Goal: Task Accomplishment & Management: Manage account settings

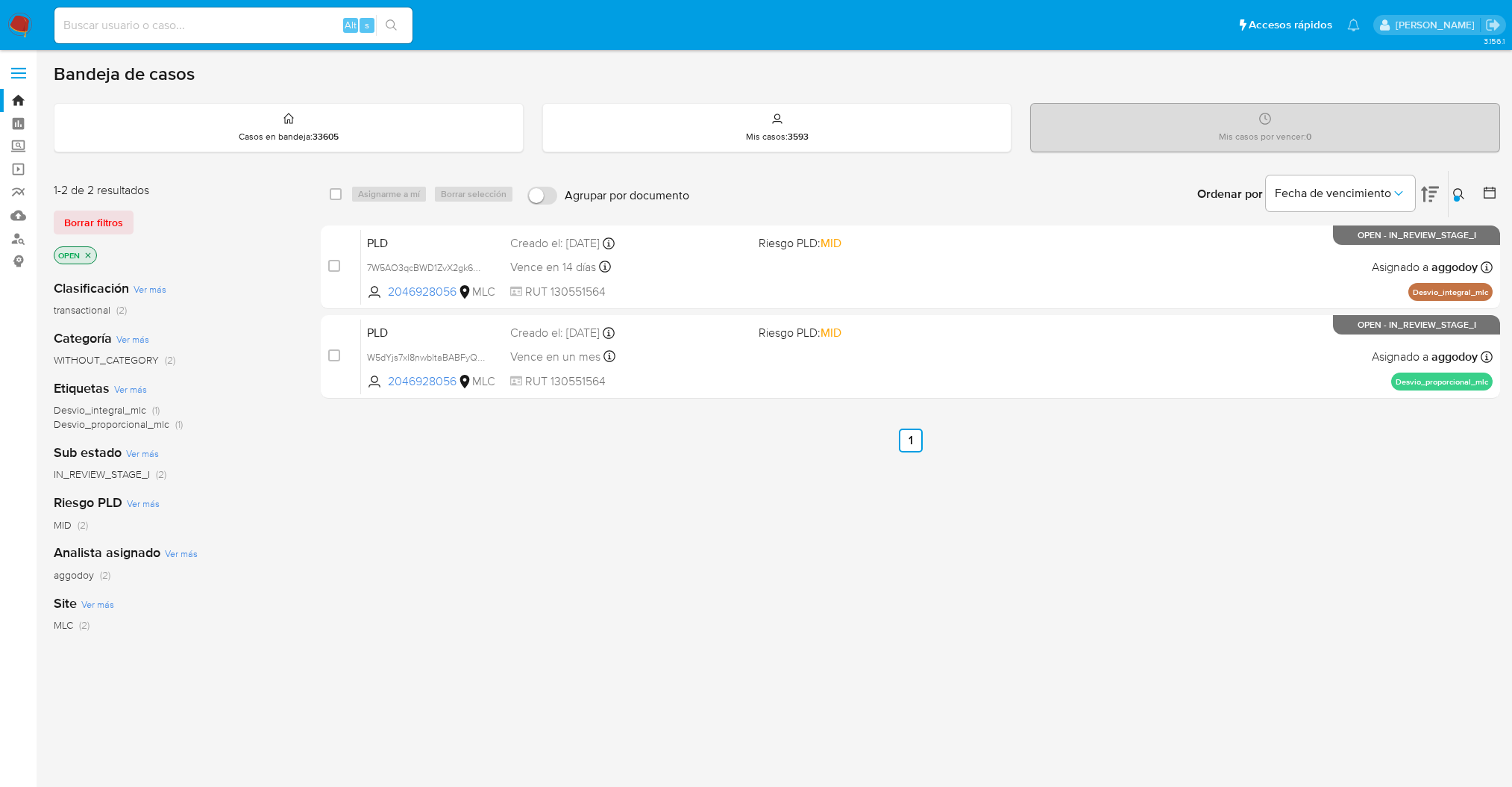
scroll to position [68, 0]
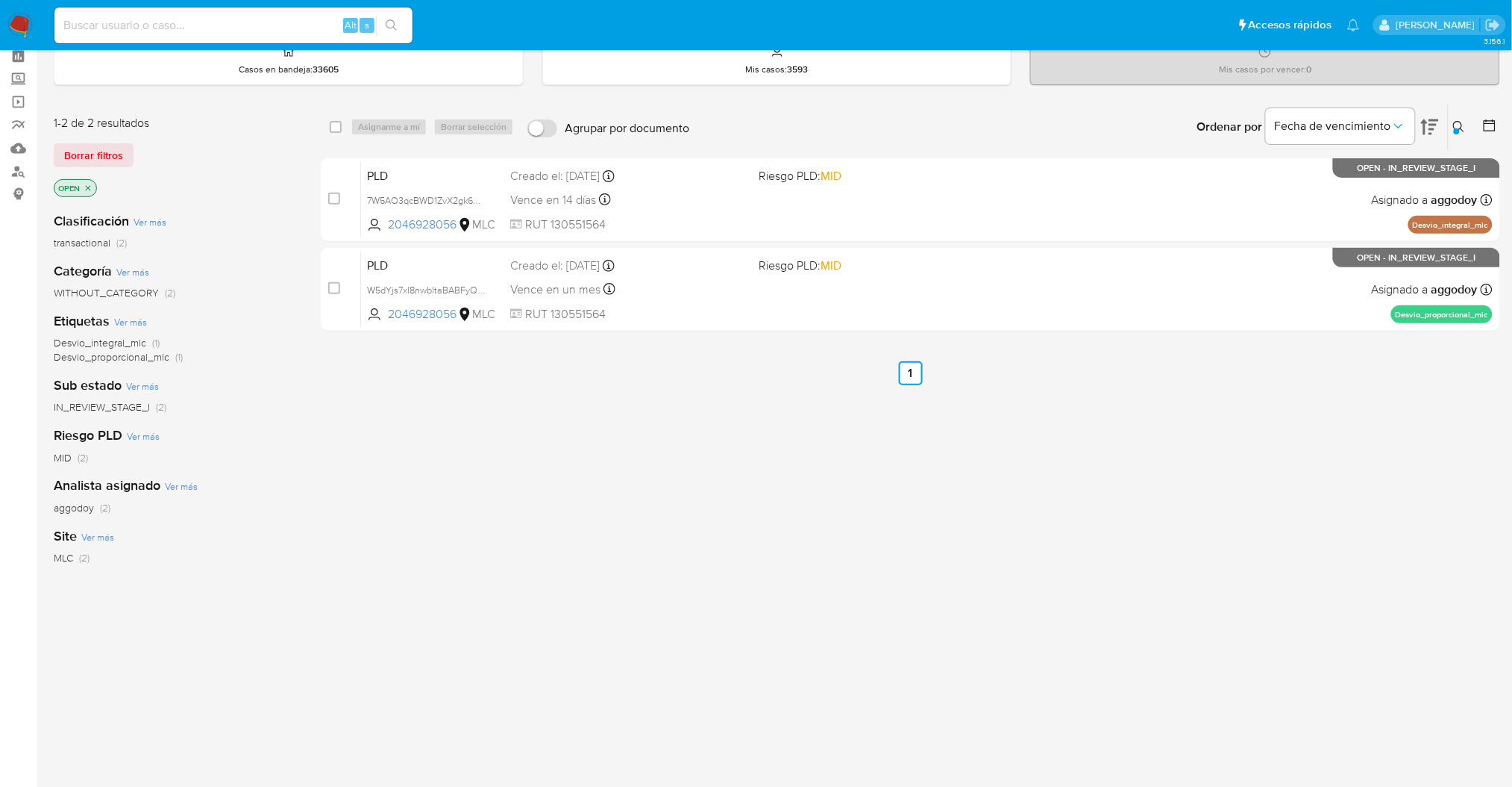
click at [1453, 121] on icon at bounding box center [1459, 127] width 12 height 12
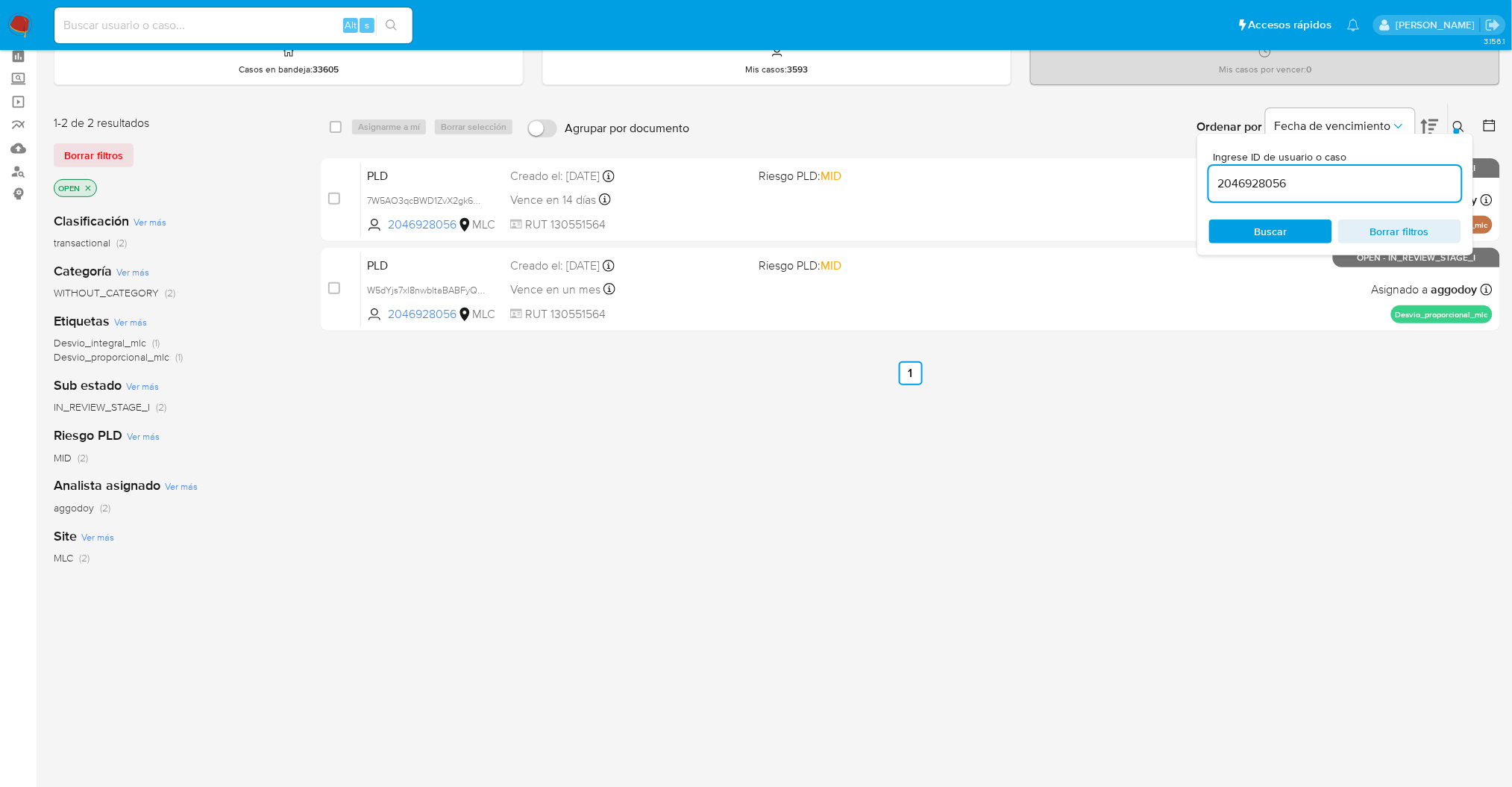
click at [1339, 176] on input "2046928056" at bounding box center [1335, 183] width 252 height 20
type input "214467461"
click at [1457, 126] on icon at bounding box center [1459, 127] width 12 height 12
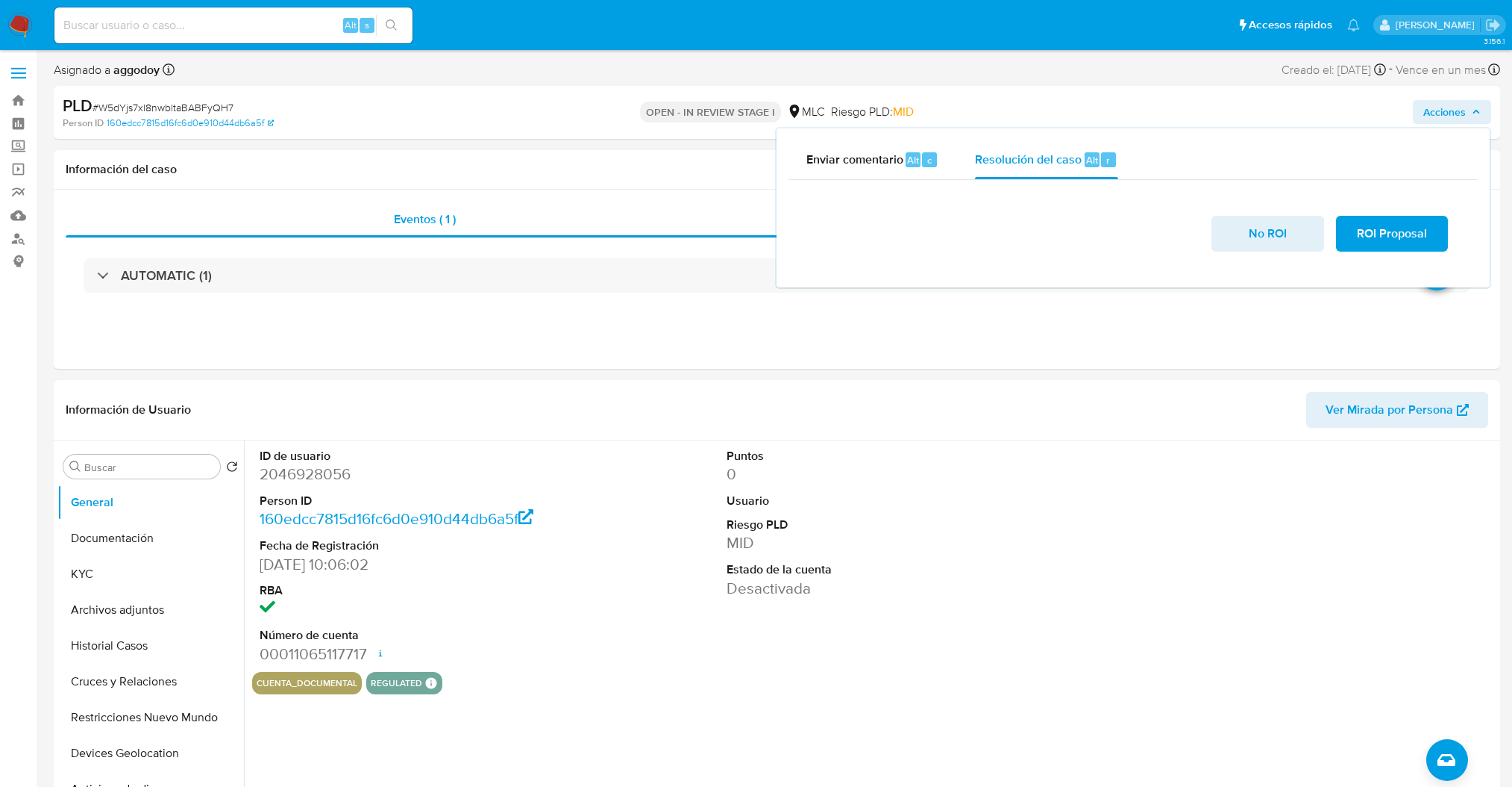
select select "10"
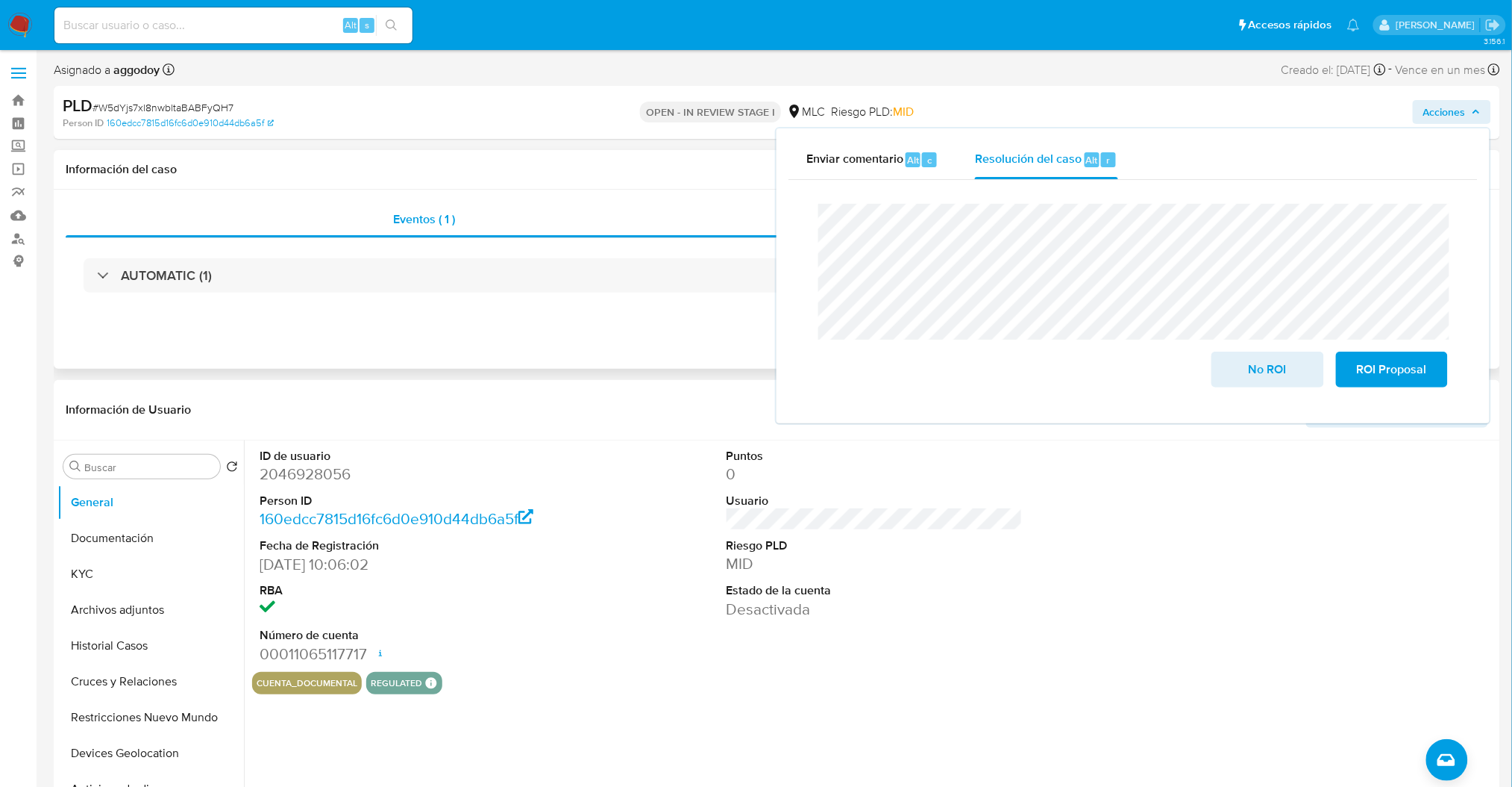
click at [342, 322] on div "Eventos ( 1 ) Acciones AUTOMATIC (1)" at bounding box center [777, 279] width 1447 height 179
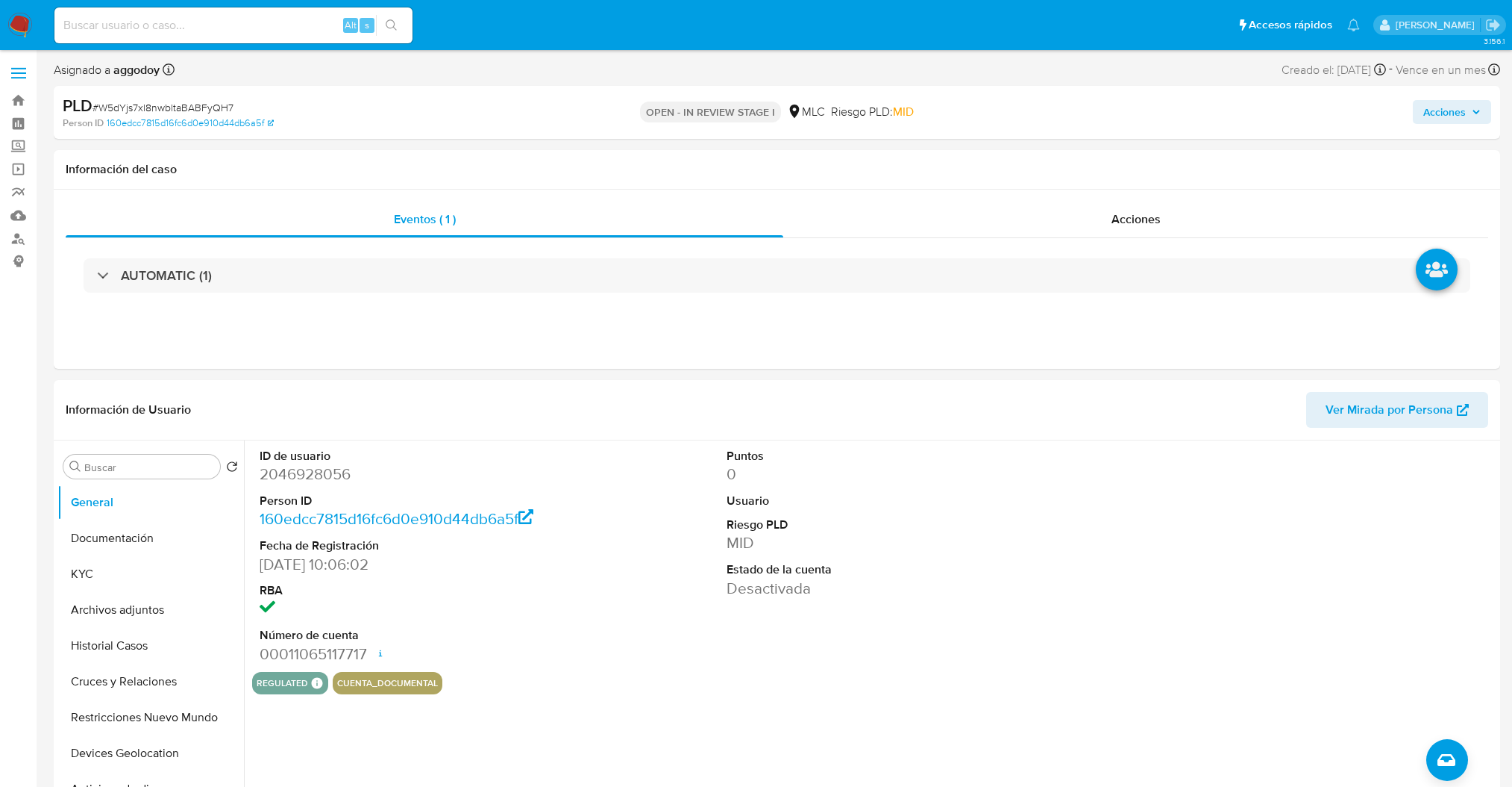
select select "10"
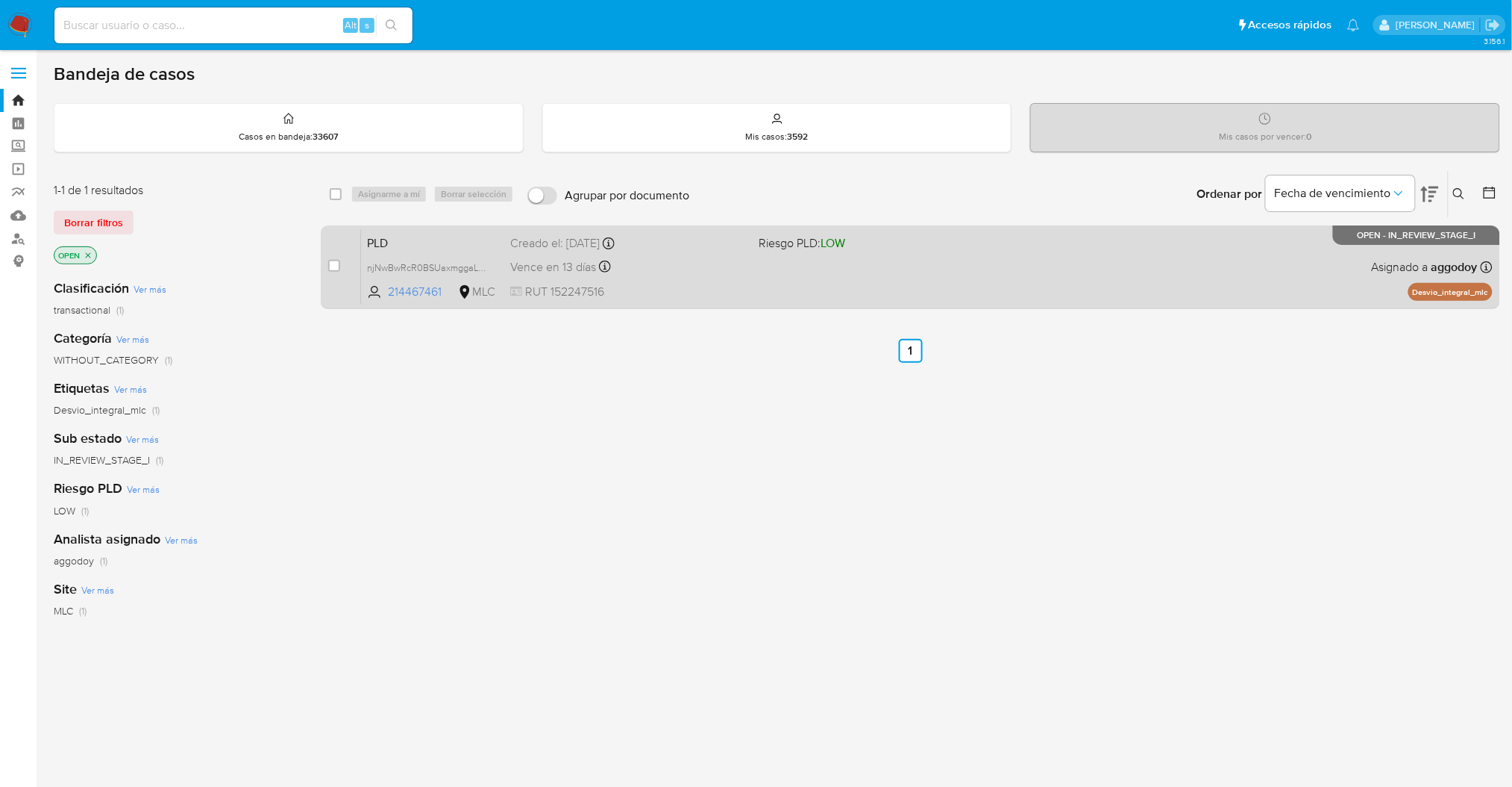
click at [1212, 237] on div "PLD njNwBwRcR0BSUaxmggaLE7xH 214467461 MLC Riesgo PLD: LOW Creado el: 12/06/202…" at bounding box center [926, 267] width 1131 height 75
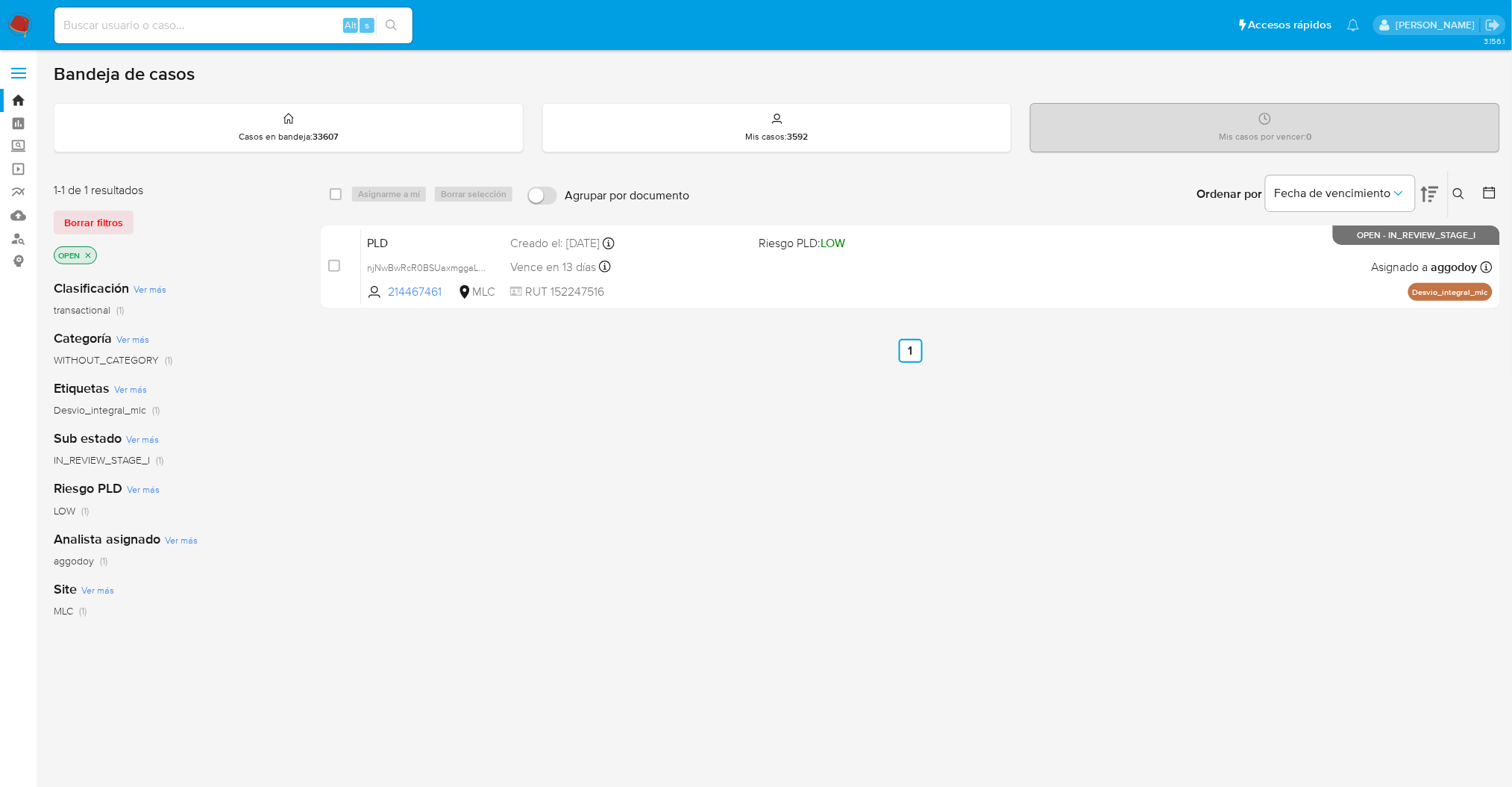
click at [1468, 194] on button at bounding box center [1461, 193] width 25 height 18
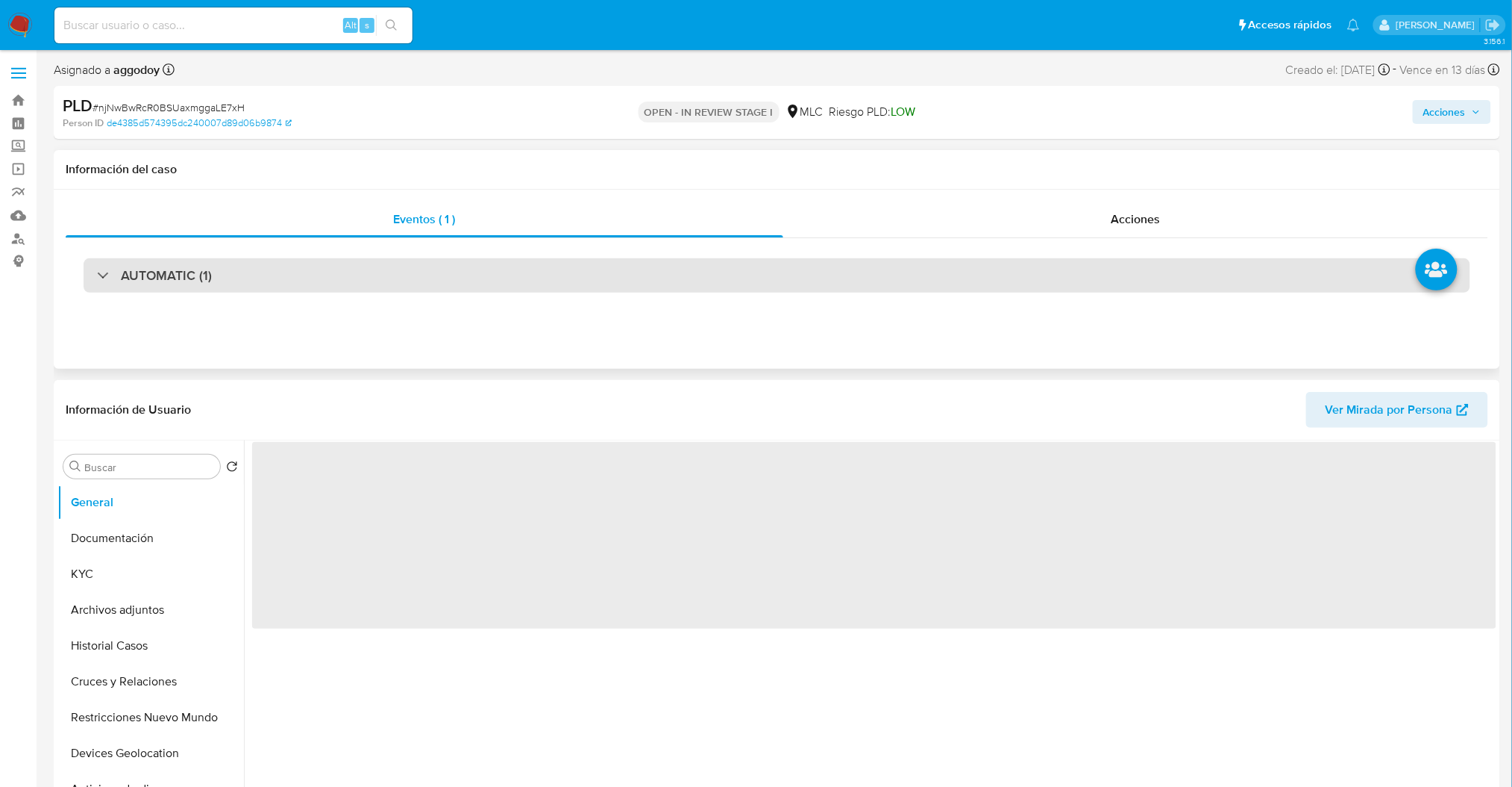
click at [475, 275] on div "AUTOMATIC (1)" at bounding box center [777, 275] width 1387 height 34
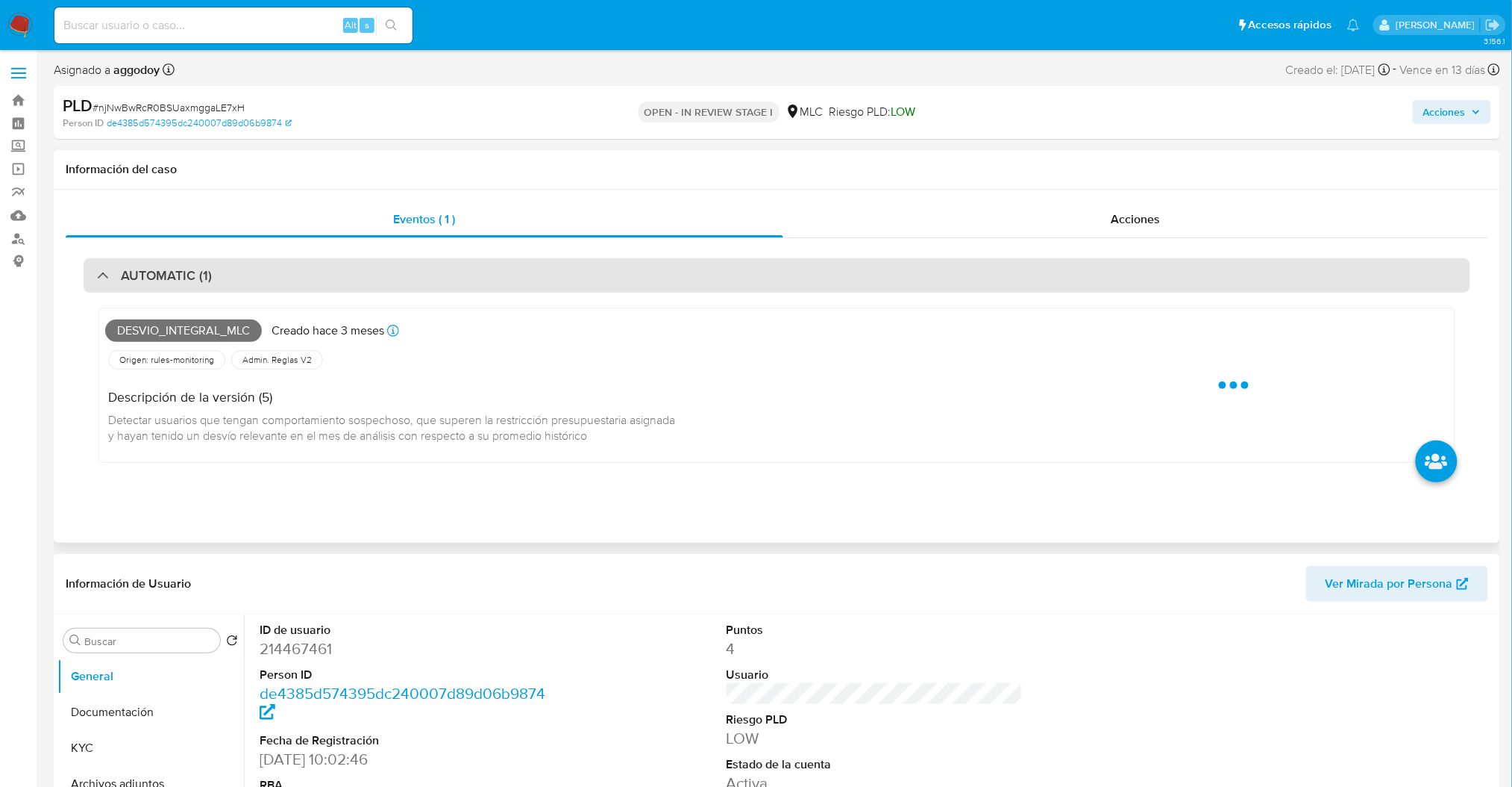
select select "10"
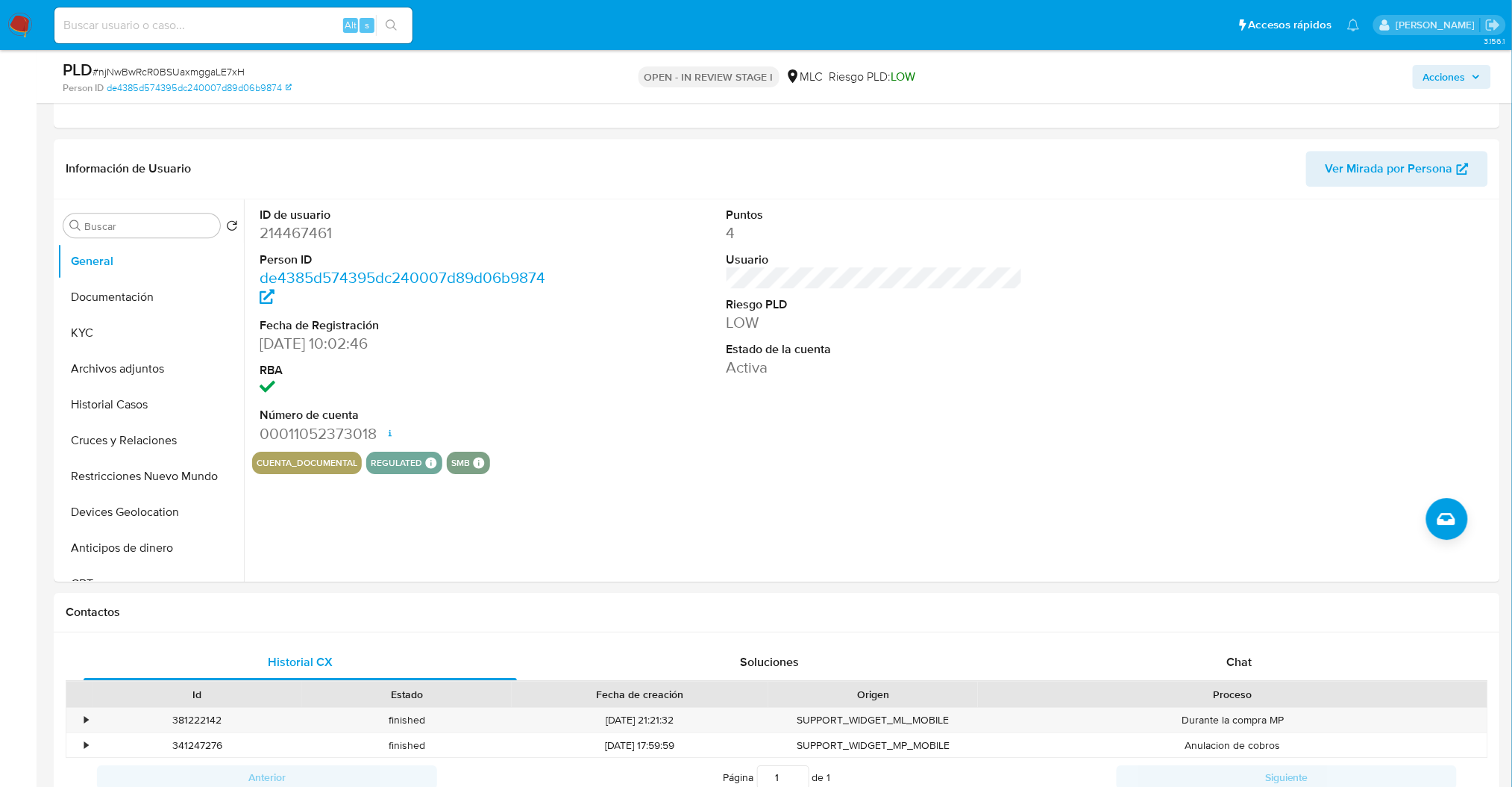
scroll to position [1448, 0]
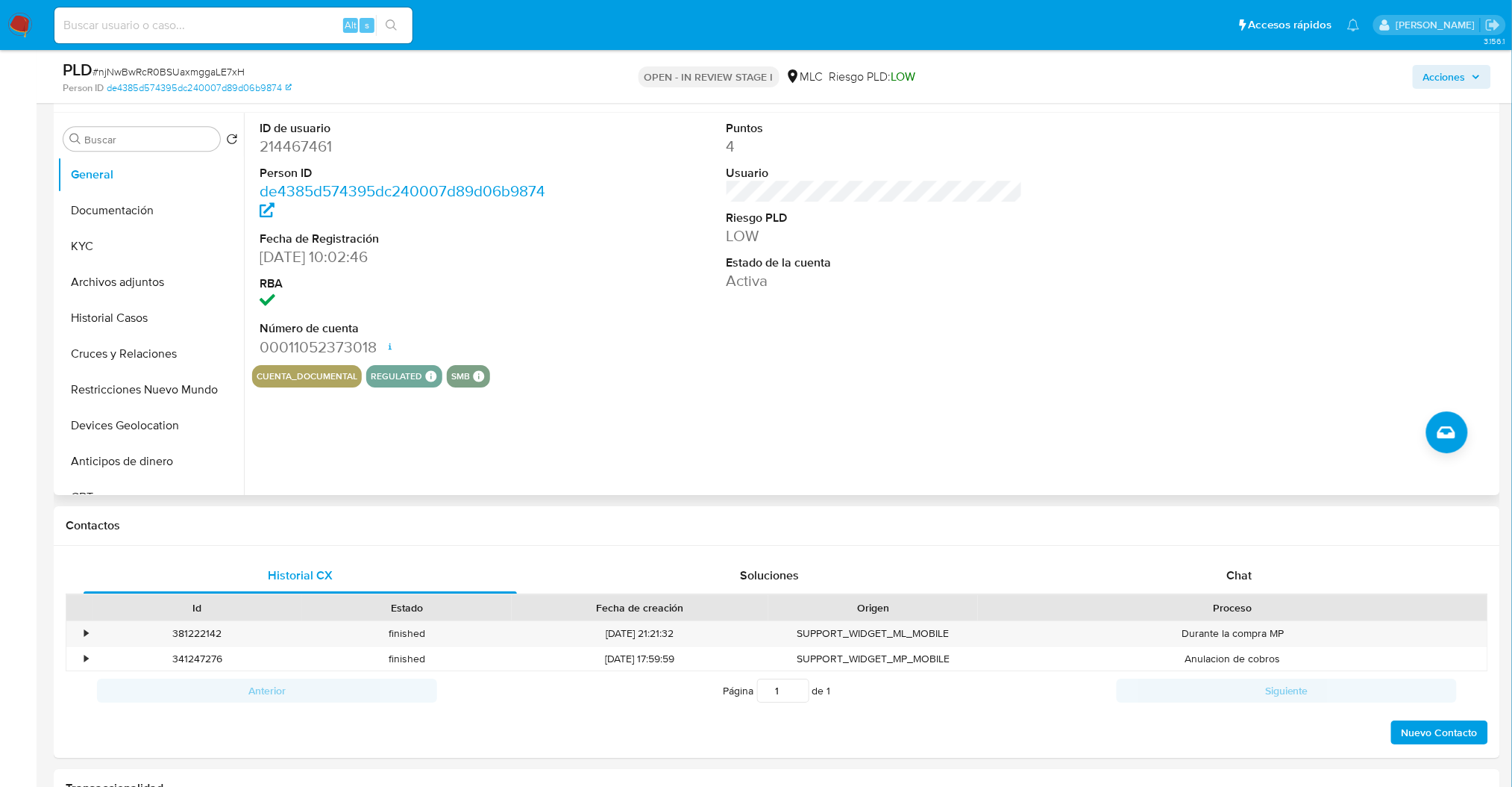
click at [279, 141] on dd "214467461" at bounding box center [408, 146] width 296 height 21
copy dd "214467461"
click at [203, 68] on span "# njNwBwRcR0BSUaxmggaLE7xH" at bounding box center [168, 71] width 152 height 15
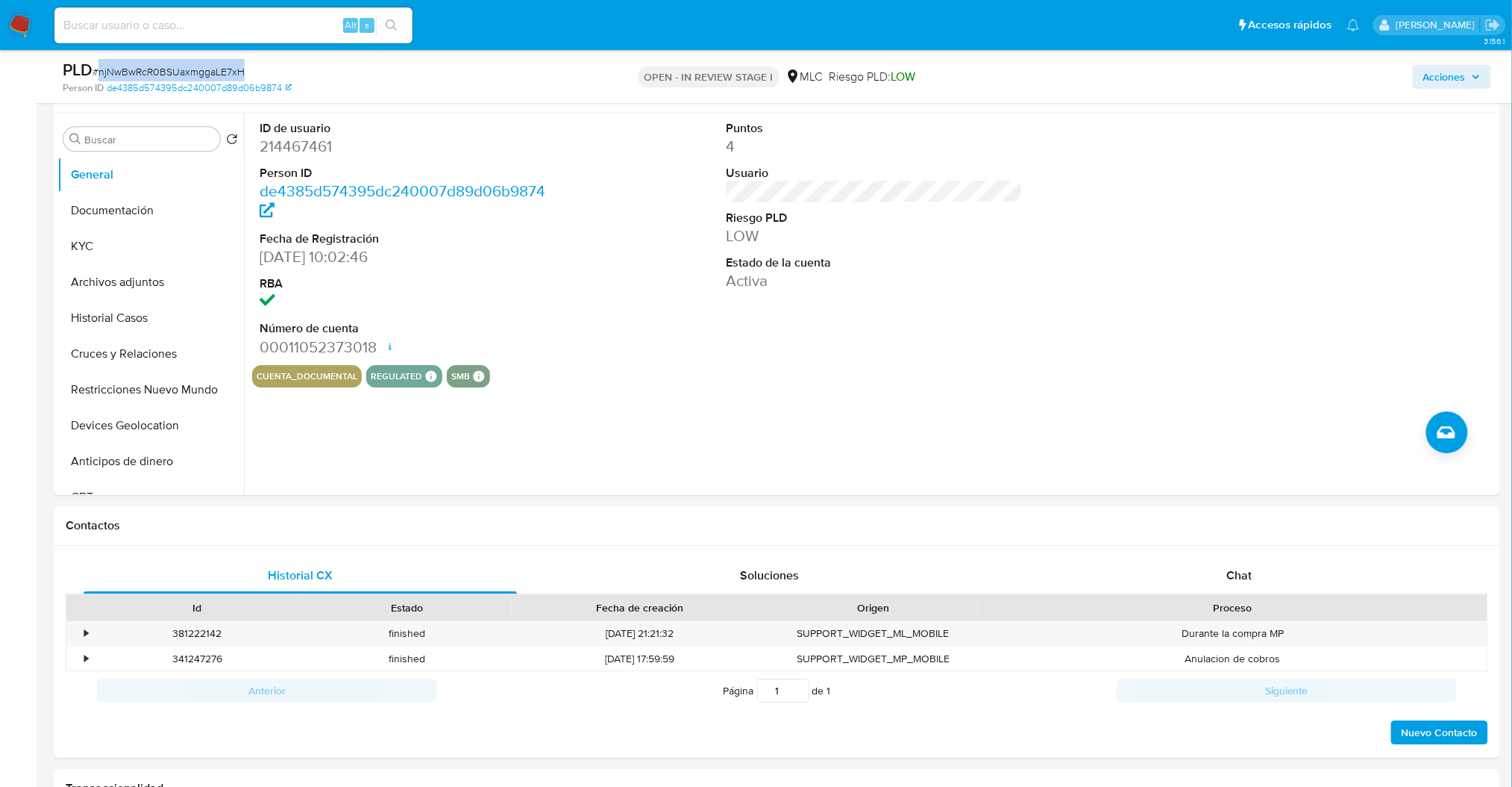
copy span "njNwBwRcR0BSUaxmggaLE7xH"
click at [307, 144] on dd "214467461" at bounding box center [408, 146] width 296 height 21
copy dd "214467461"
click at [104, 236] on button "KYC" at bounding box center [145, 246] width 174 height 36
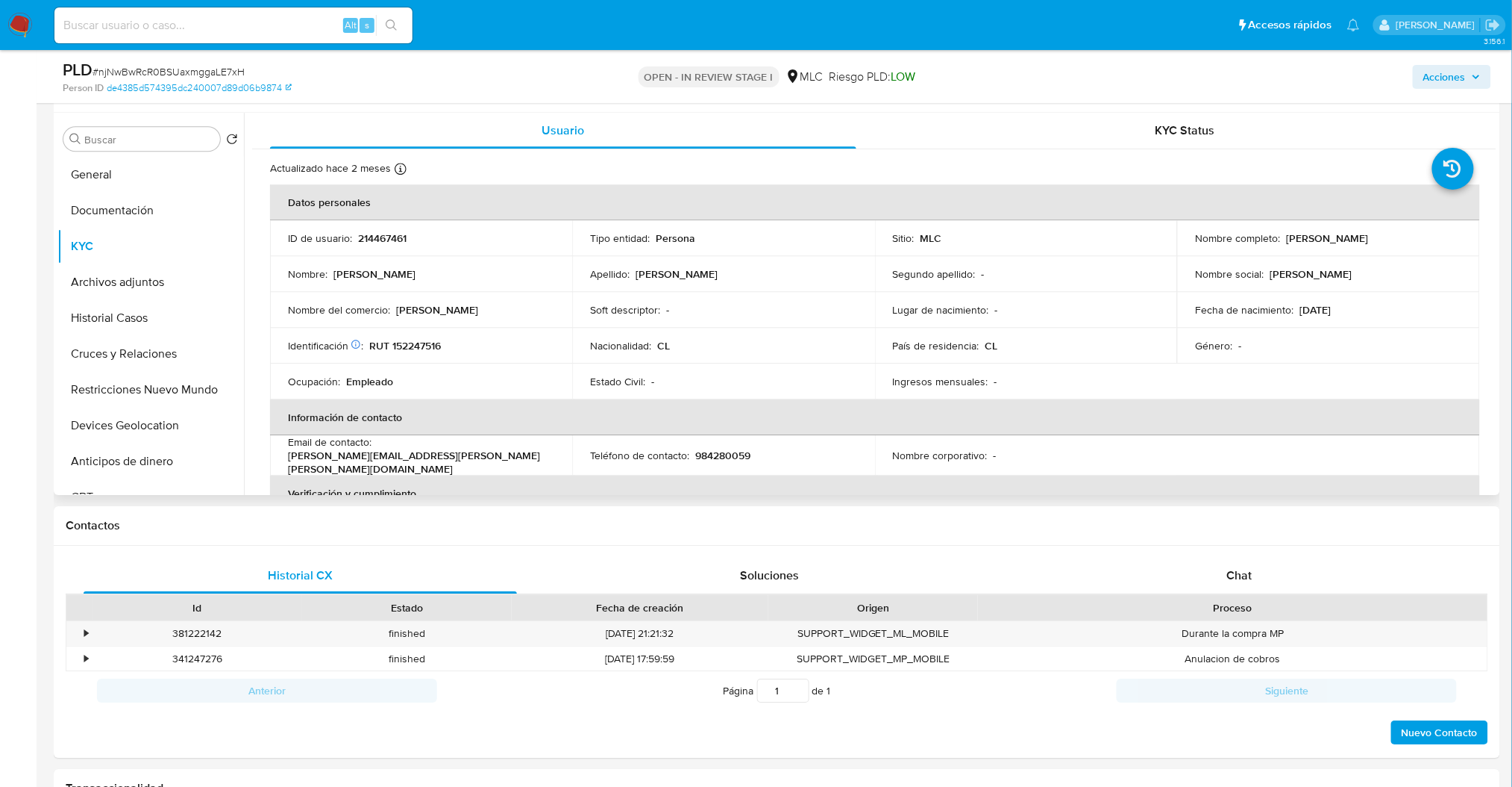
click at [416, 350] on p "RUT 152247516" at bounding box center [405, 346] width 72 height 14
copy p "152247516"
click at [168, 210] on button "Documentación" at bounding box center [145, 210] width 174 height 36
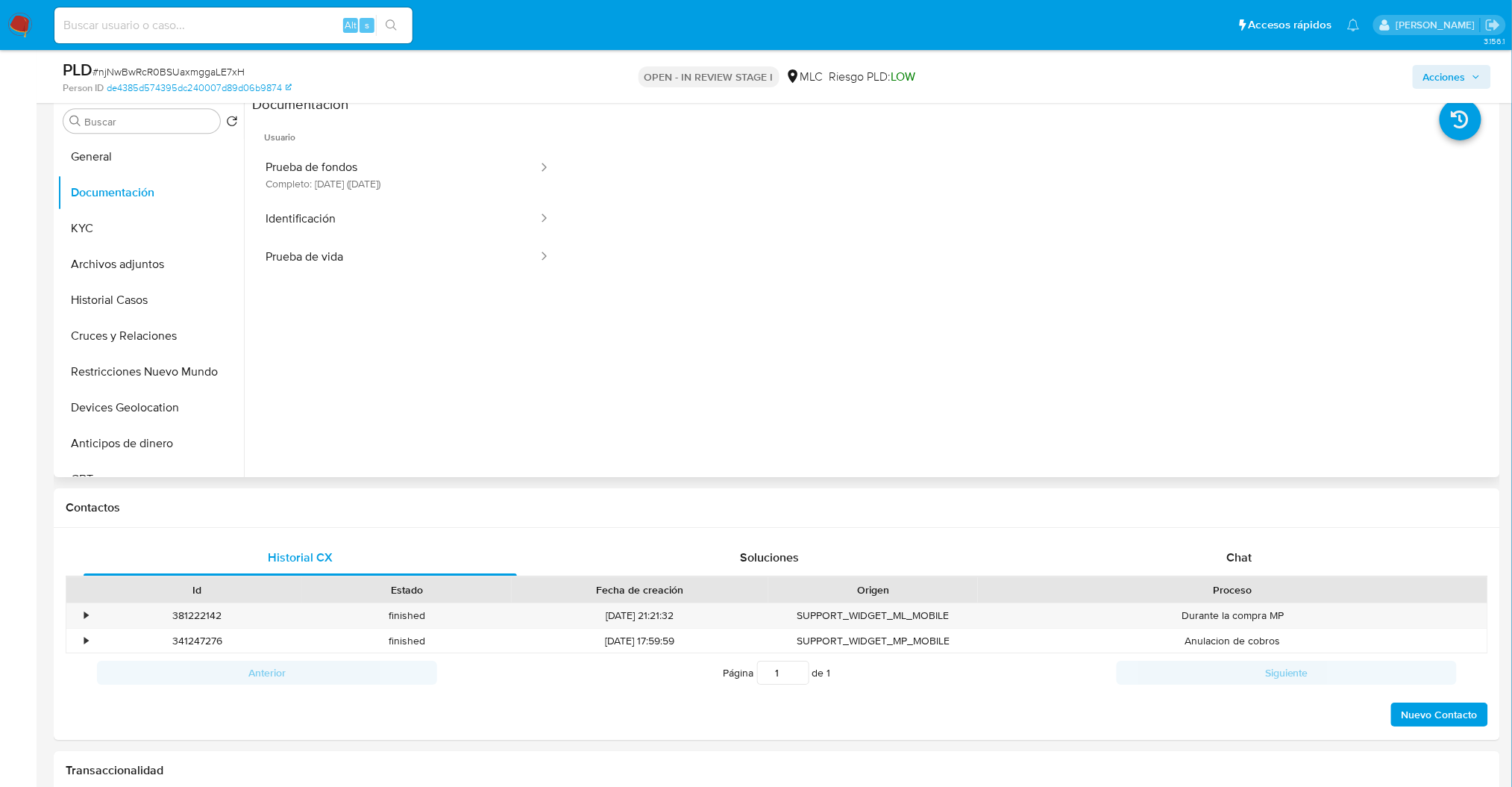
click at [334, 144] on span "Usuario" at bounding box center [408, 132] width 311 height 36
click at [296, 158] on button "Prueba de fondos Completo: 12/06/2025 (hace 2 meses)" at bounding box center [396, 174] width 287 height 50
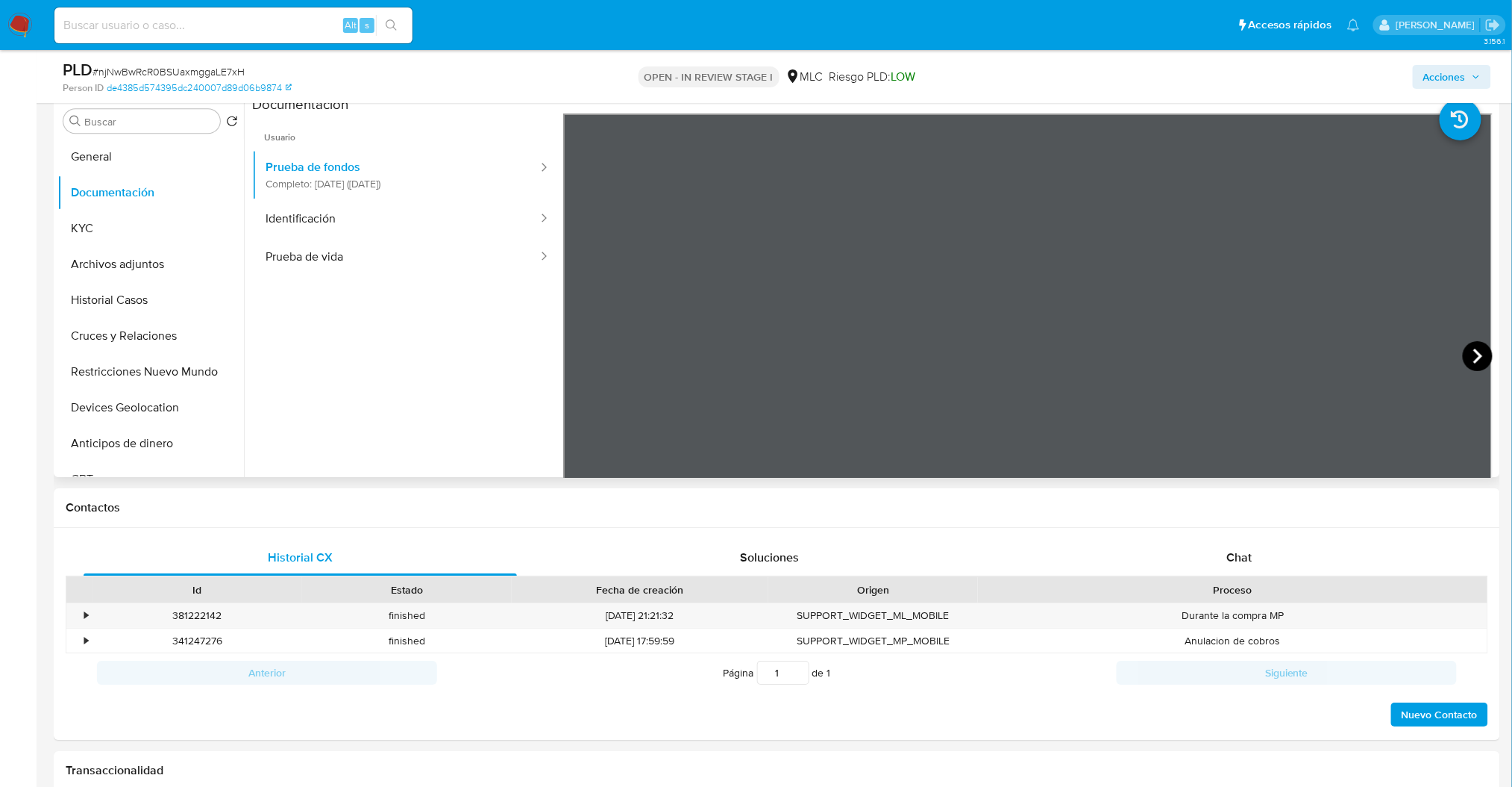
click at [1463, 354] on icon at bounding box center [1478, 356] width 30 height 30
click at [1328, 547] on div "Chat" at bounding box center [1239, 558] width 434 height 36
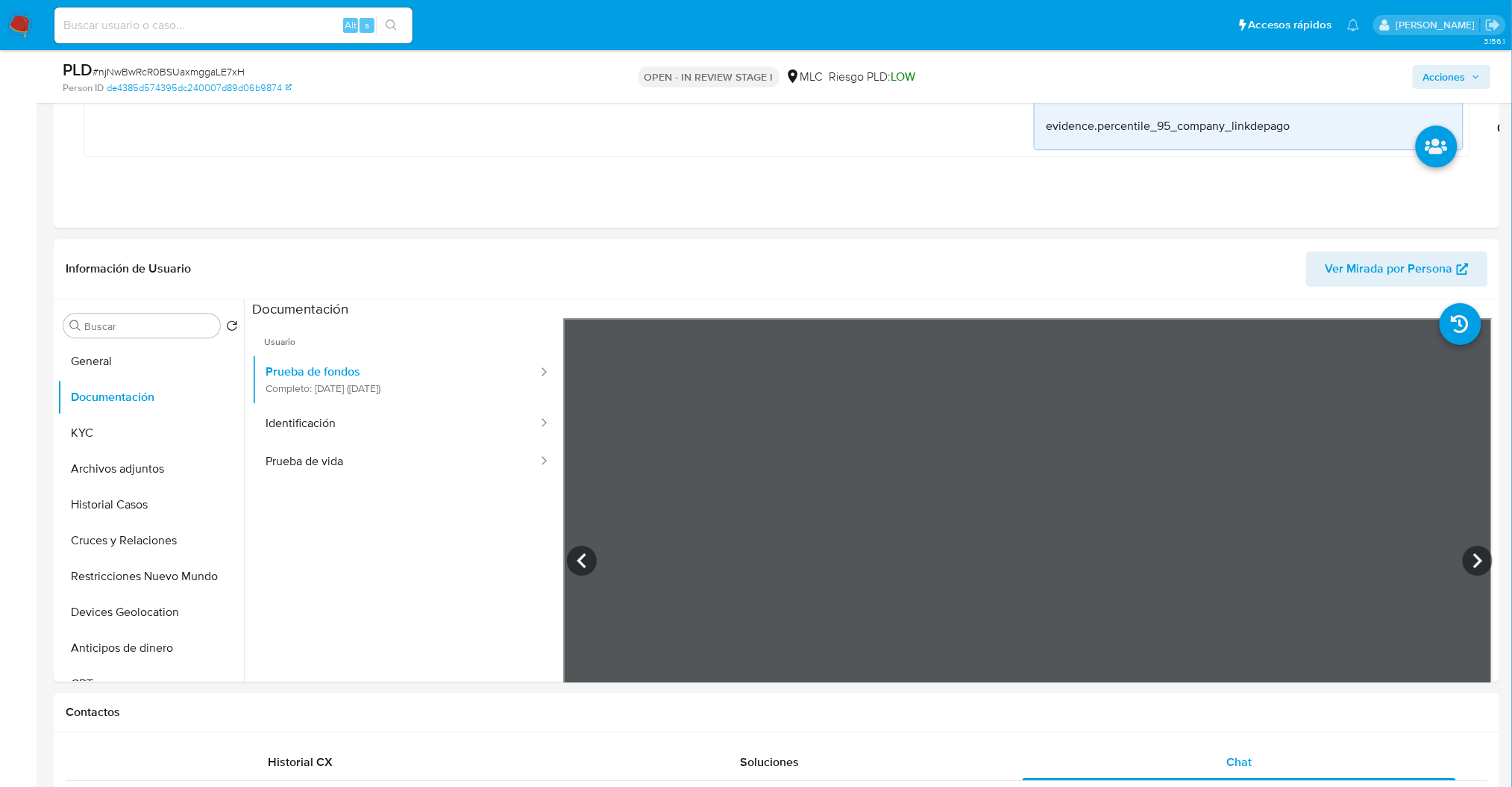
scroll to position [1234, 0]
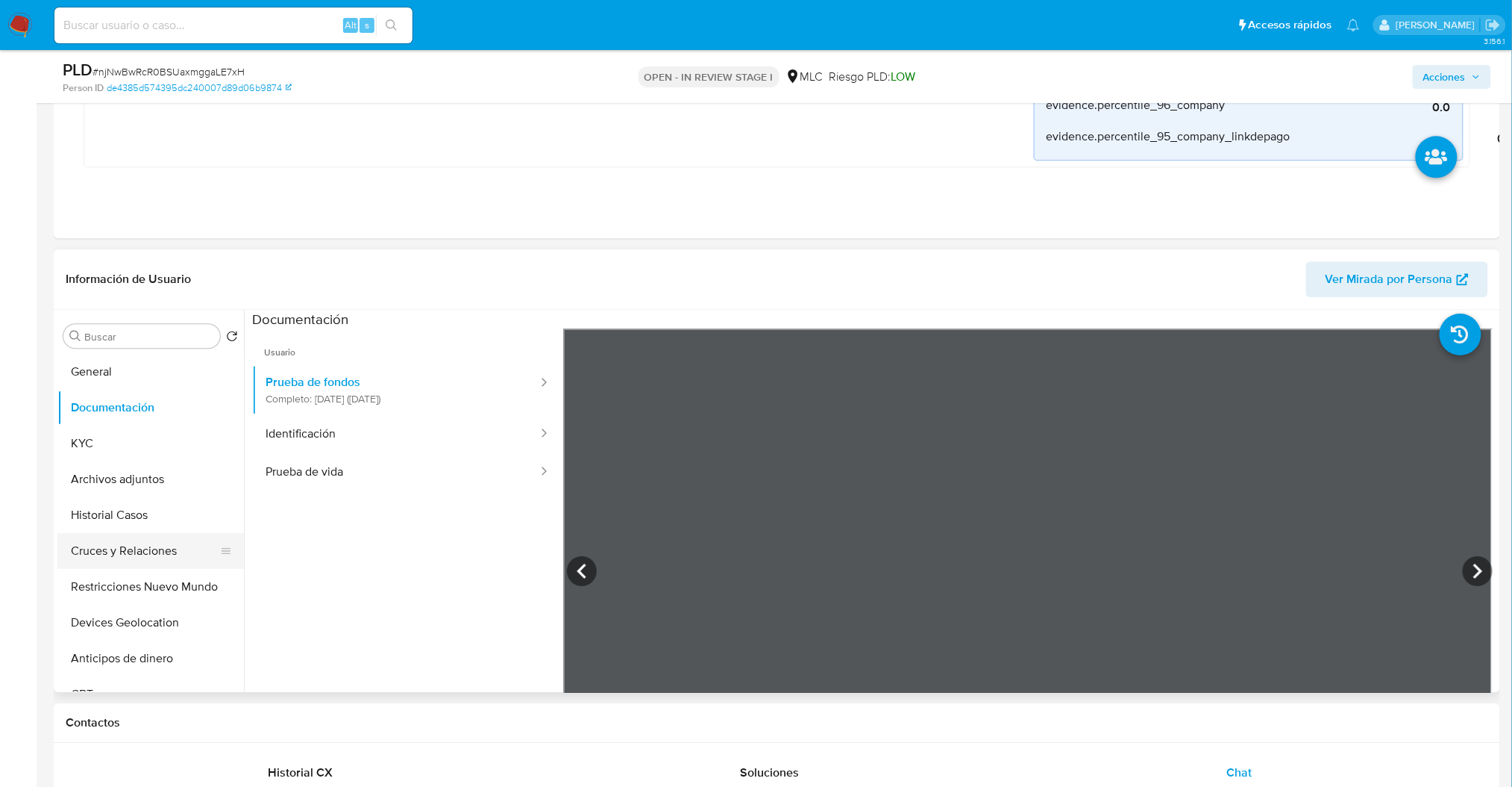
click at [132, 553] on button "Cruces y Relaciones" at bounding box center [145, 551] width 174 height 36
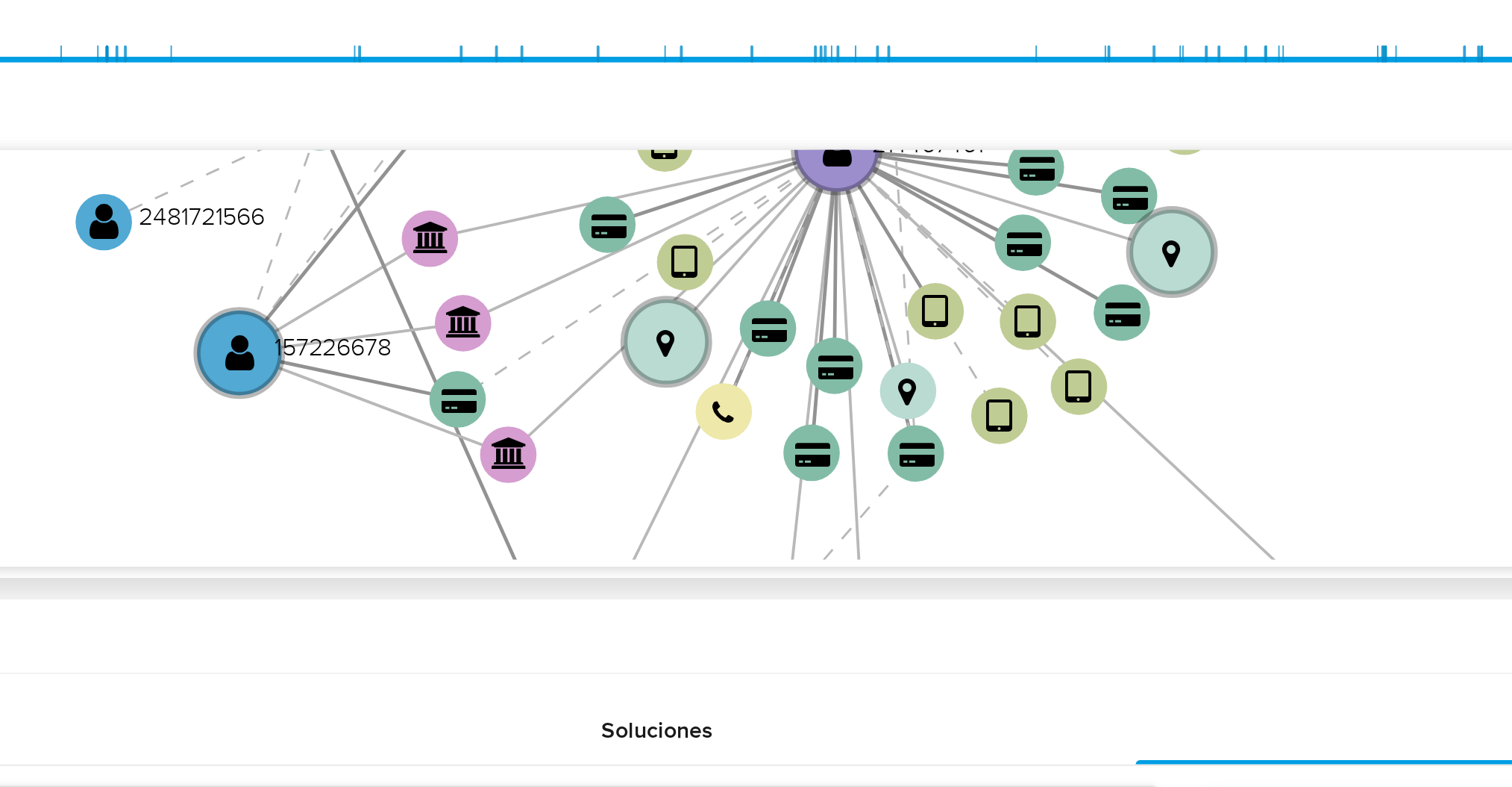
scroll to position [1380, 0]
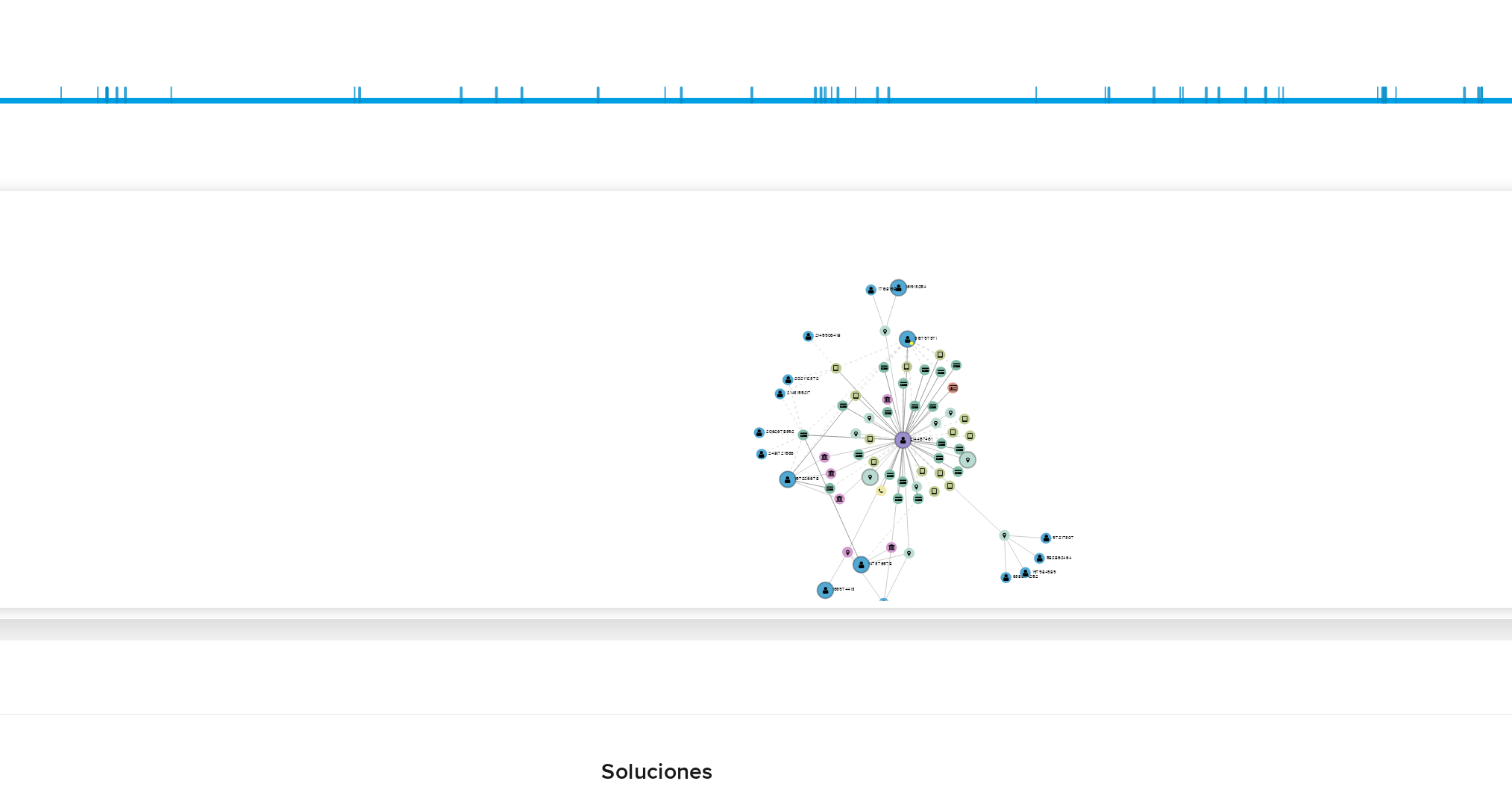
drag, startPoint x: 1070, startPoint y: 406, endPoint x: 1038, endPoint y: 447, distance: 52.0
click at [1038, 447] on icon "device-67e89319783e5c098c318dd6  device-613be4ae08813b0018de9ab7  device-5f12…" at bounding box center [885, 445] width 1223 height 216
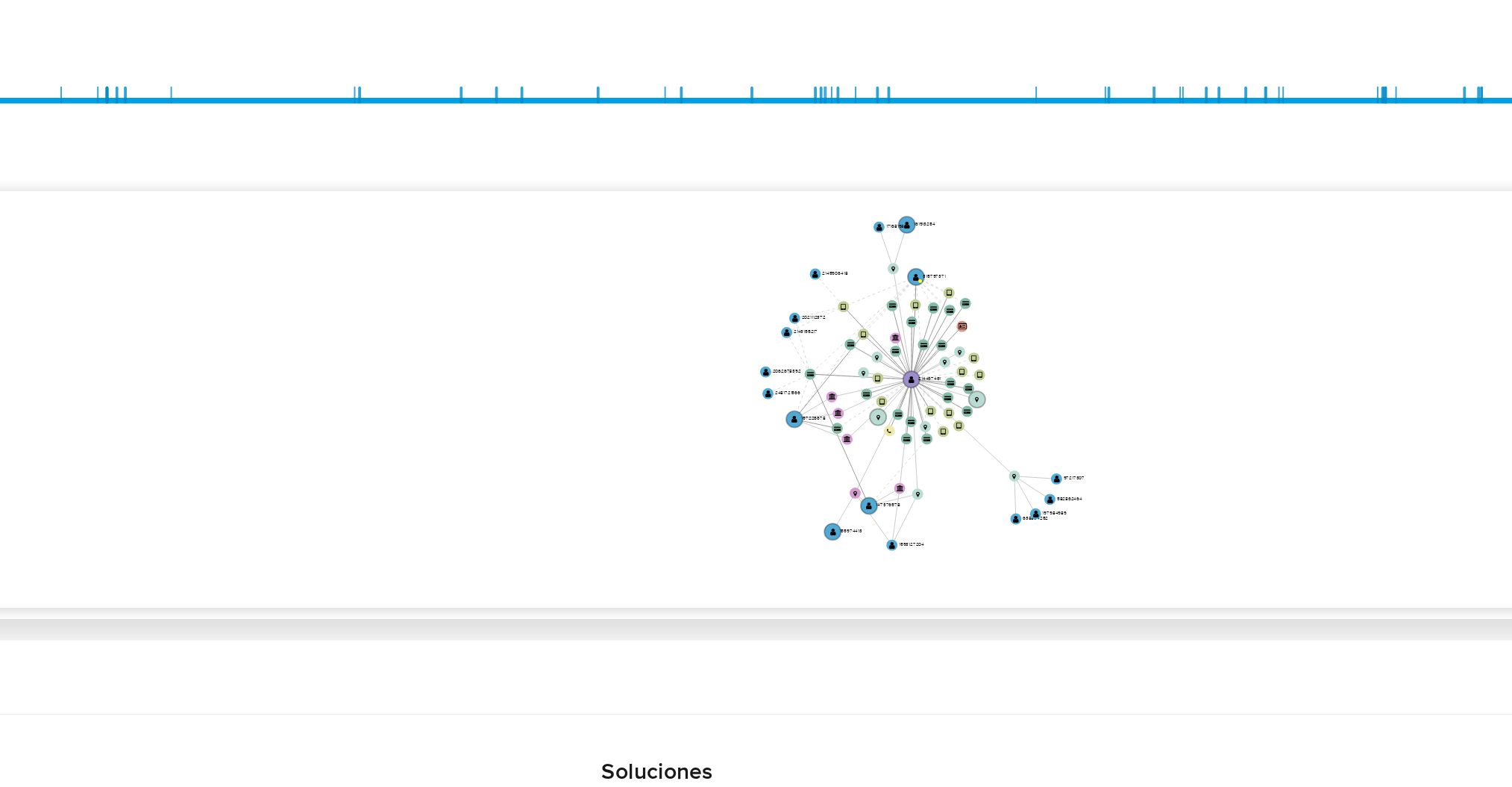
drag, startPoint x: 1007, startPoint y: 448, endPoint x: 1009, endPoint y: 435, distance: 13.2
click at [1009, 435] on icon "device-67e89319783e5c098c318dd6  device-613be4ae08813b0018de9ab7  device-5f12…" at bounding box center [885, 445] width 1223 height 216
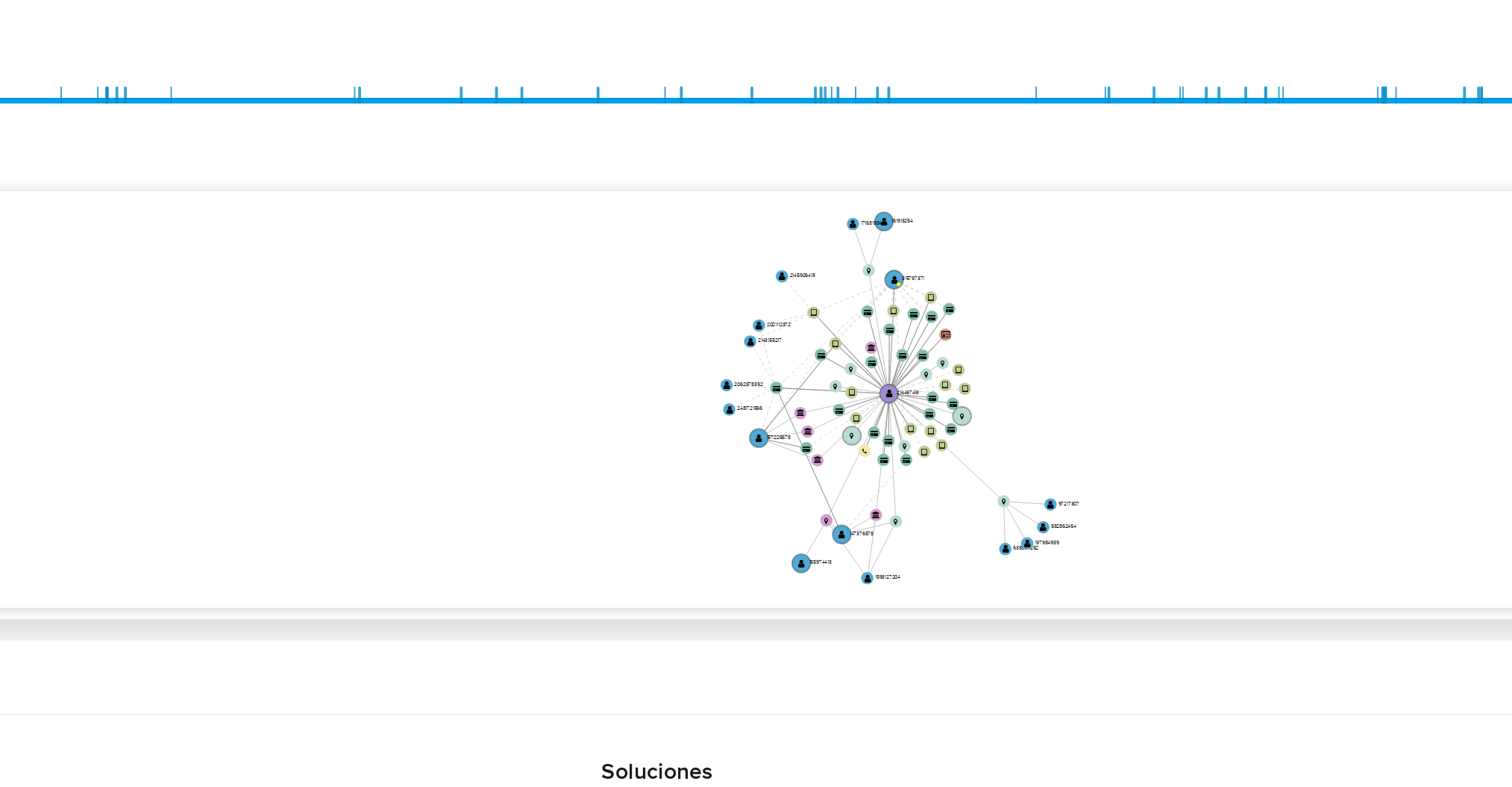
click at [1009, 445] on icon "device-67e89319783e5c098c318dd6  device-613be4ae08813b0018de9ab7  device-5f12…" at bounding box center [885, 445] width 1223 height 216
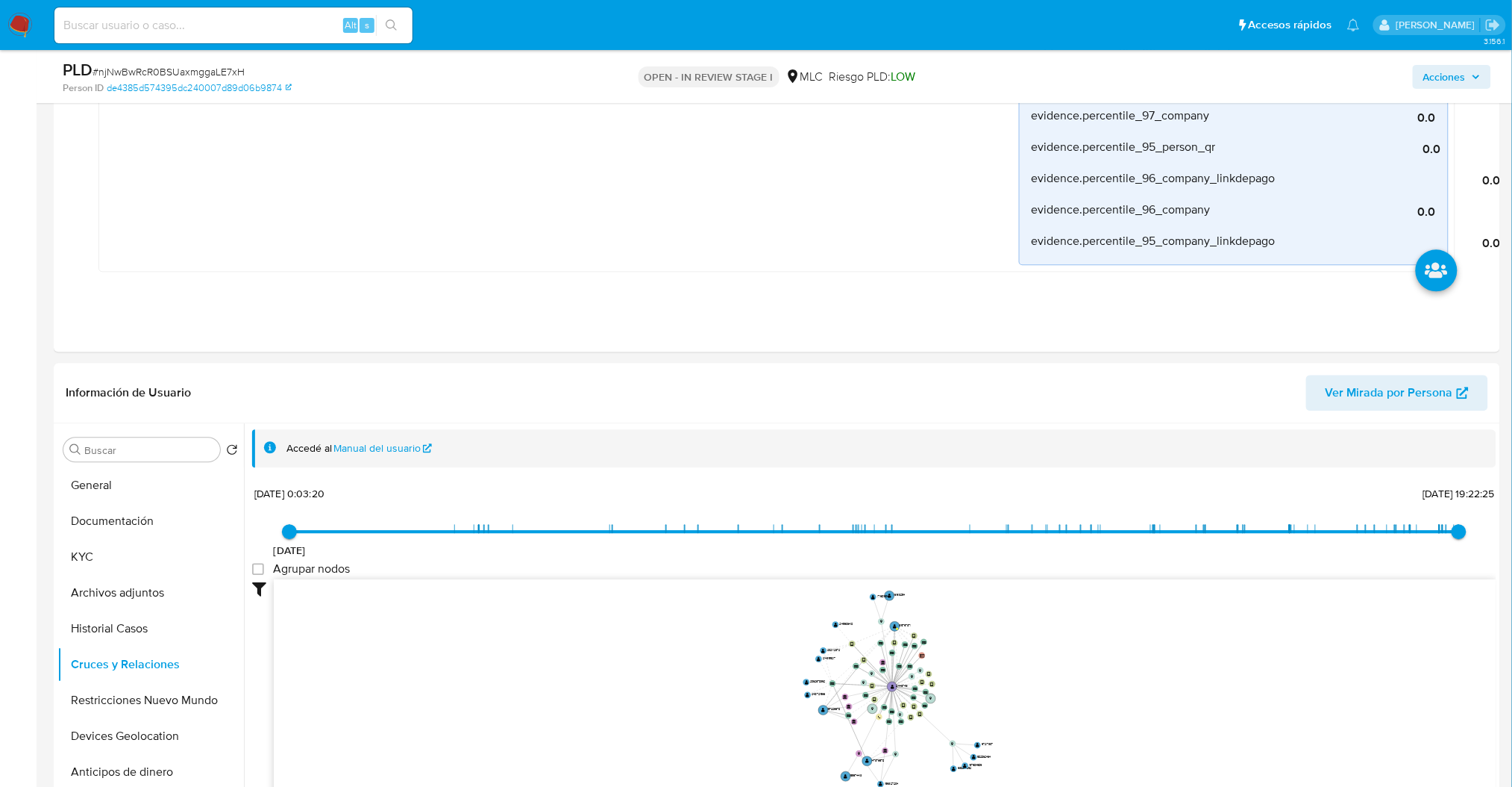
scroll to position [1197, 0]
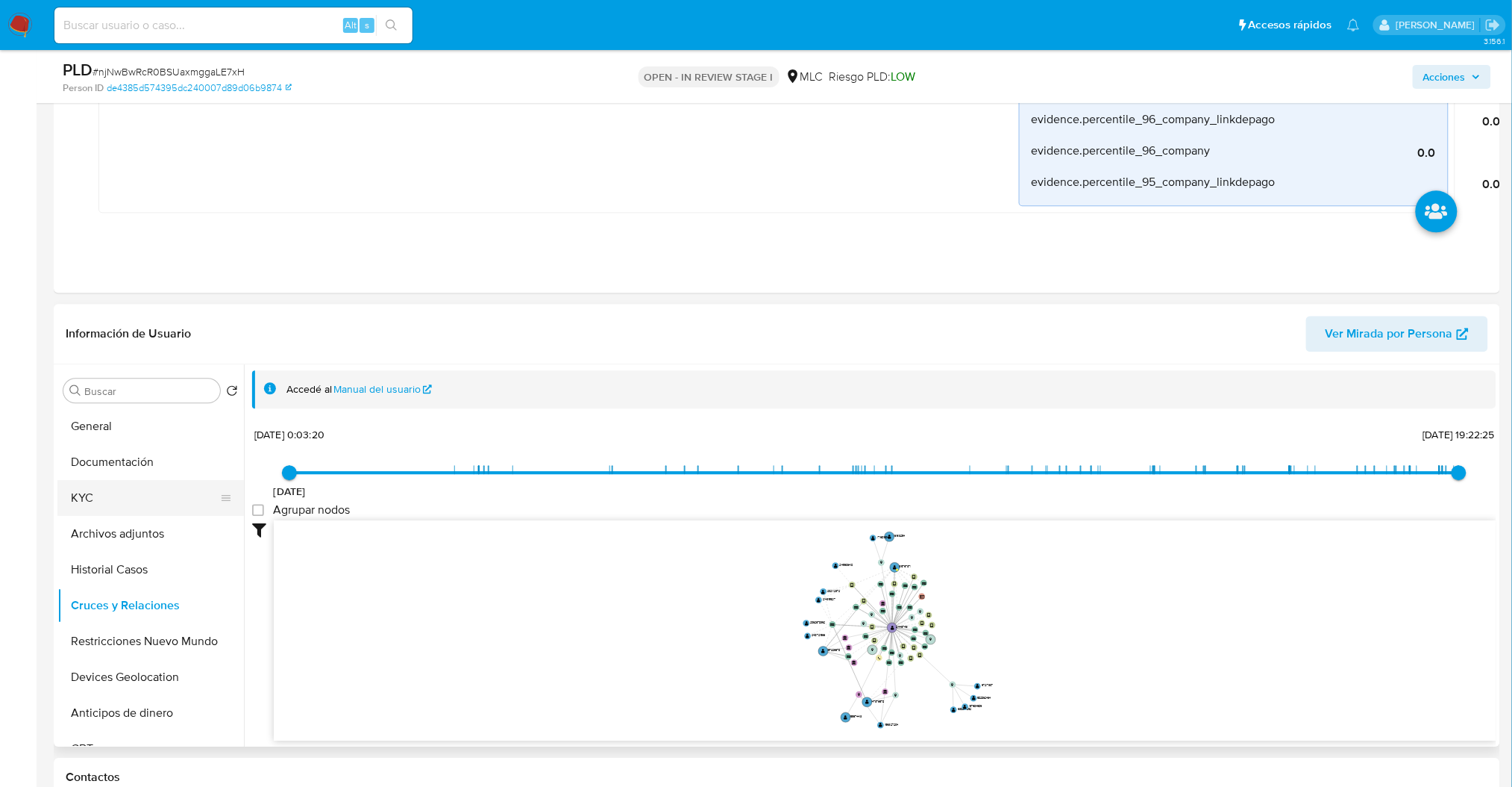
click at [145, 494] on button "KYC" at bounding box center [145, 498] width 174 height 36
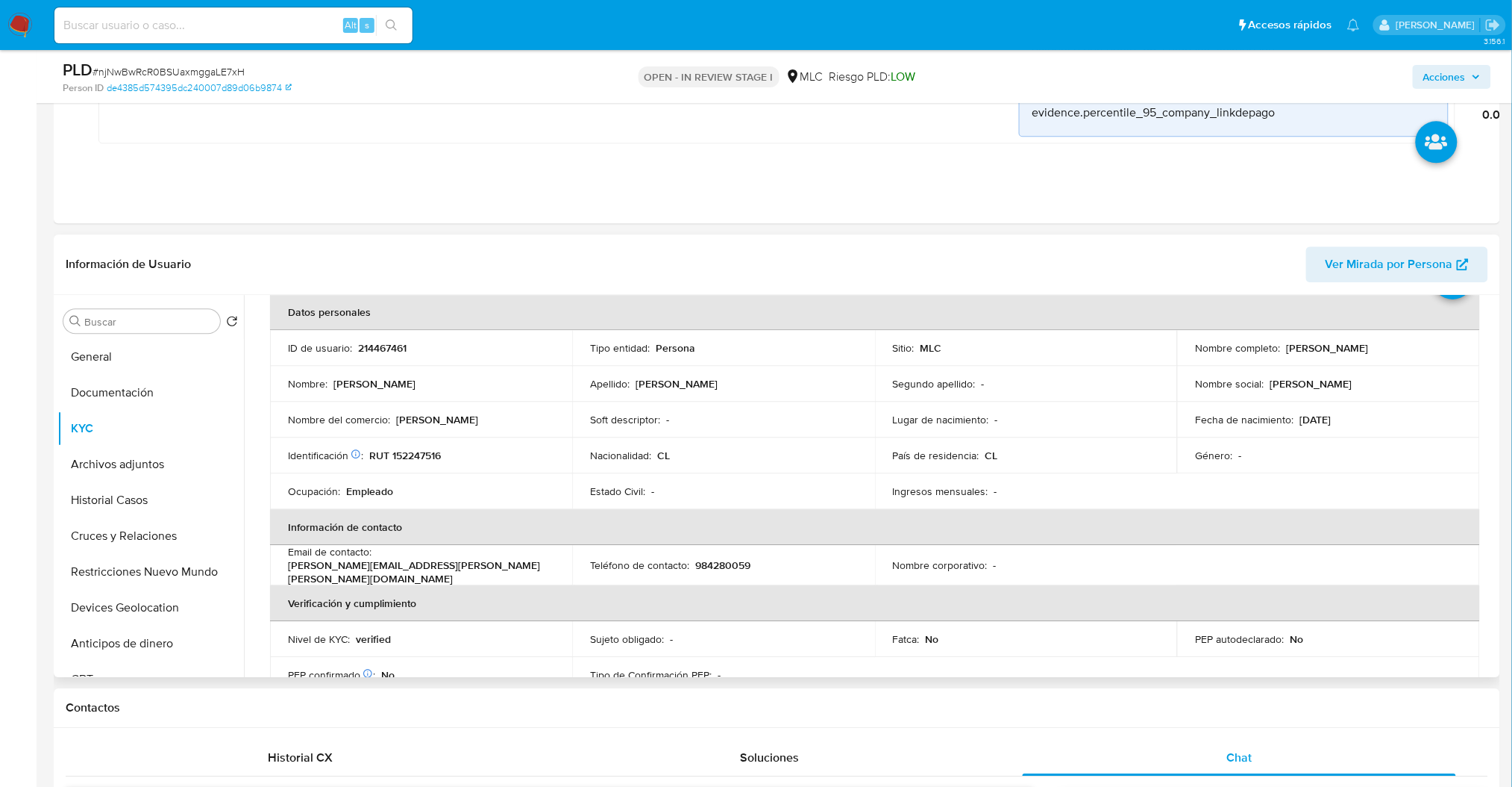
scroll to position [77, 0]
drag, startPoint x: 1279, startPoint y: 348, endPoint x: 1453, endPoint y: 345, distance: 174.0
click at [1453, 345] on div "Nombre completo : Johana Alicia Ríos Inostroza" at bounding box center [1328, 343] width 266 height 14
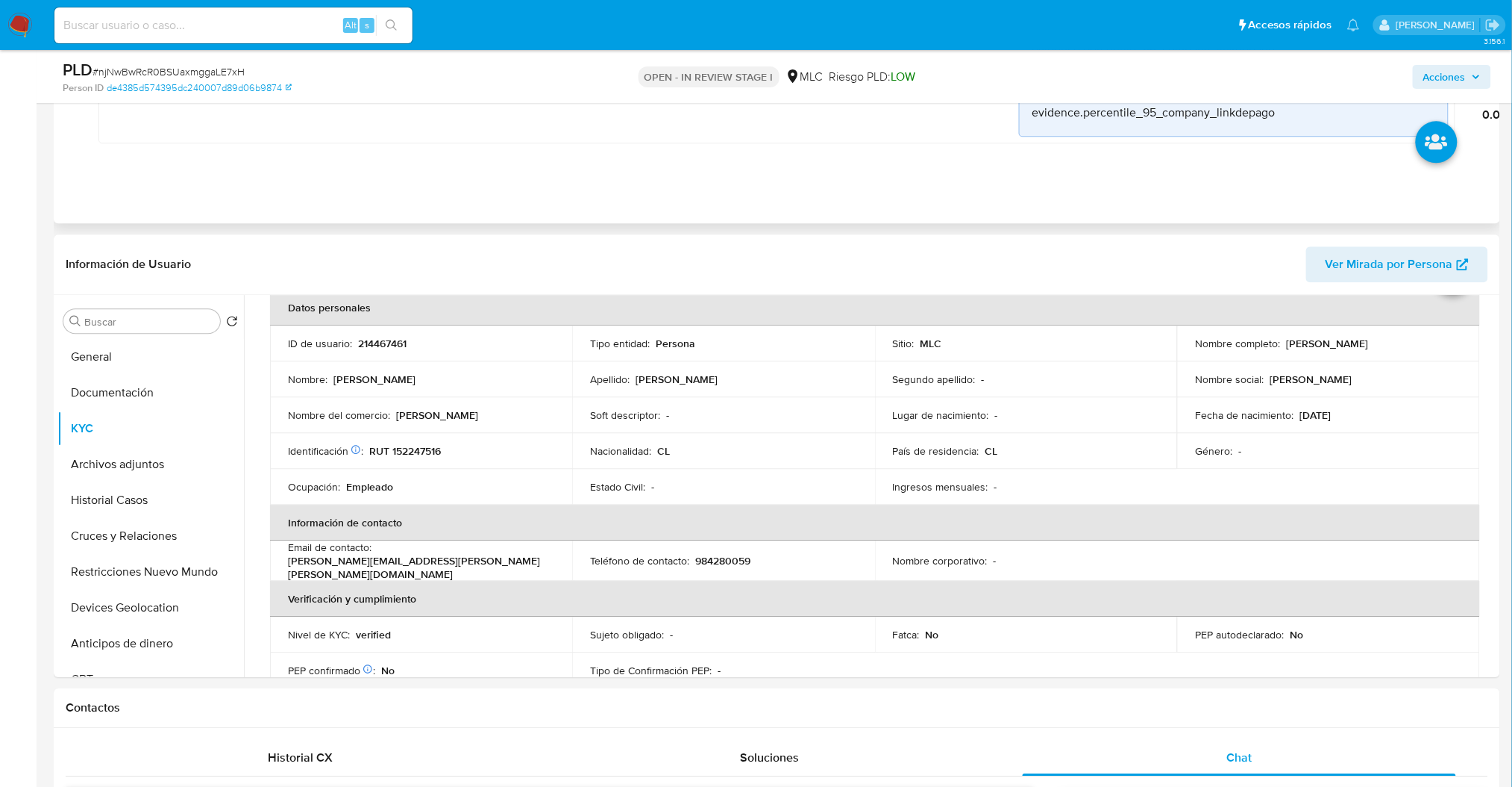
copy div "Johana Alicia Ríos Inostroza"
click at [164, 541] on button "Cruces y Relaciones" at bounding box center [145, 536] width 174 height 36
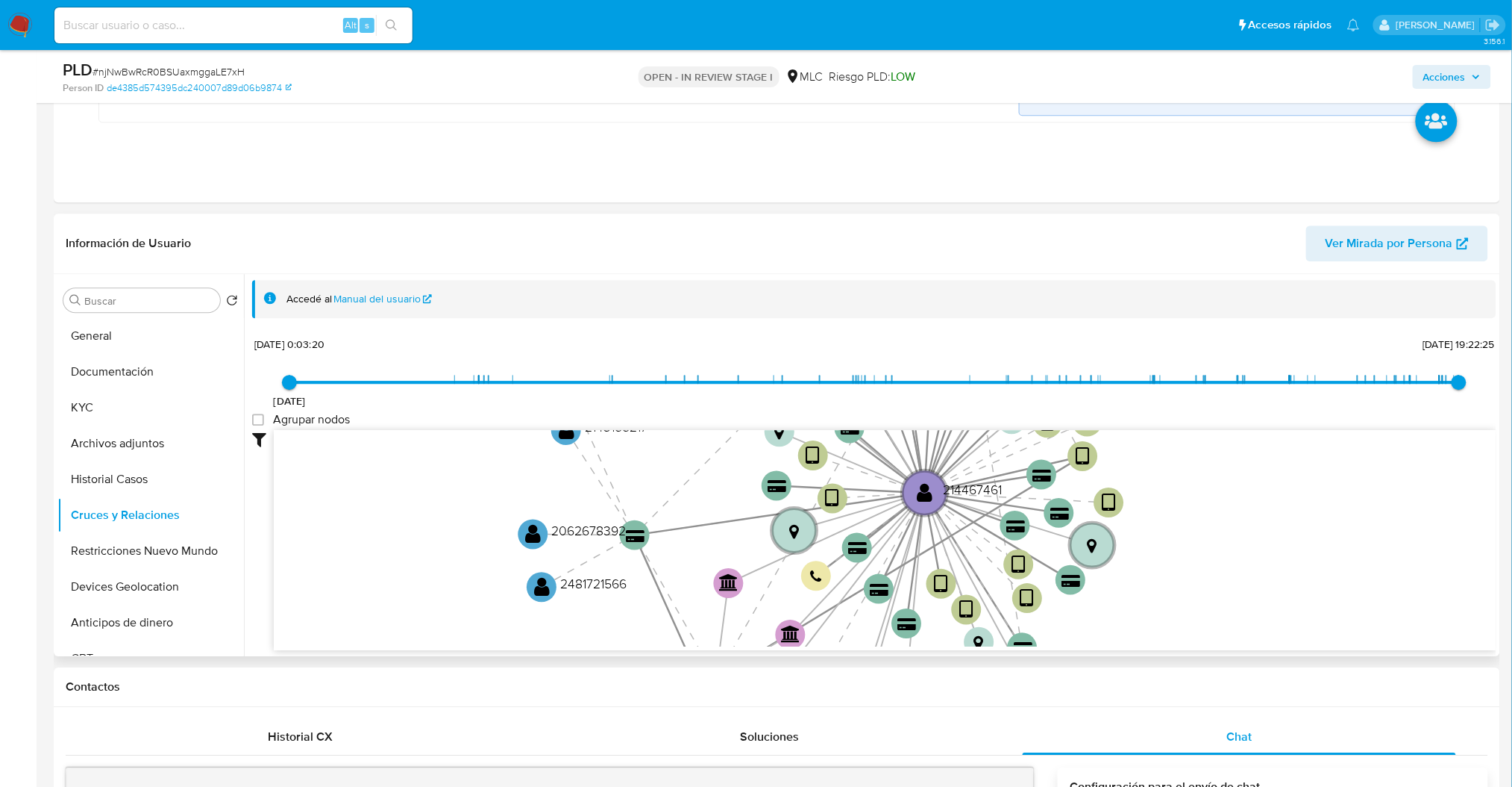
scroll to position [1303, 0]
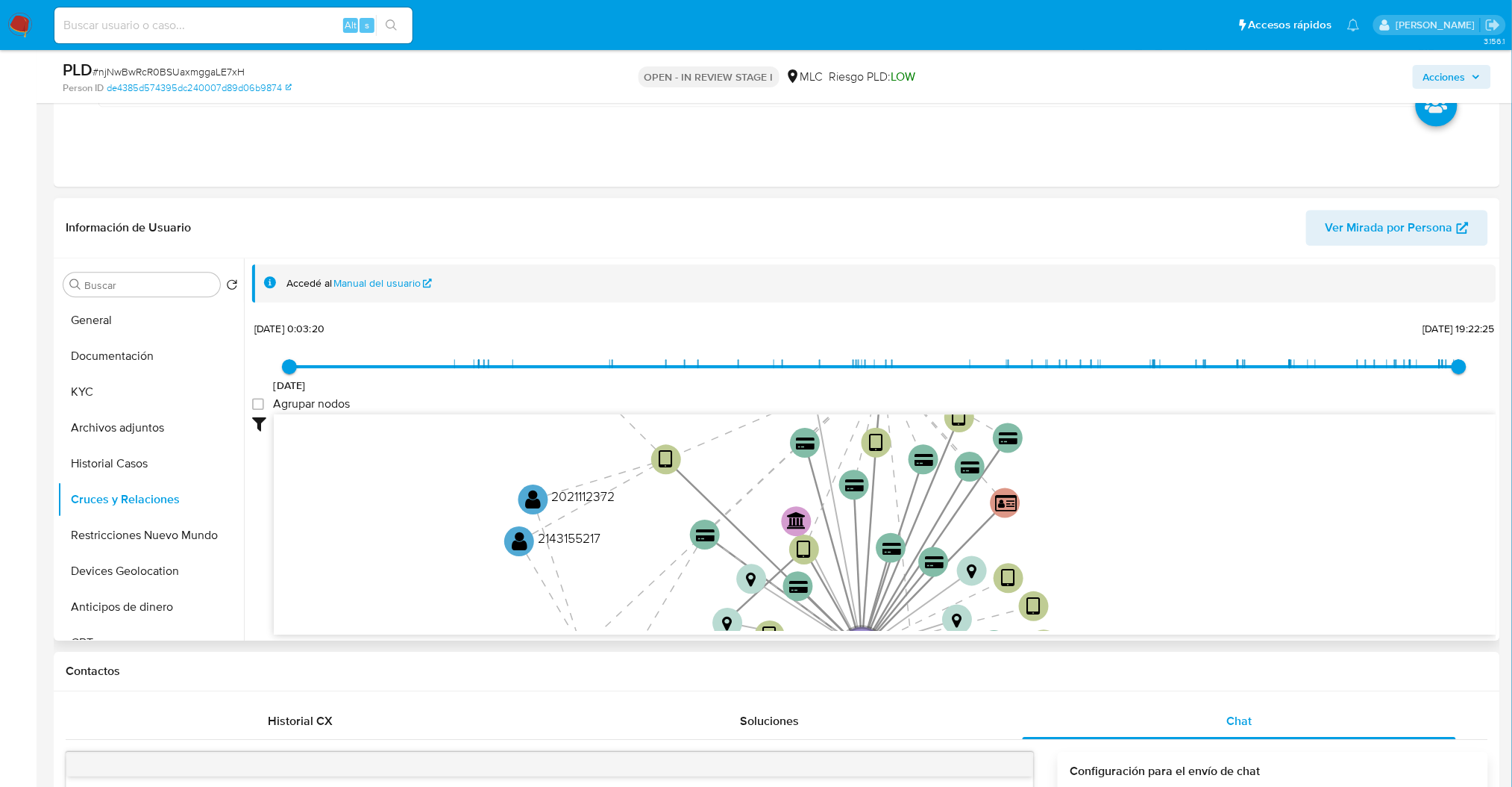
drag, startPoint x: 942, startPoint y: 488, endPoint x: 1058, endPoint y: 591, distance: 155.1
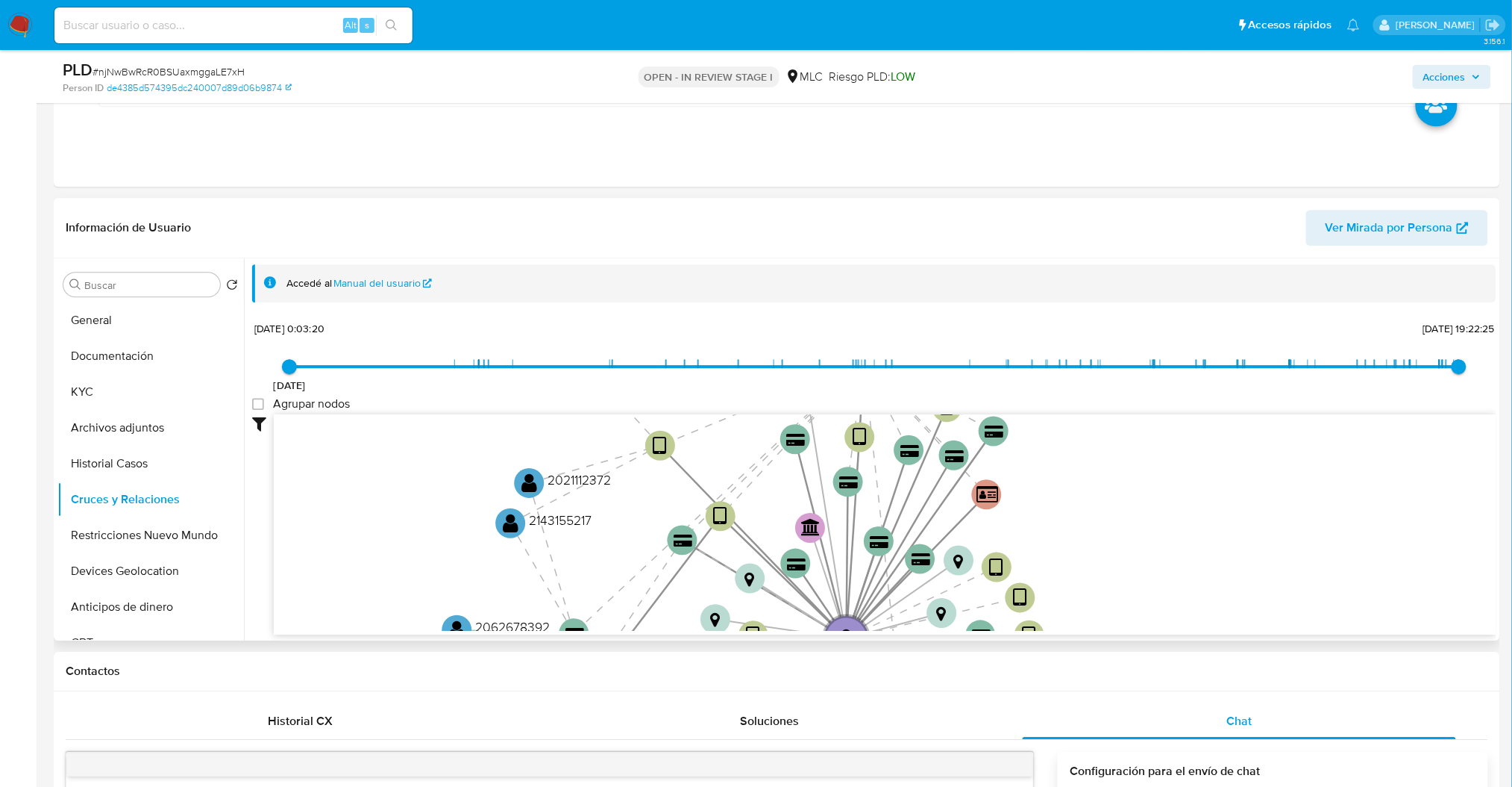
drag, startPoint x: 1113, startPoint y: 519, endPoint x: 1102, endPoint y: 634, distance: 115.5
click at [1102, 634] on div "device-67e89319783e5c098c318dd6  device-613be4ae08813b0018de9ab7  device-5f12…" at bounding box center [885, 524] width 1223 height 221
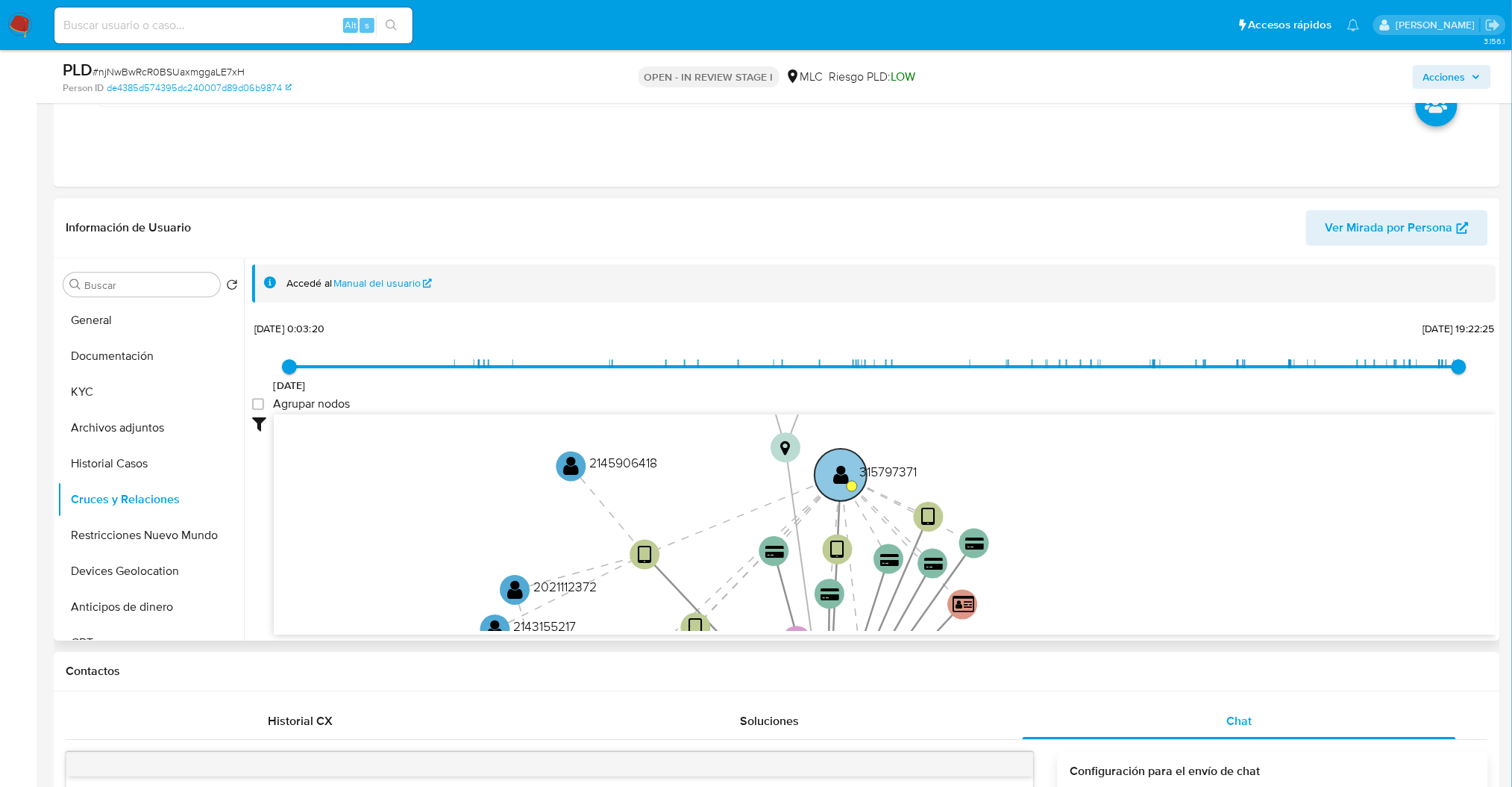
click at [846, 476] on text "" at bounding box center [841, 474] width 15 height 21
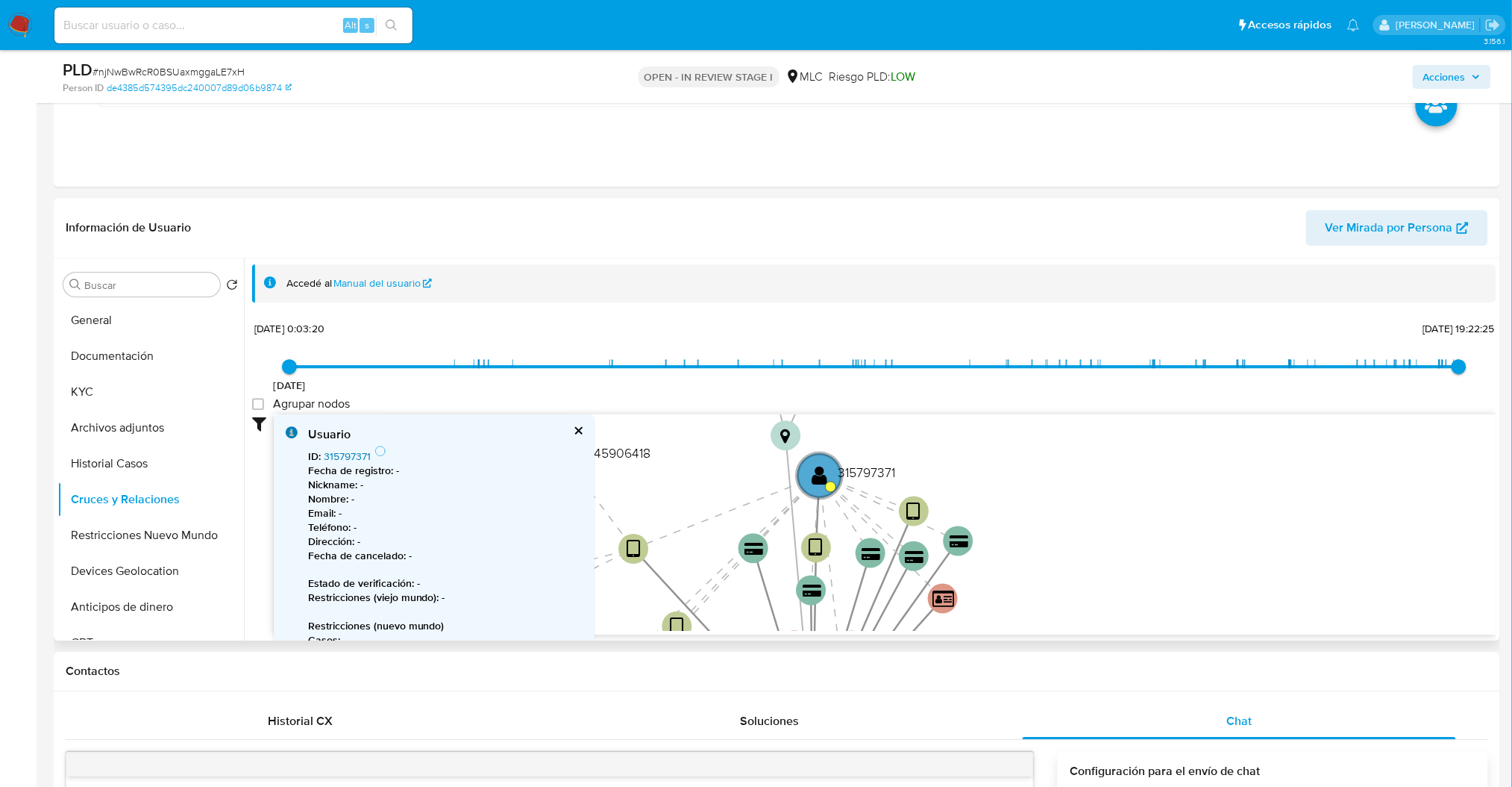
click at [355, 454] on link "315797371" at bounding box center [347, 455] width 47 height 15
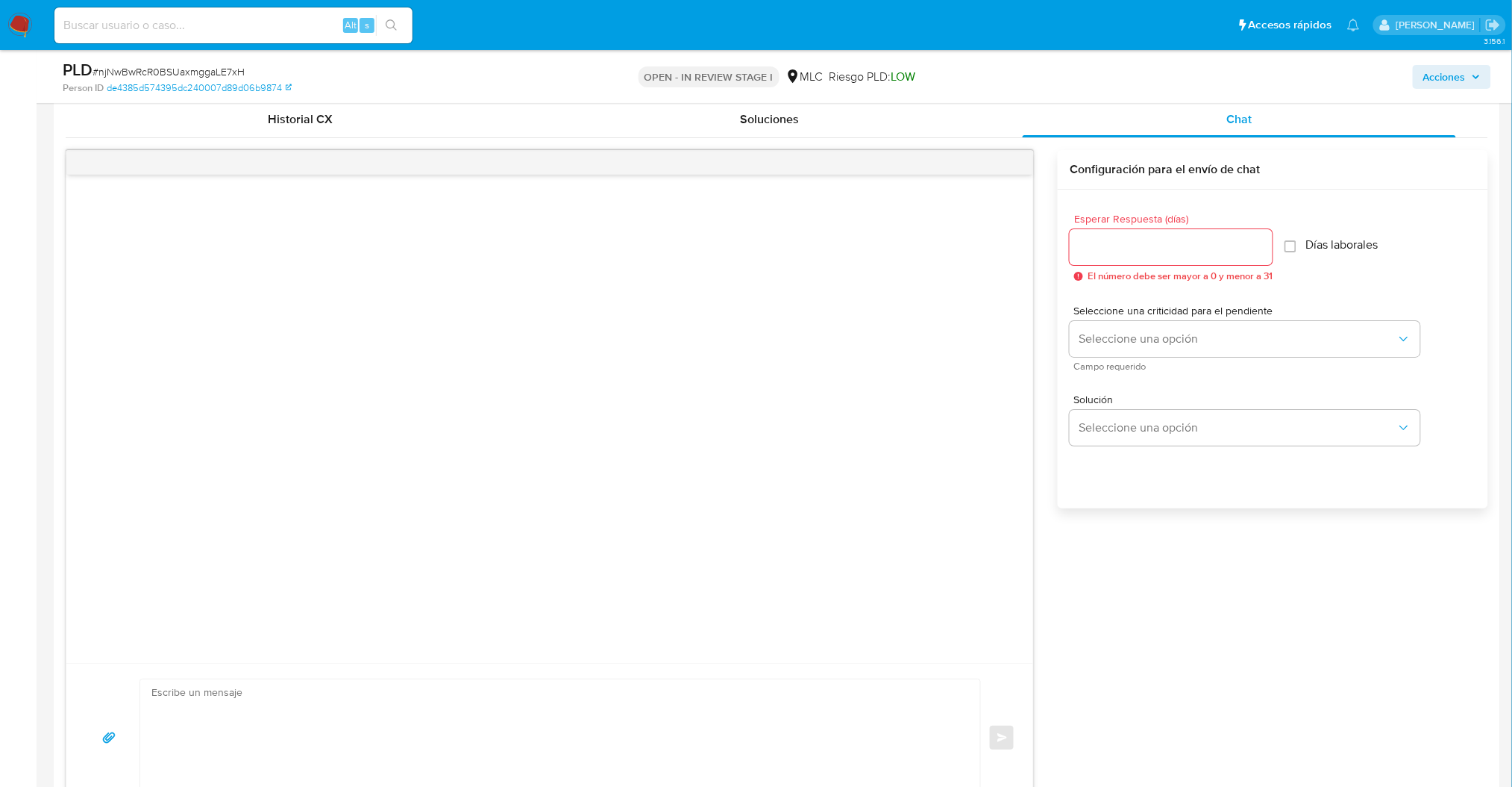
scroll to position [1914, 0]
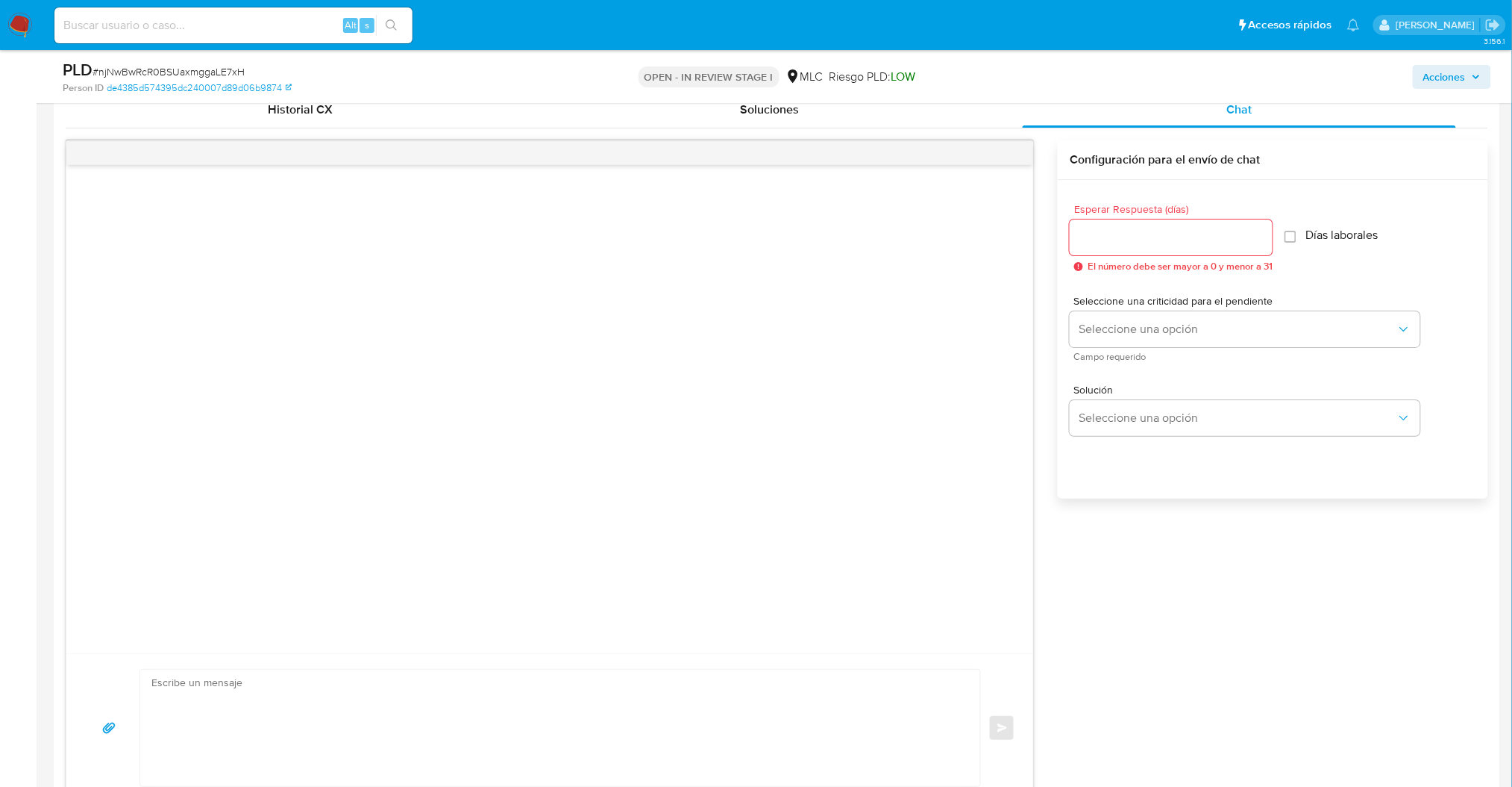
drag, startPoint x: 640, startPoint y: 476, endPoint x: 633, endPoint y: 501, distance: 26.0
click at [633, 501] on div at bounding box center [550, 409] width 967 height 488
click at [409, 745] on textarea at bounding box center [556, 728] width 810 height 116
paste textarea "Hola XXX, Te contactamos desde el Equipo de Mercado Pago para verificar tus dat…"
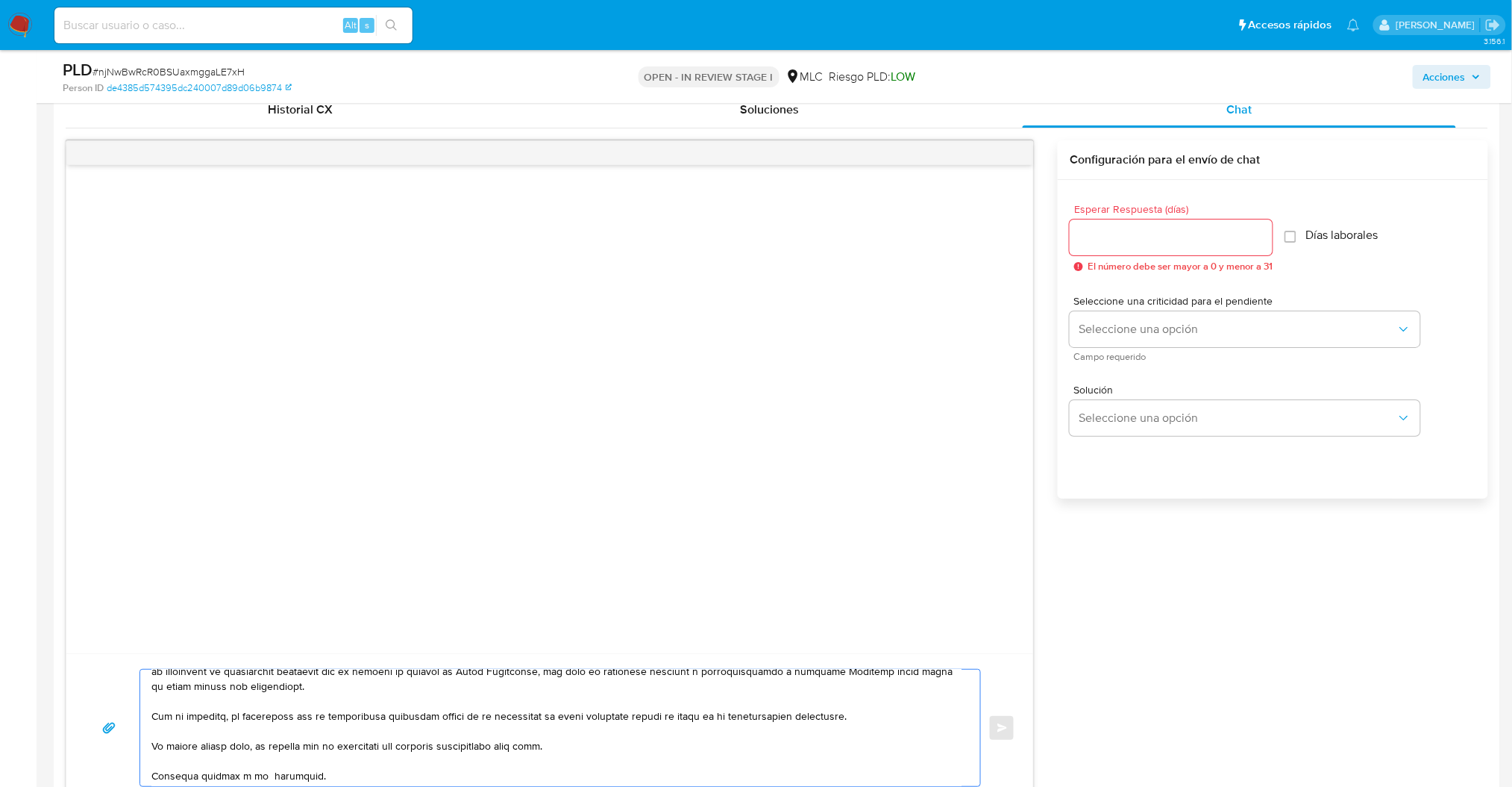
scroll to position [1947, 0]
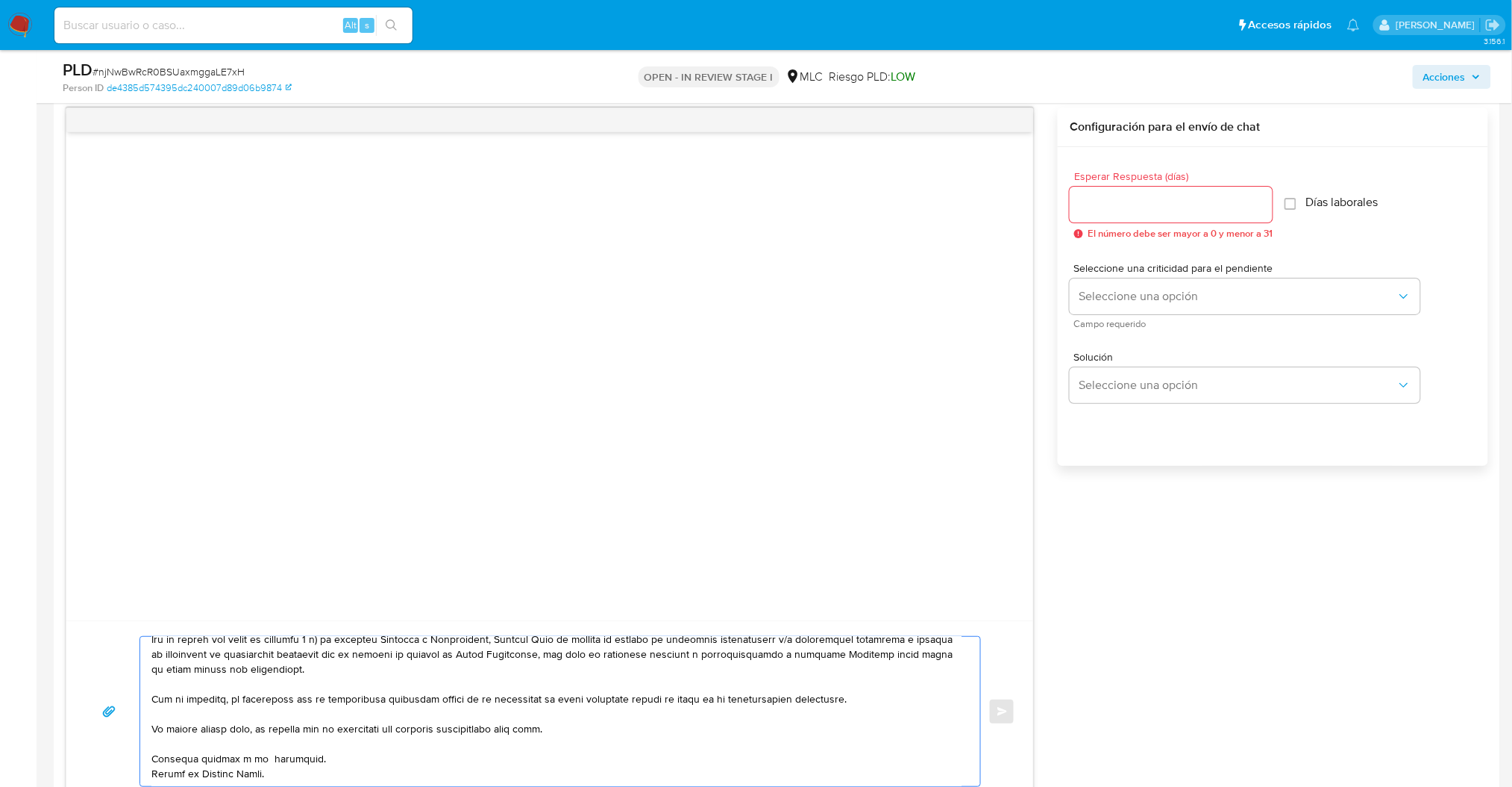
click at [946, 654] on textarea at bounding box center [556, 711] width 810 height 149
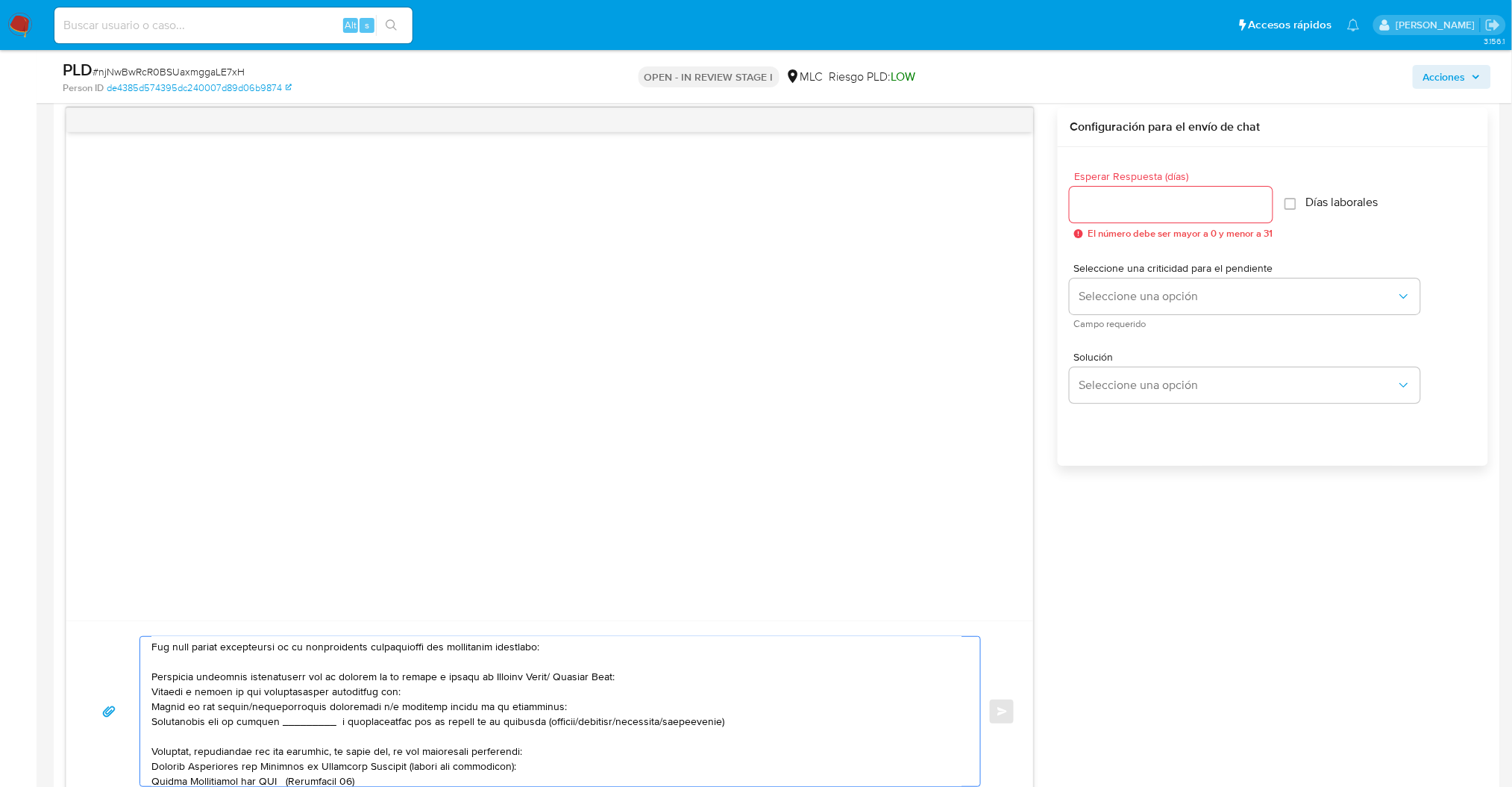
scroll to position [0, 0]
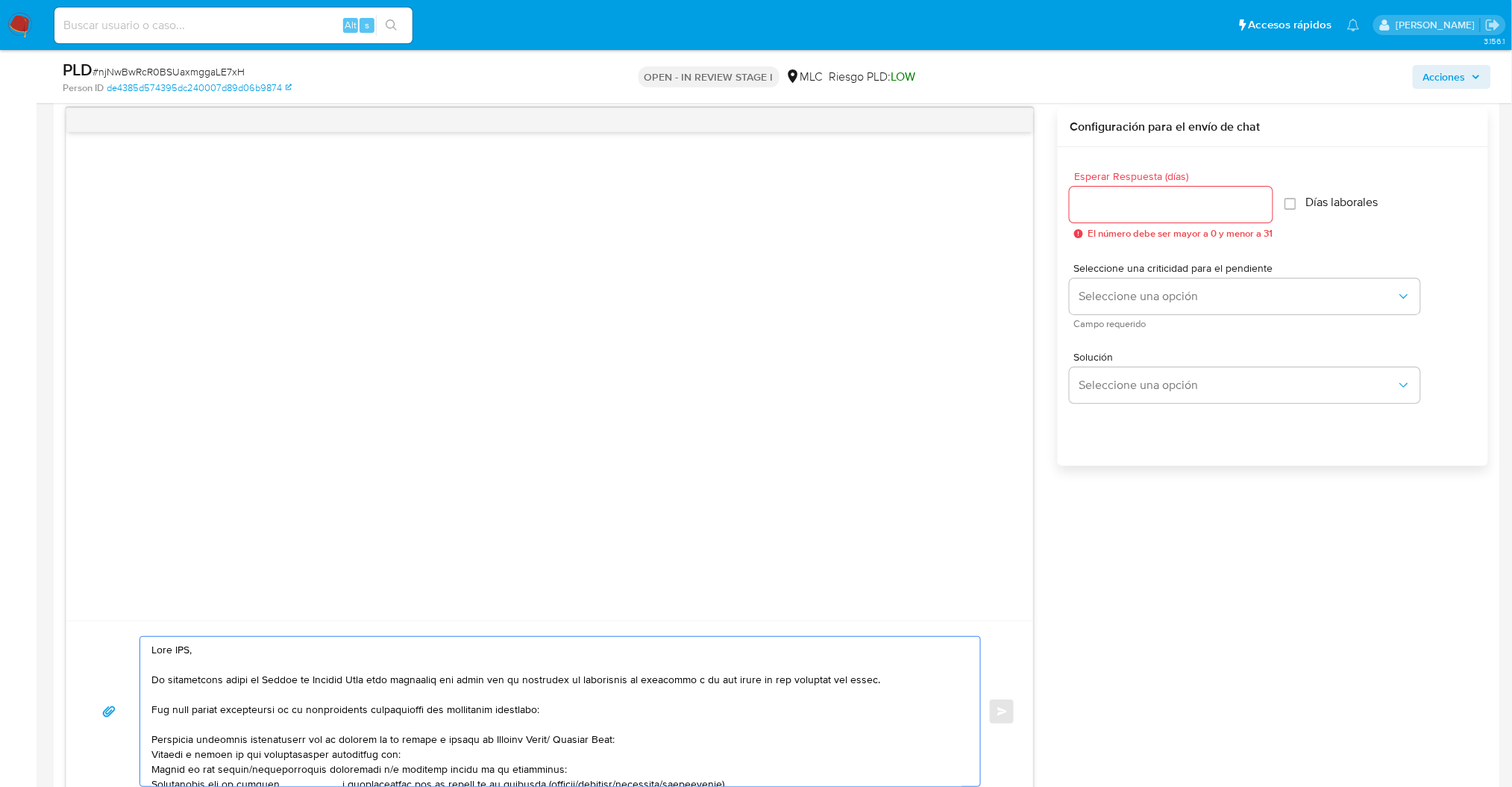
click at [387, 762] on textarea at bounding box center [556, 711] width 810 height 149
click at [390, 756] on textarea at bounding box center [556, 711] width 810 height 149
paste textarea "Guillermo Humberto Cuevas Coronad"
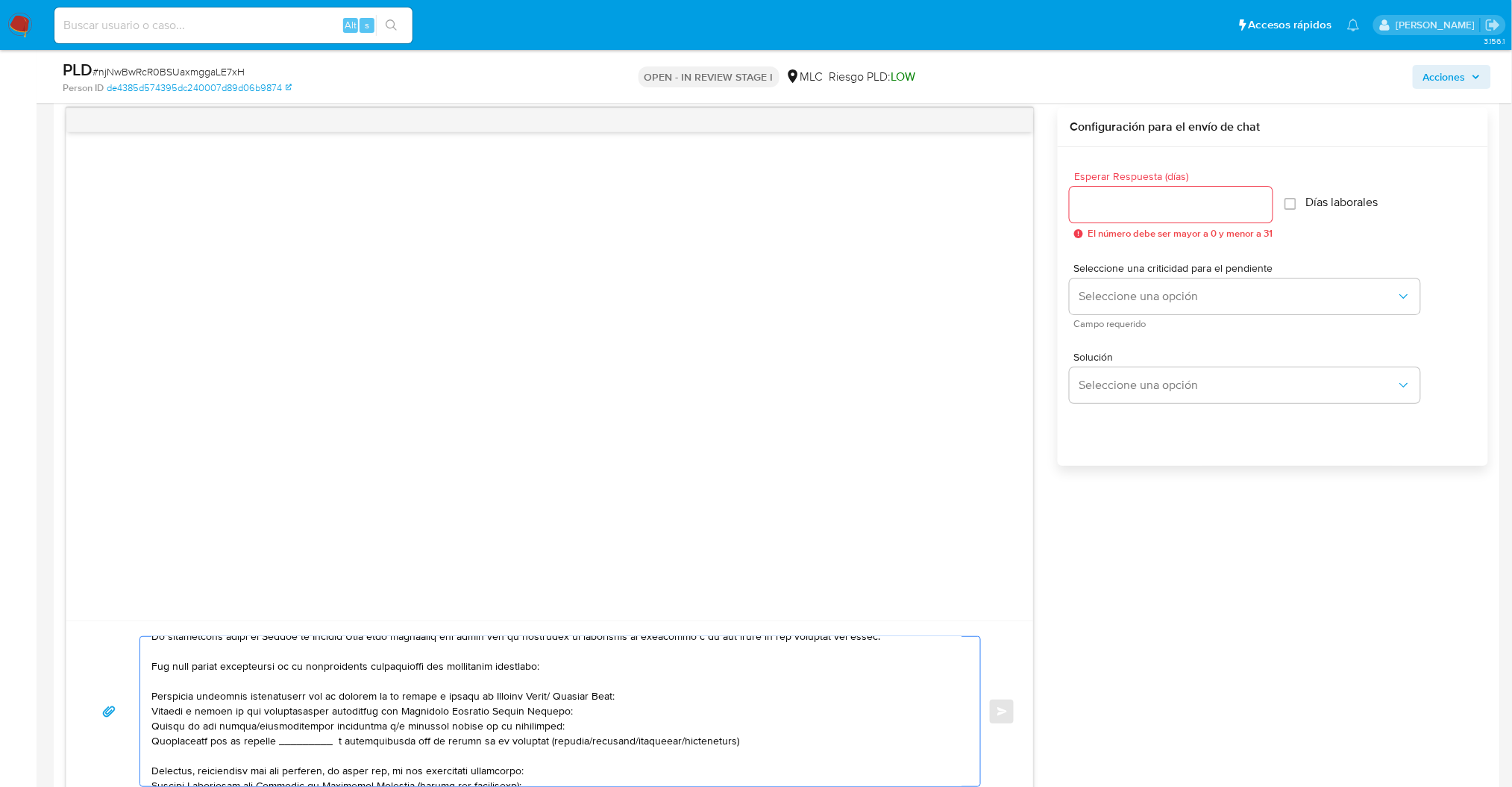
scroll to position [53, 0]
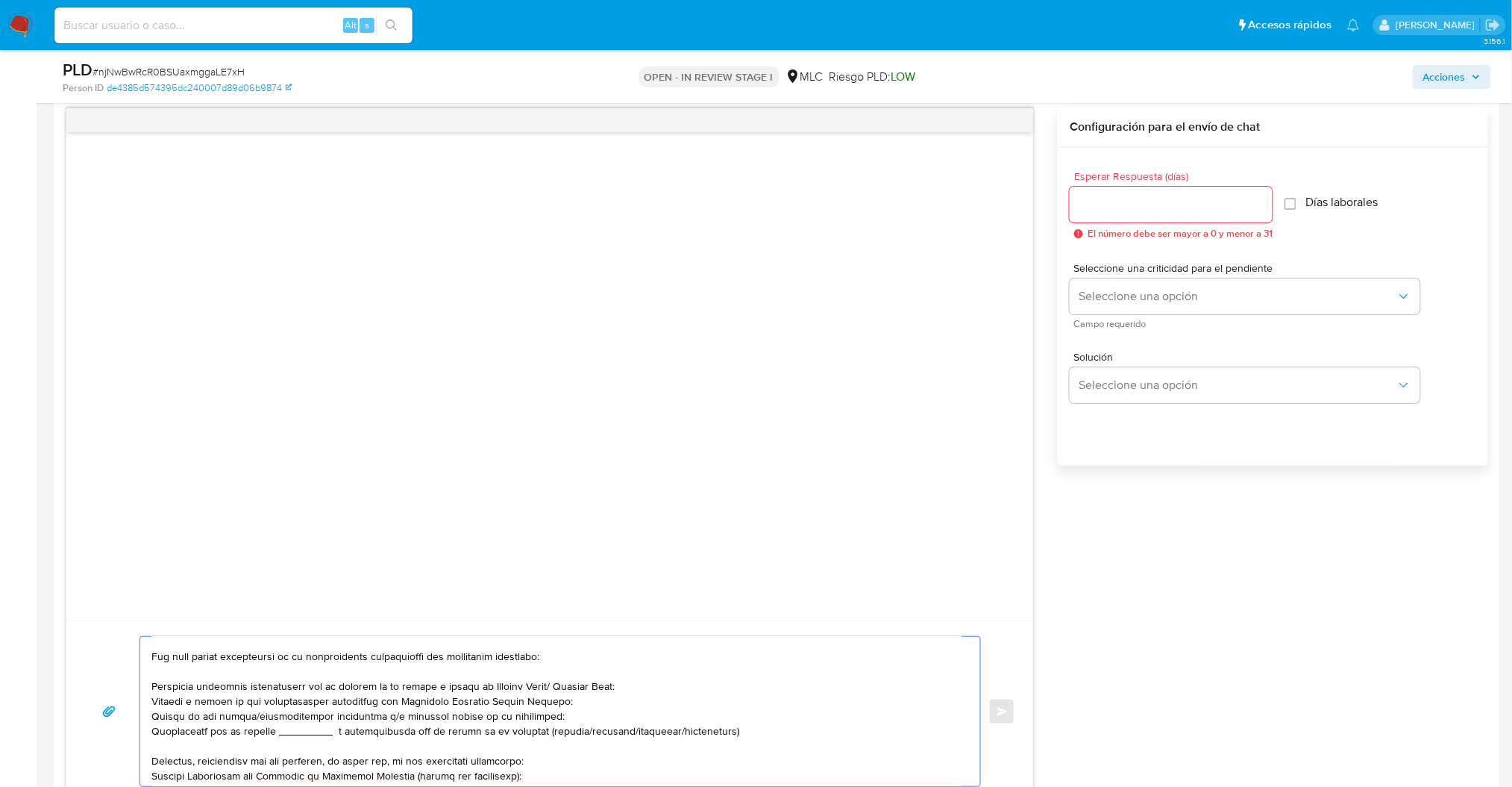
click at [323, 740] on textarea at bounding box center [556, 711] width 810 height 149
click at [313, 736] on textarea at bounding box center [556, 711] width 810 height 149
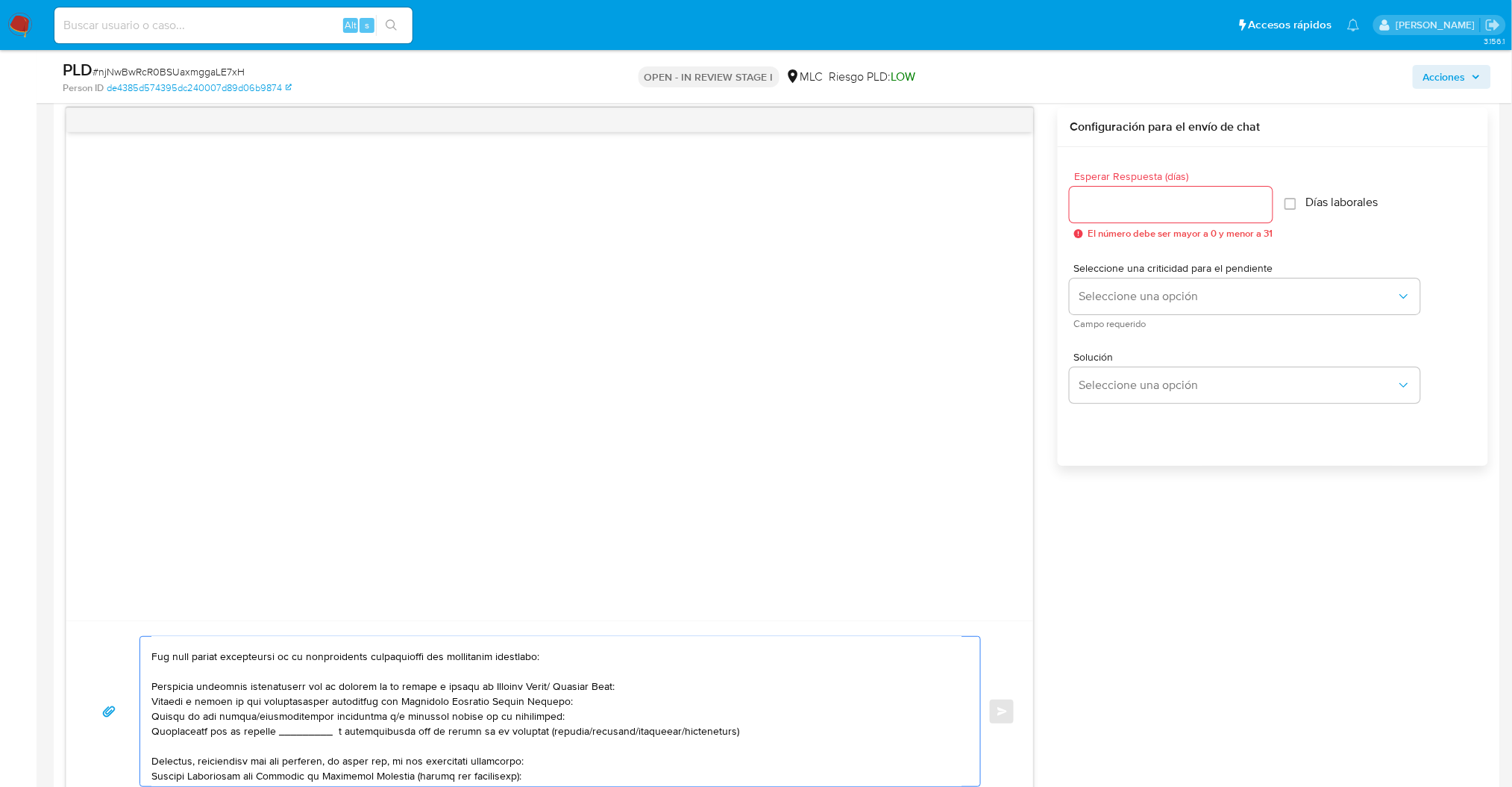
click at [313, 736] on textarea at bounding box center [556, 711] width 810 height 149
type textarea "Hola XXX, Te contactamos desde el Equipo de Mercado Pago para verificar tus dat…"
click at [1163, 218] on div at bounding box center [1171, 204] width 203 height 36
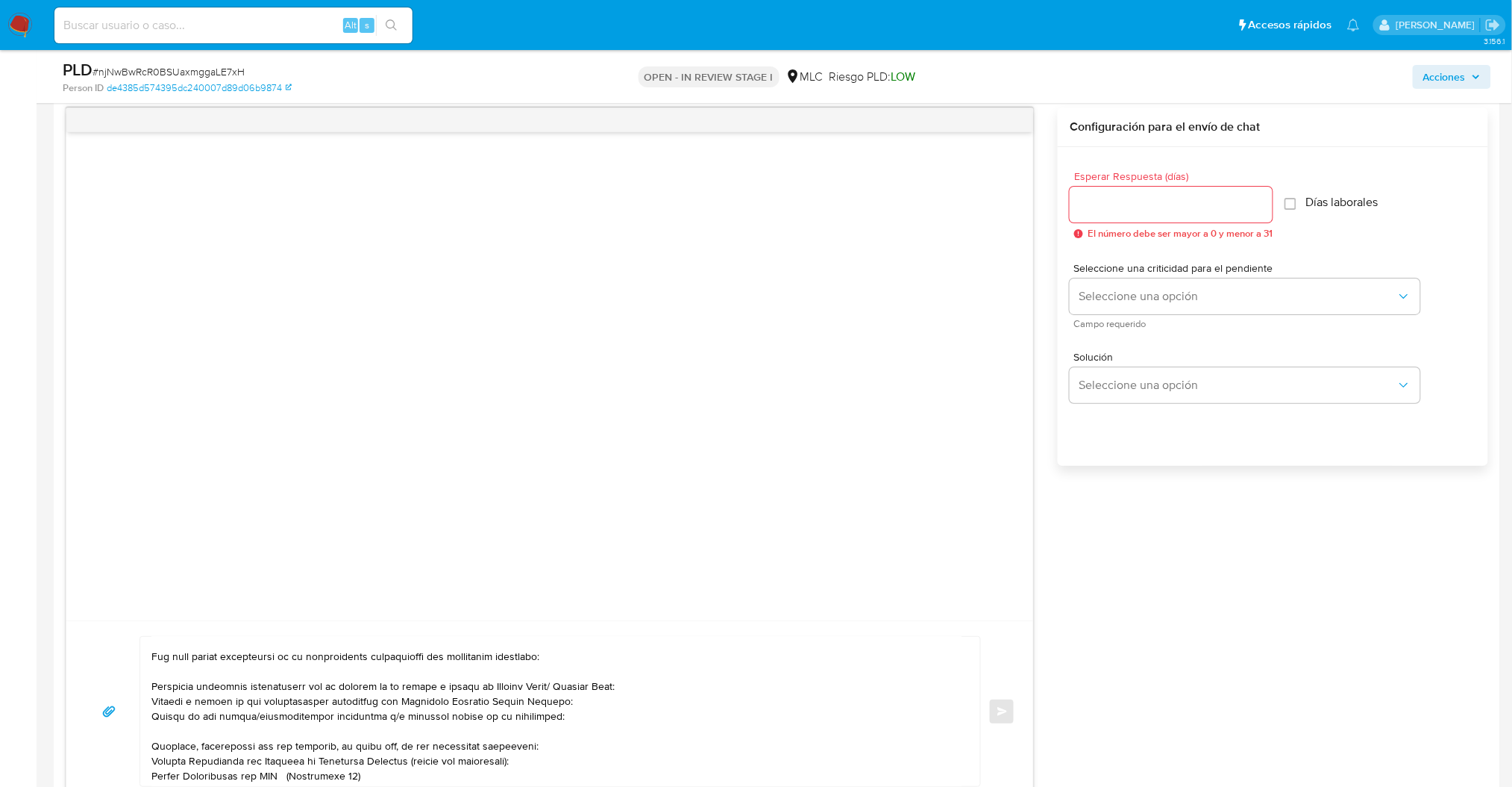
click at [1161, 218] on div at bounding box center [1171, 204] width 203 height 36
click at [1155, 214] on div at bounding box center [1171, 204] width 203 height 36
click at [1153, 213] on input "Esperar Respuesta (días)" at bounding box center [1171, 204] width 203 height 20
type input "3"
click at [1098, 297] on span "Seleccione una opción" at bounding box center [1238, 296] width 318 height 15
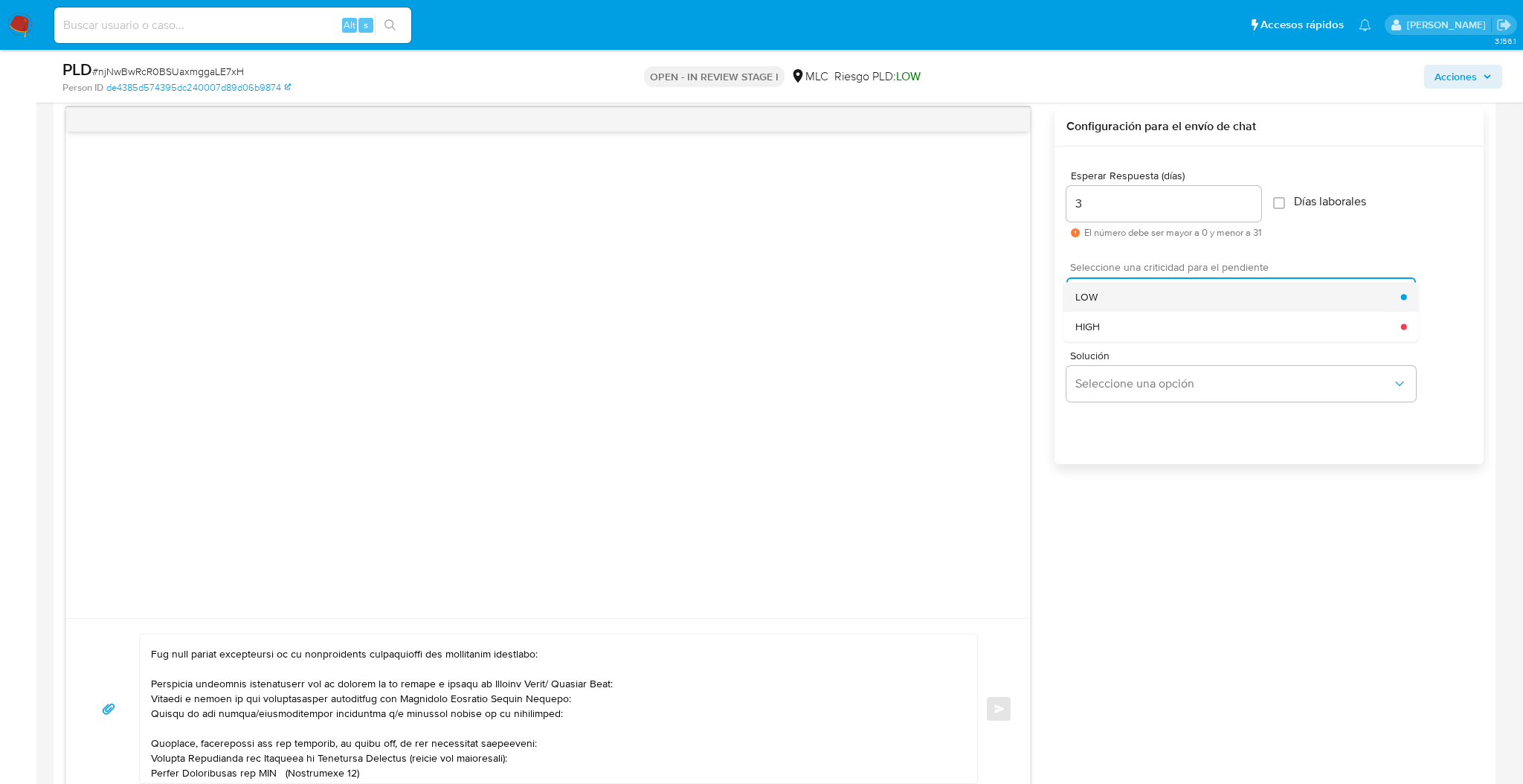
click at [1090, 297] on span "LOW" at bounding box center [1087, 297] width 22 height 14
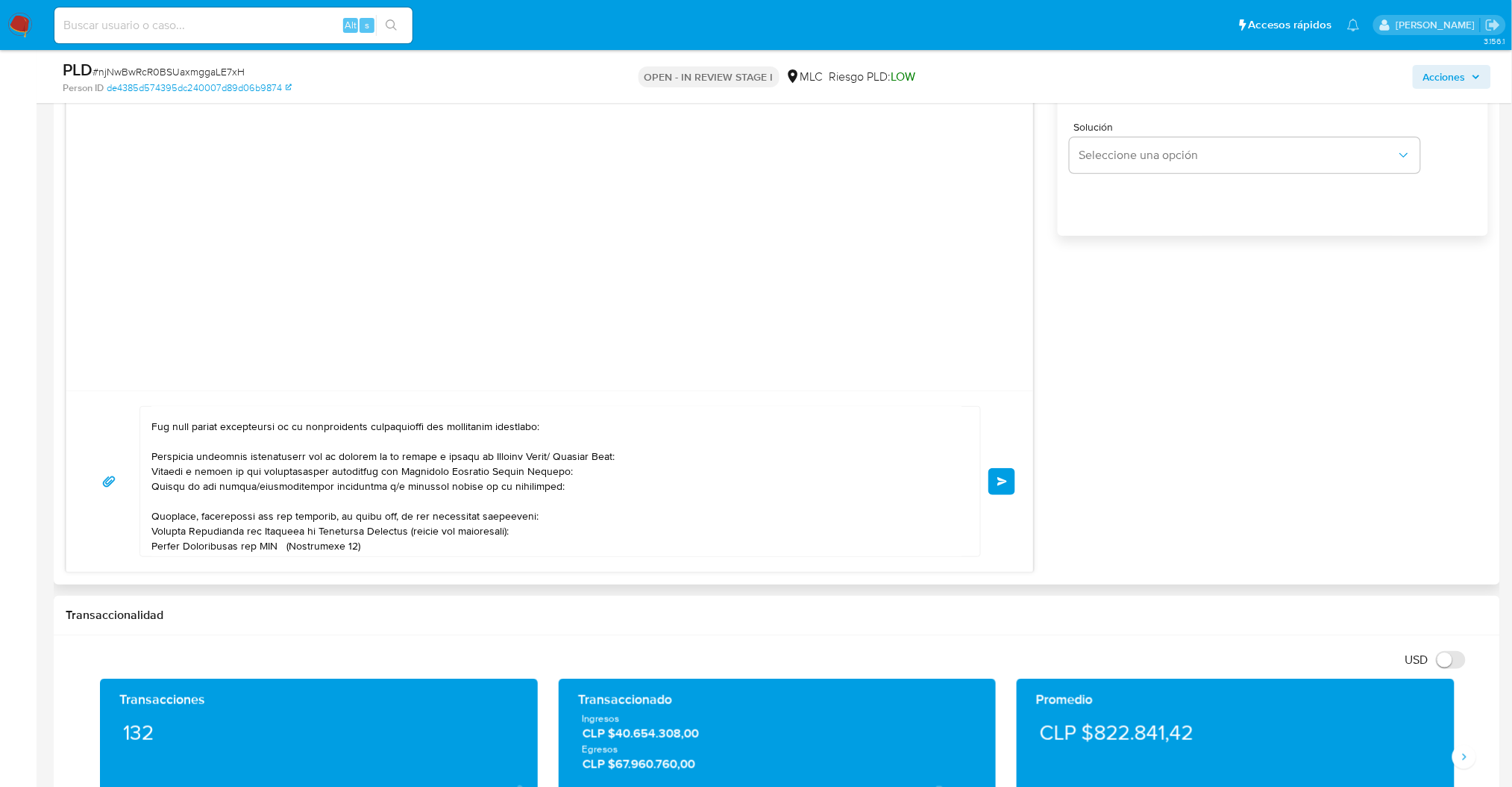
scroll to position [1947, 0]
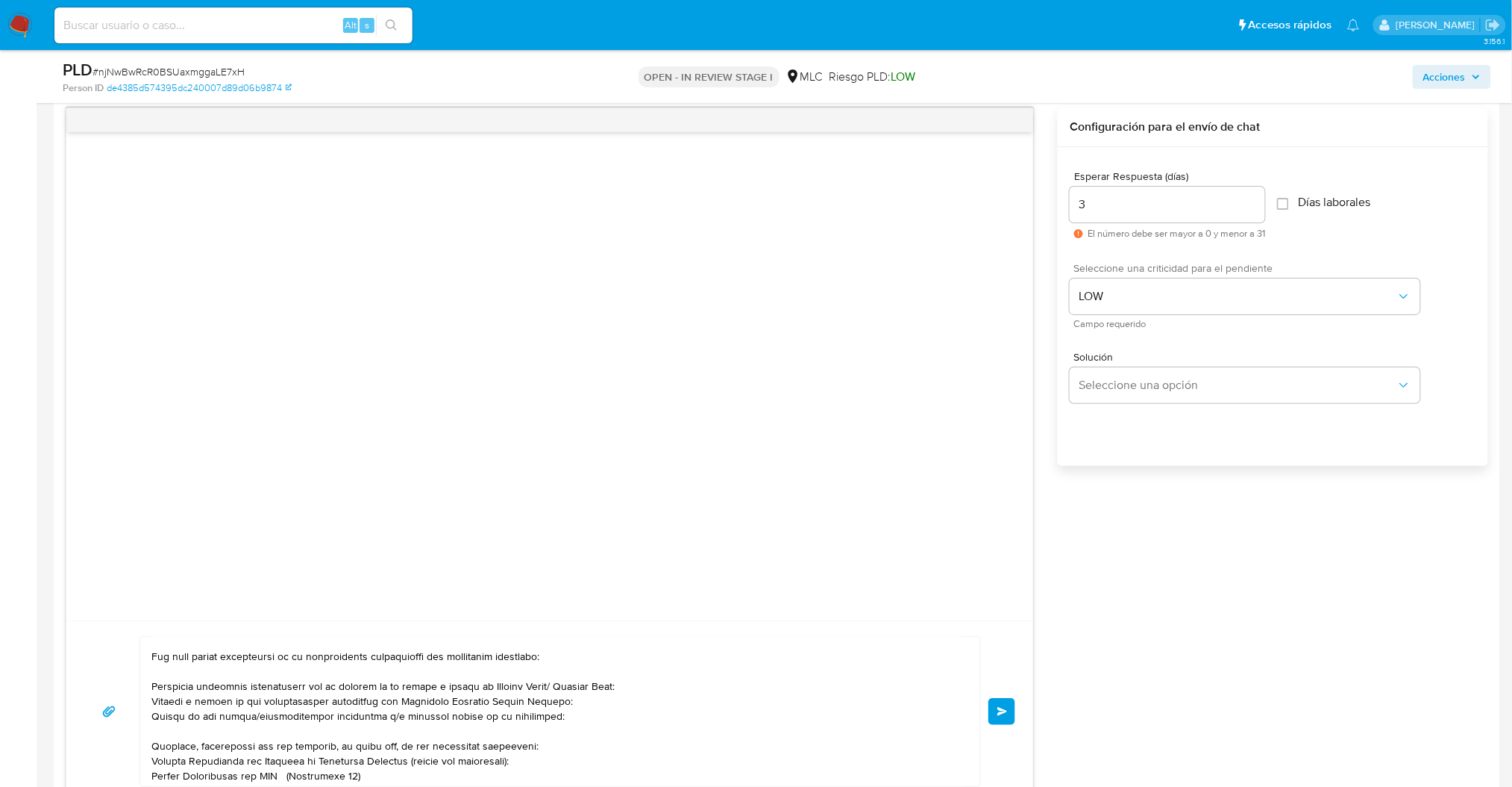
click at [996, 716] on button "Enviar" at bounding box center [1001, 711] width 27 height 27
click at [1010, 714] on button "Enviar" at bounding box center [1001, 711] width 27 height 27
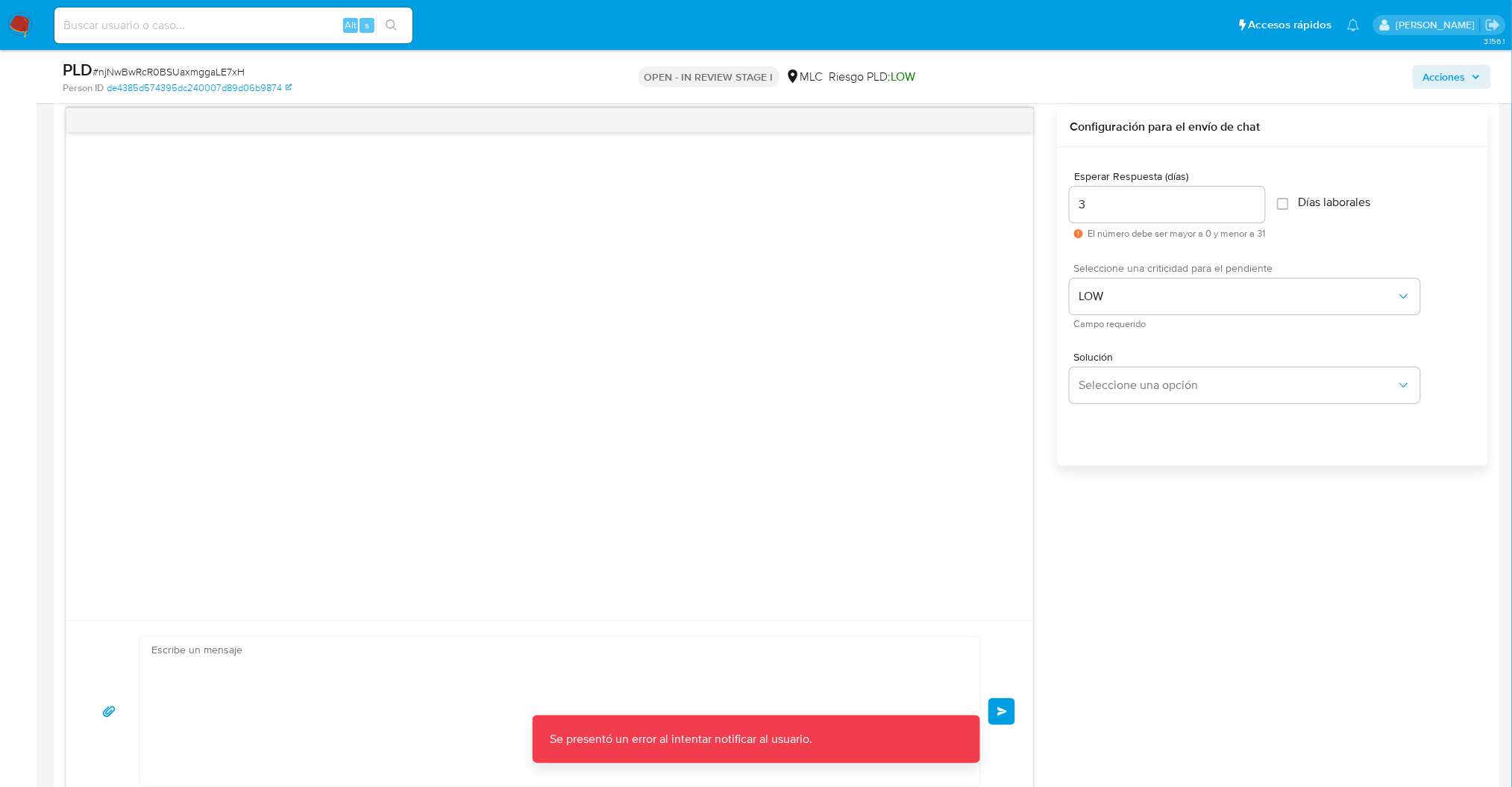
scroll to position [194, 0]
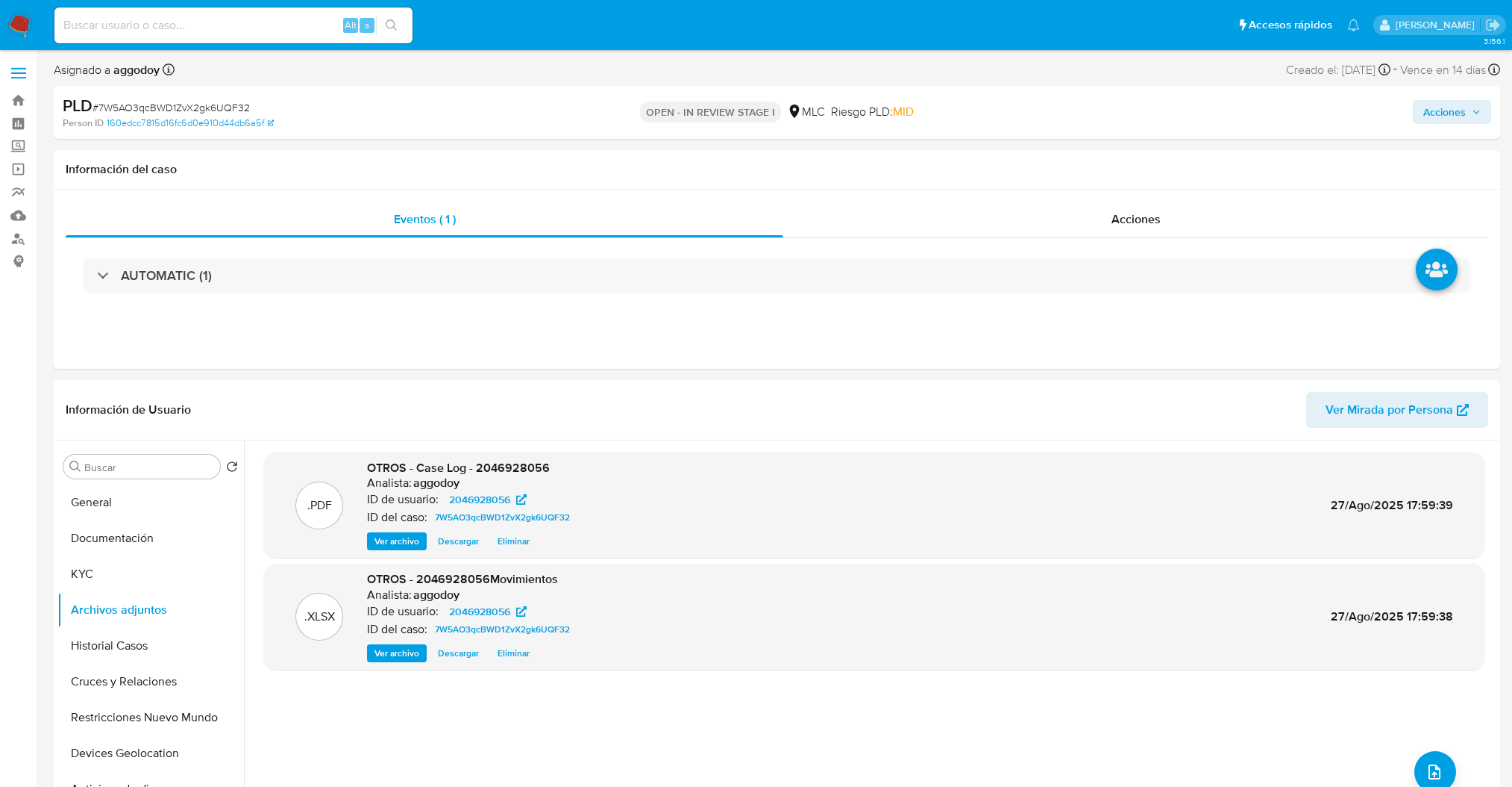
select select "10"
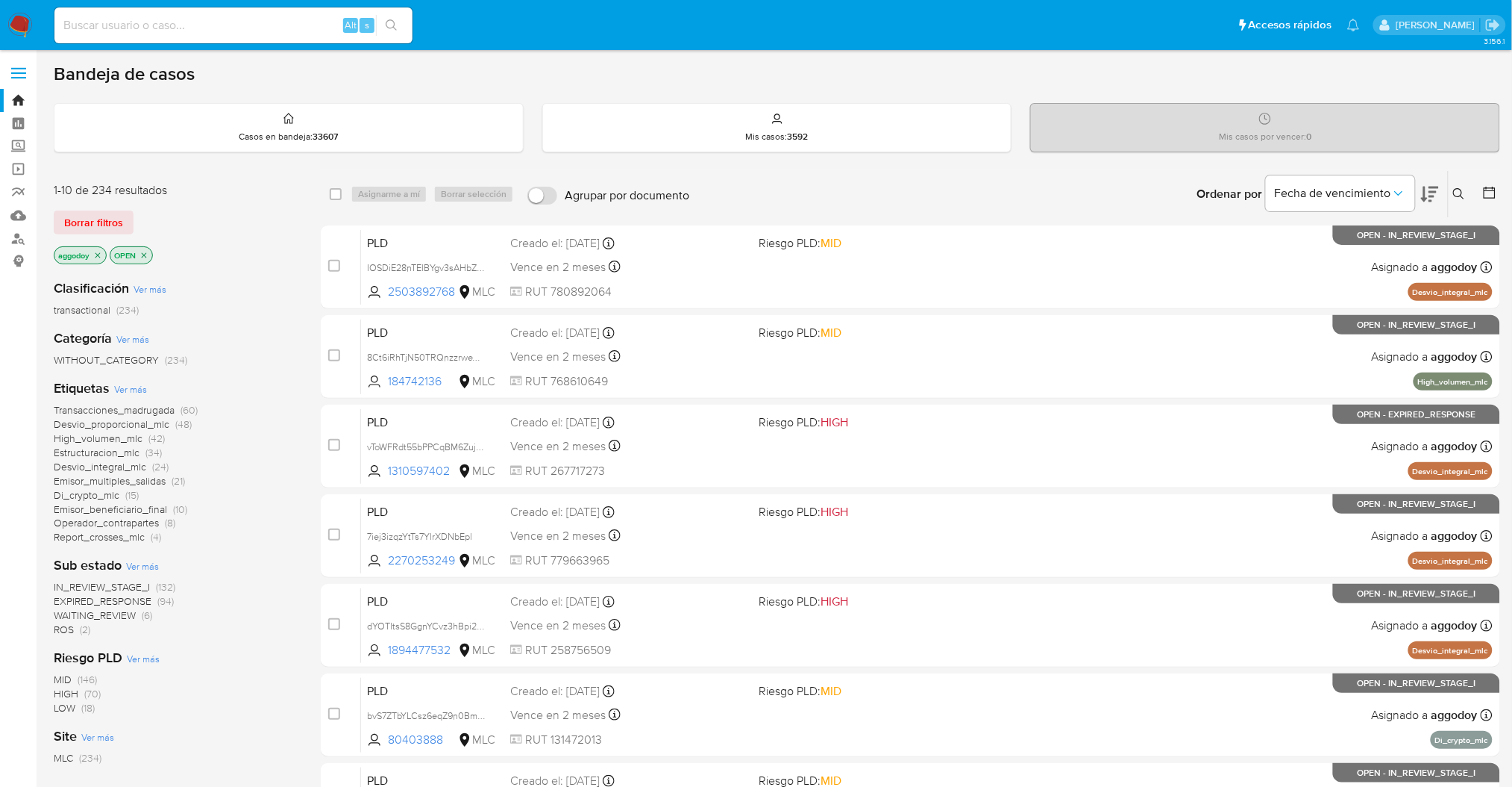
click at [105, 600] on span "EXPIRED_RESPONSE" at bounding box center [103, 601] width 97 height 15
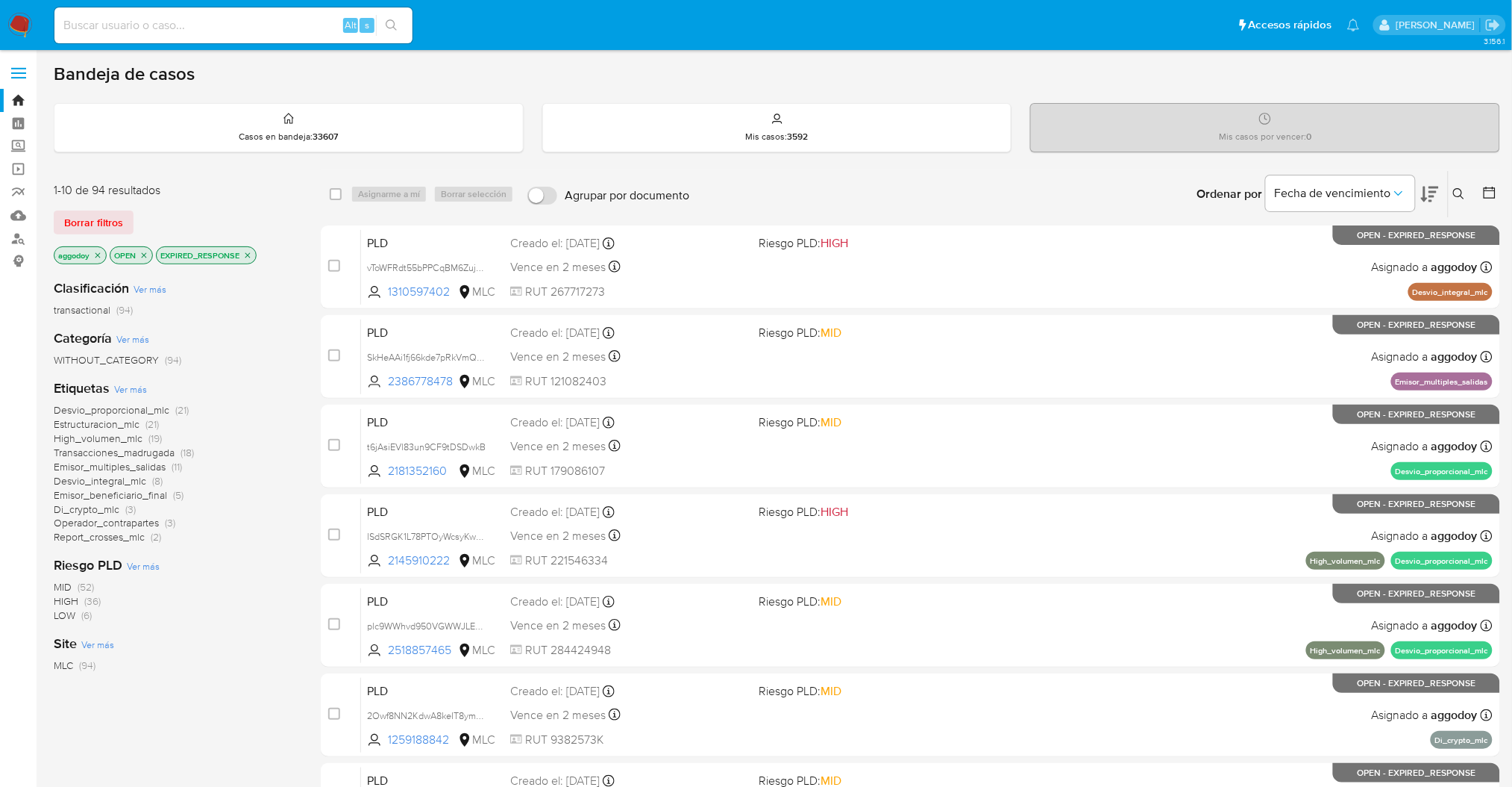
click at [254, 257] on p "EXPIRED_RESPONSE" at bounding box center [206, 255] width 99 height 16
click at [245, 257] on icon "close-filter" at bounding box center [247, 255] width 9 height 9
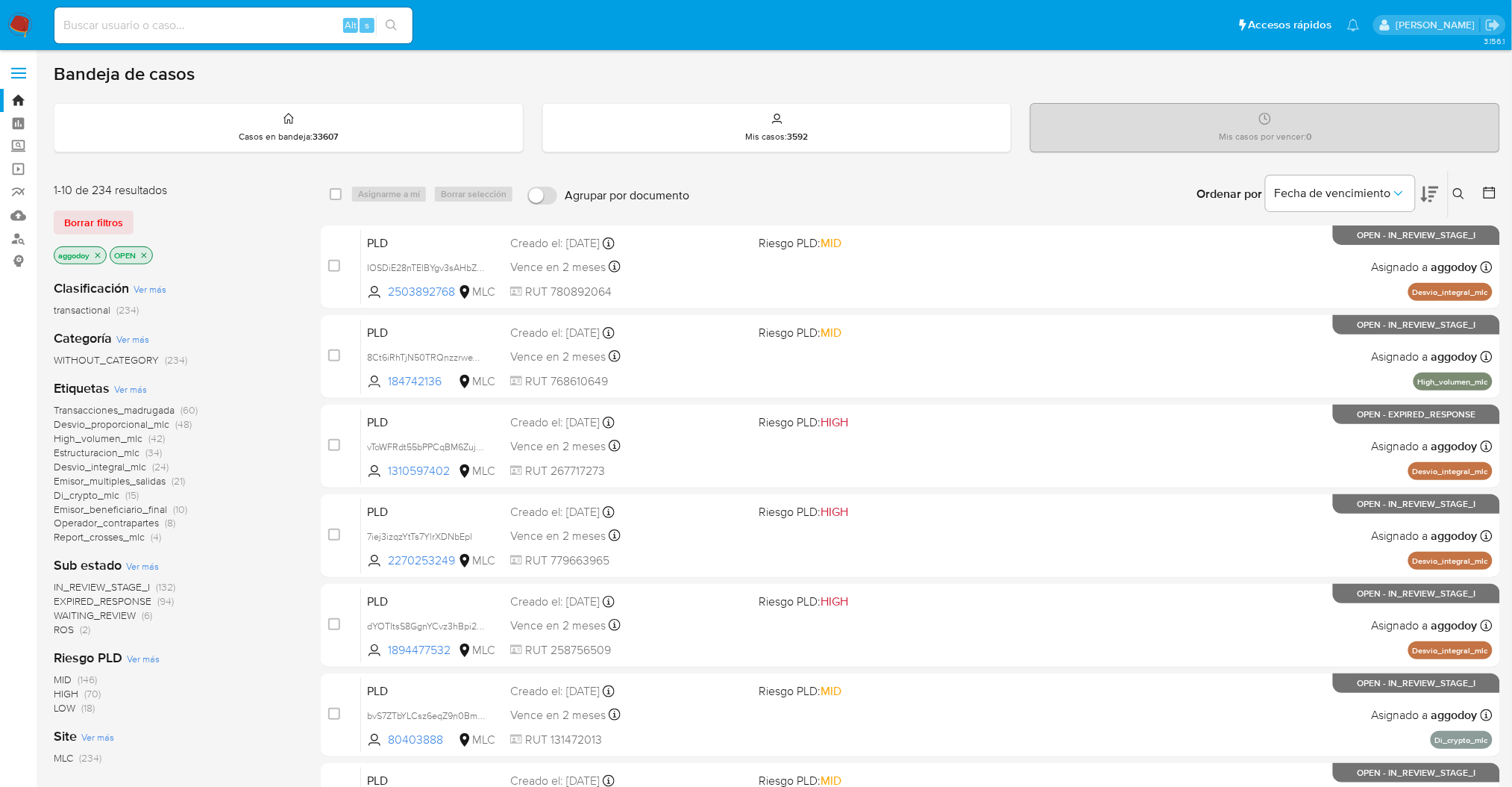
click at [138, 424] on span "Desvio_proporcional_mlc" at bounding box center [111, 423] width 115 height 15
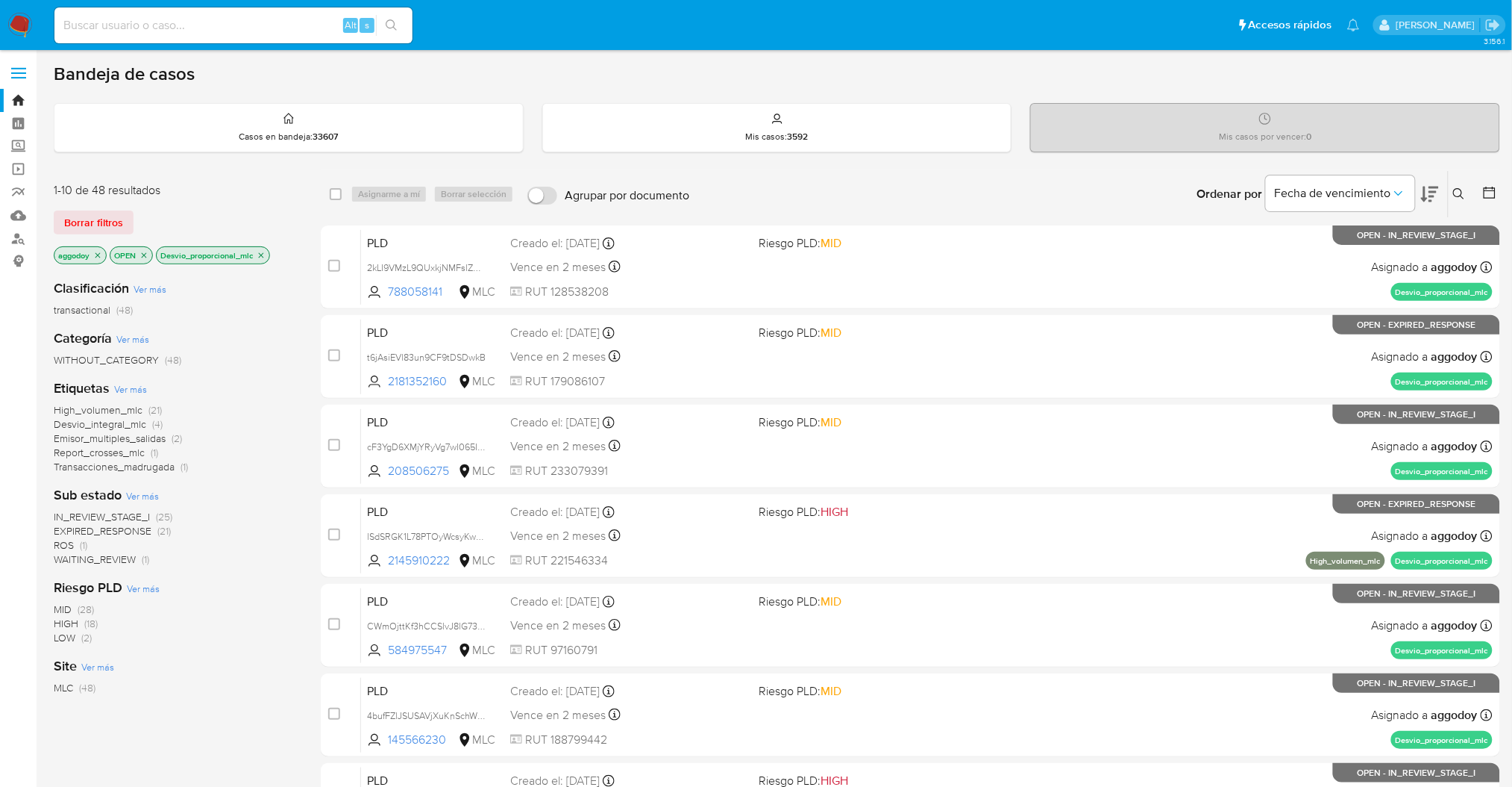
click at [1432, 190] on icon at bounding box center [1430, 194] width 18 height 15
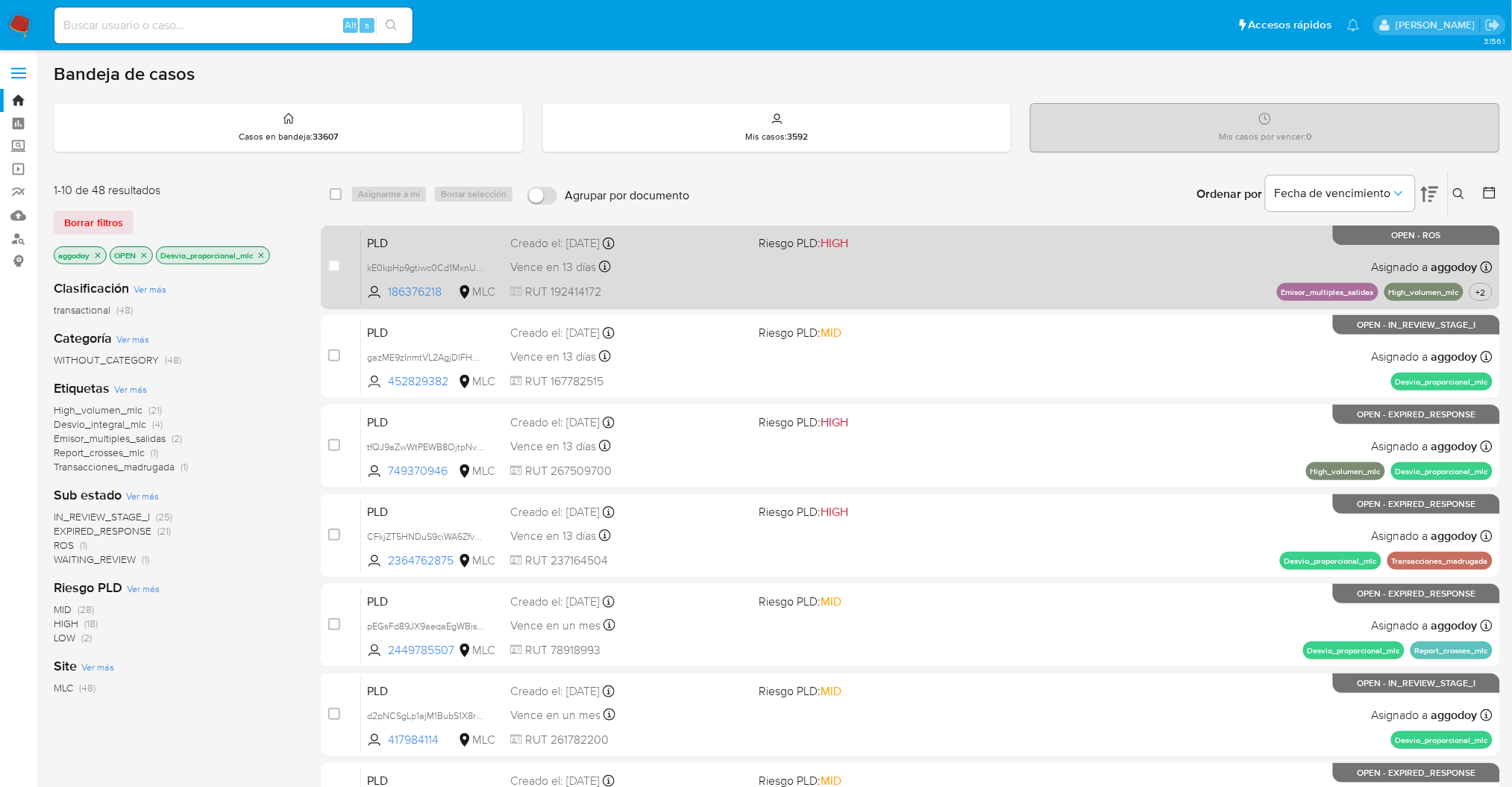
click at [915, 275] on div "PLD kE0kpHp9gtiwc0Cd1MxnULje 186376218 MLC Riesgo PLD: HIGH Creado el: 12/06/20…" at bounding box center [926, 267] width 1131 height 75
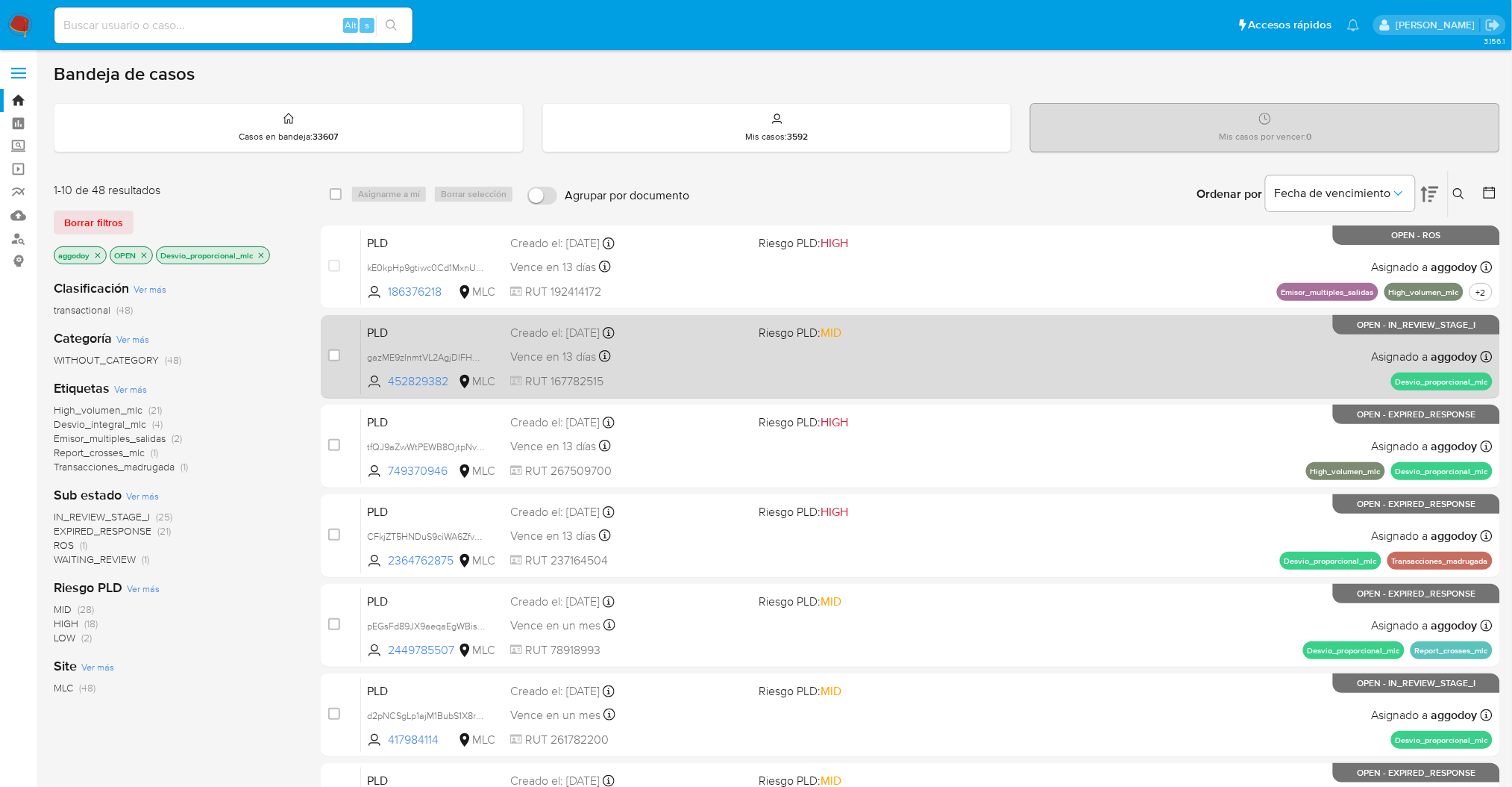
click at [880, 352] on div "PLD gazME9zInmtVL2AgjDIFHDBG 452829382 MLC Riesgo PLD: MID Creado el: 12/06/202…" at bounding box center [926, 357] width 1131 height 75
click at [770, 342] on div "PLD gazME9zInmtVL2AgjDIFHDBG 452829382 MLC Riesgo PLD: MID Creado el: 12/06/202…" at bounding box center [926, 357] width 1131 height 75
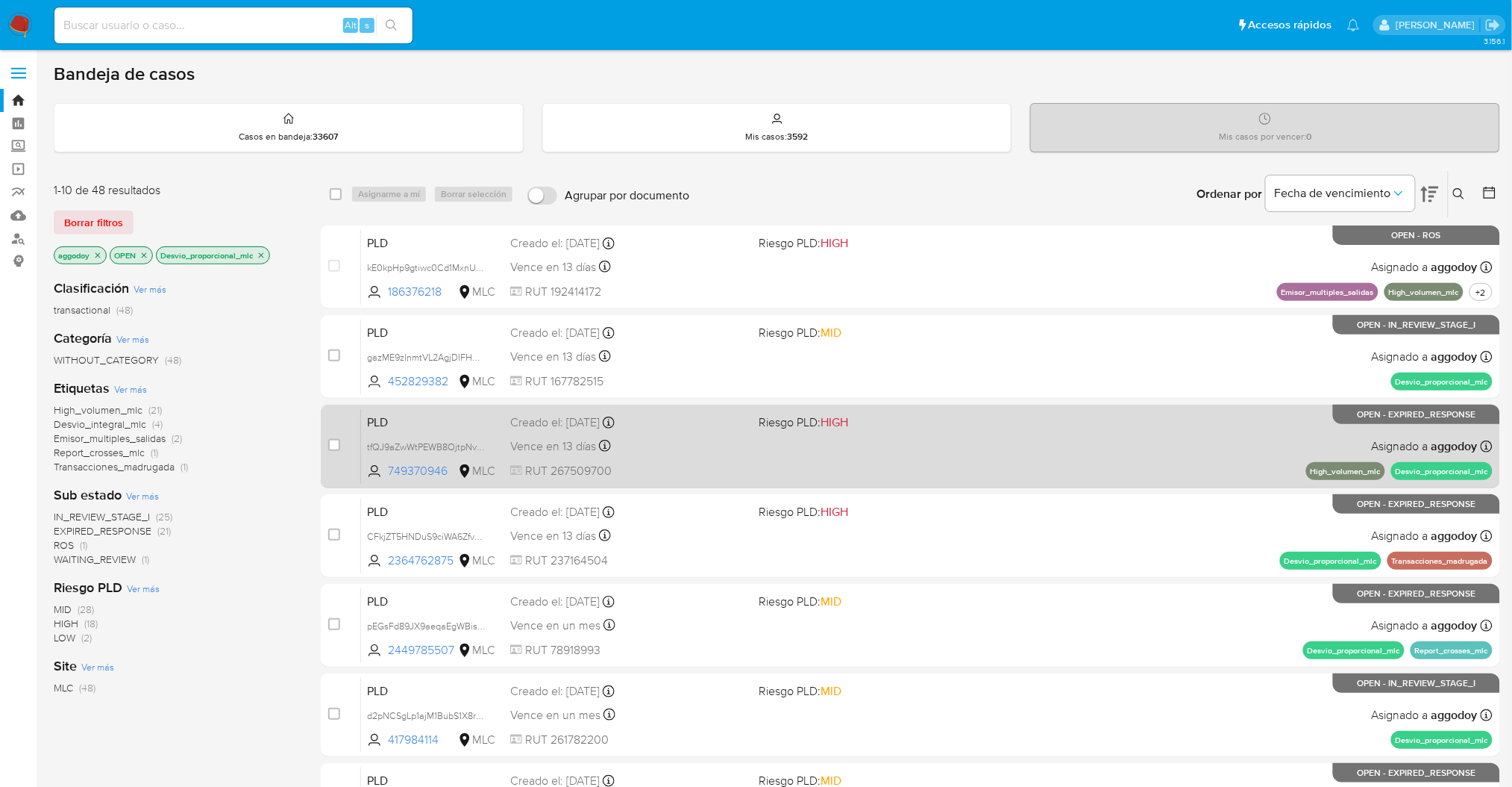
click at [939, 430] on div "PLD tfQJ9aZwWtPEWB8OjtpNvdeS 749370946 MLC Riesgo PLD: HIGH Creado el: 12/06/20…" at bounding box center [926, 446] width 1131 height 75
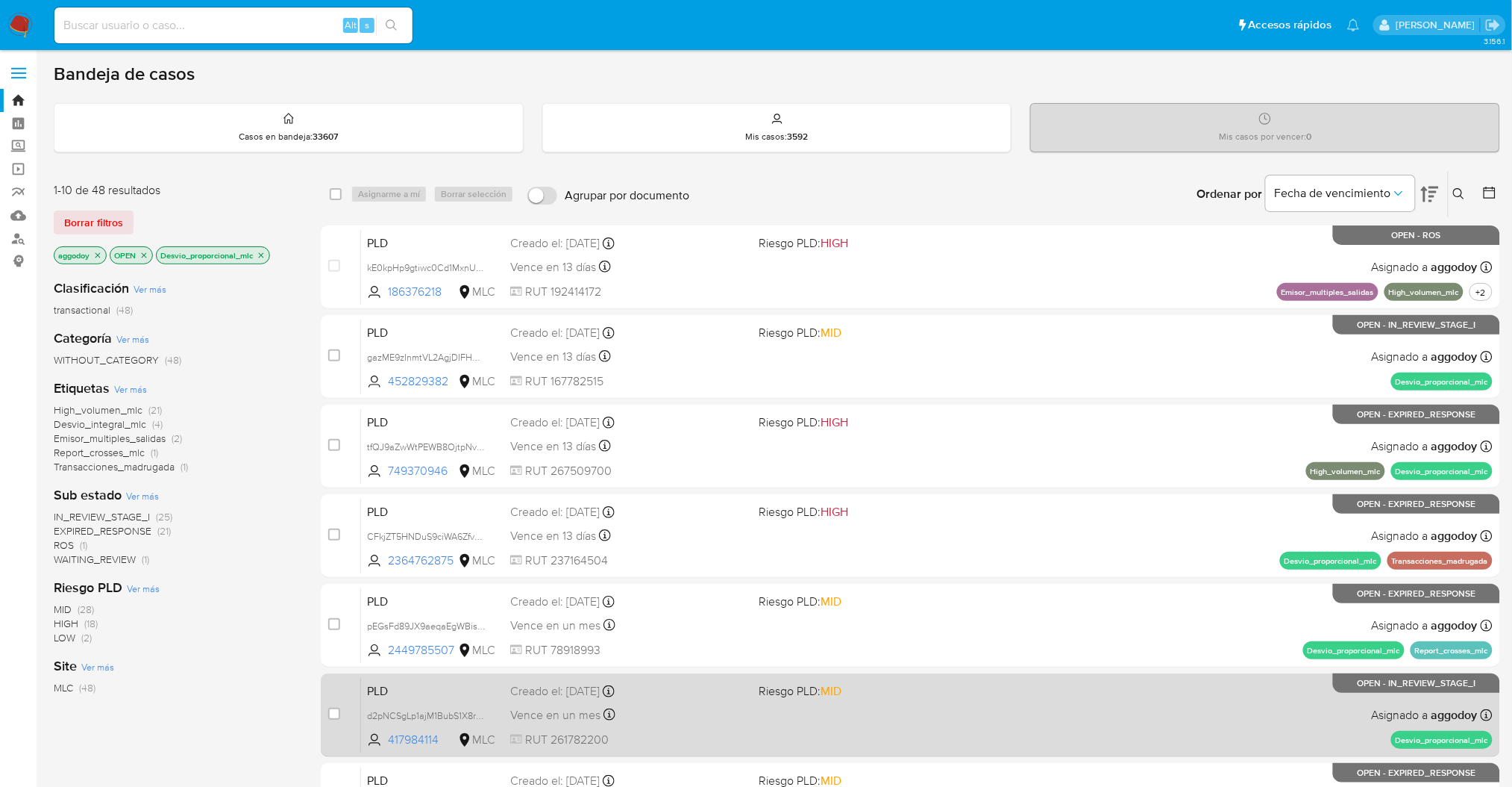
click at [1150, 683] on div "PLD d2pNCSgLp1ajM1BubS1X8rAa 417984114 MLC Riesgo PLD: MID Creado el: 12/07/202…" at bounding box center [926, 714] width 1131 height 75
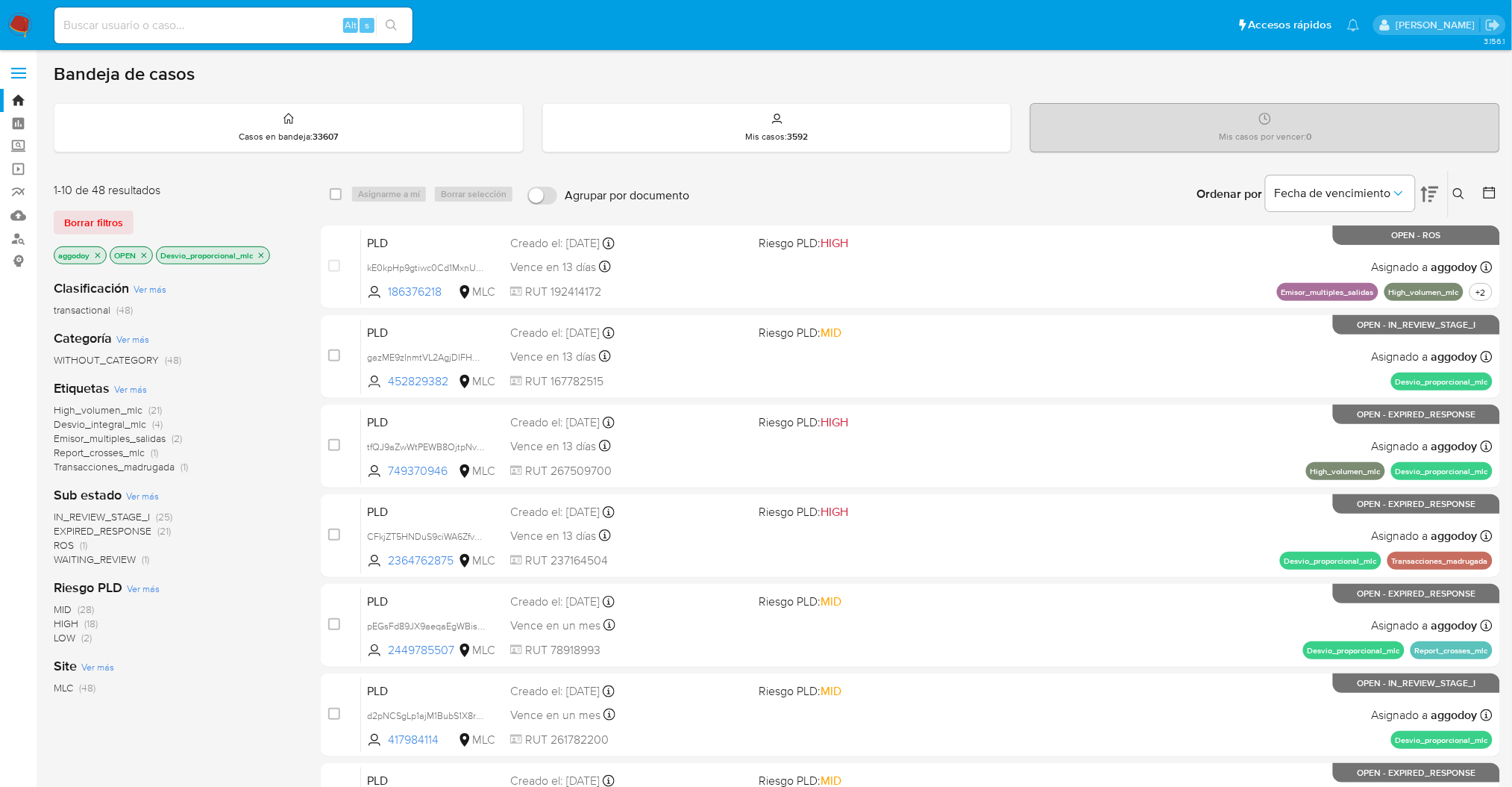
click at [1459, 194] on icon at bounding box center [1459, 194] width 12 height 12
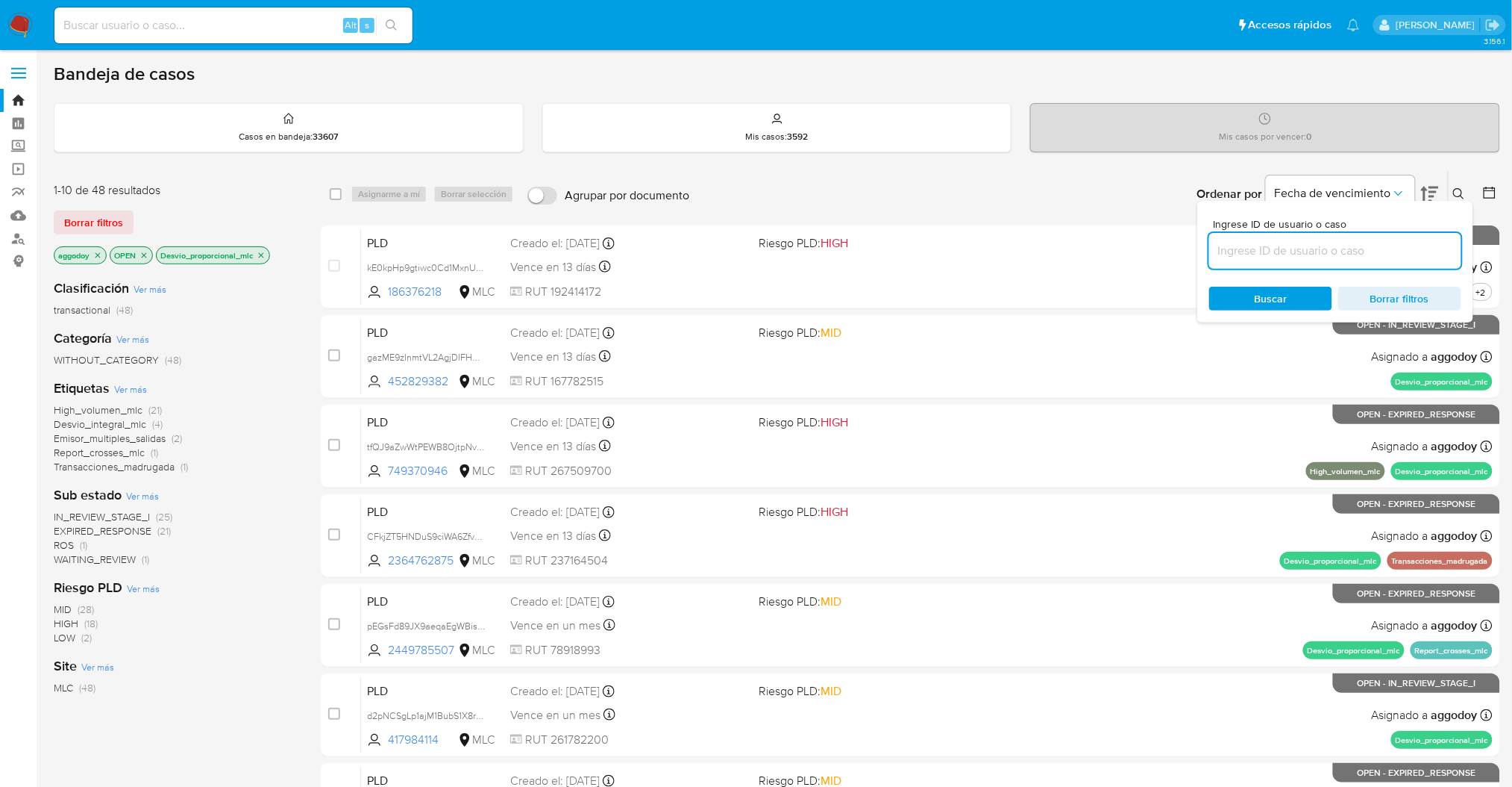
click at [1318, 256] on input at bounding box center [1335, 251] width 252 height 20
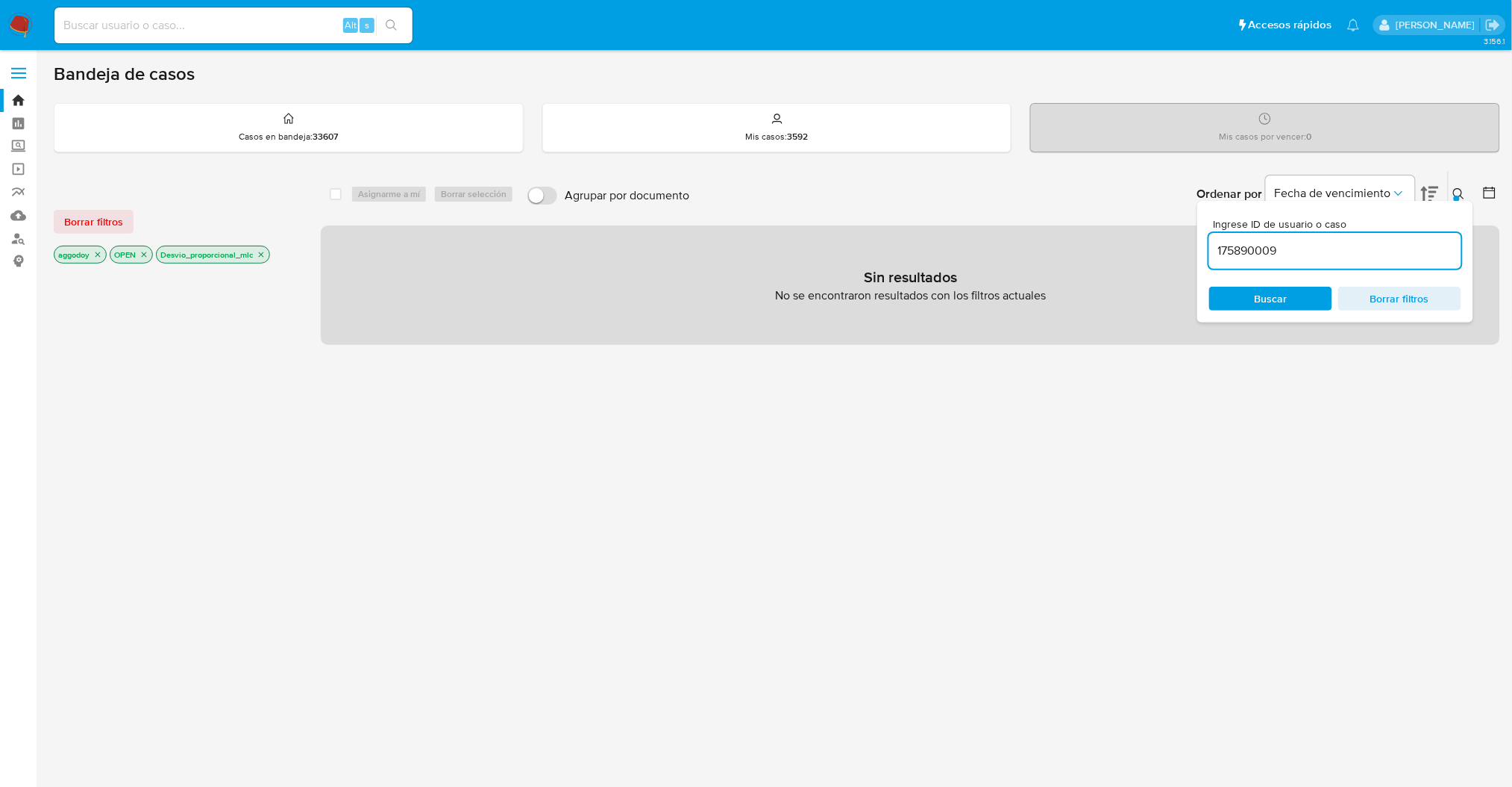
click at [1354, 238] on div "175890009" at bounding box center [1335, 251] width 252 height 36
click at [1318, 256] on input "175890009" at bounding box center [1335, 251] width 252 height 20
type input "175890009"
click at [269, 256] on p "Desvio_proporcional_mlc" at bounding box center [213, 254] width 113 height 16
click at [264, 254] on icon "close-filter" at bounding box center [262, 255] width 5 height 5
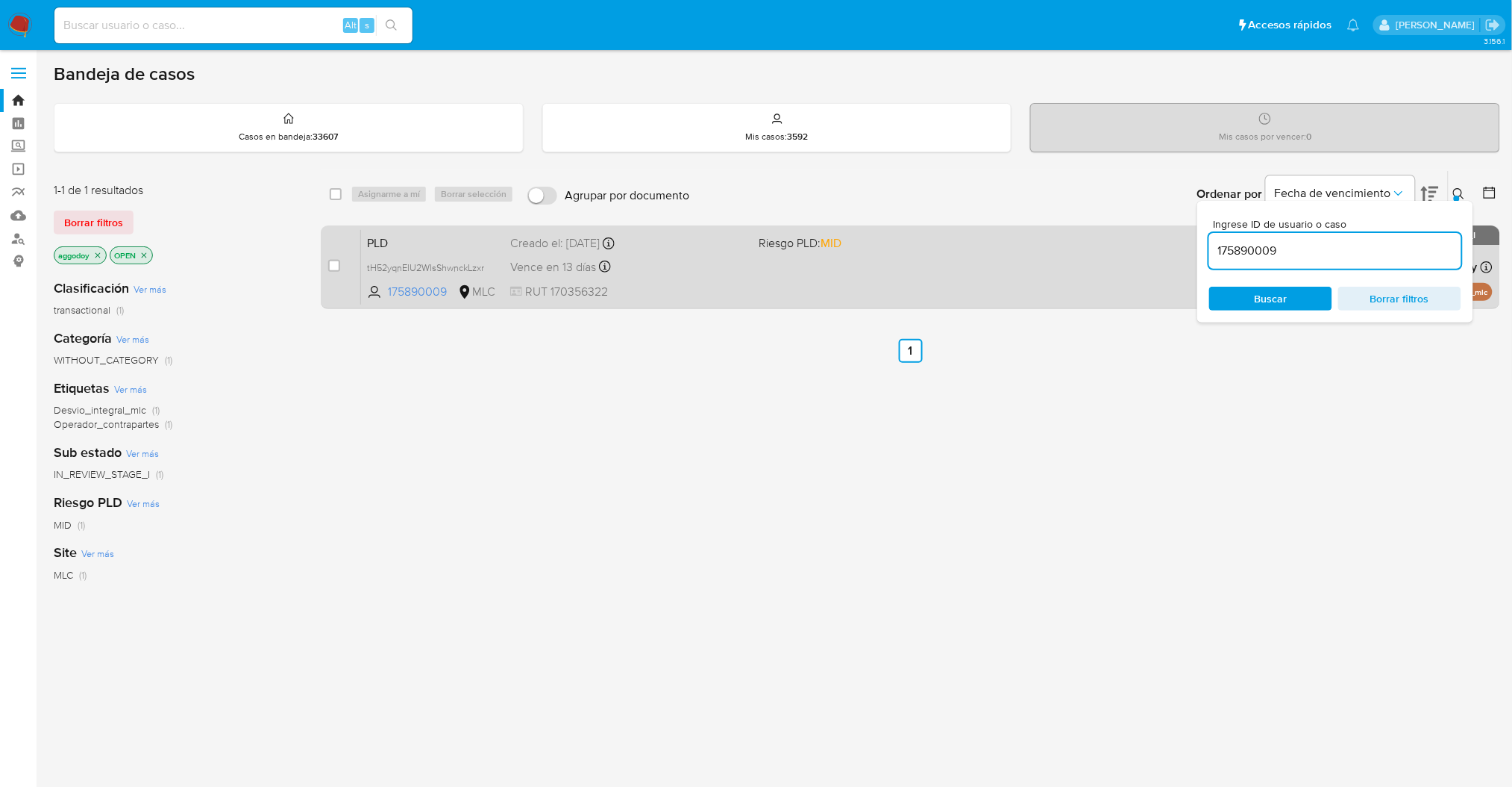
click at [664, 273] on div "Vence en 13 días Vence el 10/09/2025 06:04:35" at bounding box center [629, 267] width 237 height 21
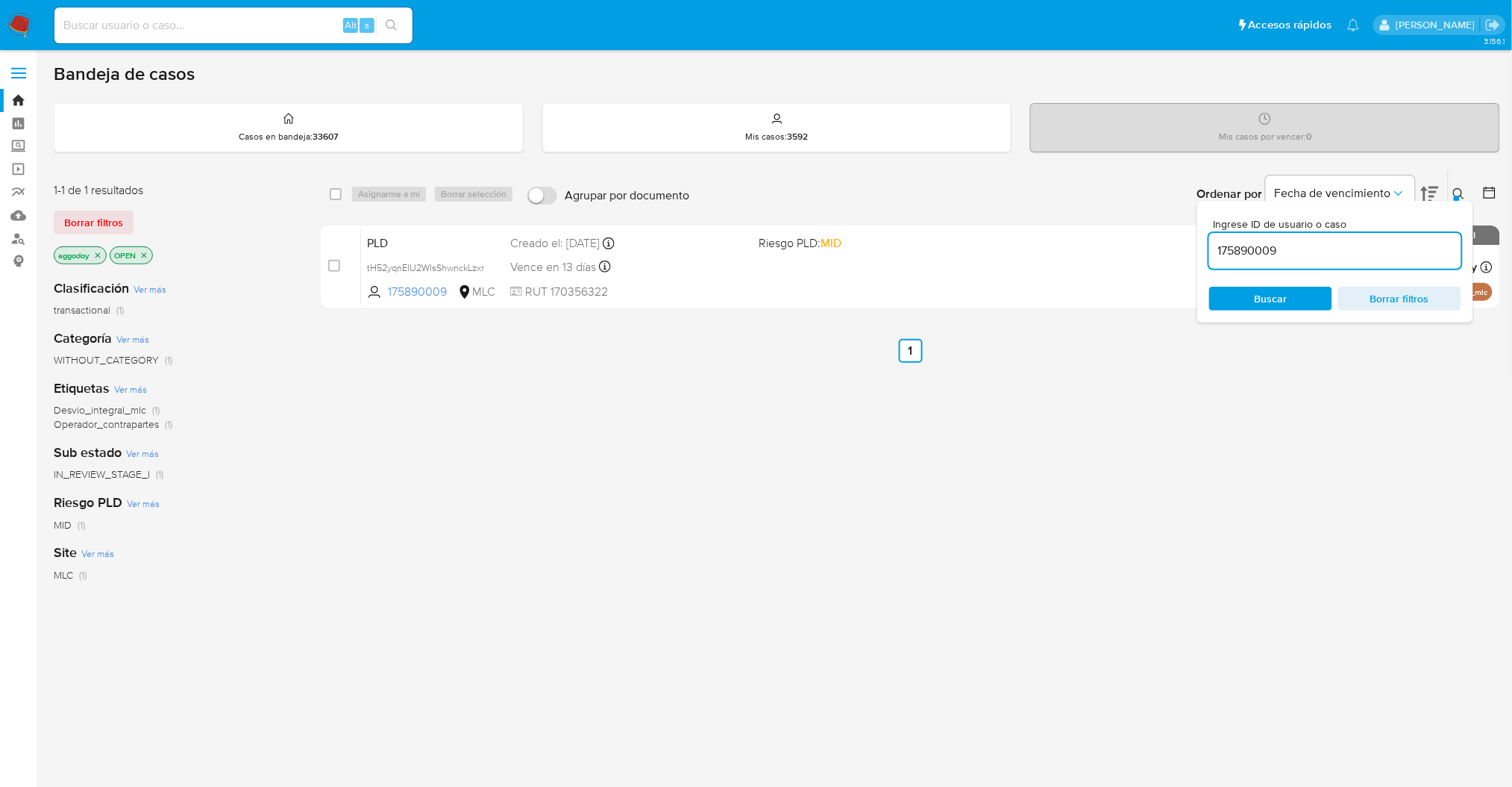
click at [1479, 355] on ul "Anterior 1 Siguiente" at bounding box center [910, 351] width 1179 height 24
click at [1462, 192] on icon at bounding box center [1458, 193] width 11 height 11
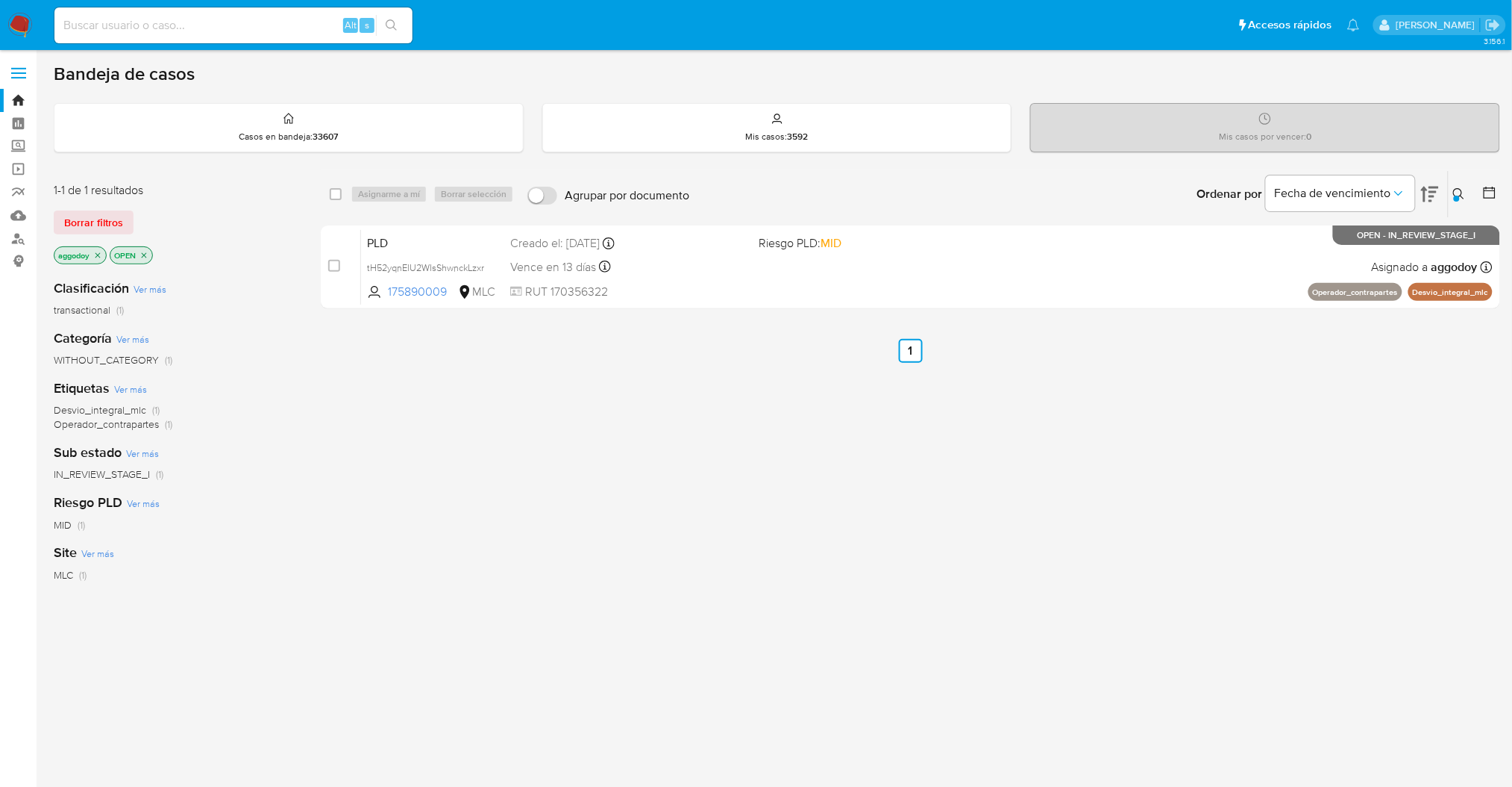
click at [1450, 199] on button at bounding box center [1461, 193] width 25 height 18
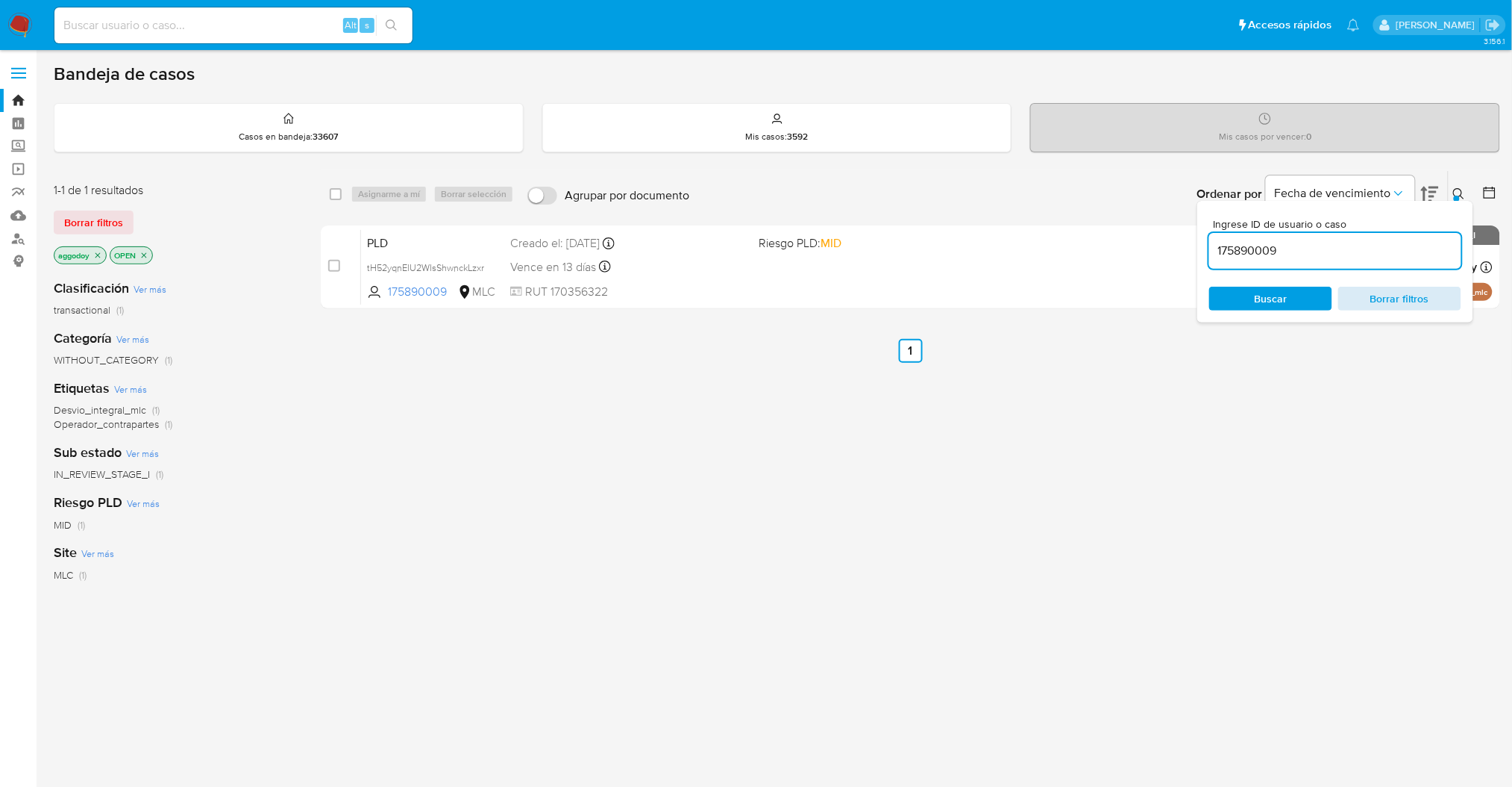
click at [1409, 298] on span "Borrar filtros" at bounding box center [1400, 299] width 103 height 21
click at [289, 26] on input at bounding box center [233, 25] width 358 height 20
paste input "157226678"
type input "157226678"
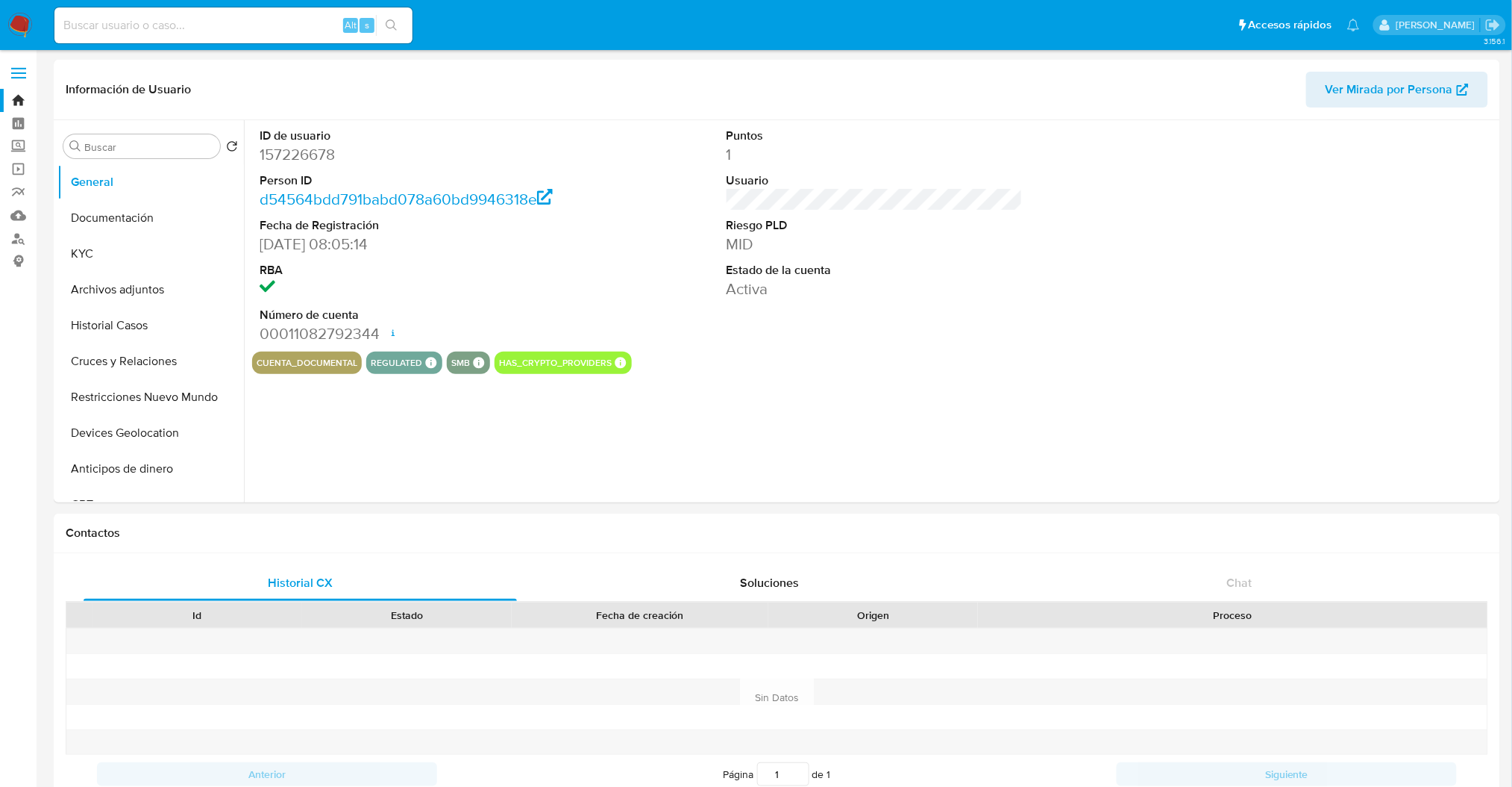
select select "10"
click at [130, 331] on button "Historial Casos" at bounding box center [145, 325] width 174 height 36
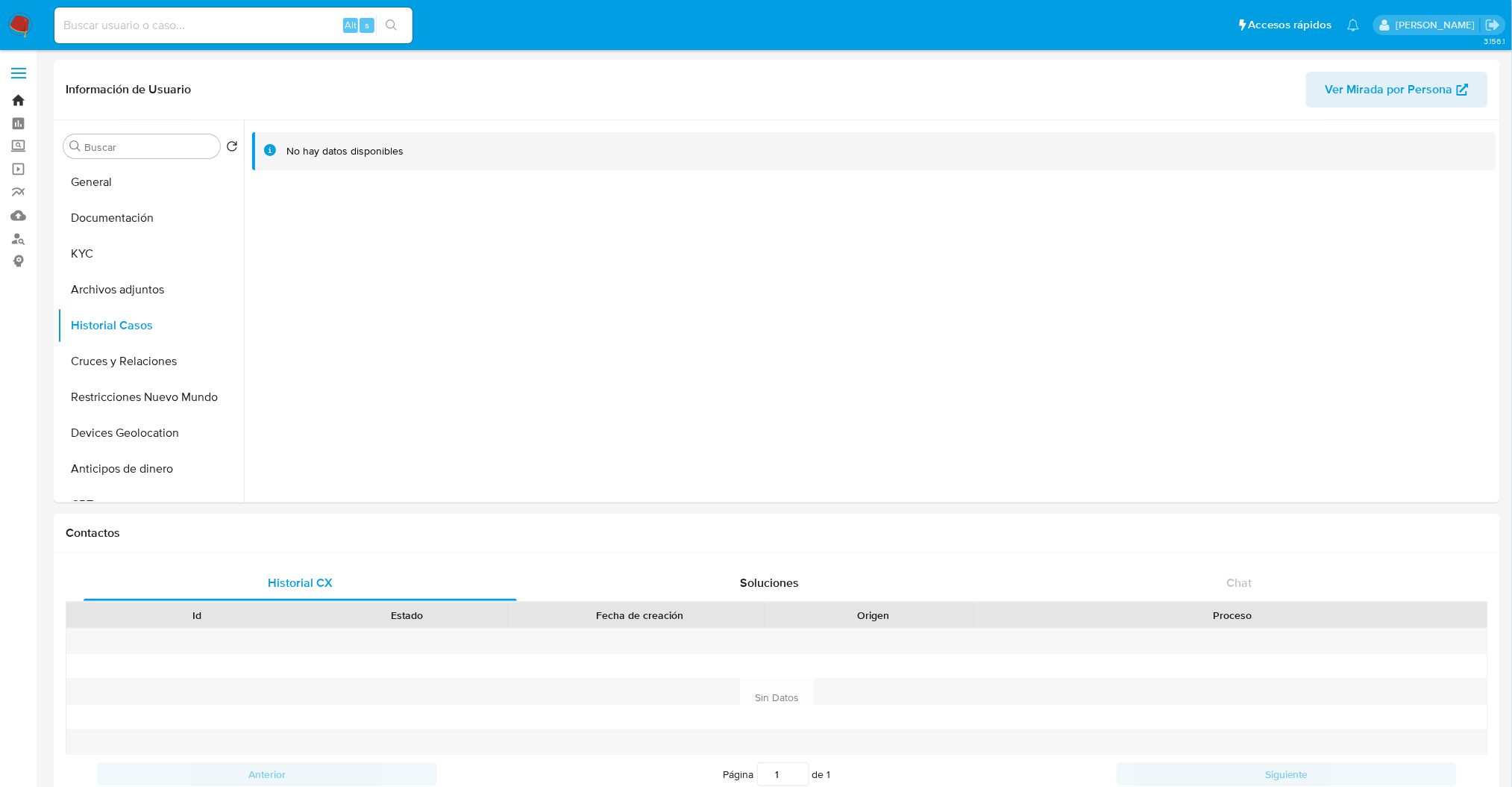
click at [13, 101] on link "Bandeja" at bounding box center [89, 100] width 178 height 23
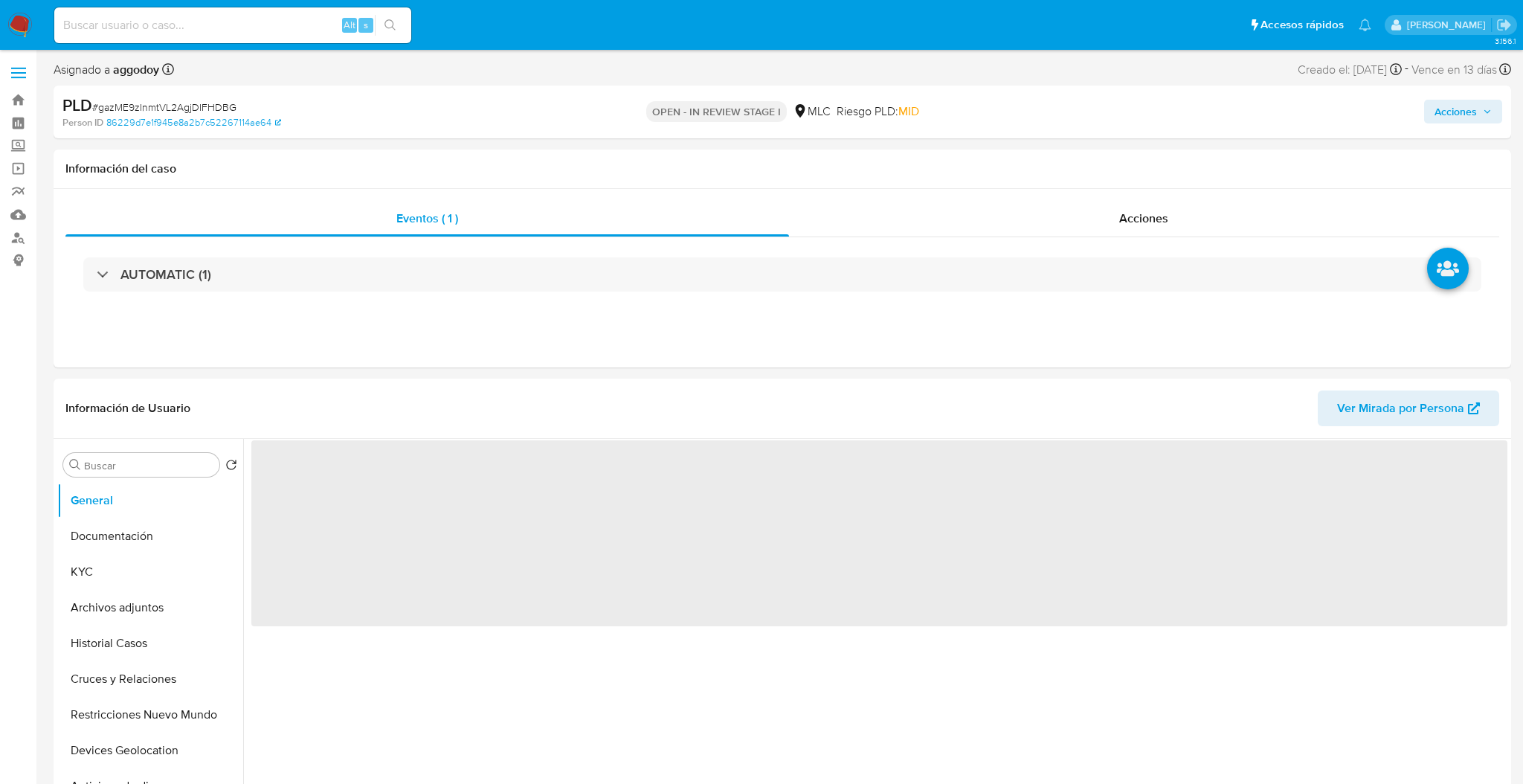
select select "10"
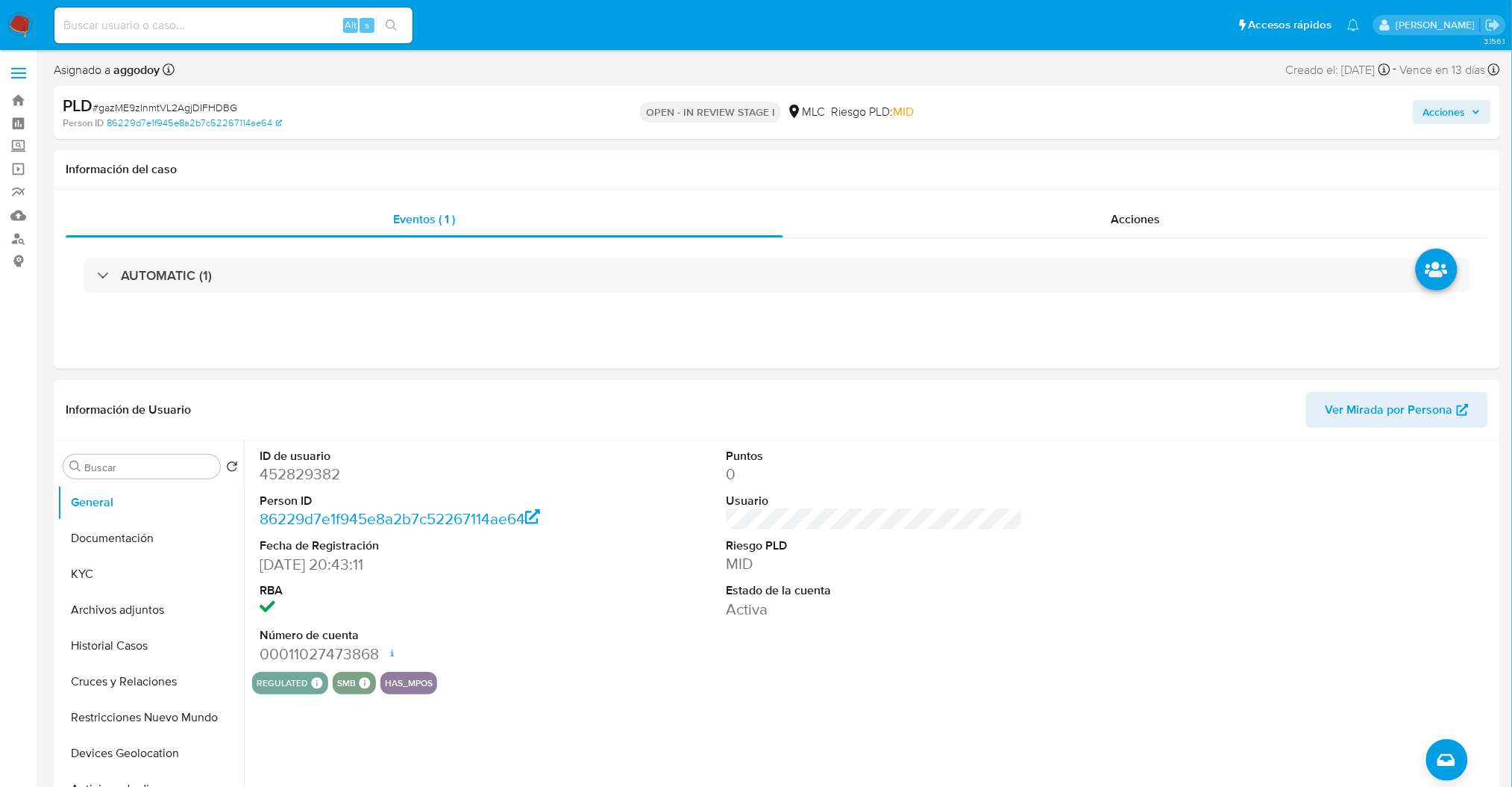
click at [306, 465] on dd "452829382" at bounding box center [408, 474] width 296 height 21
copy dd "452829382"
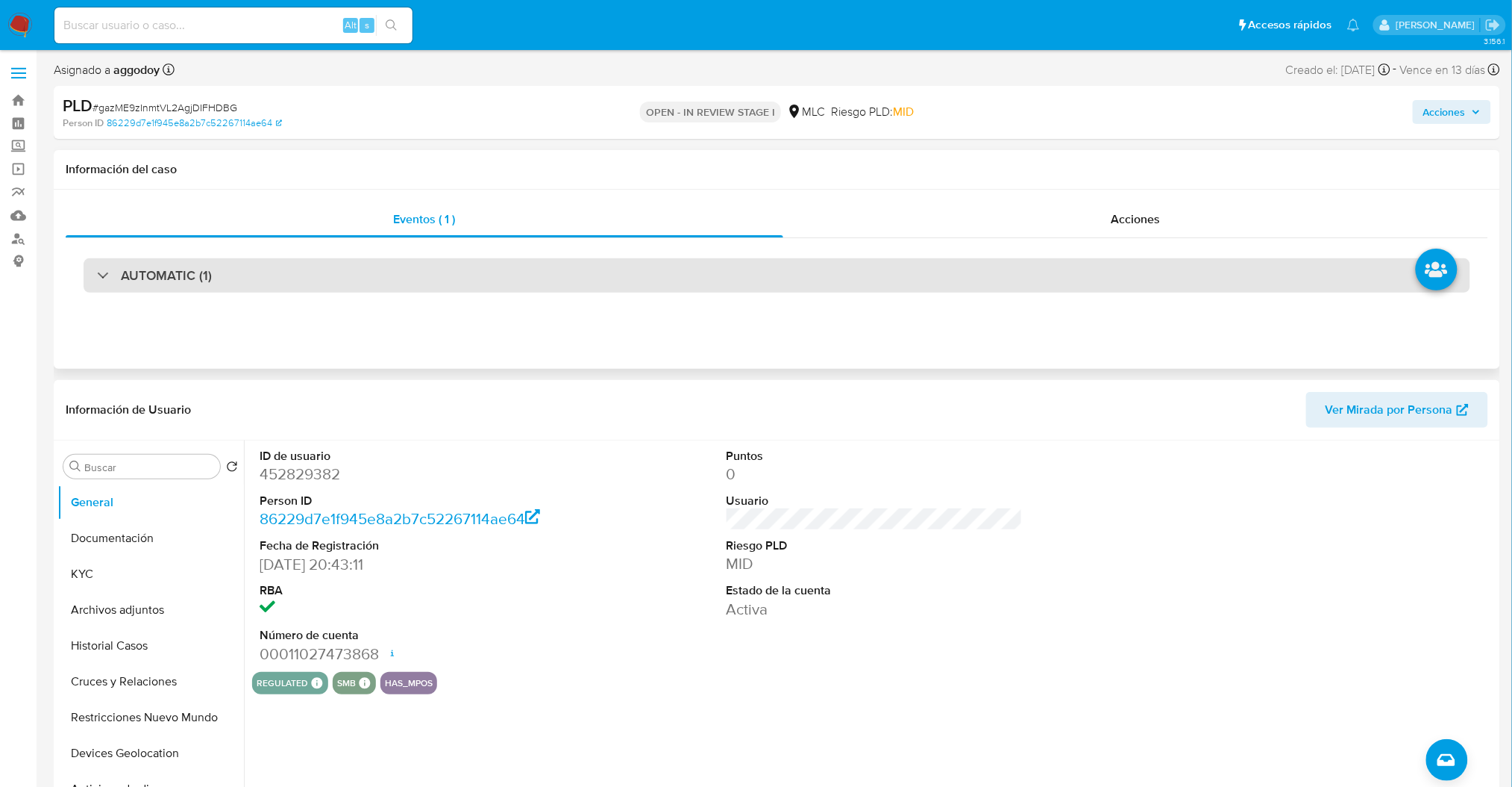
click at [371, 263] on div "AUTOMATIC (1)" at bounding box center [777, 275] width 1387 height 34
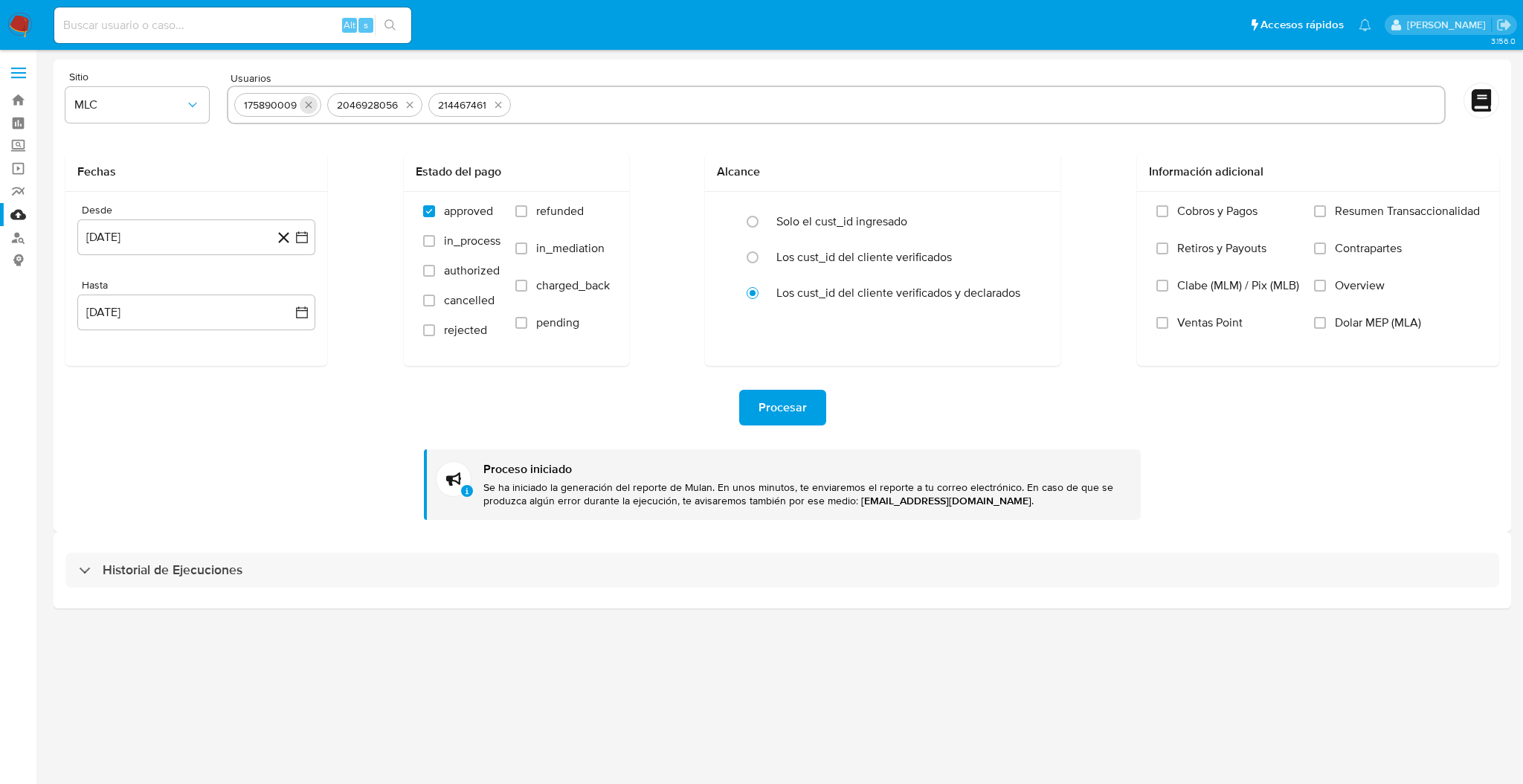
click at [310, 108] on icon "quitar 175890009" at bounding box center [309, 105] width 12 height 12
click at [311, 108] on icon "quitar 2046928056" at bounding box center [317, 105] width 12 height 12
click at [310, 108] on button "quitar 214467461" at bounding box center [303, 105] width 18 height 18
click at [465, 112] on input "text" at bounding box center [836, 105] width 1203 height 24
paste input "452829382"
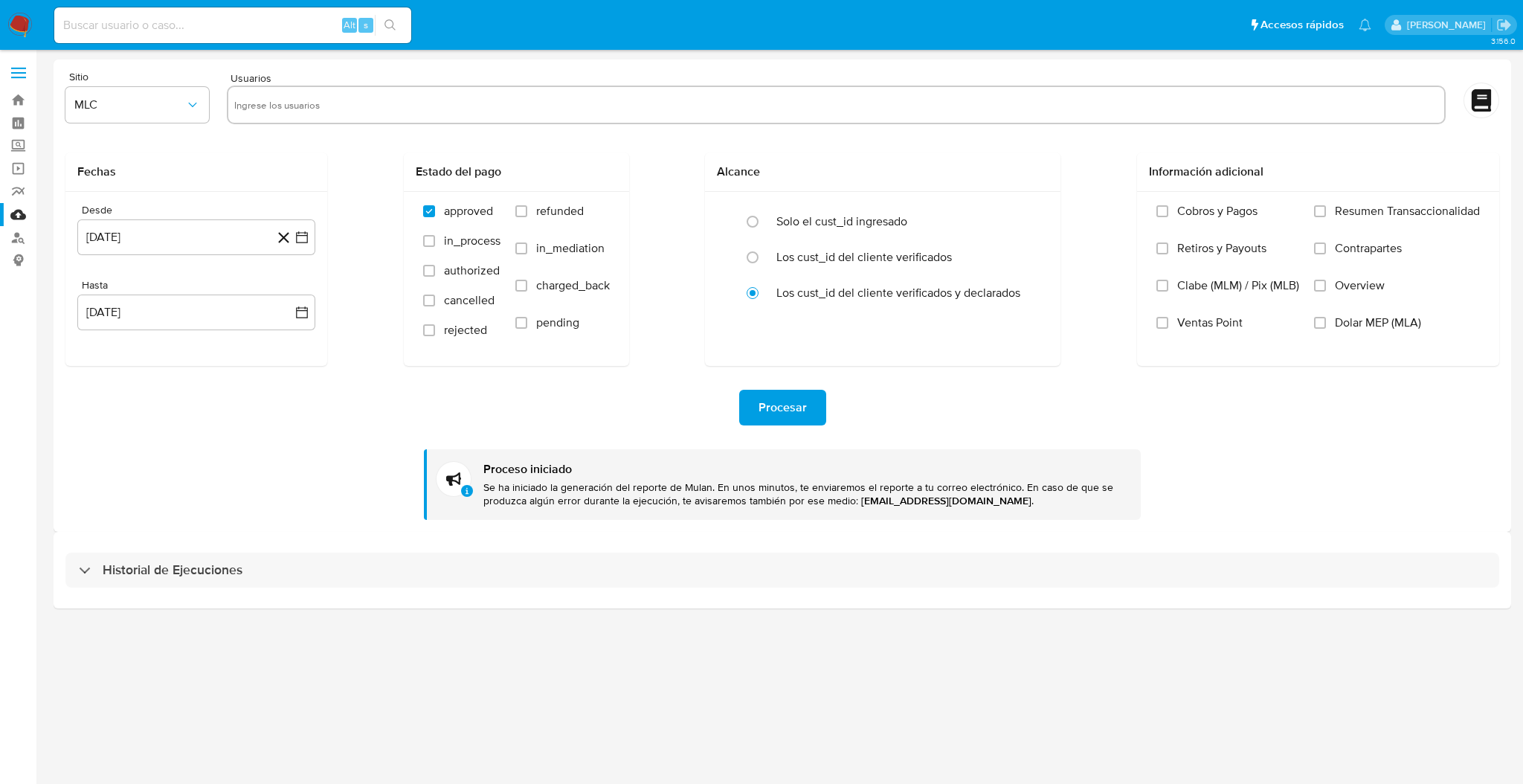
type input "452829382"
click at [317, 107] on button "quitar 452829382" at bounding box center [309, 105] width 18 height 18
click at [313, 107] on input "text" at bounding box center [836, 105] width 1203 height 24
paste input "749370946"
type input "749370946"
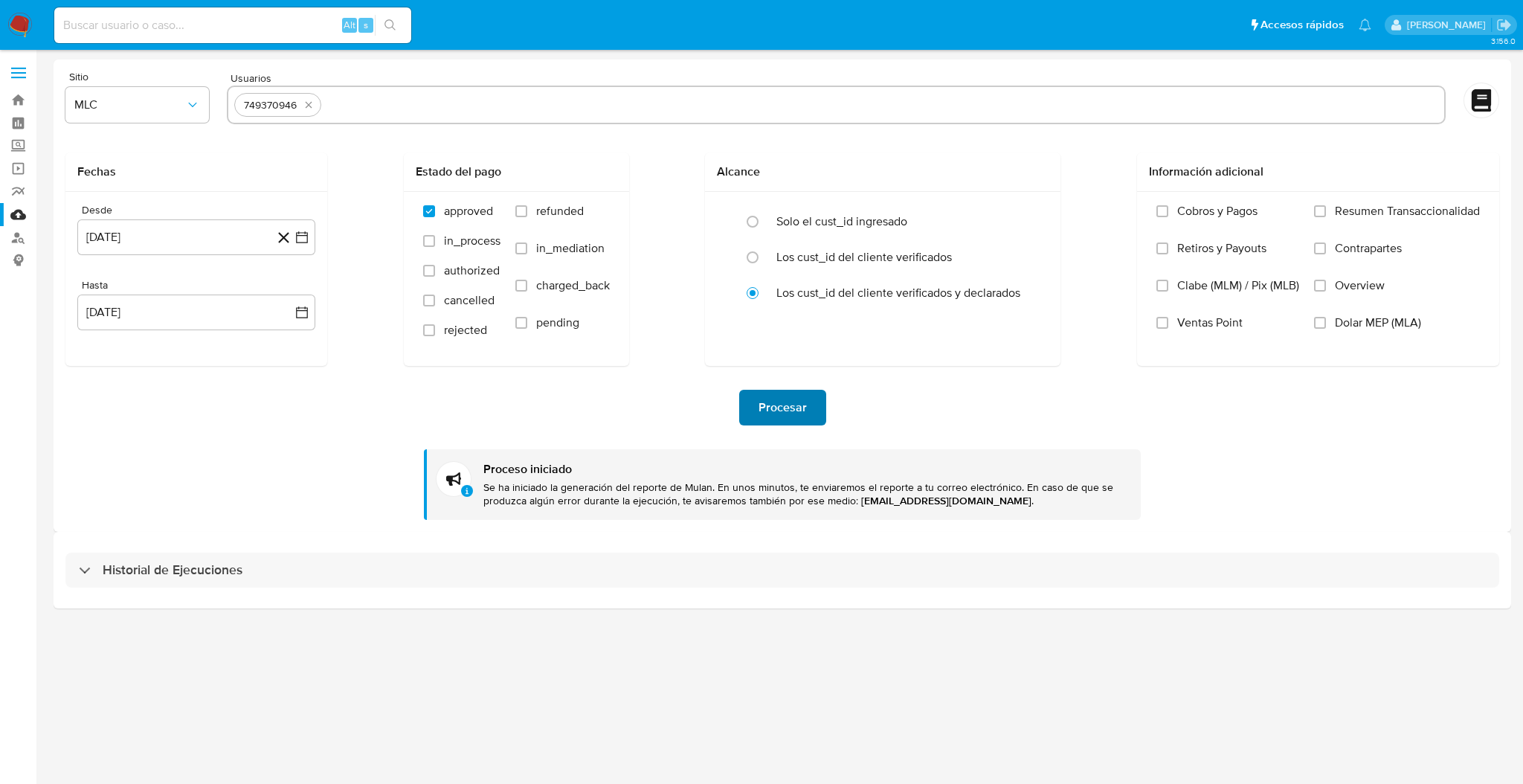
click at [793, 415] on span "Procesar" at bounding box center [782, 407] width 49 height 32
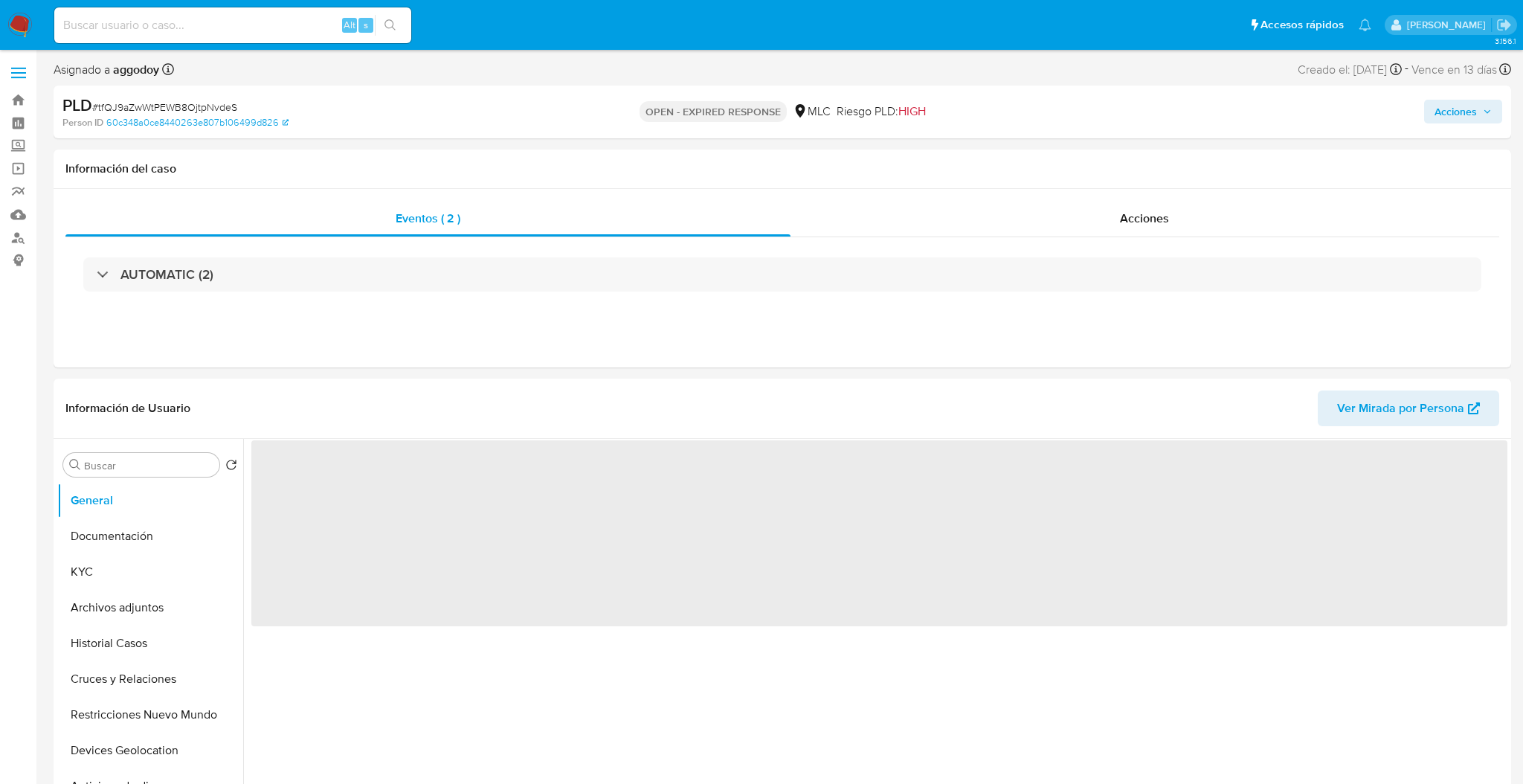
select select "10"
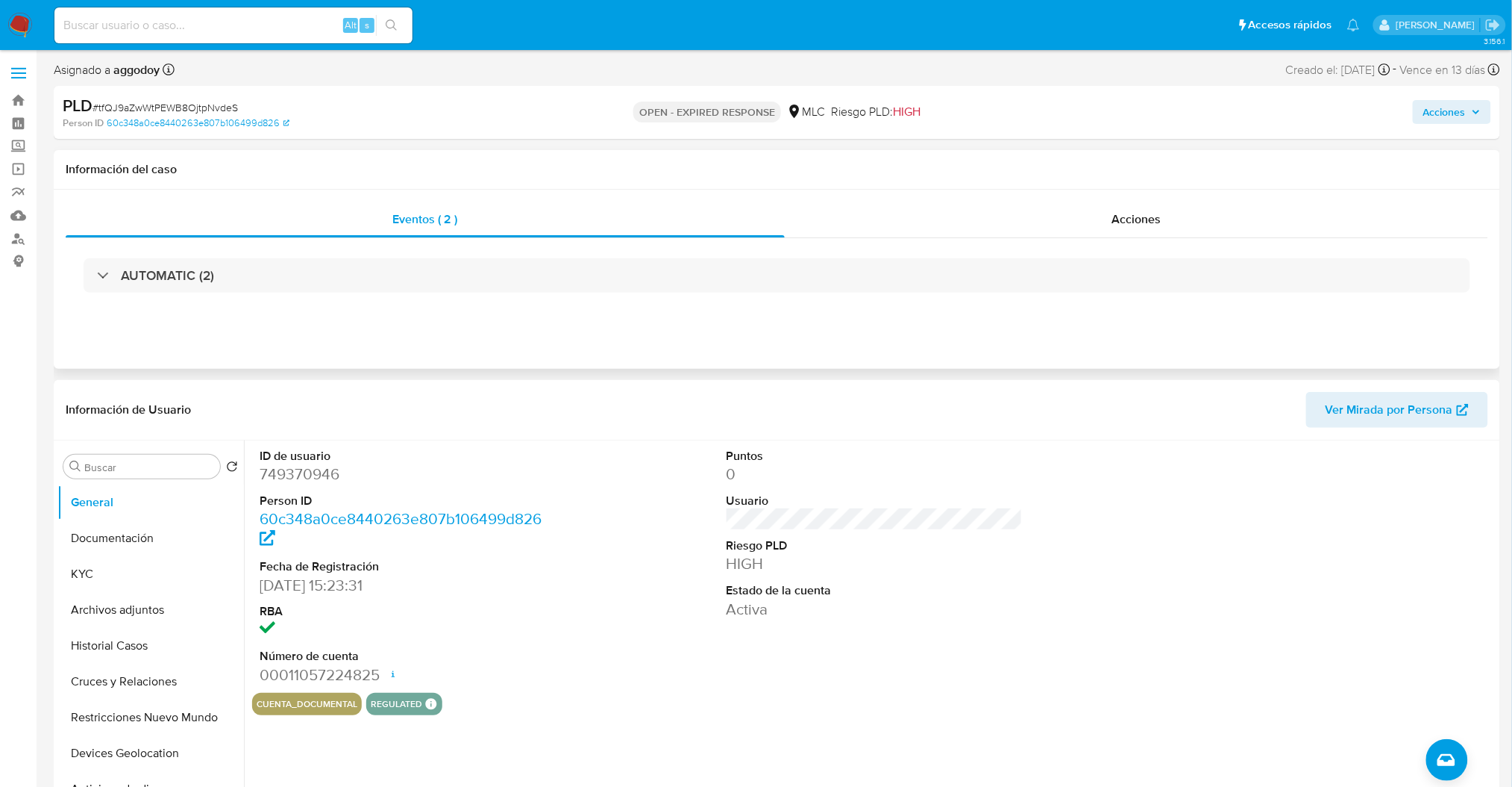
click at [478, 254] on div "AUTOMATIC (2)" at bounding box center [777, 275] width 1423 height 74
click at [511, 254] on div "AUTOMATIC (2)" at bounding box center [777, 275] width 1423 height 74
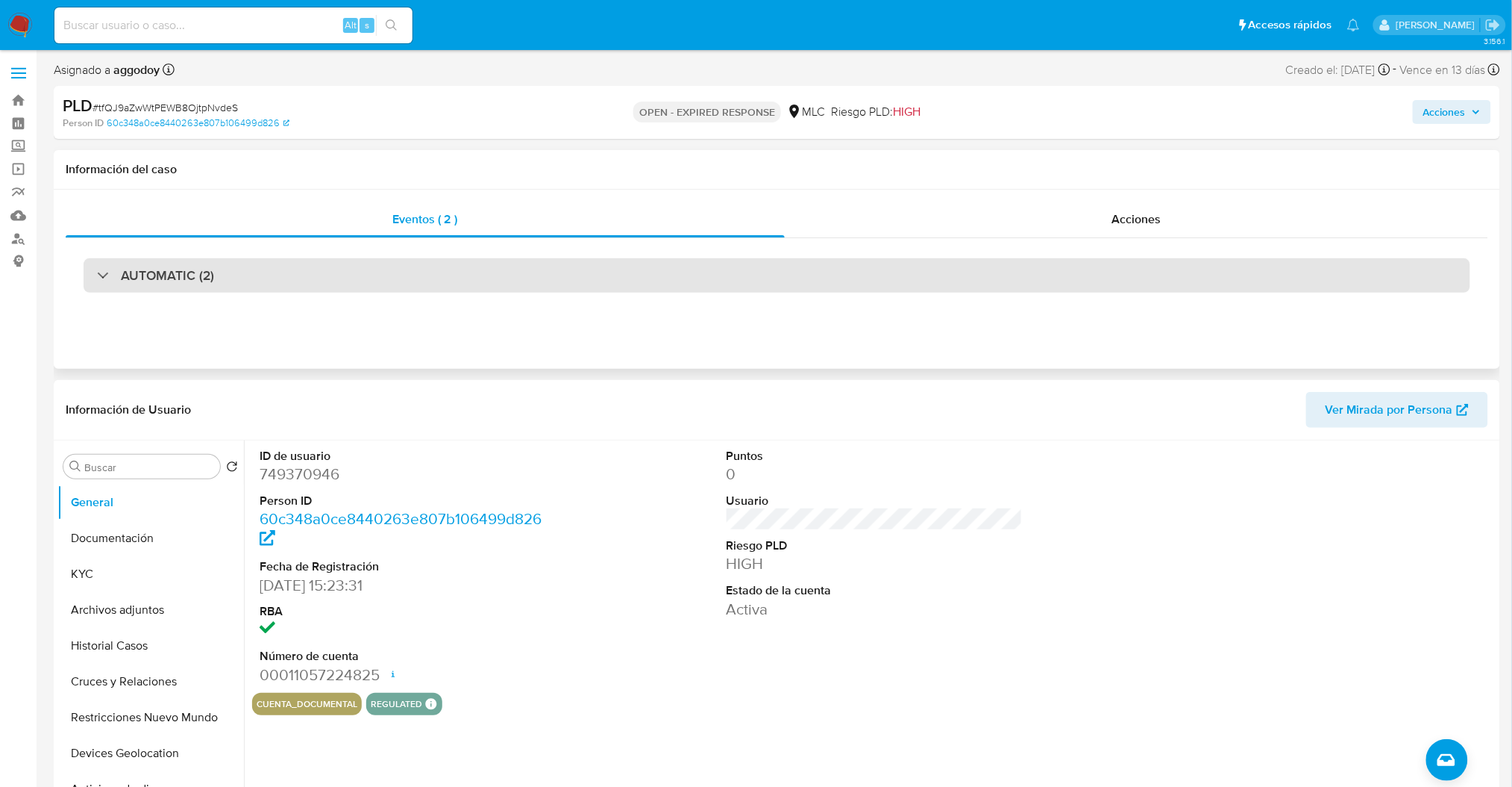
click at [518, 260] on div "AUTOMATIC (2)" at bounding box center [777, 275] width 1387 height 34
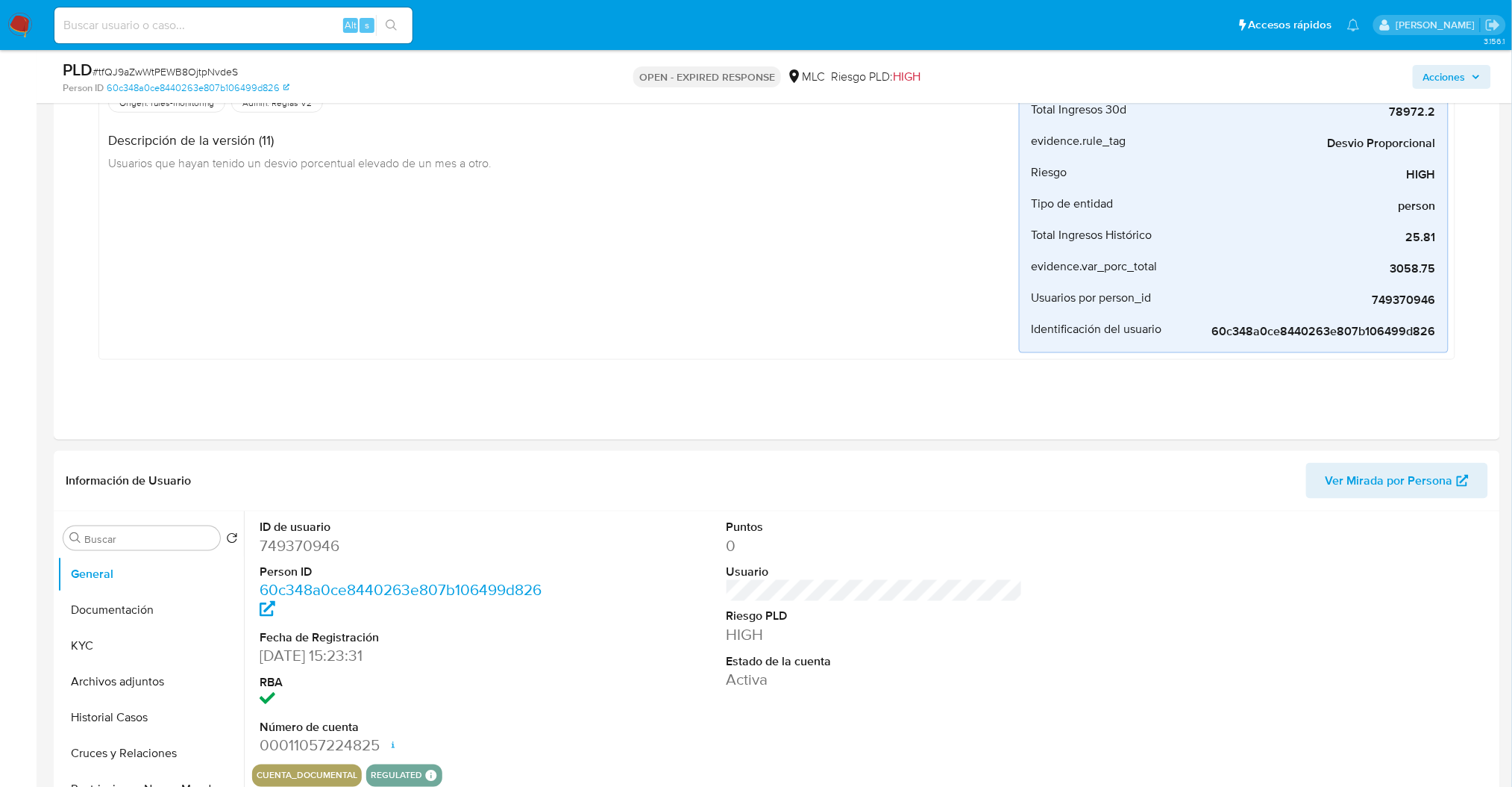
scroll to position [497, 0]
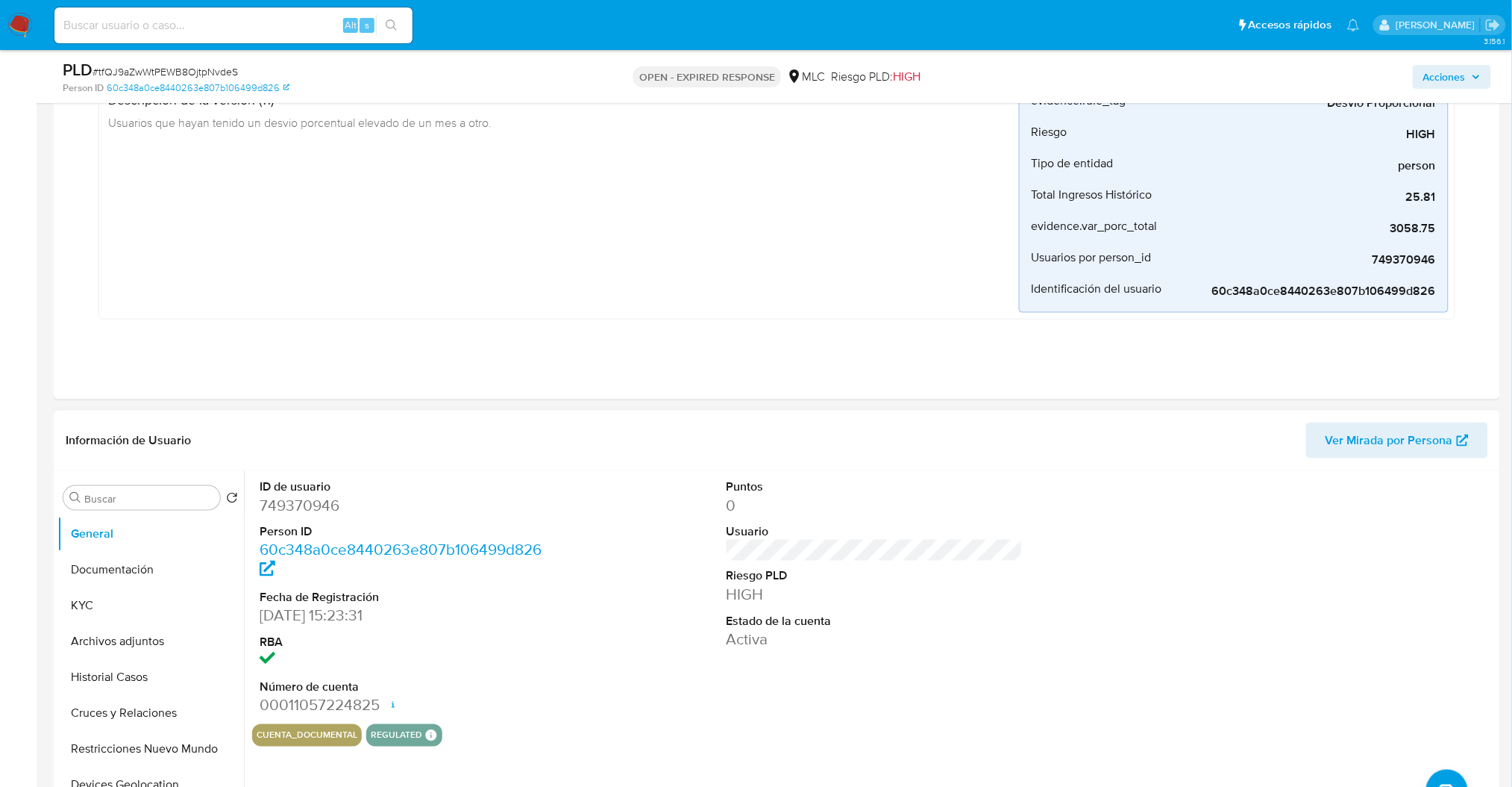
click at [314, 496] on dd "749370946" at bounding box center [408, 505] width 296 height 21
copy dd "749370946"
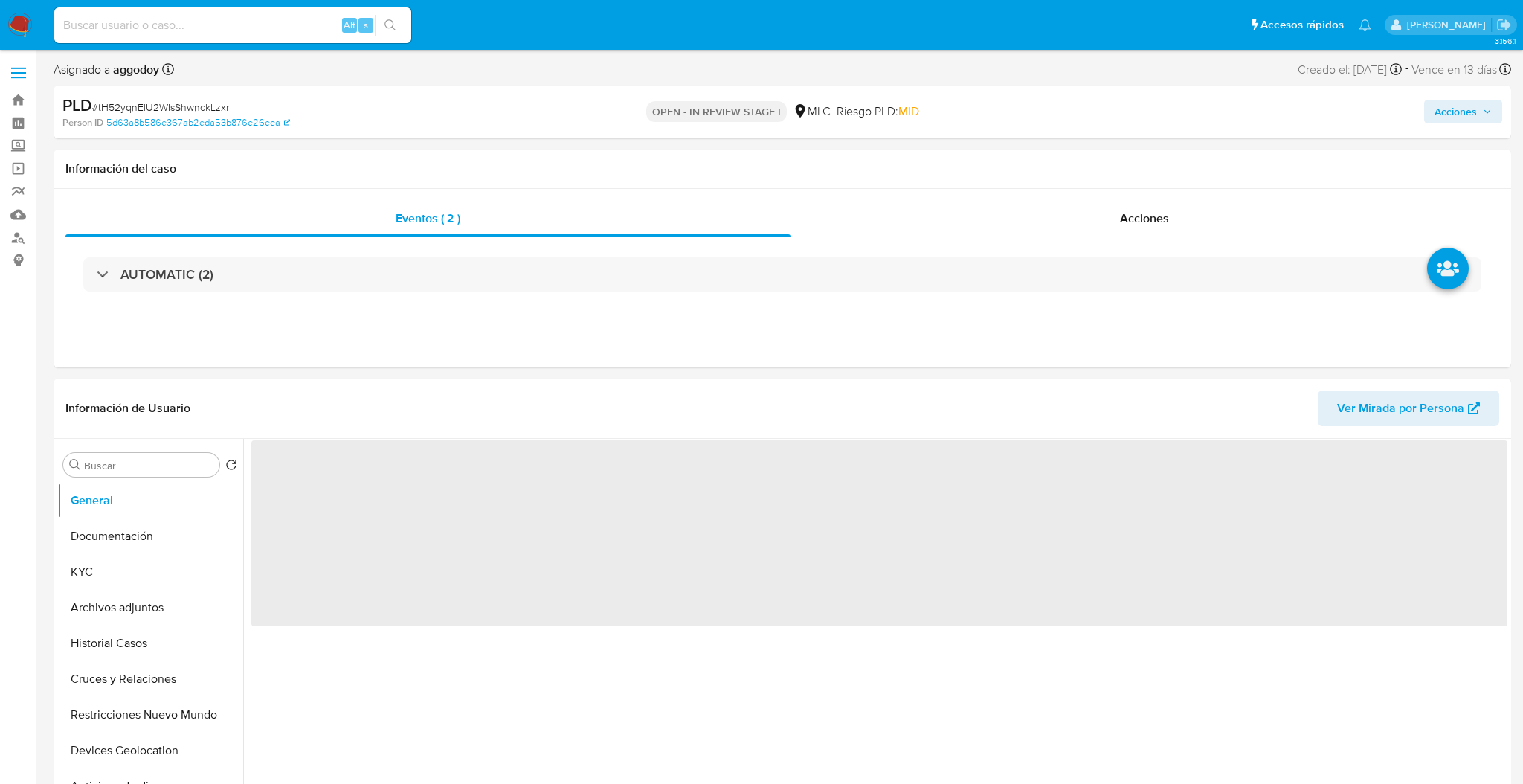
select select "10"
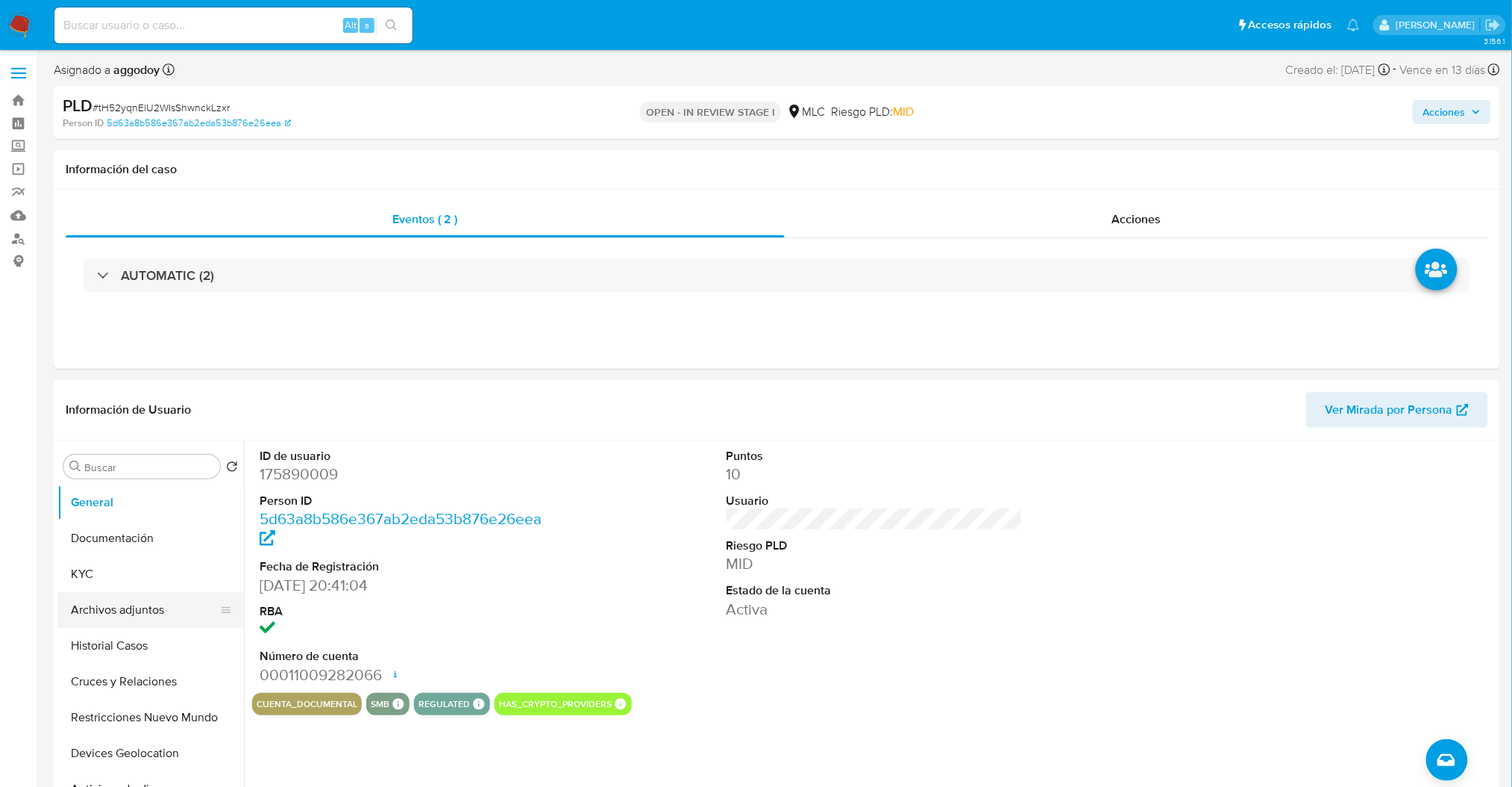
click at [129, 615] on button "Archivos adjuntos" at bounding box center [145, 610] width 174 height 36
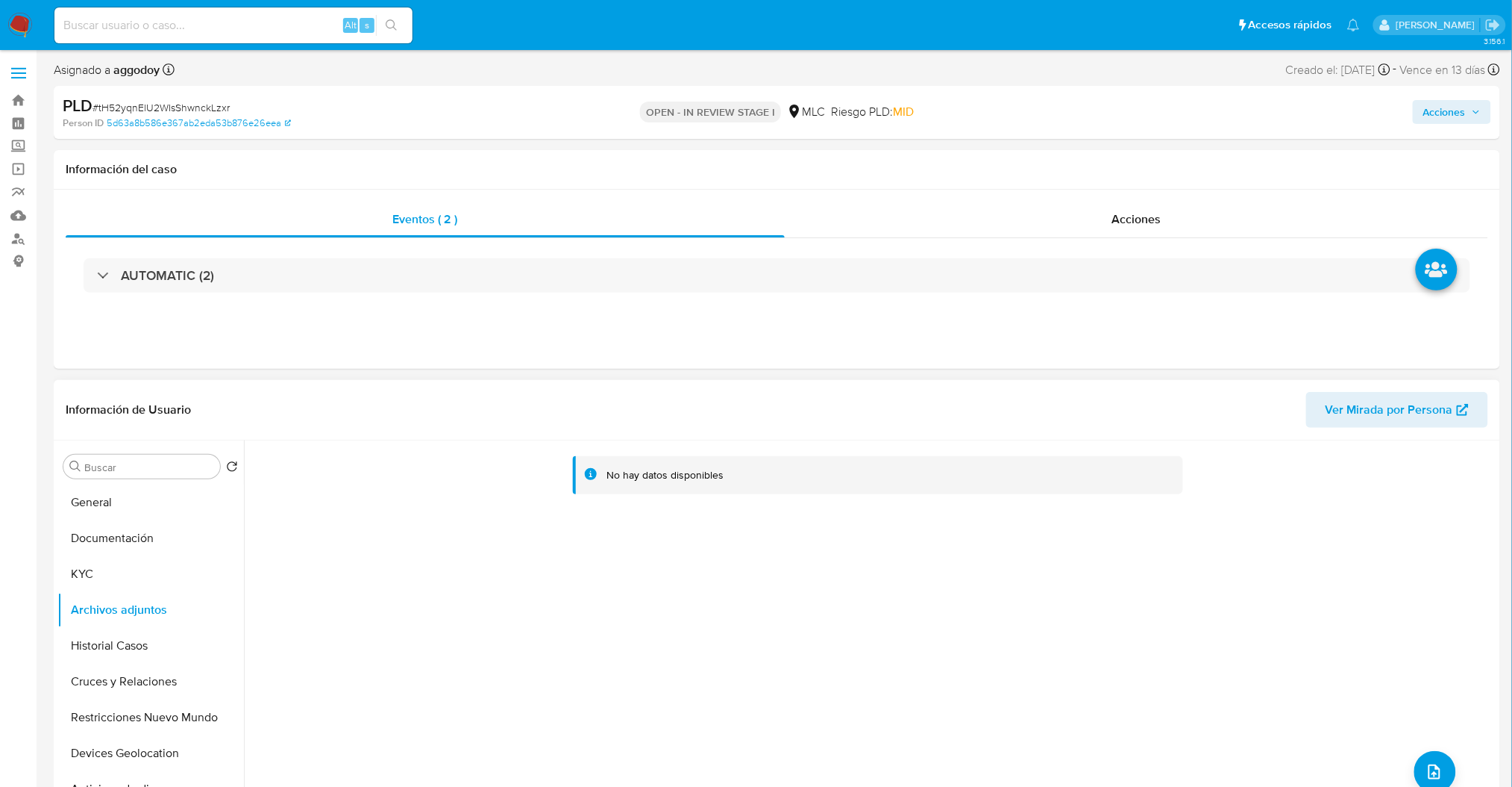
click at [1022, 669] on div "No hay datos disponibles" at bounding box center [870, 631] width 1253 height 382
click at [1420, 760] on button "upload-file" at bounding box center [1435, 772] width 42 height 42
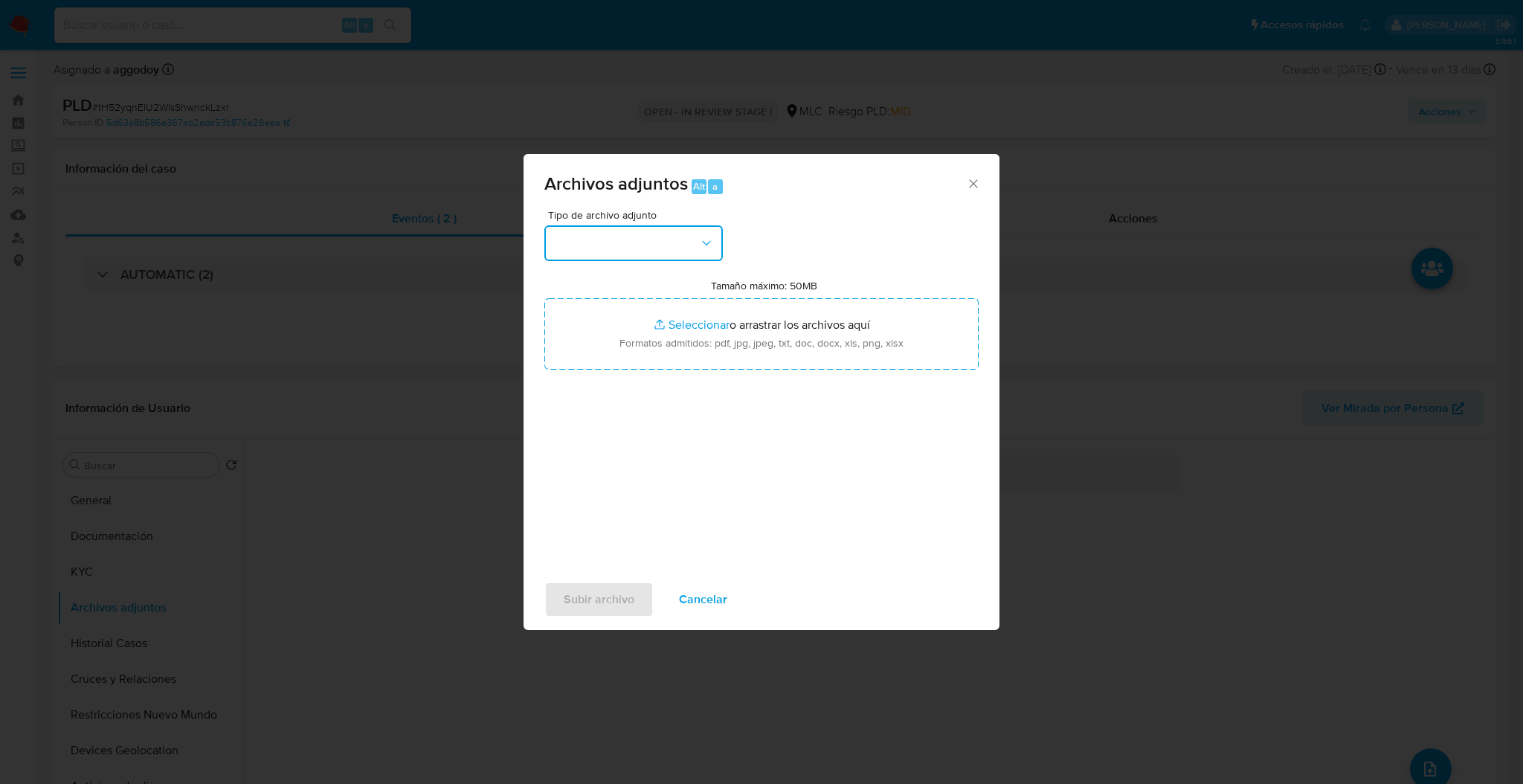
click at [706, 251] on button "button" at bounding box center [633, 243] width 178 height 36
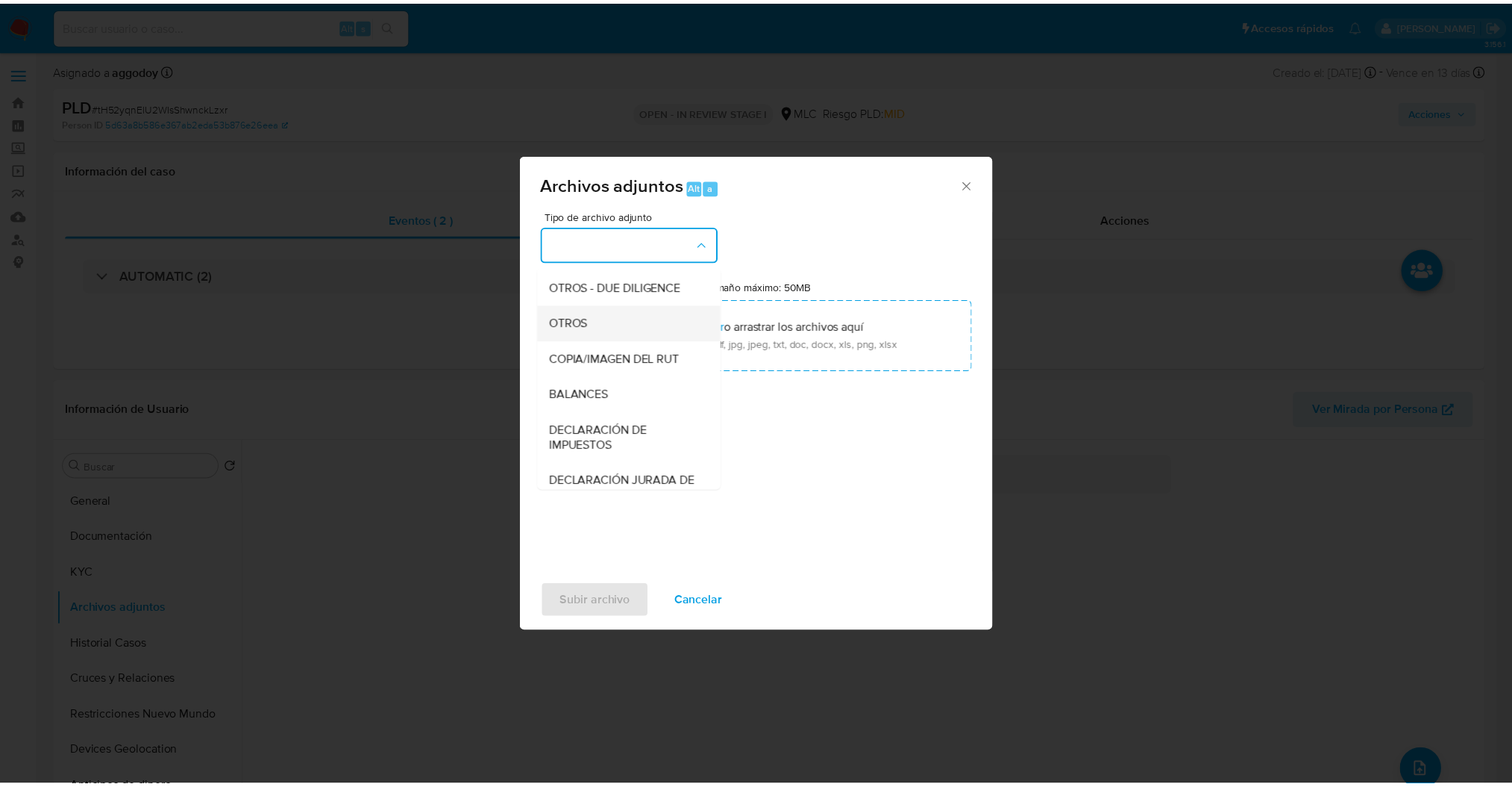
scroll to position [202, 0]
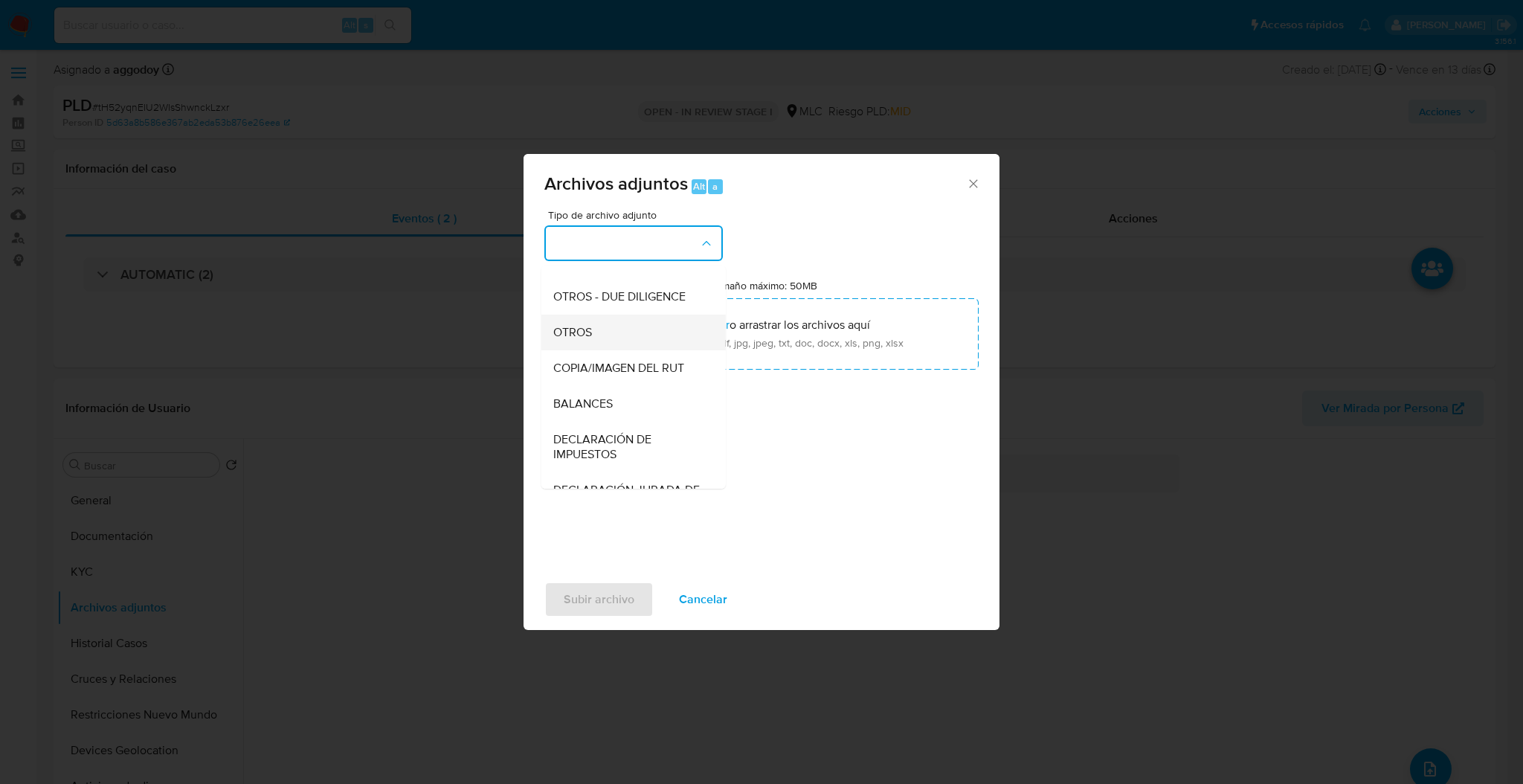
click at [638, 346] on div "OTROS" at bounding box center [629, 332] width 152 height 36
click at [638, 346] on input "Tamaño máximo: 50MB Seleccionar archivos" at bounding box center [761, 334] width 434 height 72
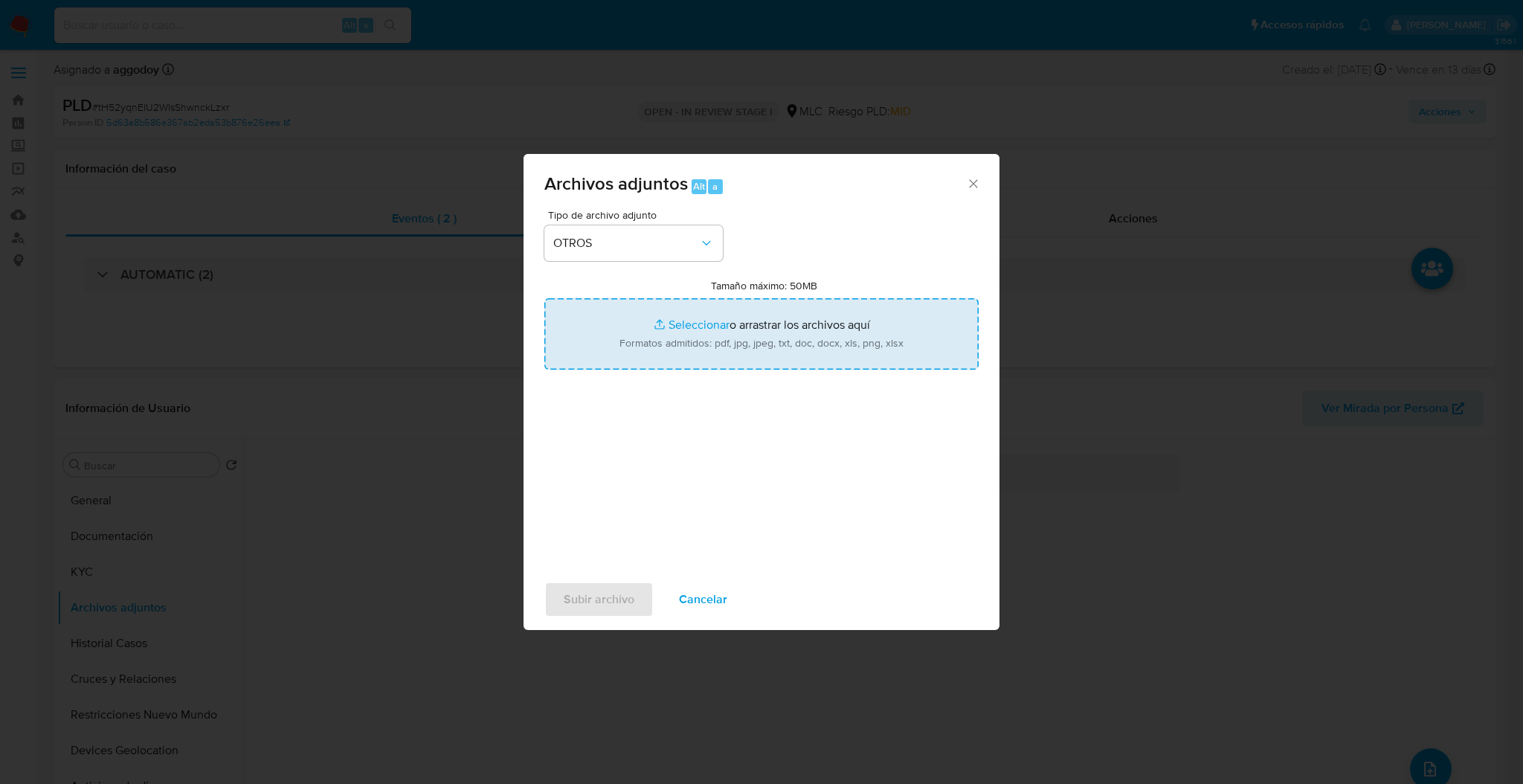
click at [698, 332] on input "Tamaño máximo: 50MB Seleccionar archivos" at bounding box center [761, 334] width 434 height 72
click at [603, 344] on input "Tamaño máximo: 50MB Seleccionar archivos" at bounding box center [761, 334] width 434 height 72
type input "C:\fakepath\175890009Movimientos.xlsx"
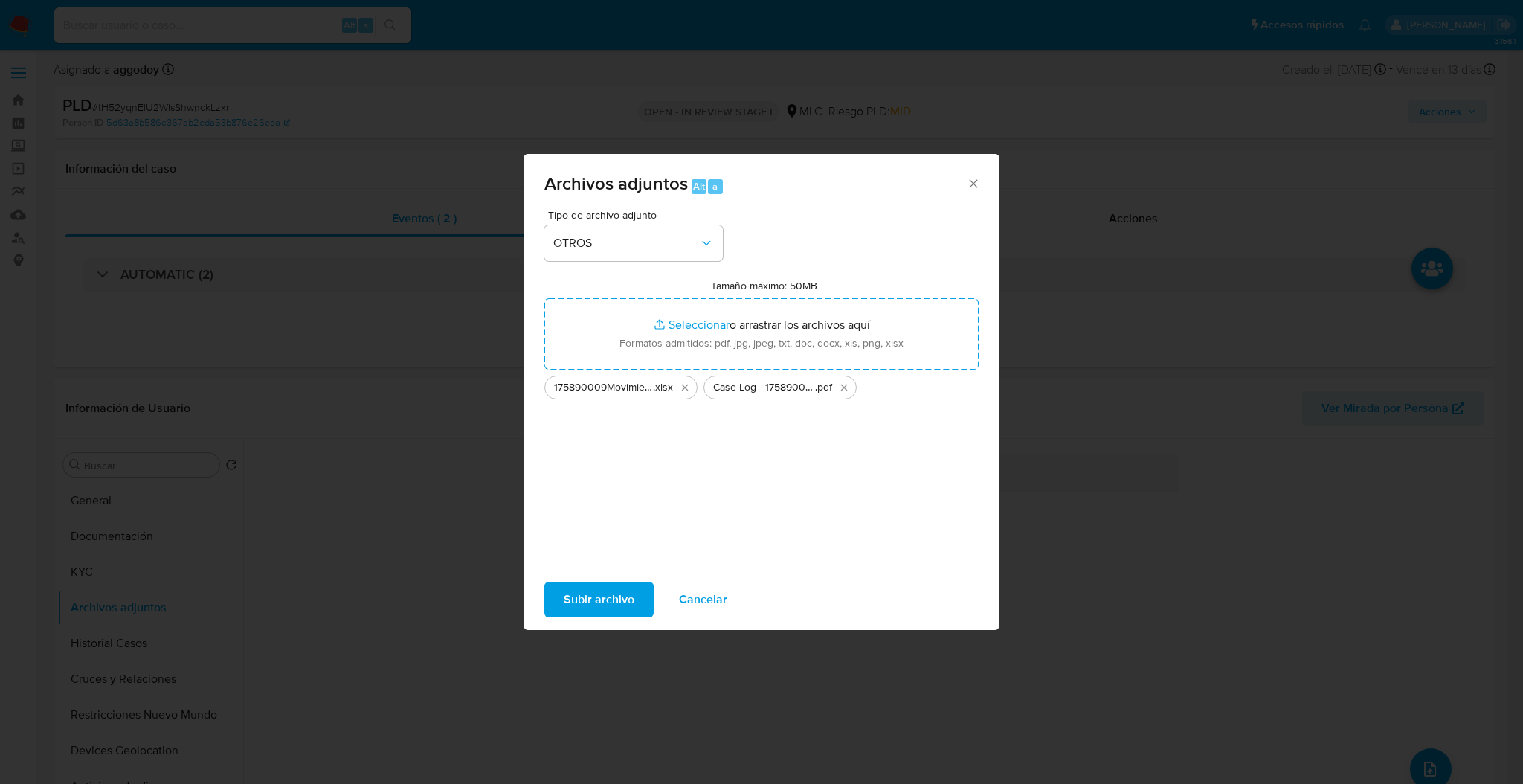
click at [609, 591] on span "Subir archivo" at bounding box center [598, 599] width 71 height 32
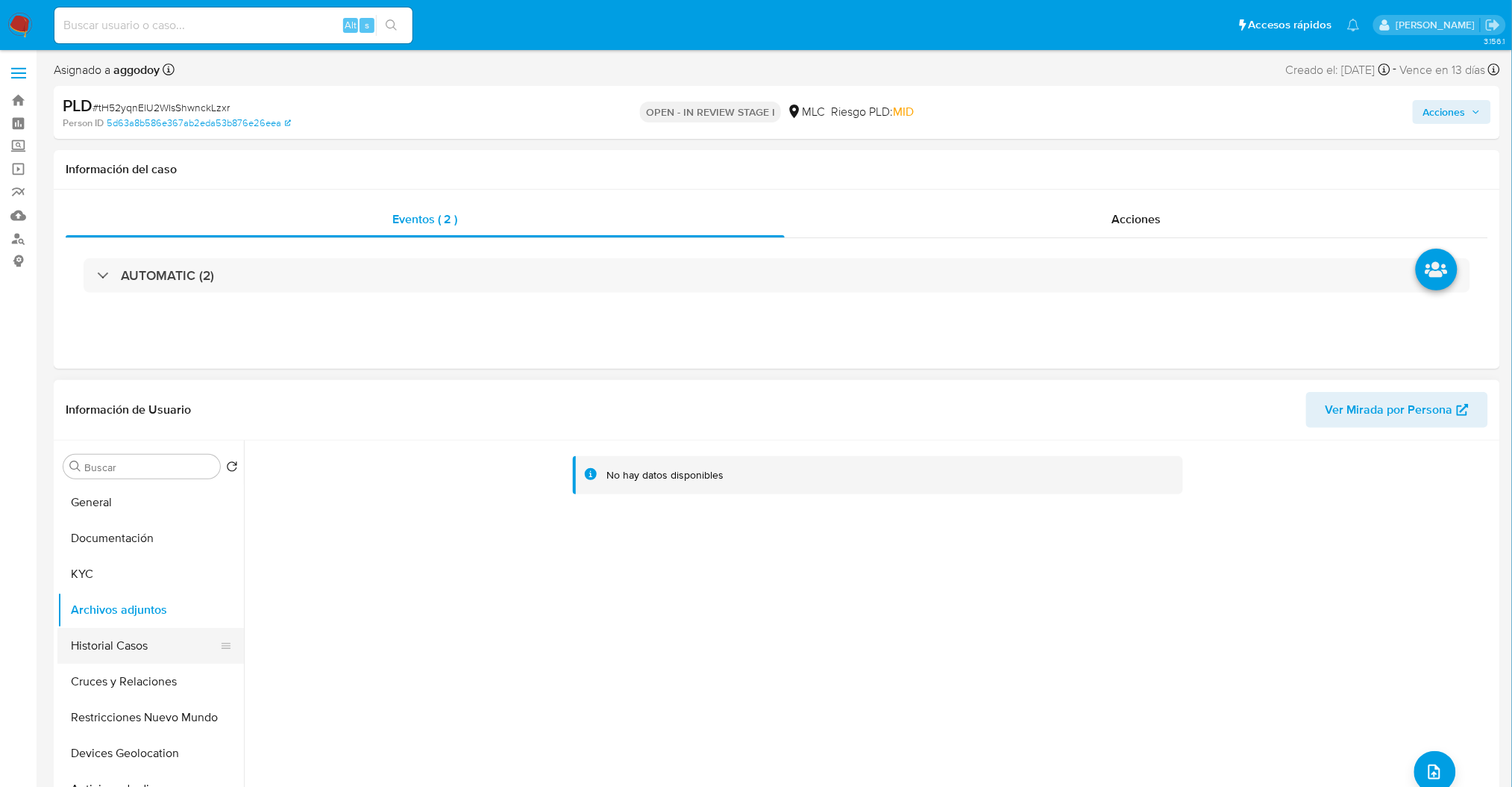
click at [196, 654] on button "Historial Casos" at bounding box center [145, 646] width 174 height 36
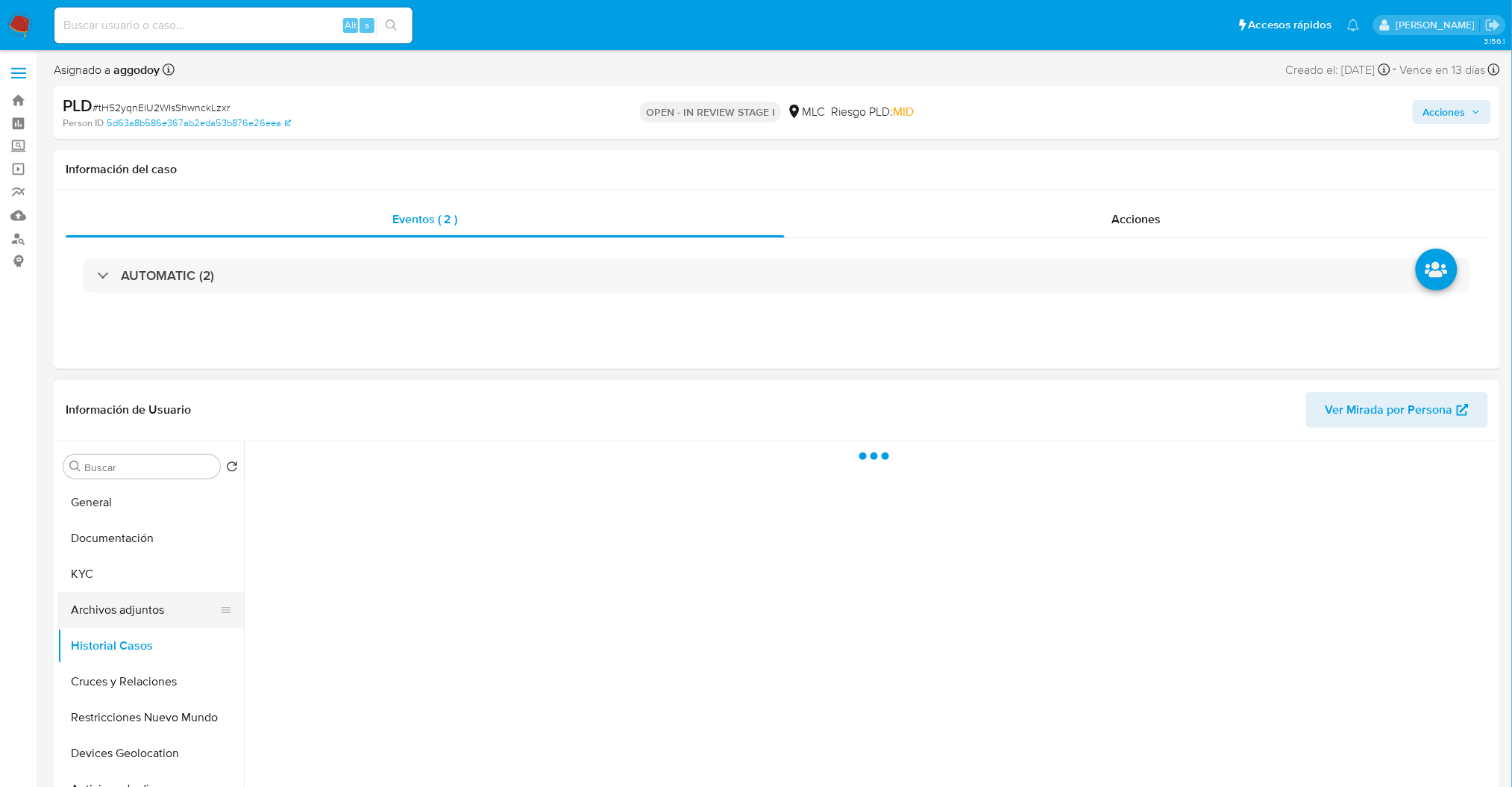
click at [186, 611] on button "Archivos adjuntos" at bounding box center [145, 610] width 174 height 36
click at [1466, 104] on span "Acciones" at bounding box center [1445, 112] width 43 height 24
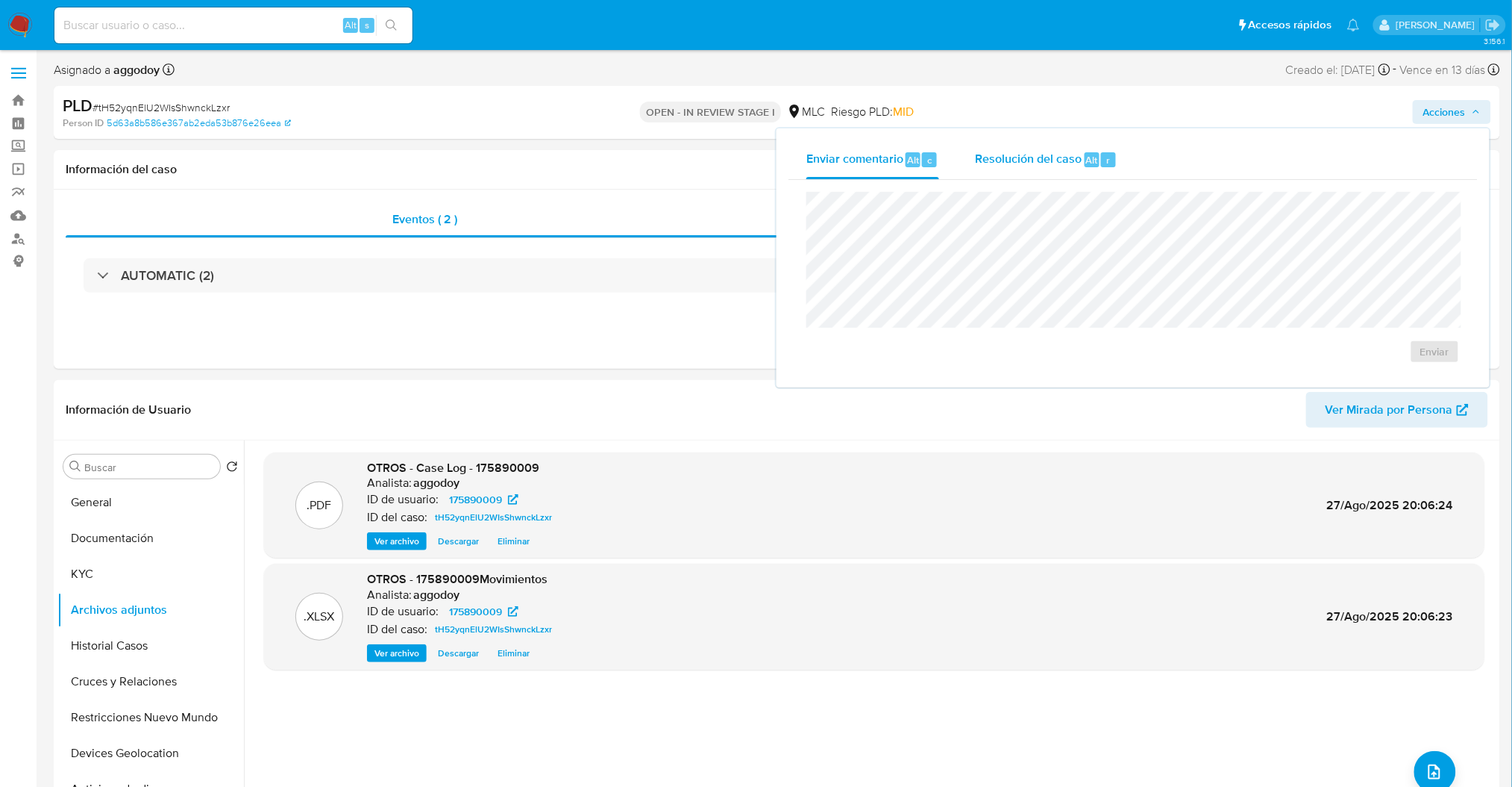
click at [1048, 155] on span "Resolución del caso" at bounding box center [1028, 159] width 107 height 17
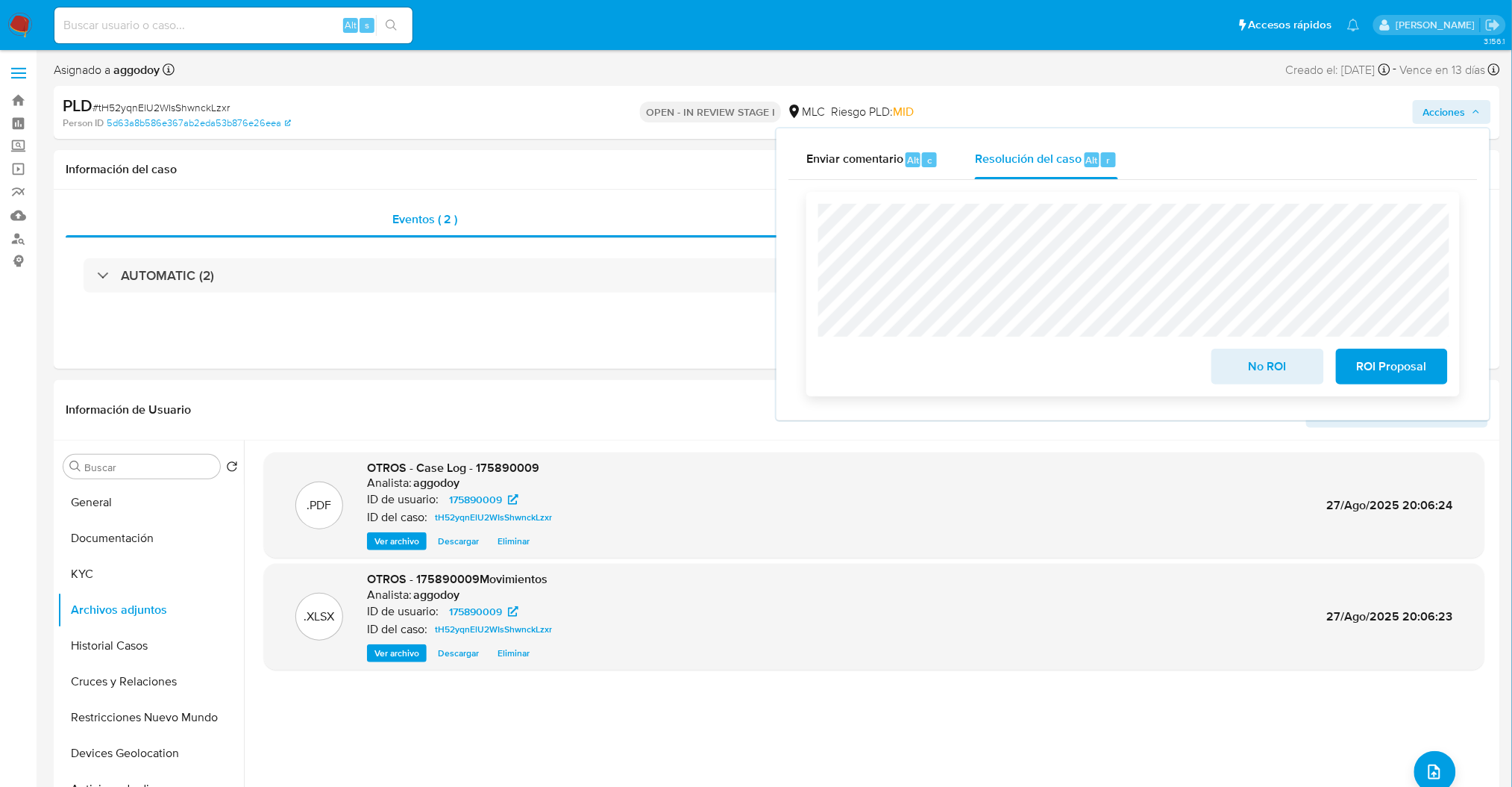
click at [1364, 382] on span "ROI Proposal" at bounding box center [1391, 366] width 73 height 33
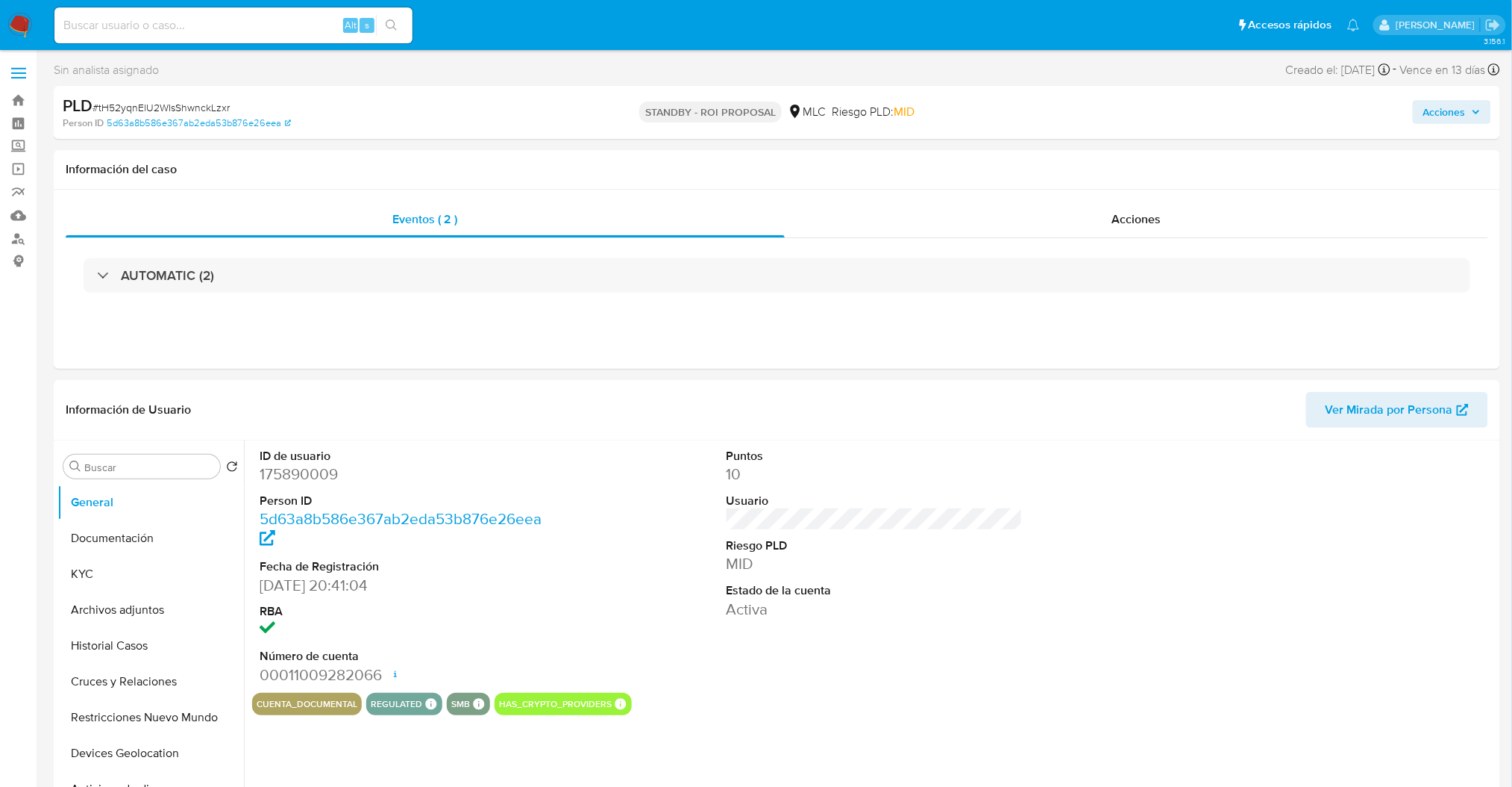
select select "10"
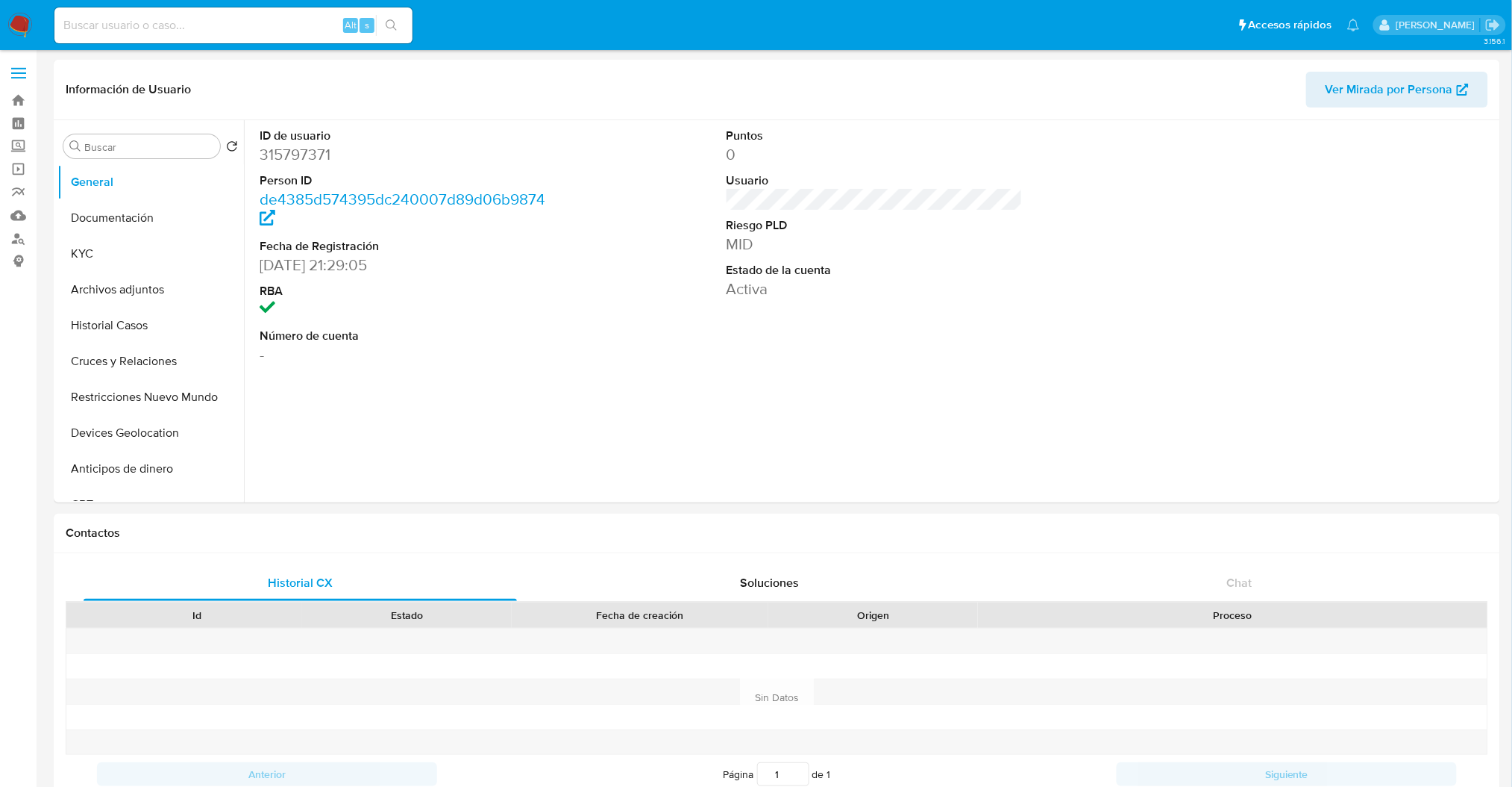
select select "10"
click at [138, 256] on button "KYC" at bounding box center [145, 254] width 174 height 36
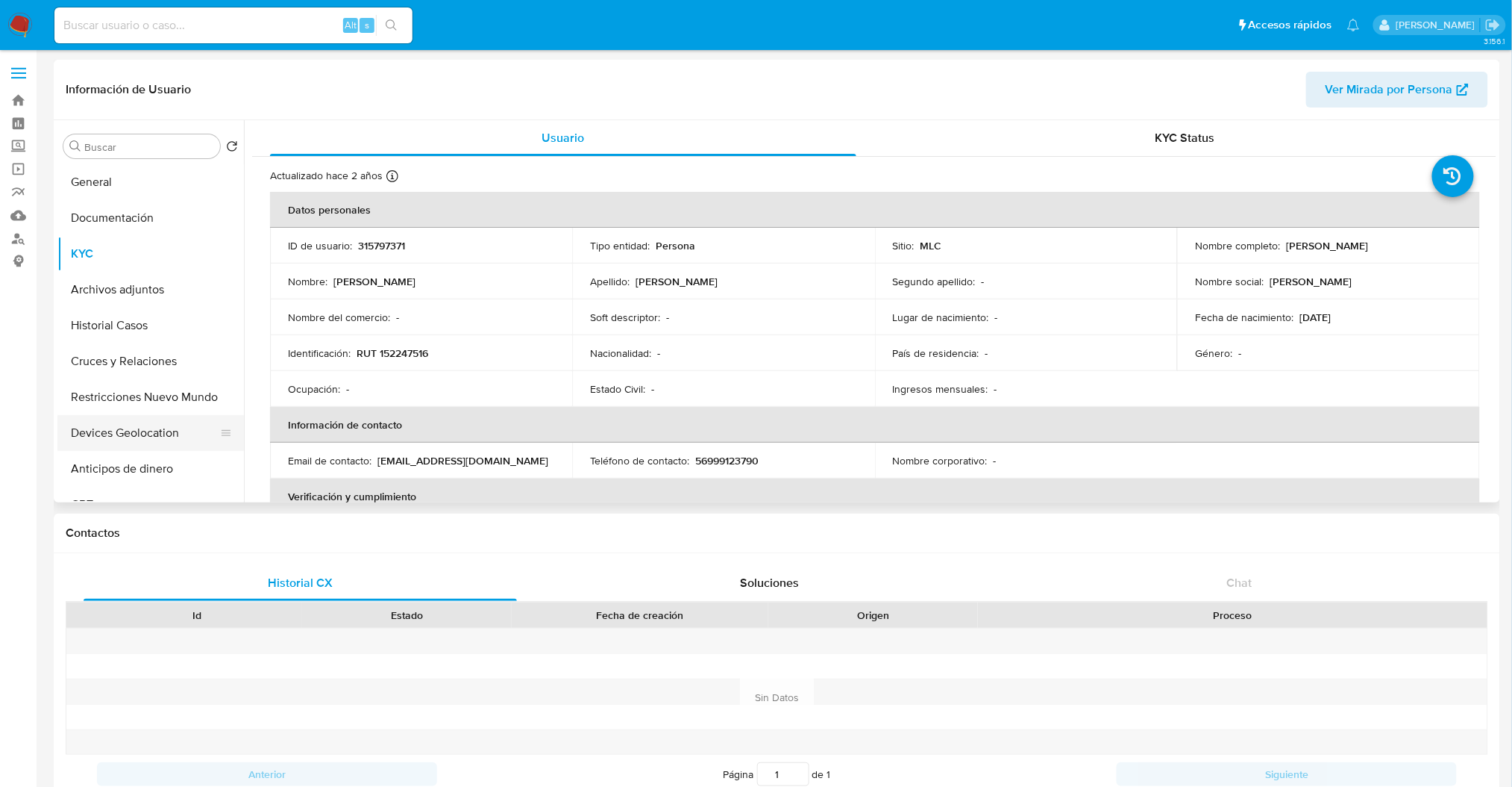
click at [165, 417] on button "Devices Geolocation" at bounding box center [145, 433] width 174 height 36
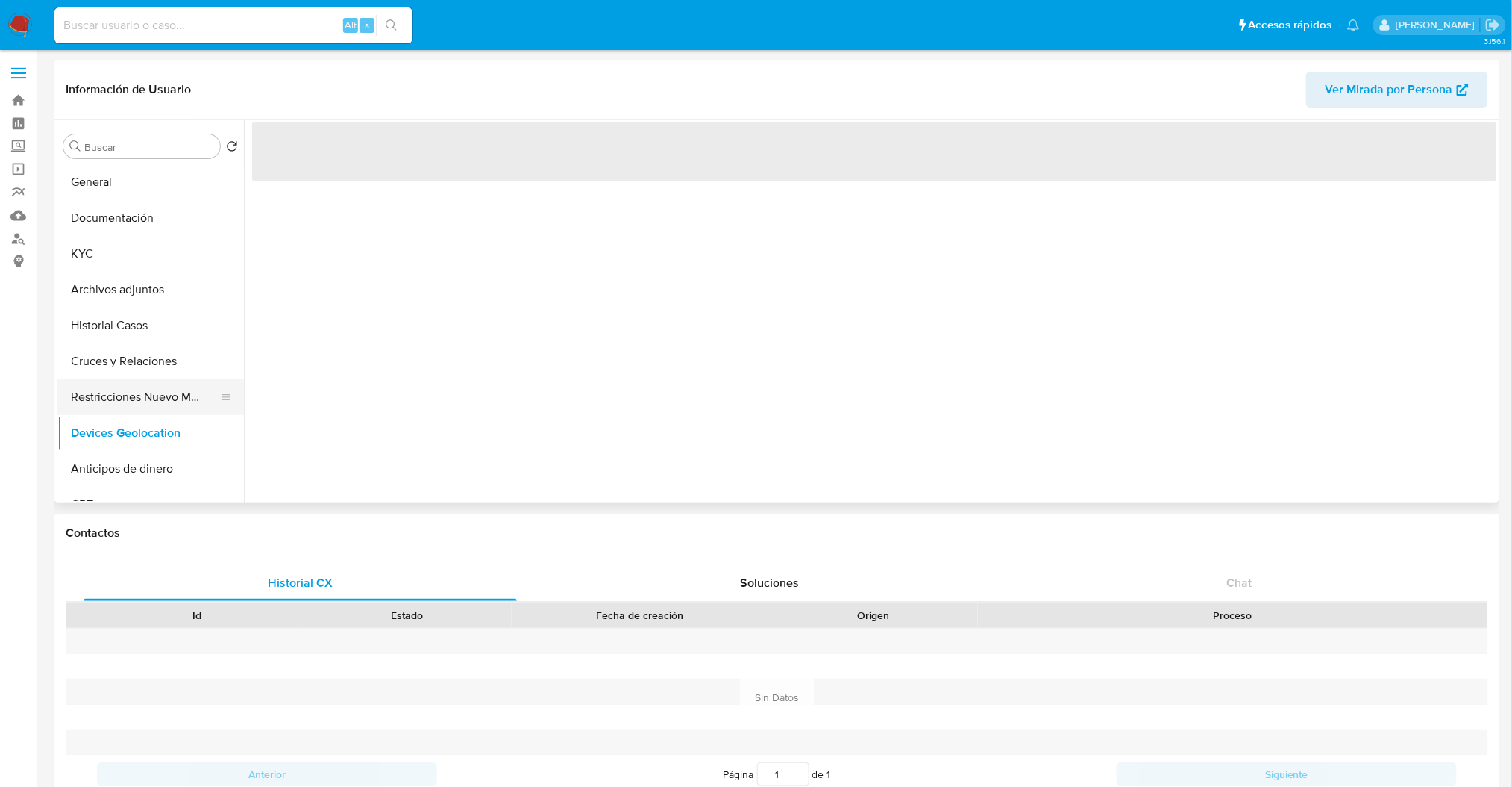
click at [146, 400] on button "Restricciones Nuevo Mundo" at bounding box center [145, 397] width 174 height 36
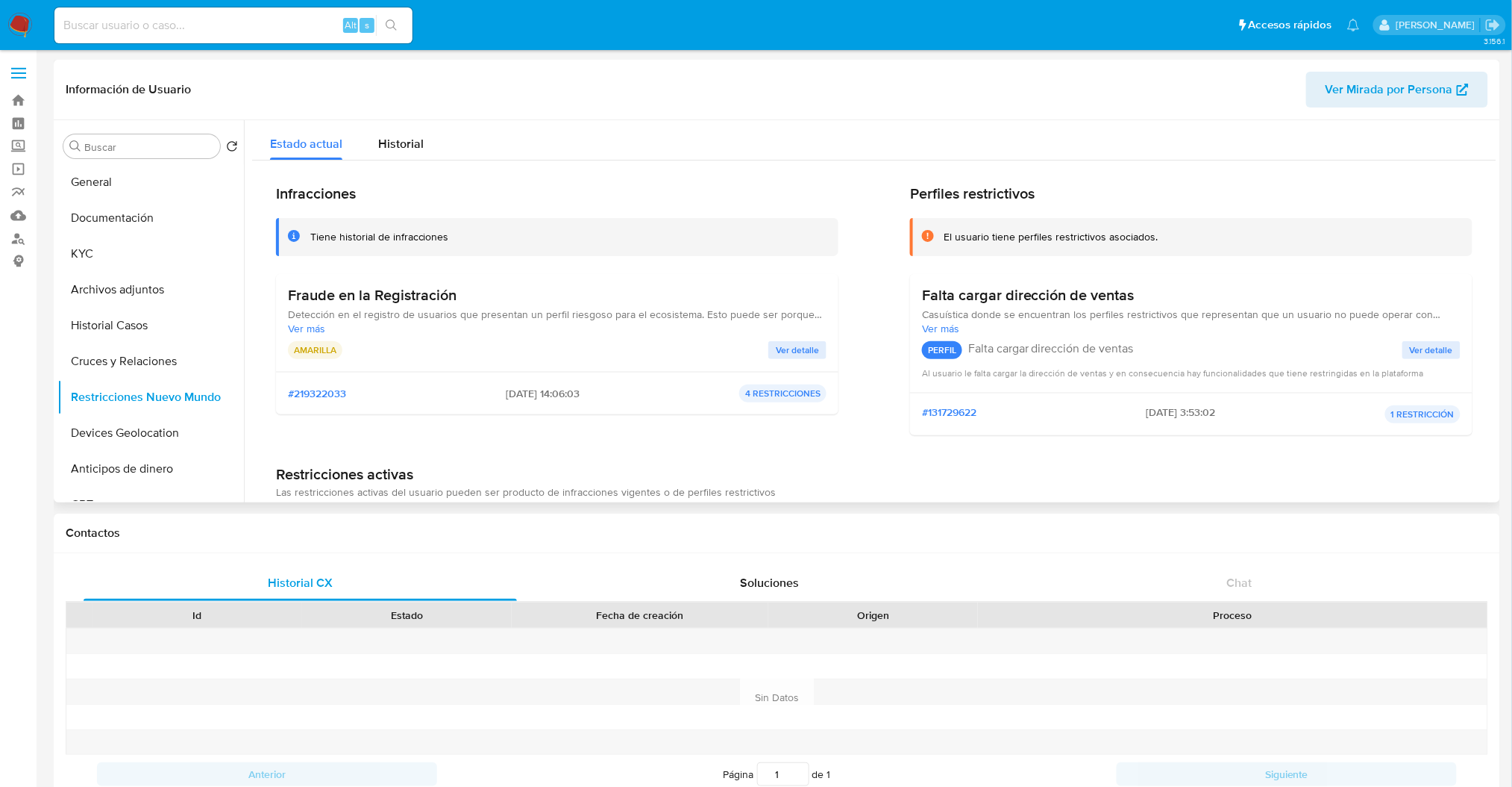
click at [798, 335] on div "Fraude en la Registración Detección en el registro de usuarios que presentan un…" at bounding box center [558, 322] width 539 height 73
click at [804, 343] on span "Ver detalle" at bounding box center [797, 349] width 44 height 15
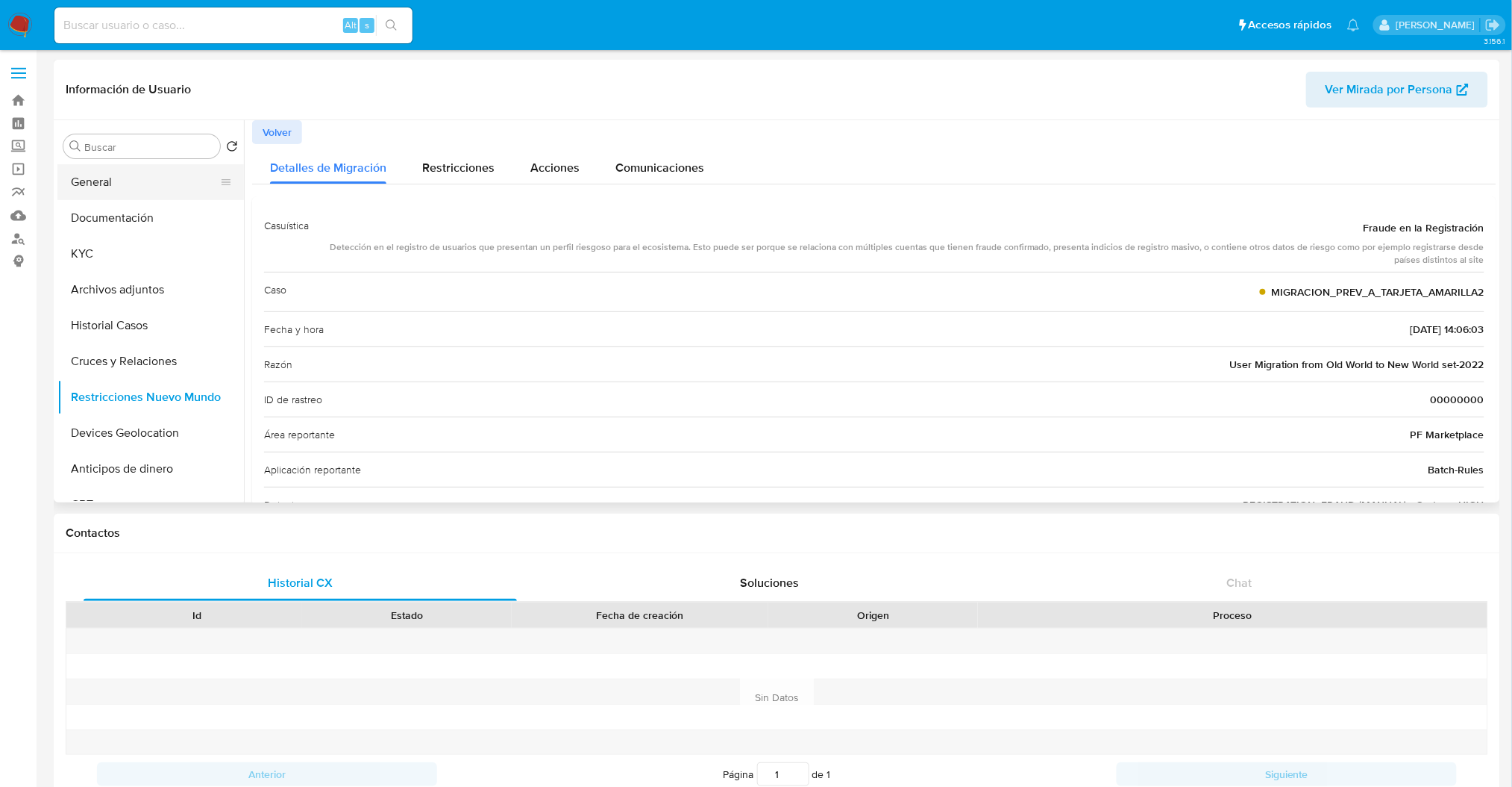
click at [171, 190] on button "General" at bounding box center [145, 182] width 174 height 36
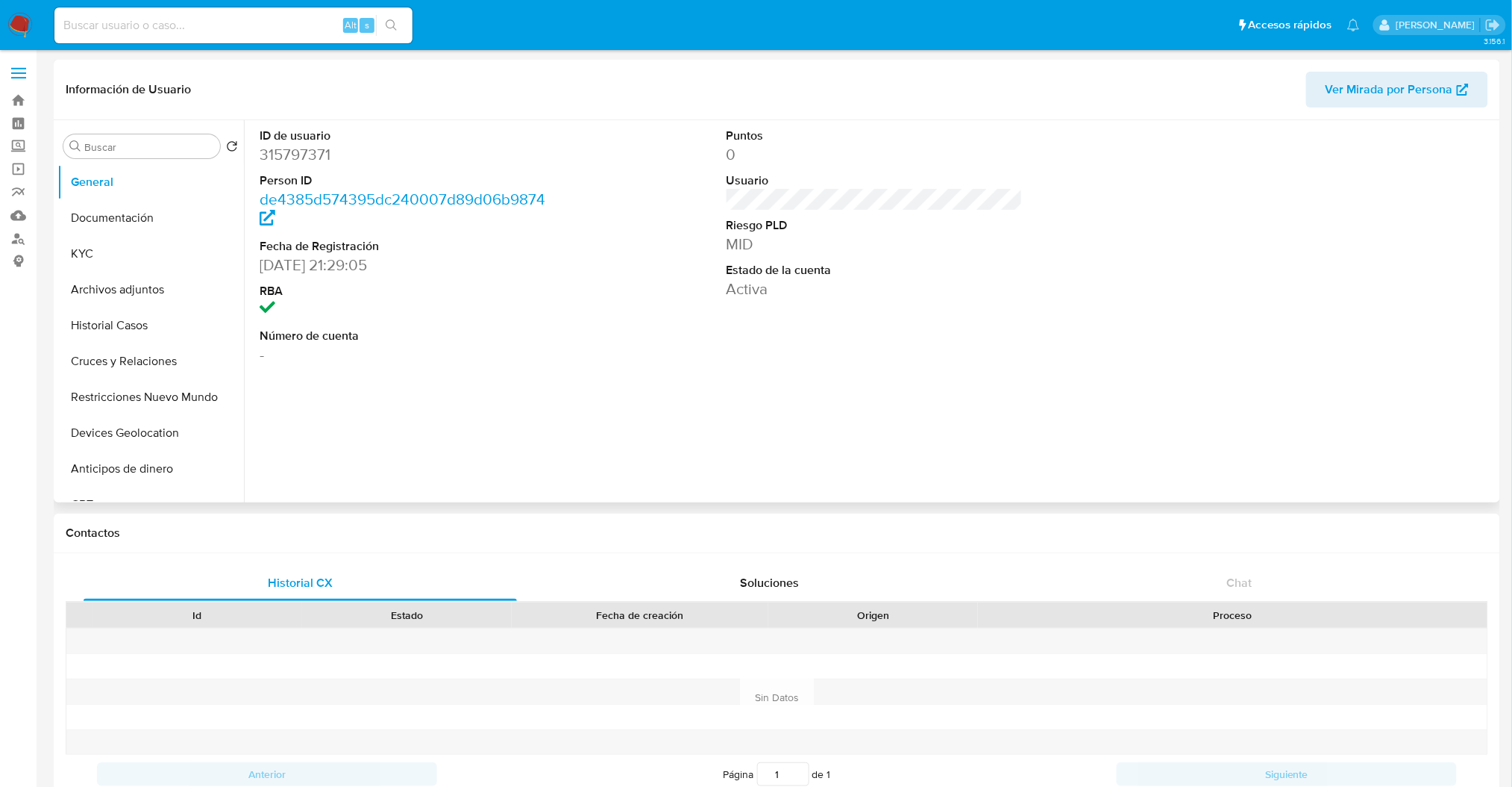
click at [325, 161] on dd "315797371" at bounding box center [408, 154] width 296 height 21
copy dd "315797371"
click at [163, 283] on button "Archivos adjuntos" at bounding box center [145, 290] width 174 height 36
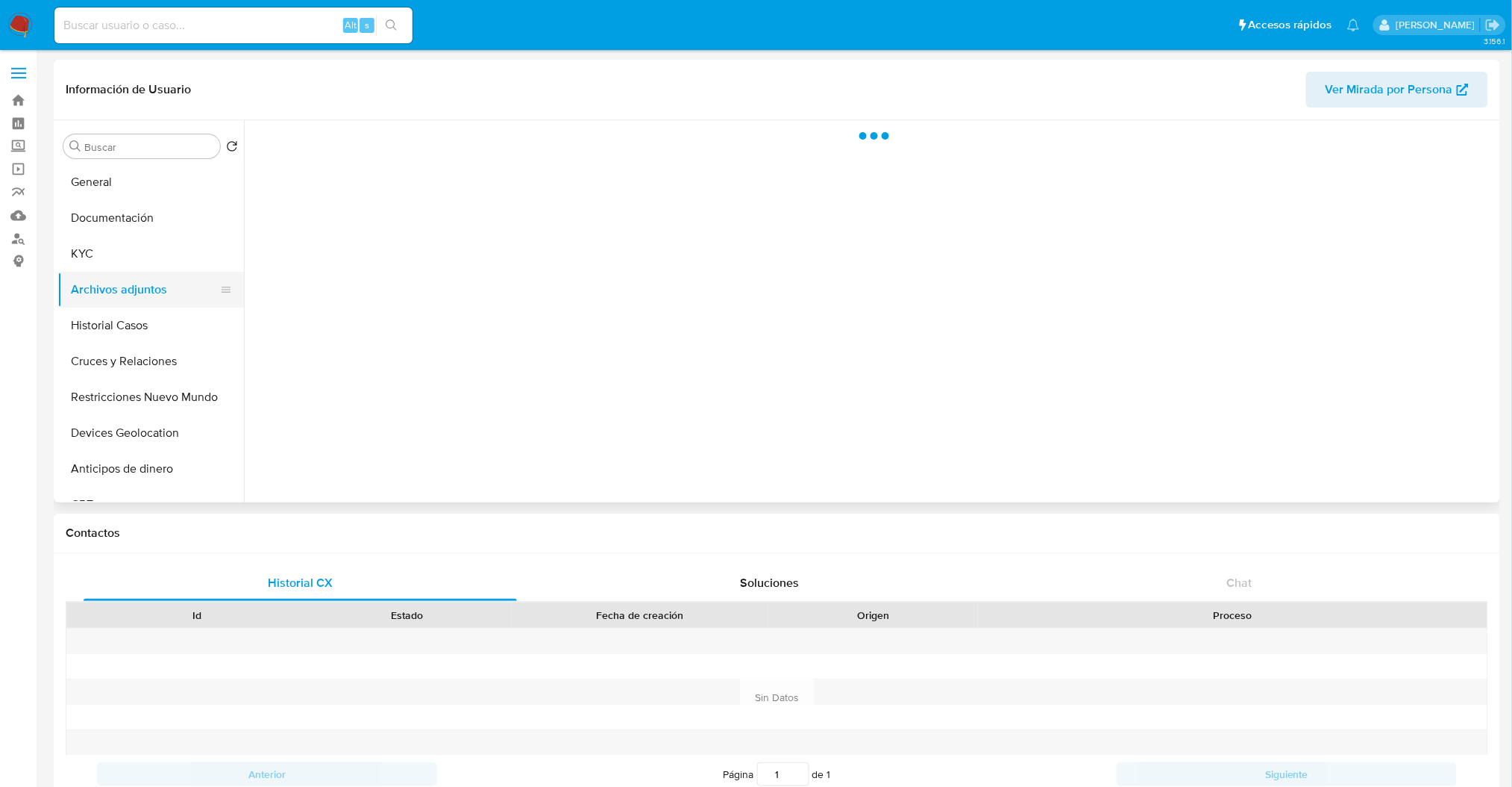
click at [147, 275] on button "Archivos adjuntos" at bounding box center [145, 290] width 174 height 36
click at [144, 273] on button "Archivos adjuntos" at bounding box center [145, 290] width 174 height 36
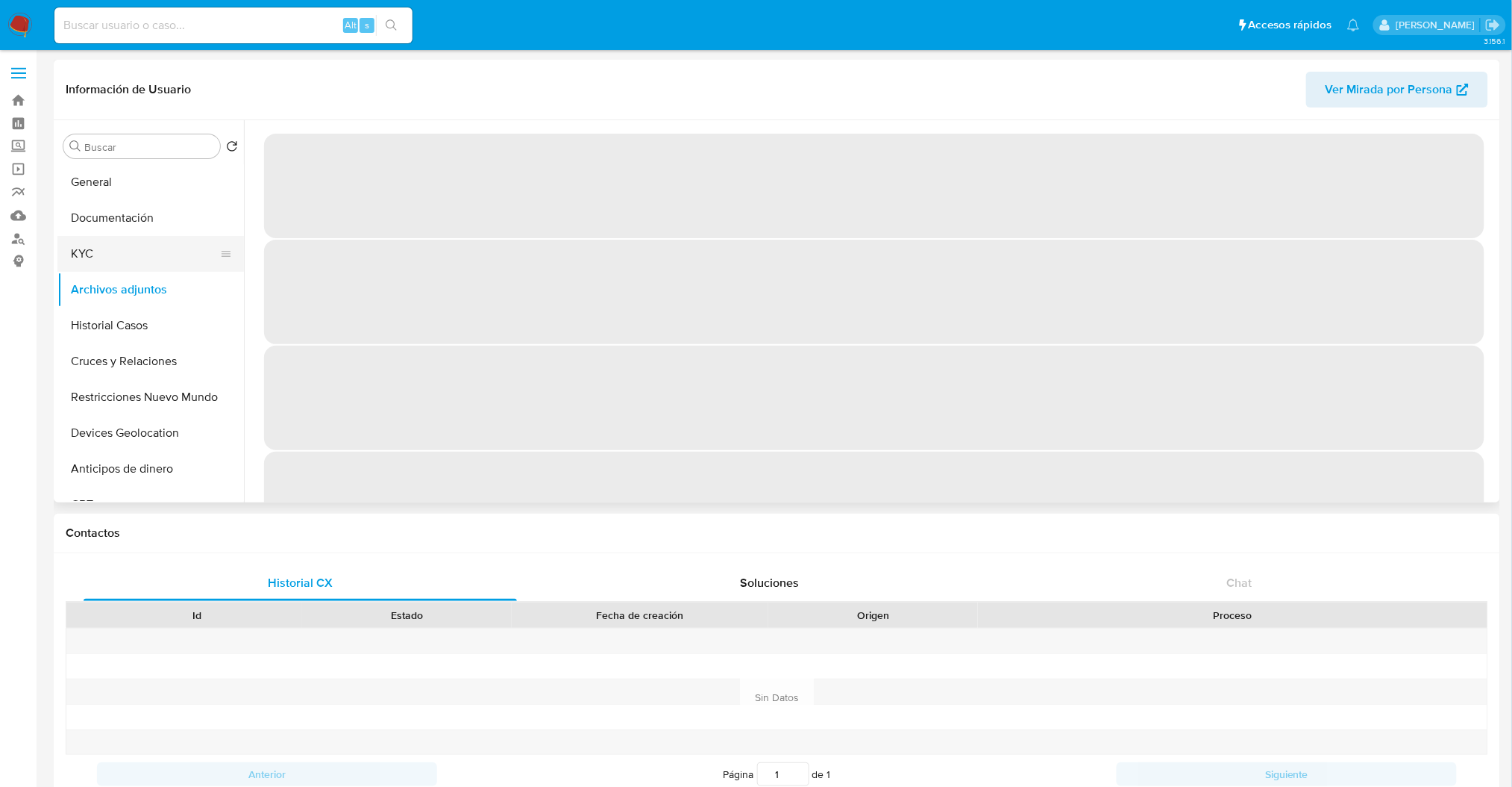
click at [113, 271] on button "KYC" at bounding box center [145, 254] width 174 height 36
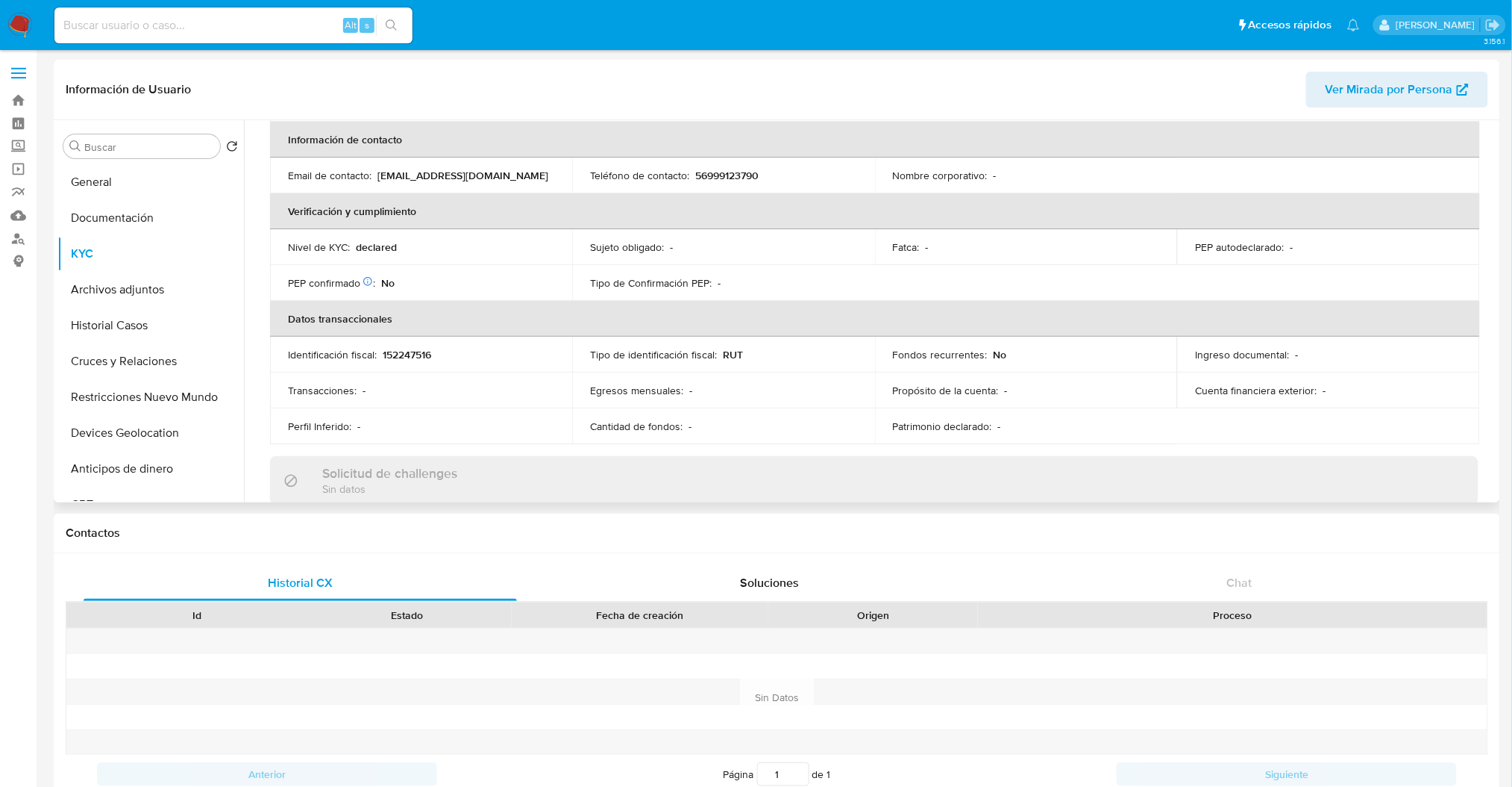
scroll to position [273, 0]
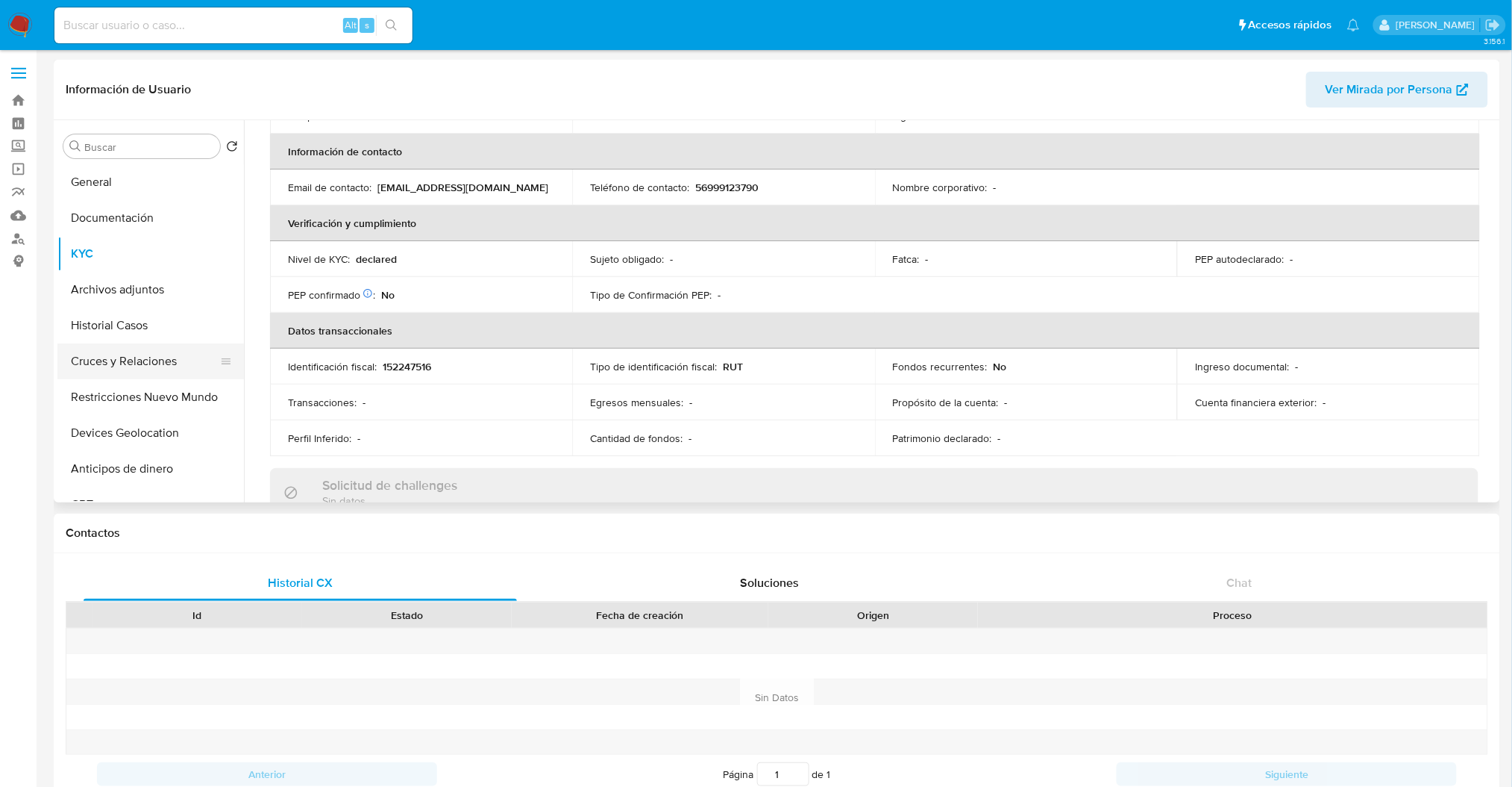
click at [149, 375] on button "Cruces y Relaciones" at bounding box center [145, 361] width 174 height 36
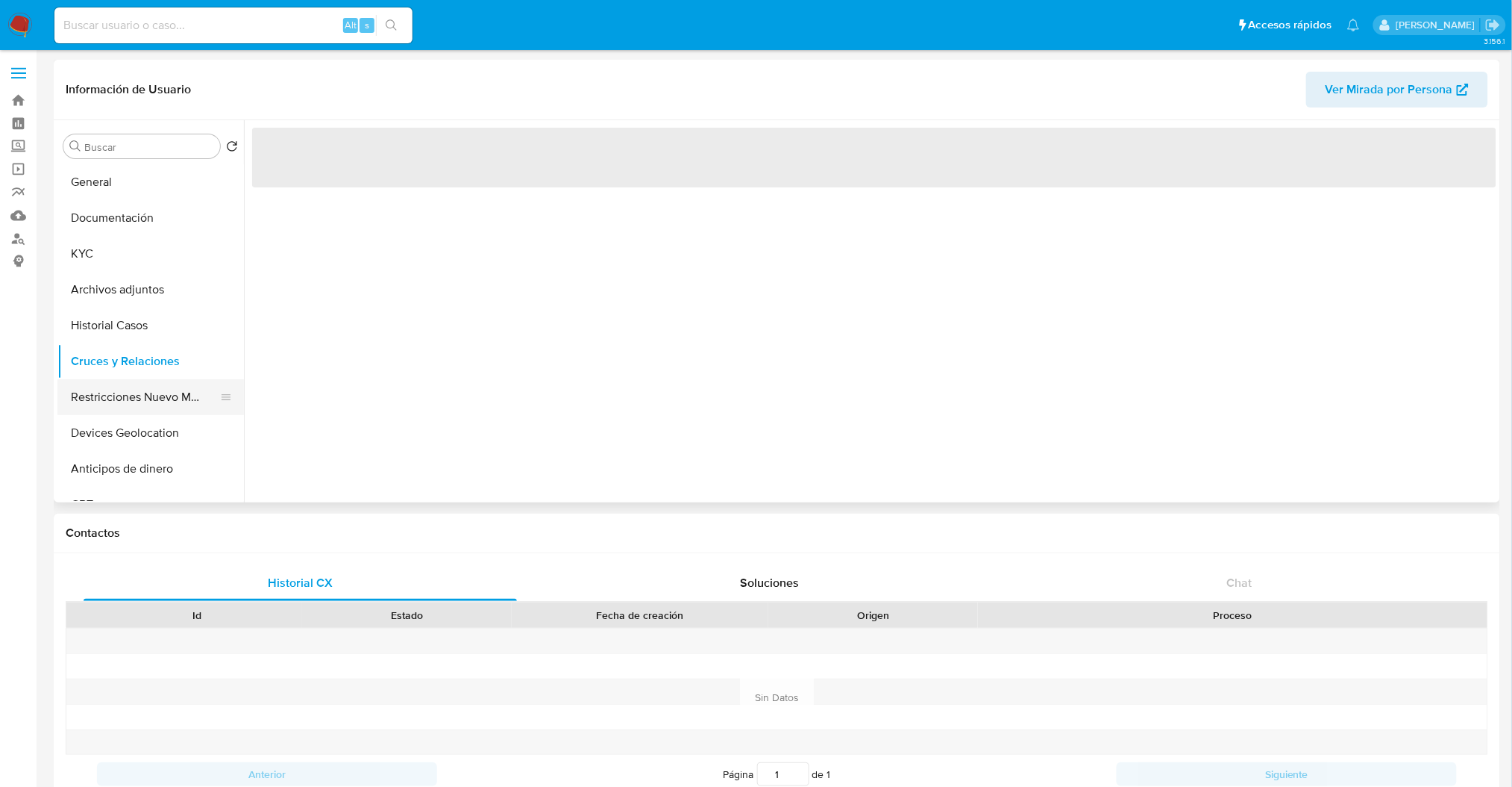
click at [144, 394] on button "Restricciones Nuevo Mundo" at bounding box center [145, 397] width 174 height 36
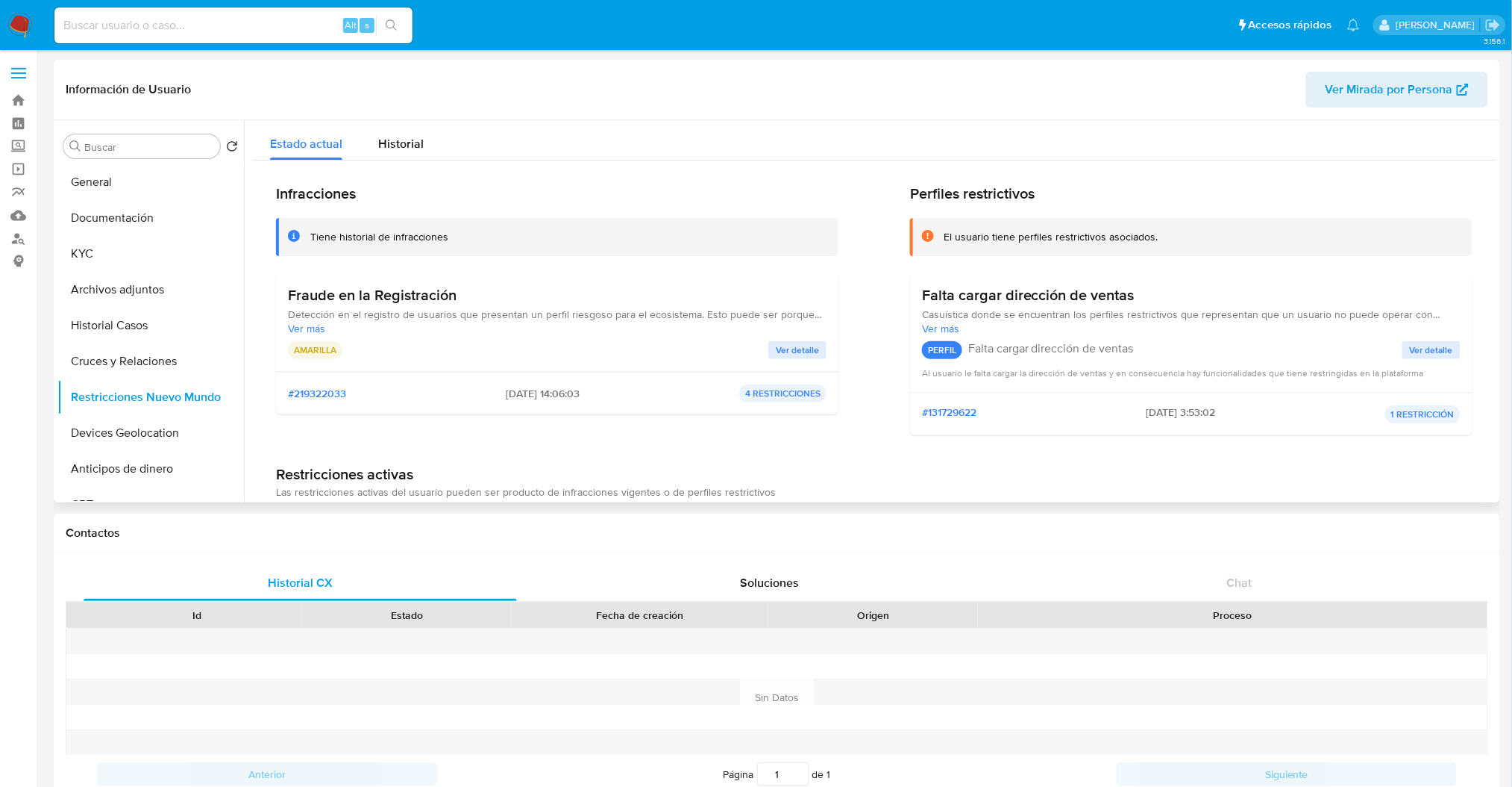
click at [293, 329] on span "Ver más" at bounding box center [558, 328] width 539 height 14
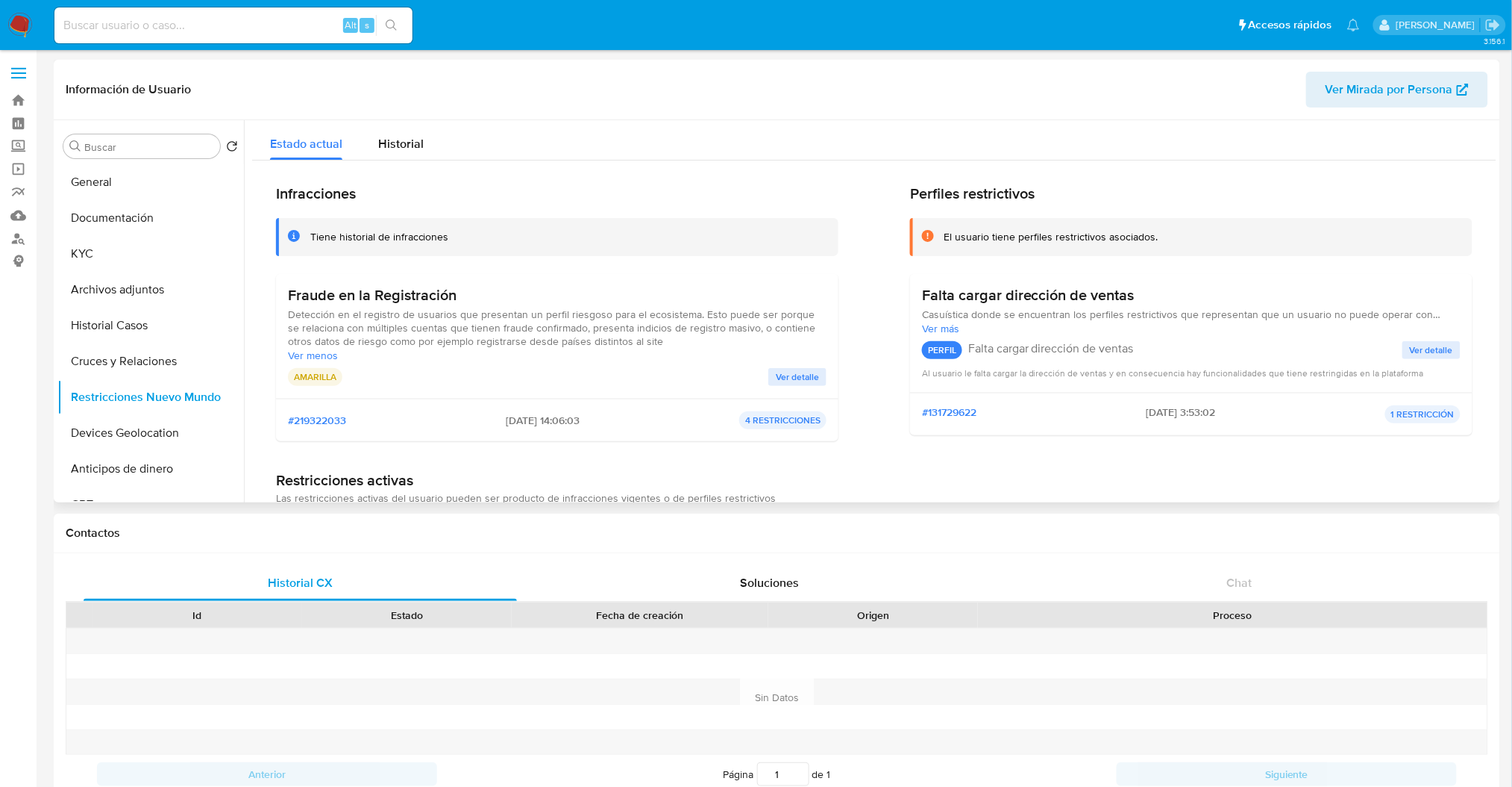
drag, startPoint x: 726, startPoint y: 342, endPoint x: 283, endPoint y: 329, distance: 443.2
click at [283, 329] on div "Fraude en la Registración Detección en el registro de usuarios que presentan un…" at bounding box center [558, 336] width 563 height 125
click at [787, 423] on p "4 RESTRICCIONES" at bounding box center [783, 420] width 87 height 18
drag, startPoint x: 1497, startPoint y: 296, endPoint x: 1489, endPoint y: 363, distance: 67.5
click at [1489, 363] on div "Buscar Volver al orden por defecto General Documentación KYC Archivos adjuntos …" at bounding box center [777, 311] width 1447 height 382
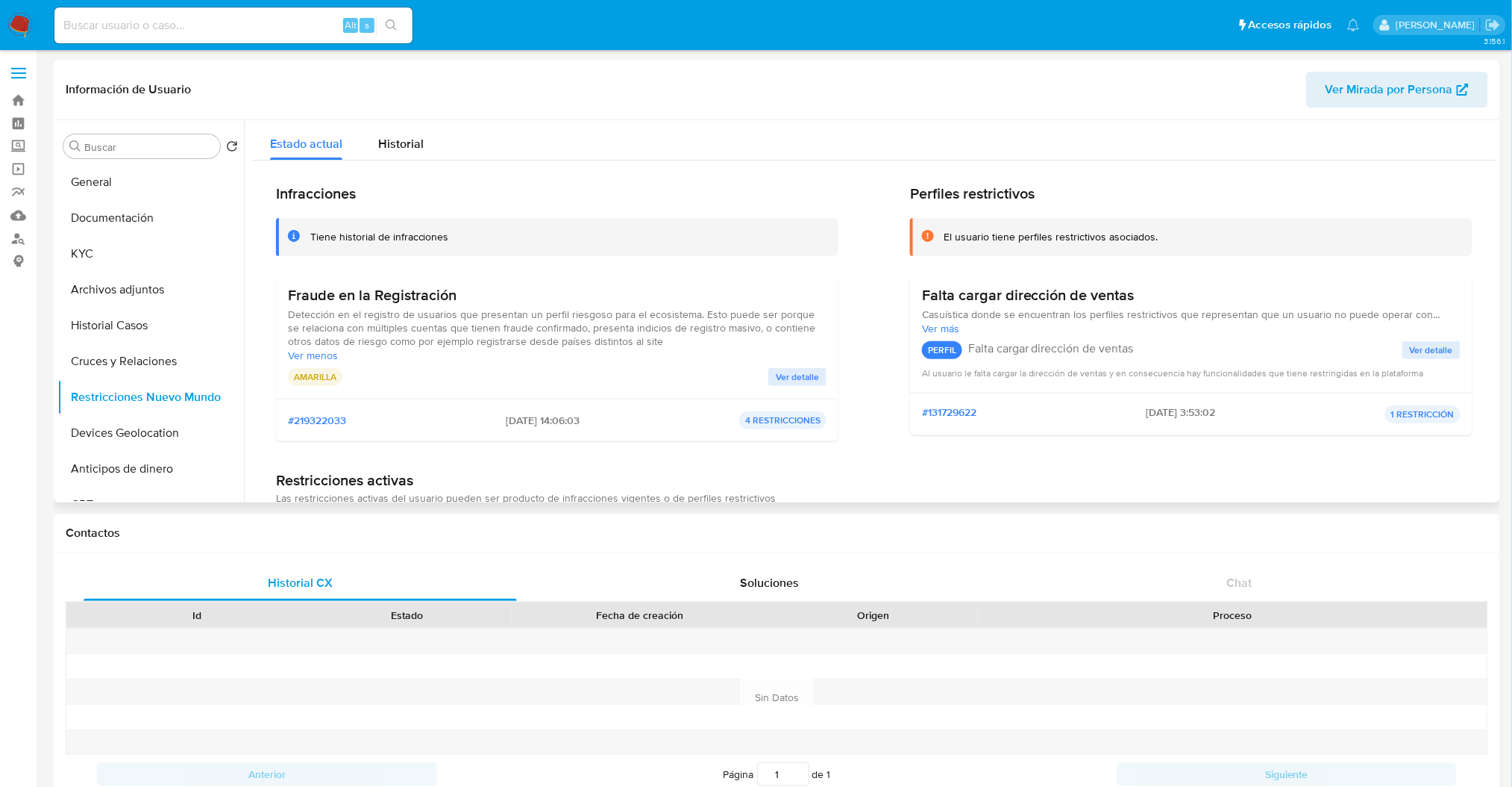
click at [1489, 363] on div "Infracciones Tiene historial de infracciones Fraude en la Registración Detecció…" at bounding box center [874, 431] width 1244 height 541
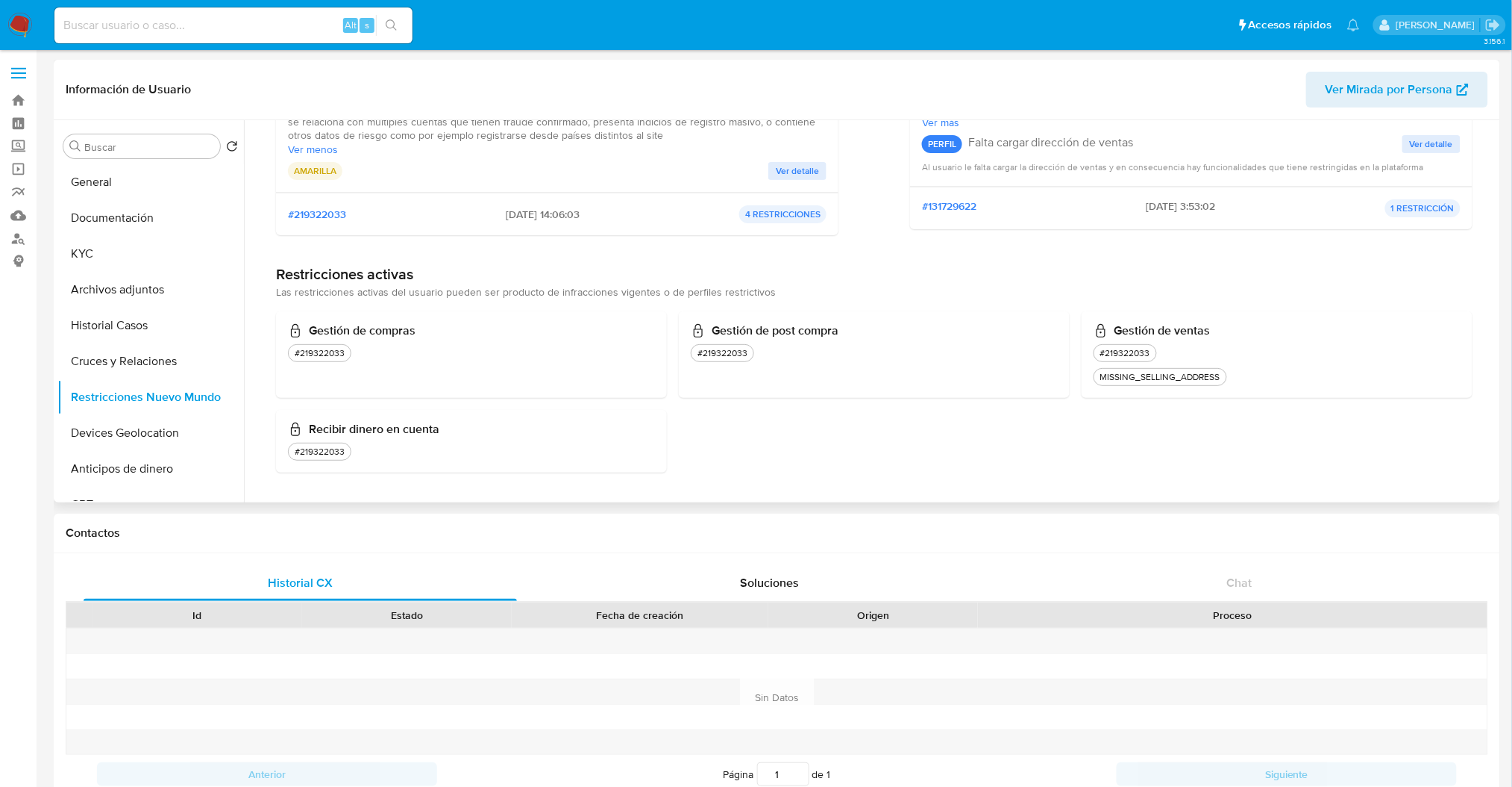
scroll to position [208, 0]
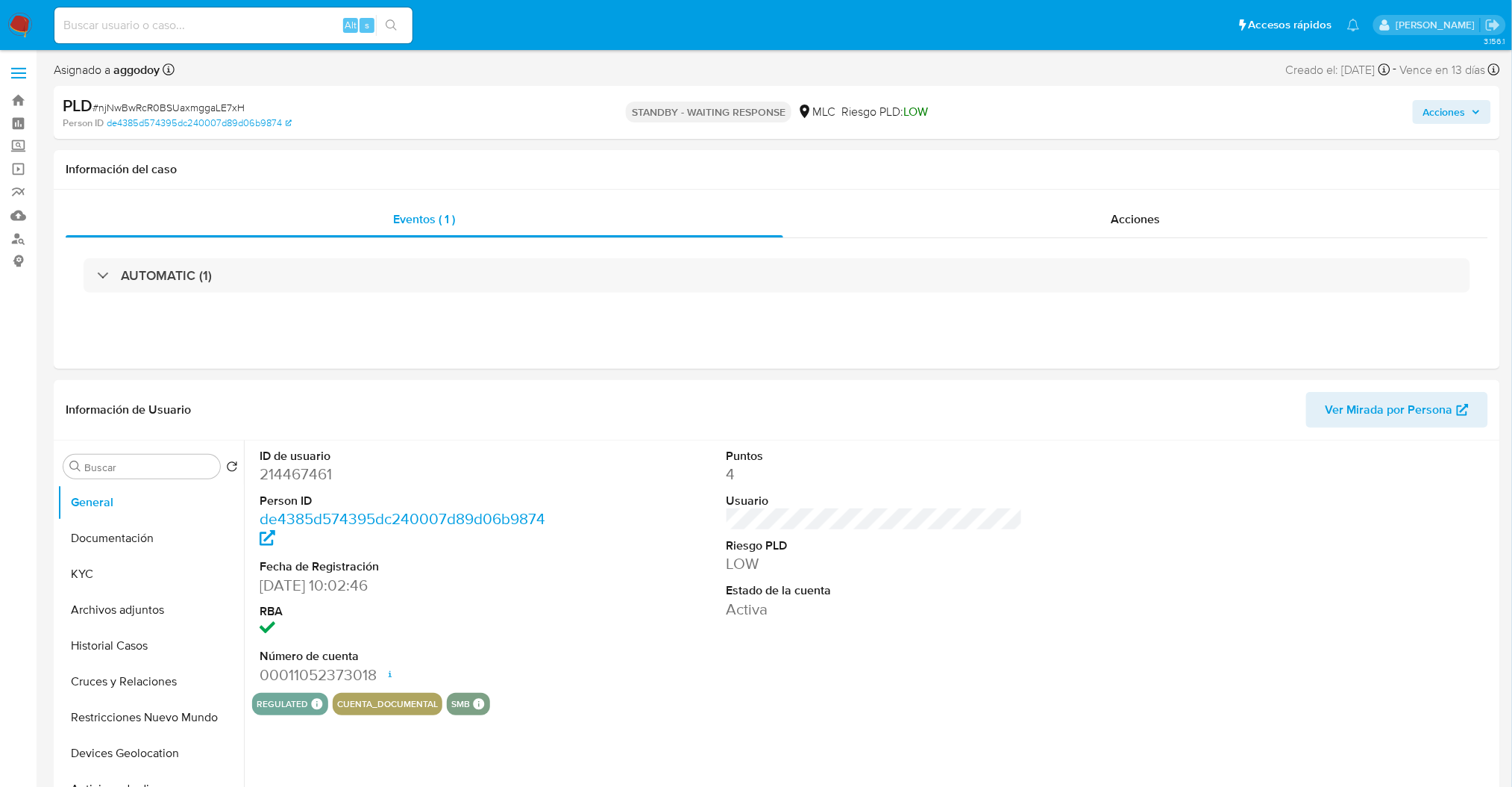
select select "10"
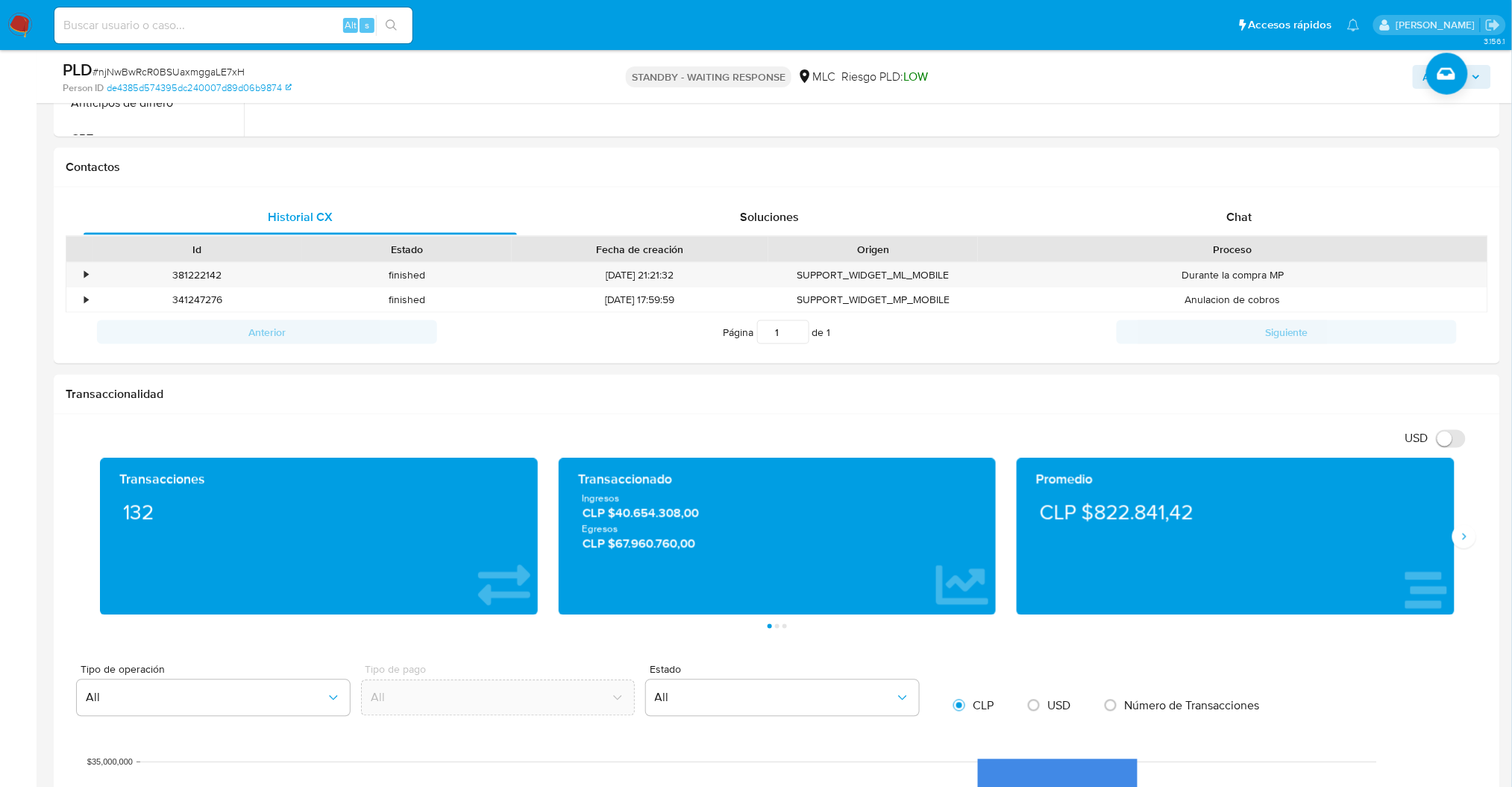
scroll to position [585, 0]
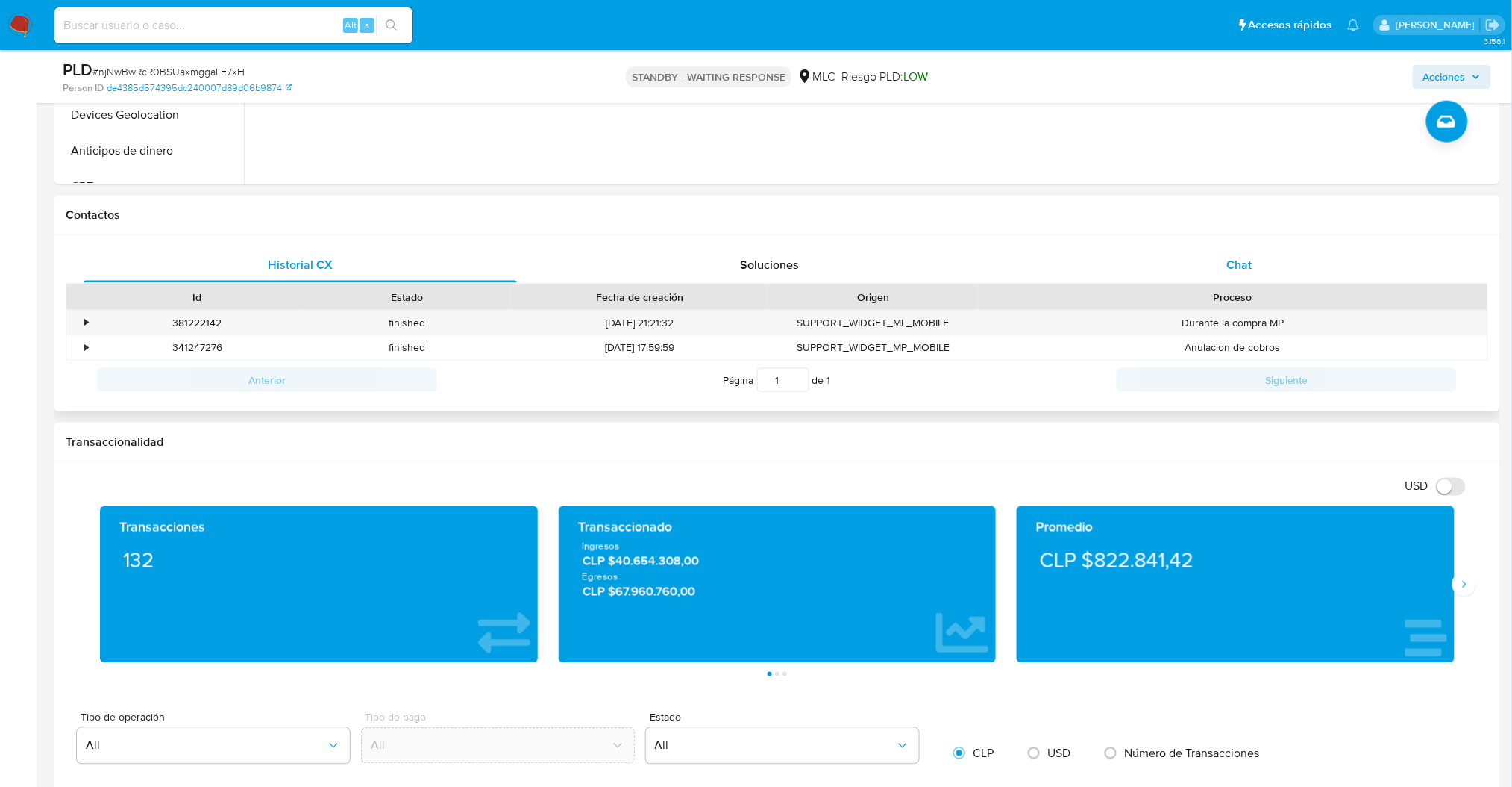
click at [1258, 258] on div "Chat" at bounding box center [1239, 265] width 434 height 36
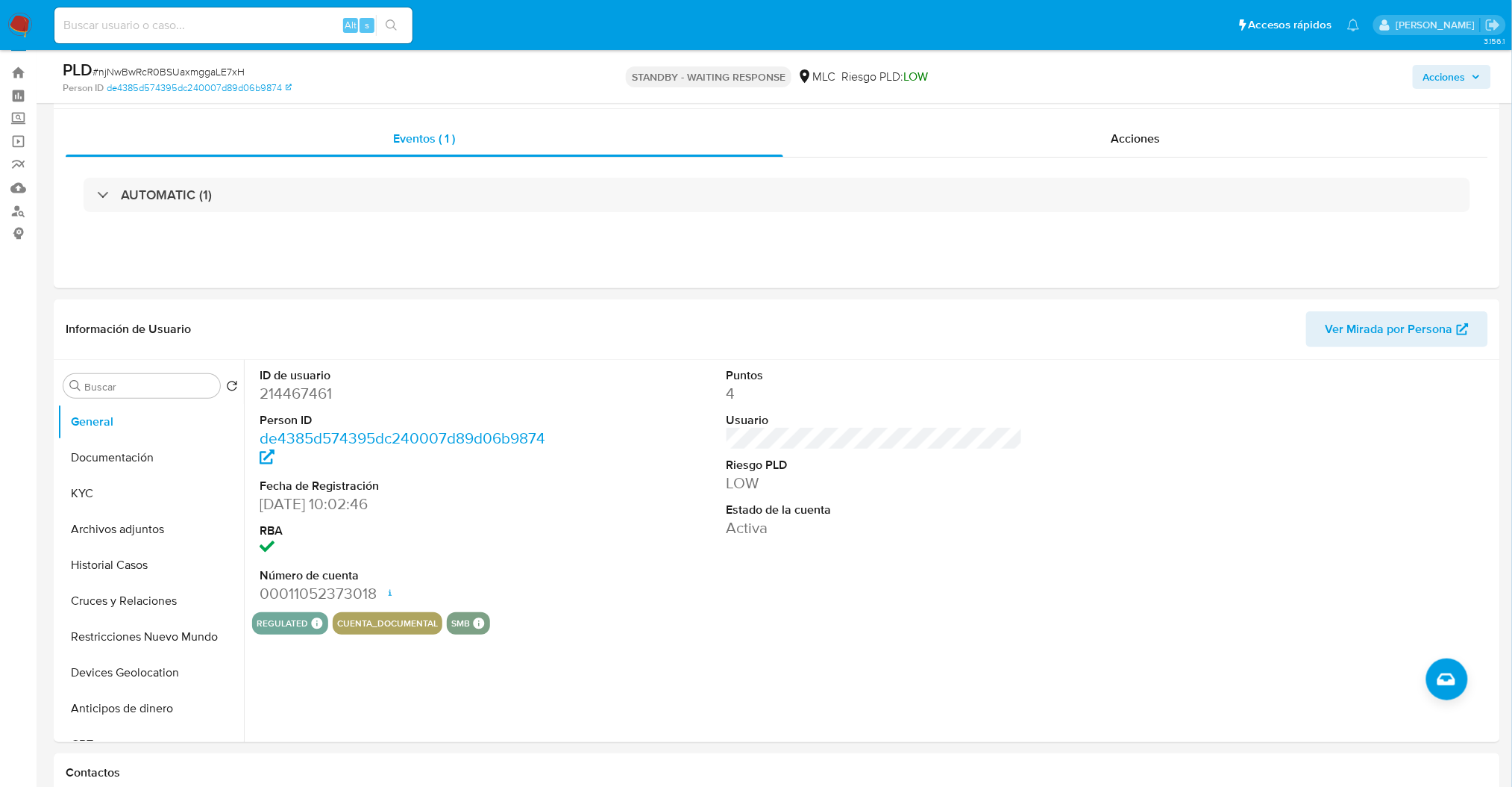
scroll to position [0, 0]
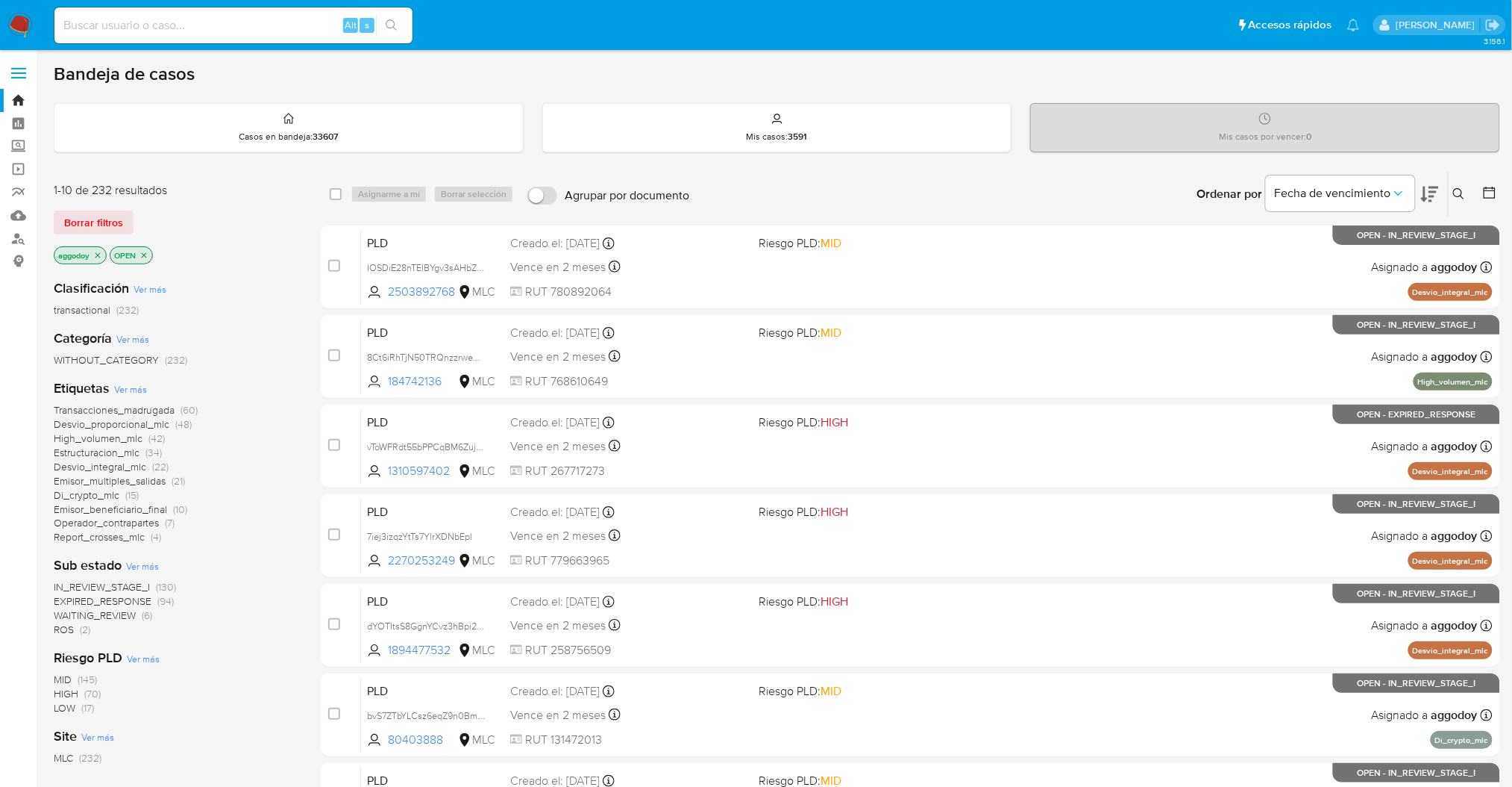
click at [1457, 195] on icon at bounding box center [1459, 194] width 12 height 12
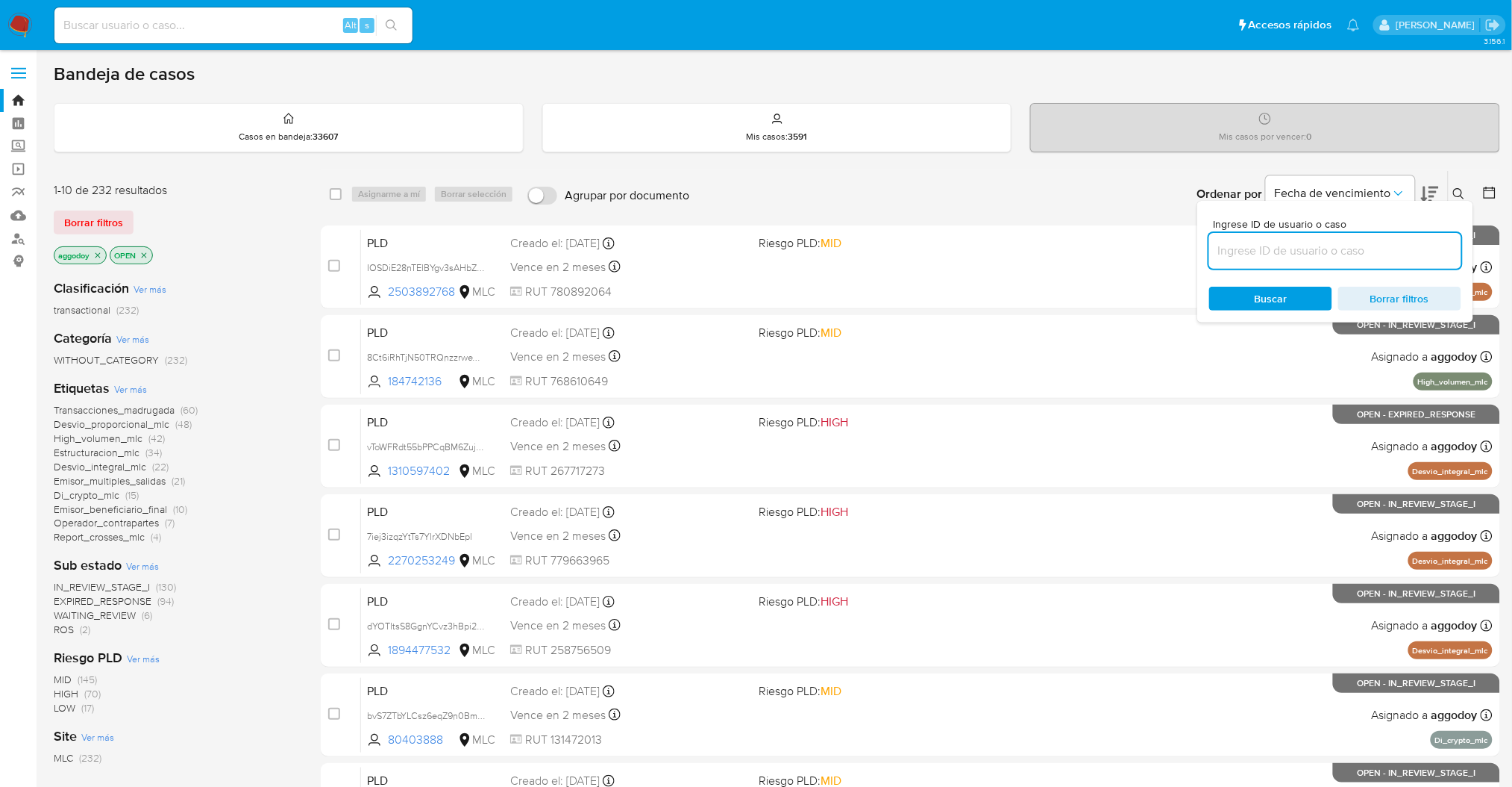
click at [1386, 249] on input at bounding box center [1335, 251] width 252 height 20
type input "749370946"
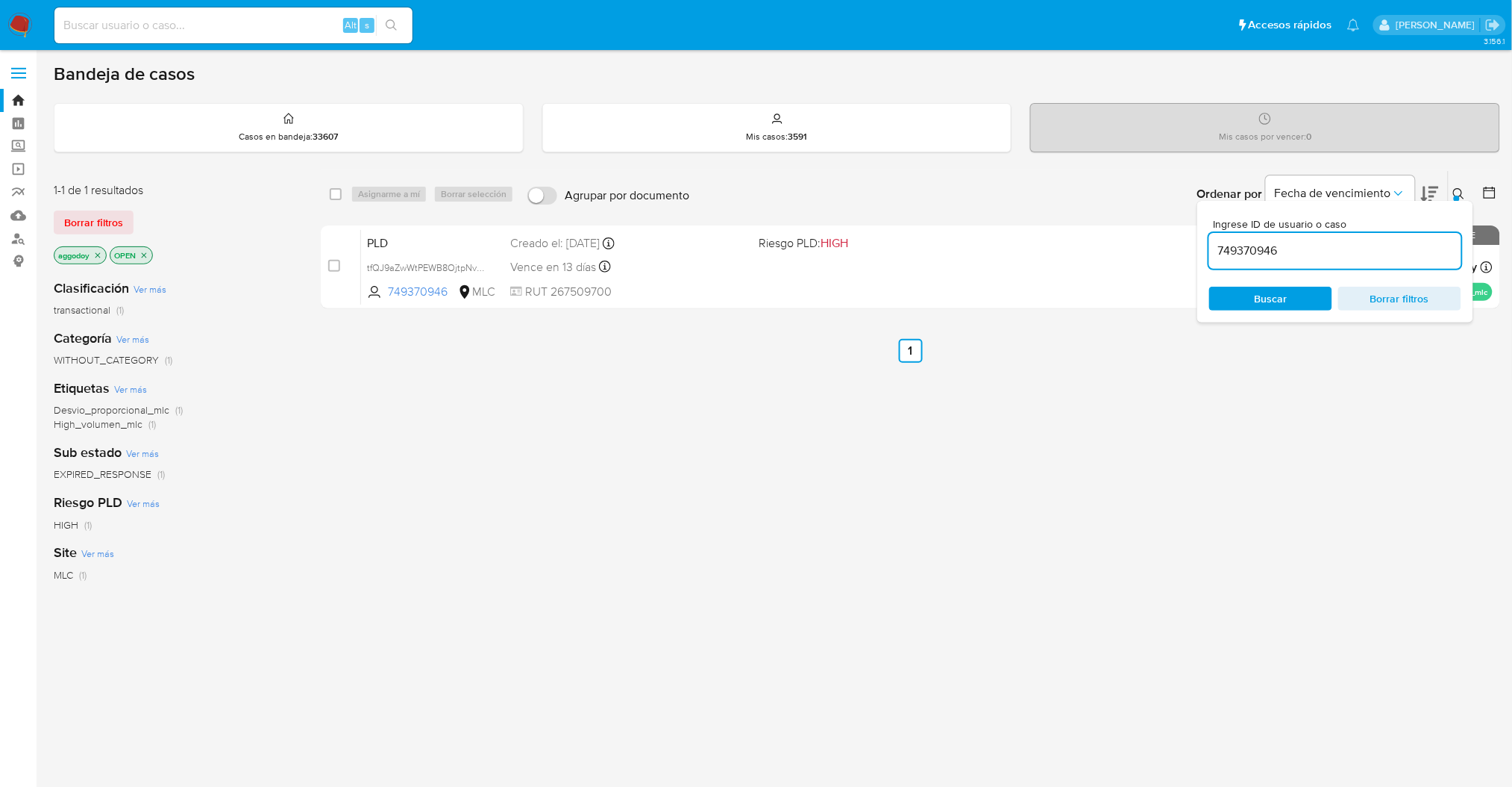
click at [1462, 204] on div "Ingrese ID de usuario o caso 749370946 Buscar Borrar filtros" at bounding box center [1335, 262] width 276 height 121
click at [1462, 202] on div "Ingrese ID de usuario o caso 749370946 Buscar Borrar filtros" at bounding box center [1335, 262] width 276 height 121
click at [1462, 196] on icon at bounding box center [1458, 193] width 11 height 11
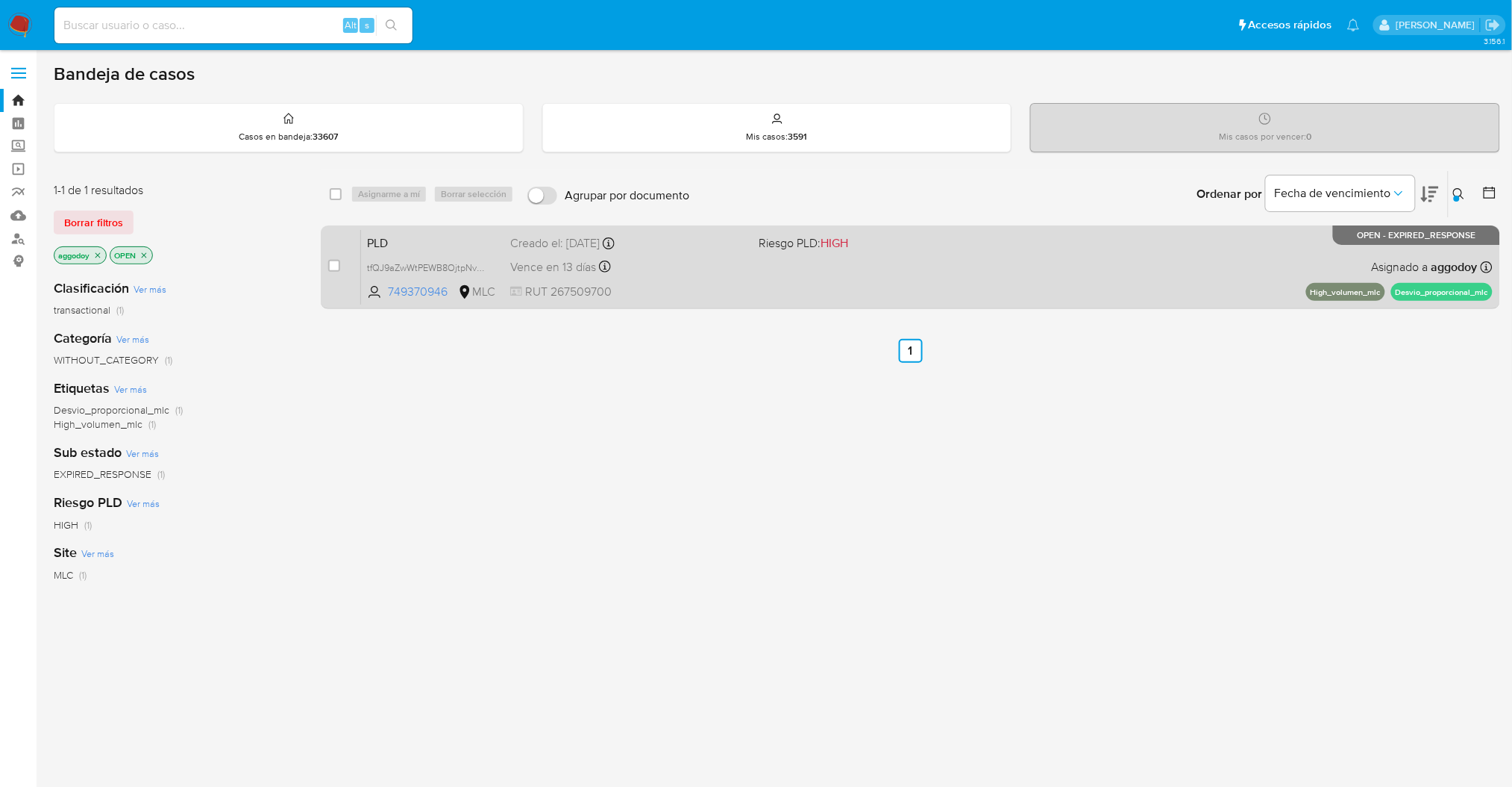
click at [1220, 260] on div "PLD tfQJ9aZwWtPEWB8OjtpNvdeS 749370946 MLC Riesgo PLD: HIGH Creado el: [DATE] C…" at bounding box center [926, 267] width 1131 height 75
click at [329, 261] on input "checkbox" at bounding box center [334, 266] width 12 height 12
checkbox input "true"
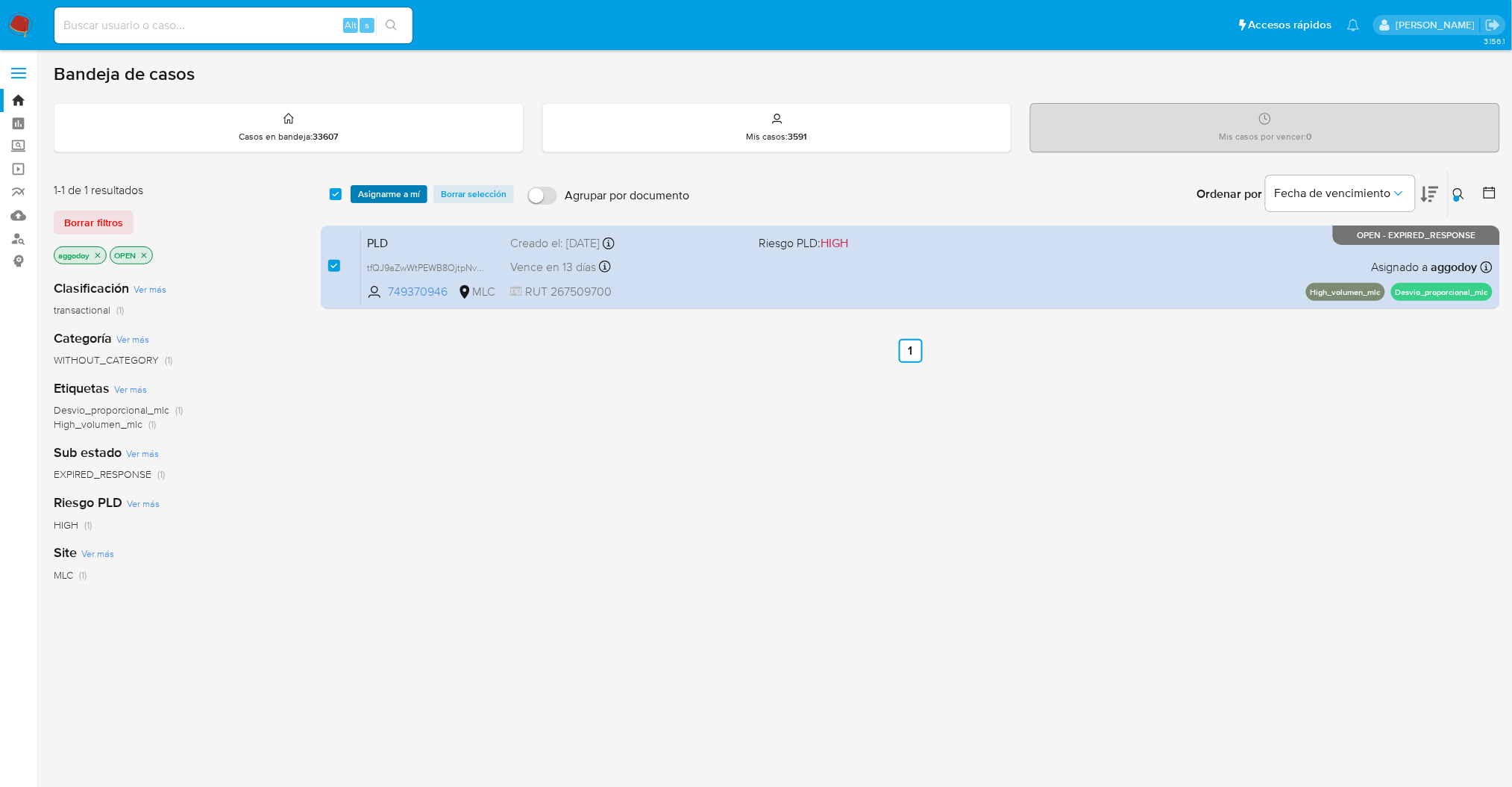
click at [377, 201] on span "Asignarme a mí" at bounding box center [389, 193] width 62 height 15
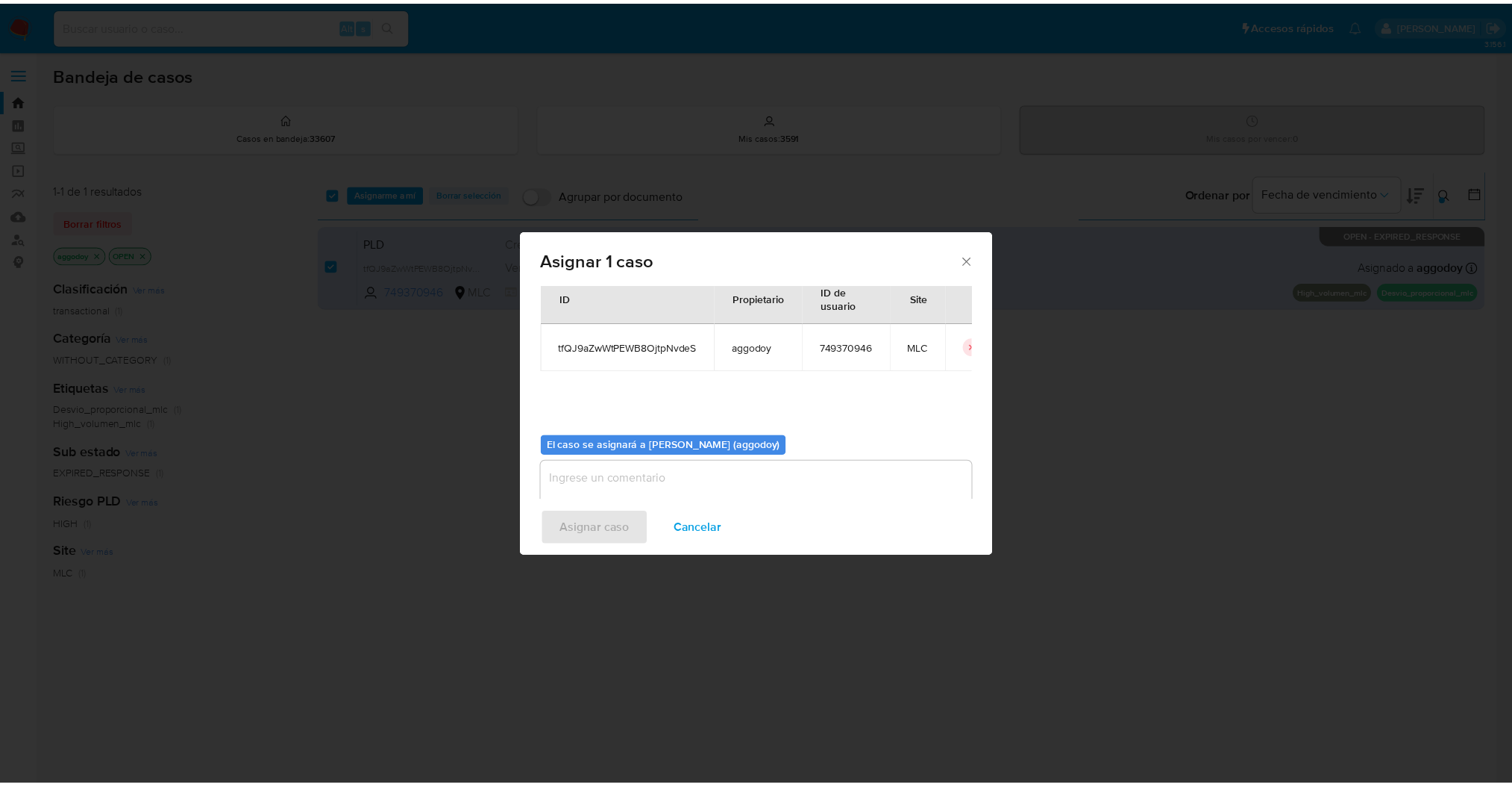
scroll to position [76, 0]
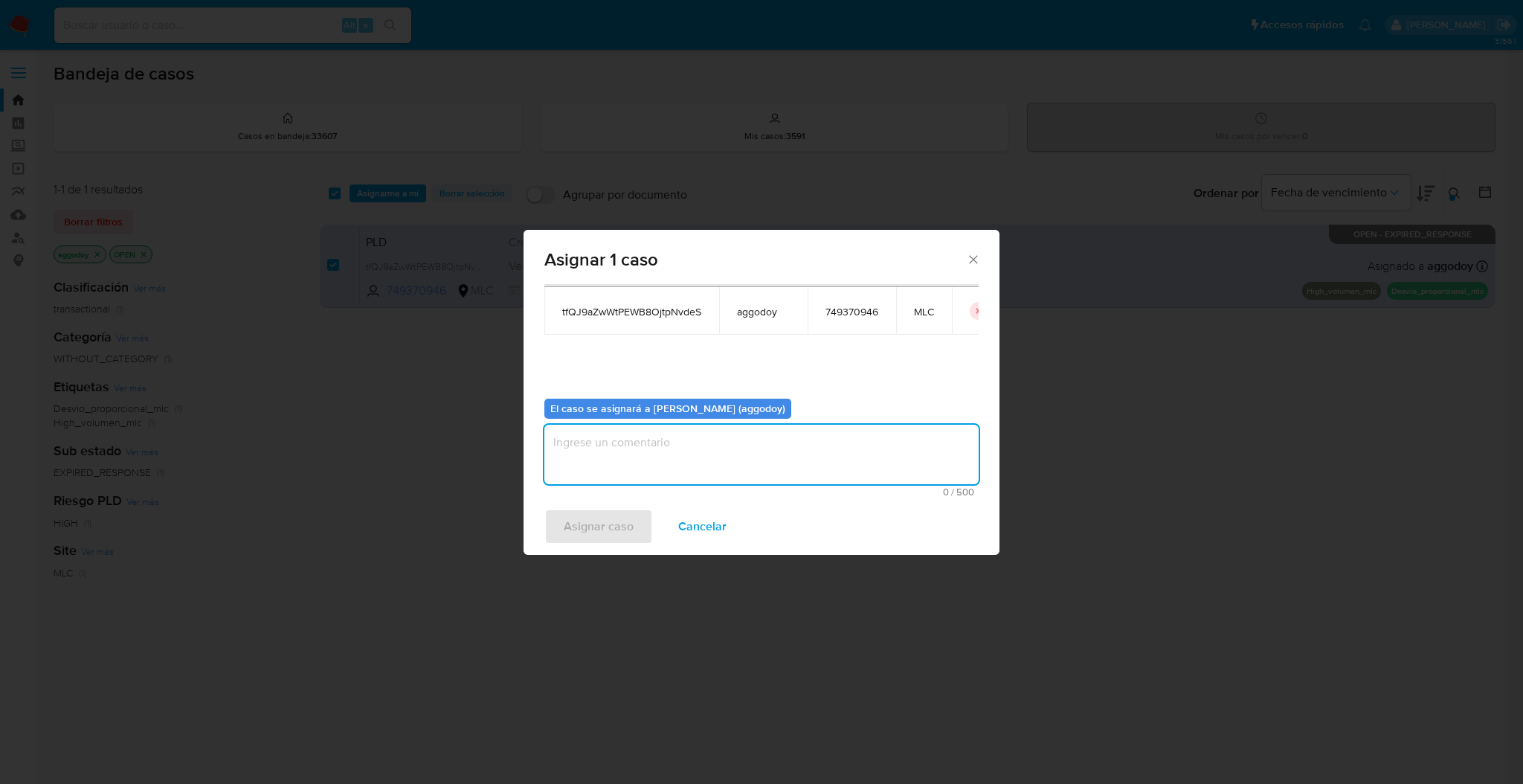
click at [846, 457] on textarea "assign-modal" at bounding box center [761, 454] width 434 height 60
type textarea "."
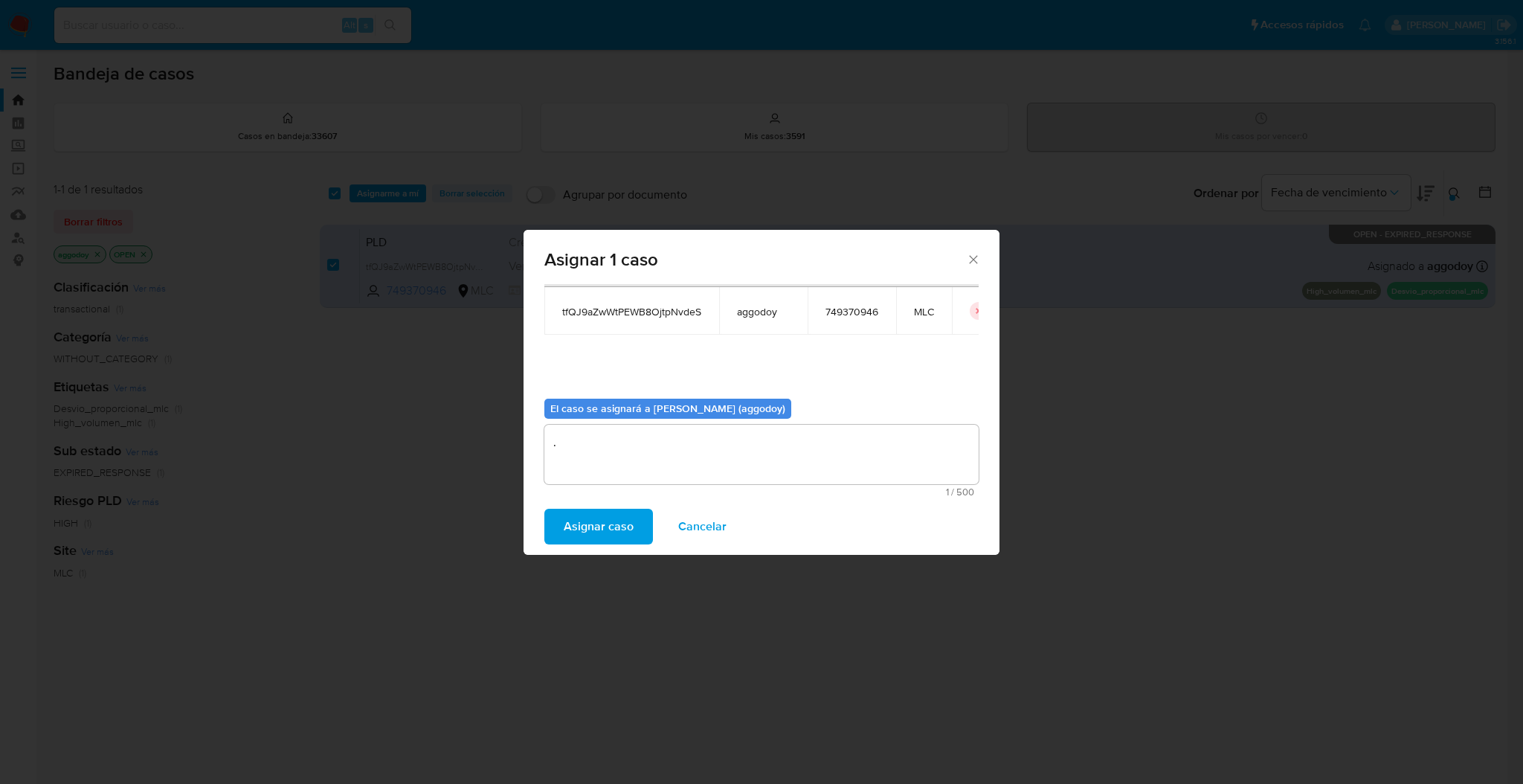
click at [614, 519] on span "Asignar caso" at bounding box center [598, 526] width 70 height 32
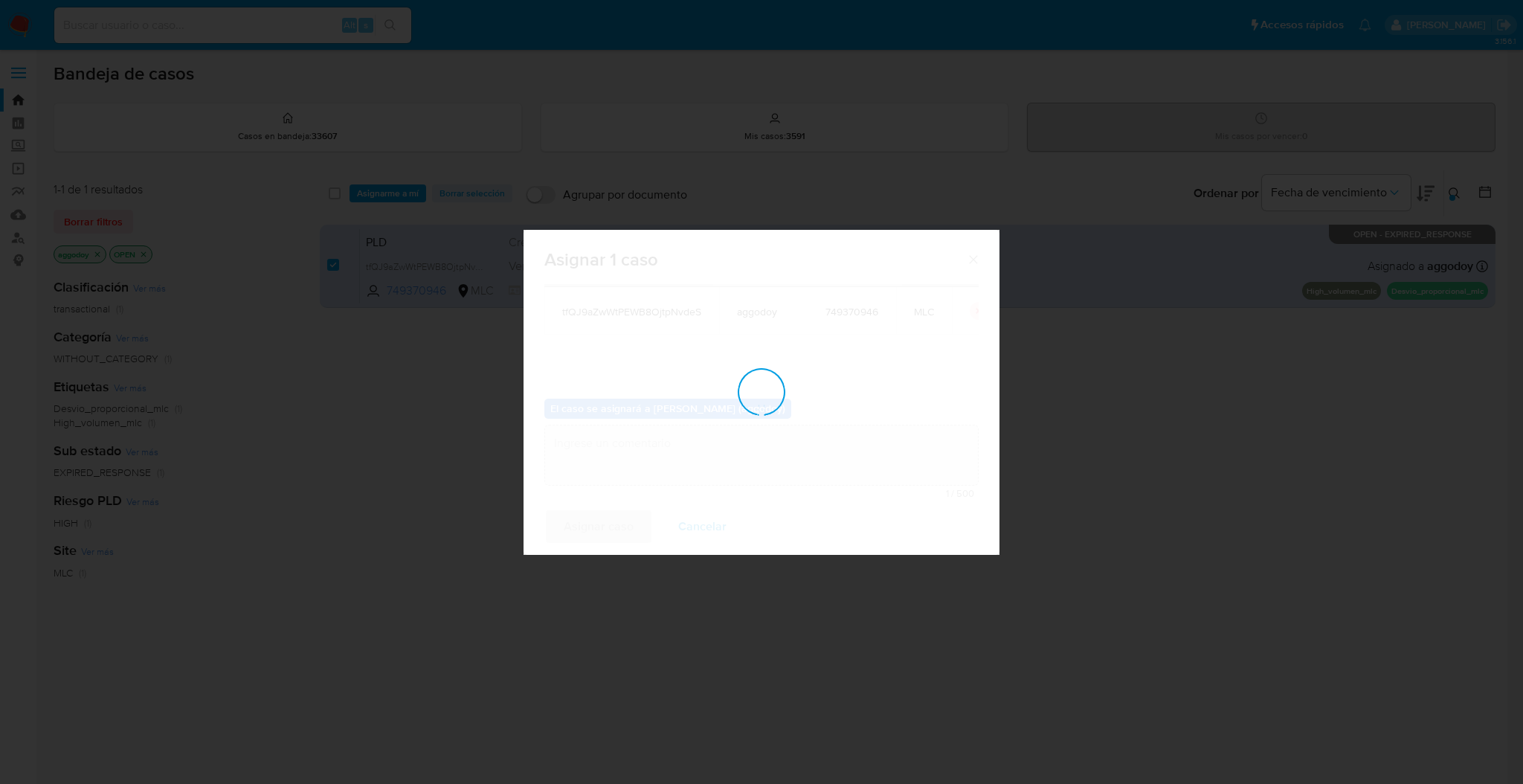
checkbox input "false"
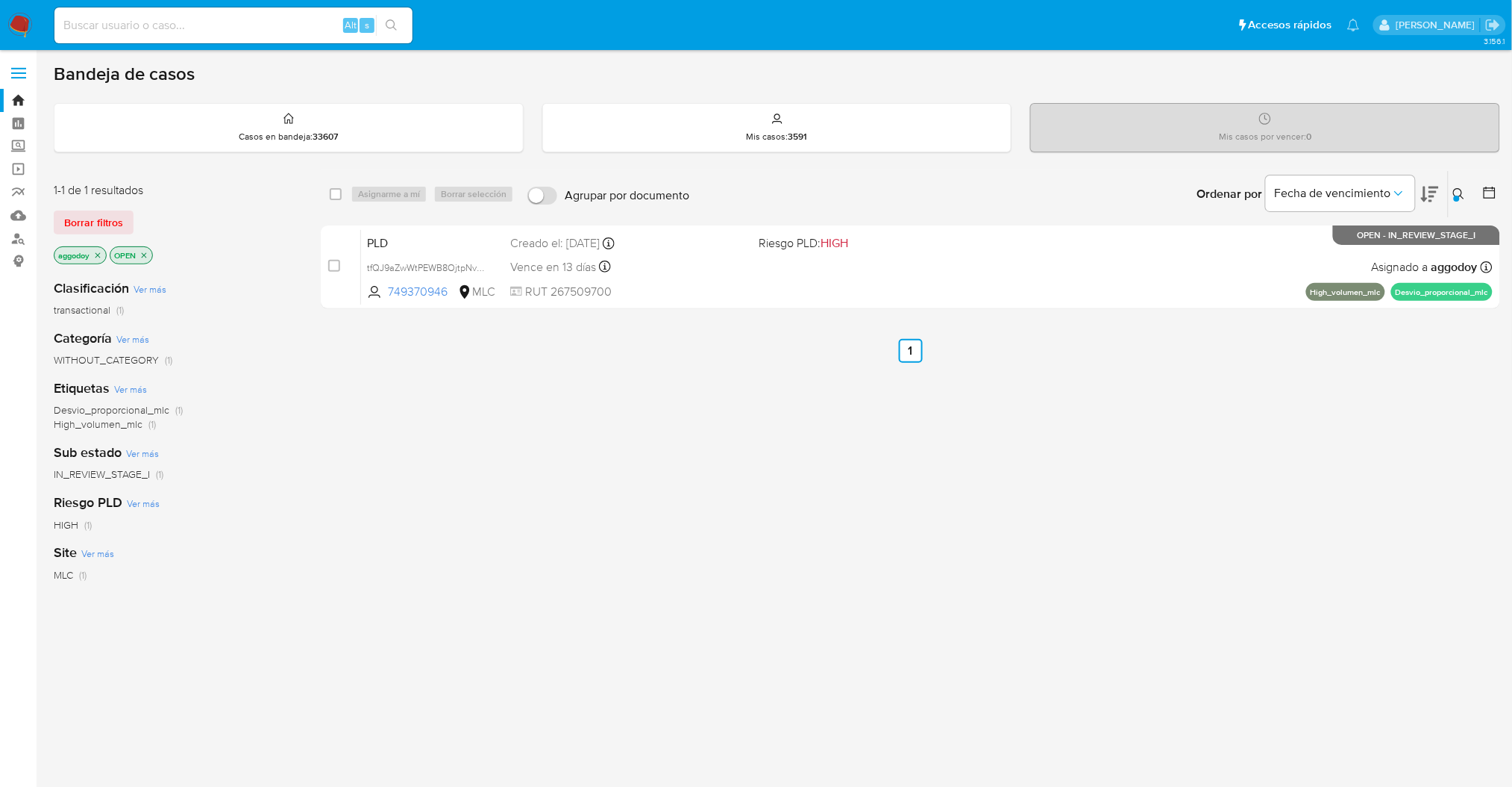
click at [1458, 202] on div "Ingrese ID de usuario o caso 749370946 Buscar Borrar filtros" at bounding box center [1461, 194] width 26 height 46
click at [1450, 198] on button at bounding box center [1461, 193] width 25 height 18
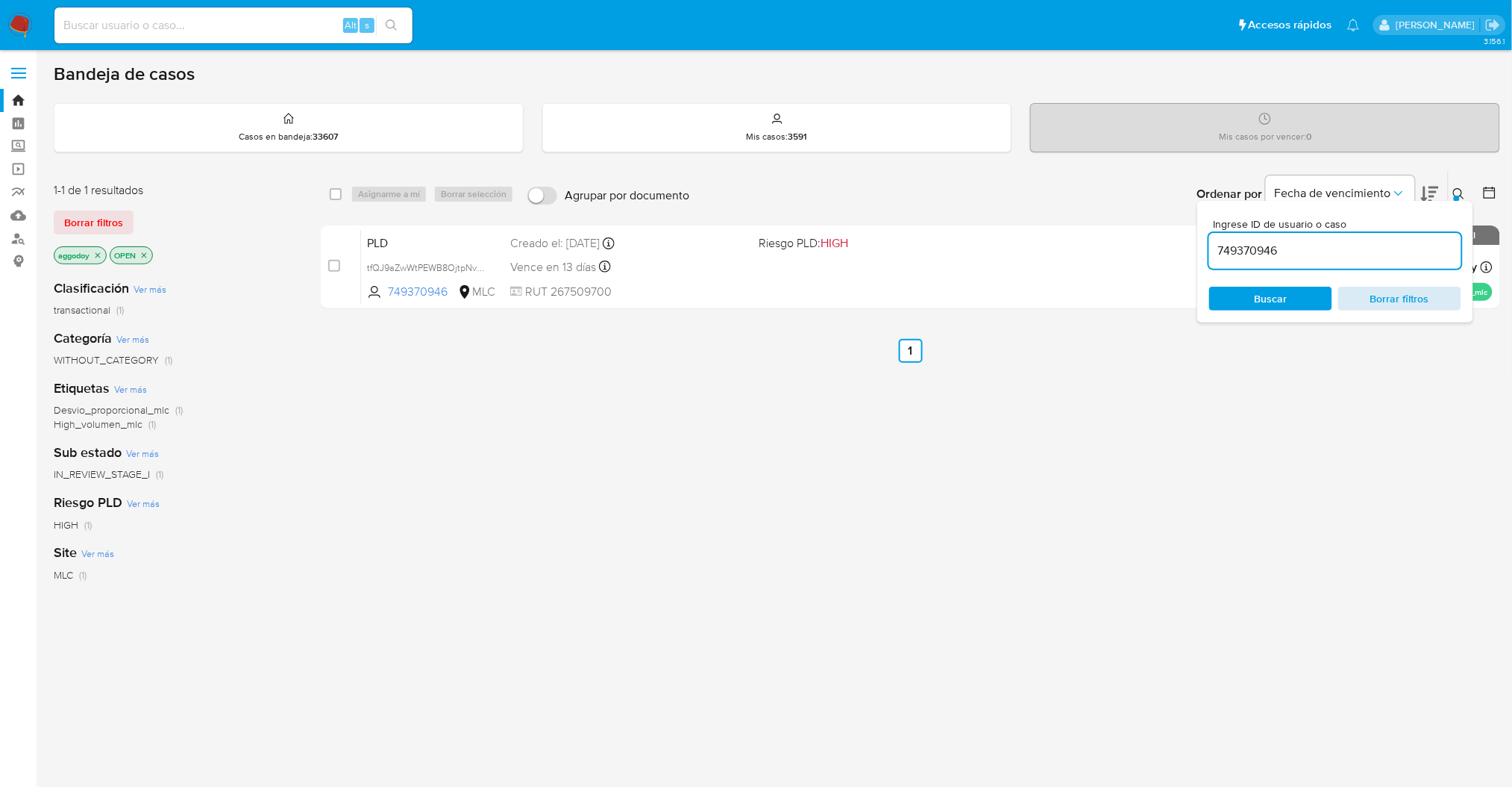
click at [1414, 295] on span "Borrar filtros" at bounding box center [1400, 299] width 103 height 21
click at [1400, 291] on span "Borrar filtros" at bounding box center [1400, 299] width 103 height 21
click at [1412, 295] on span "Borrar filtros" at bounding box center [1400, 299] width 103 height 21
click at [1363, 287] on button "Borrar filtros" at bounding box center [1400, 299] width 123 height 24
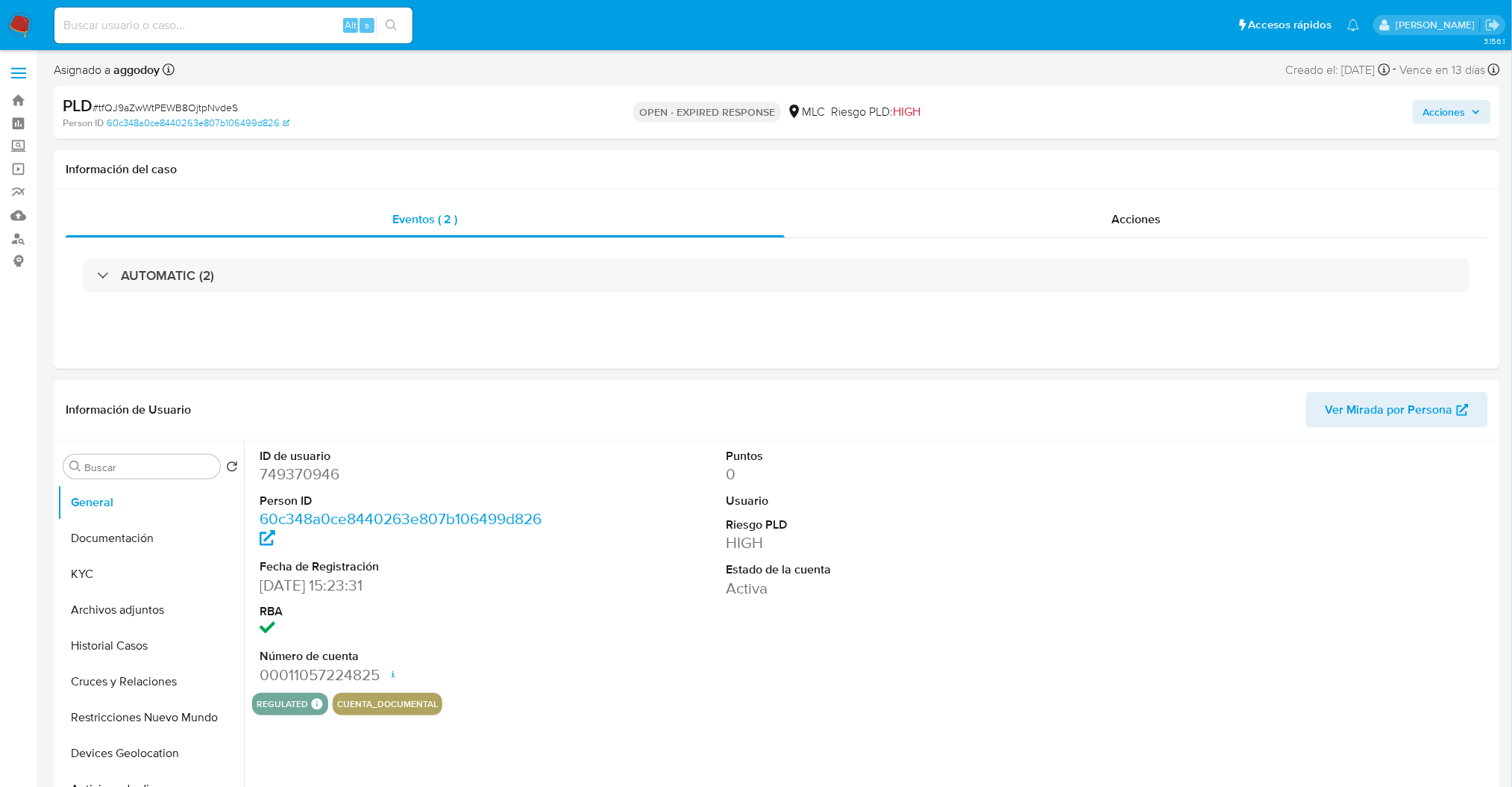
select select "10"
click at [116, 629] on button "Historial Casos" at bounding box center [145, 646] width 174 height 36
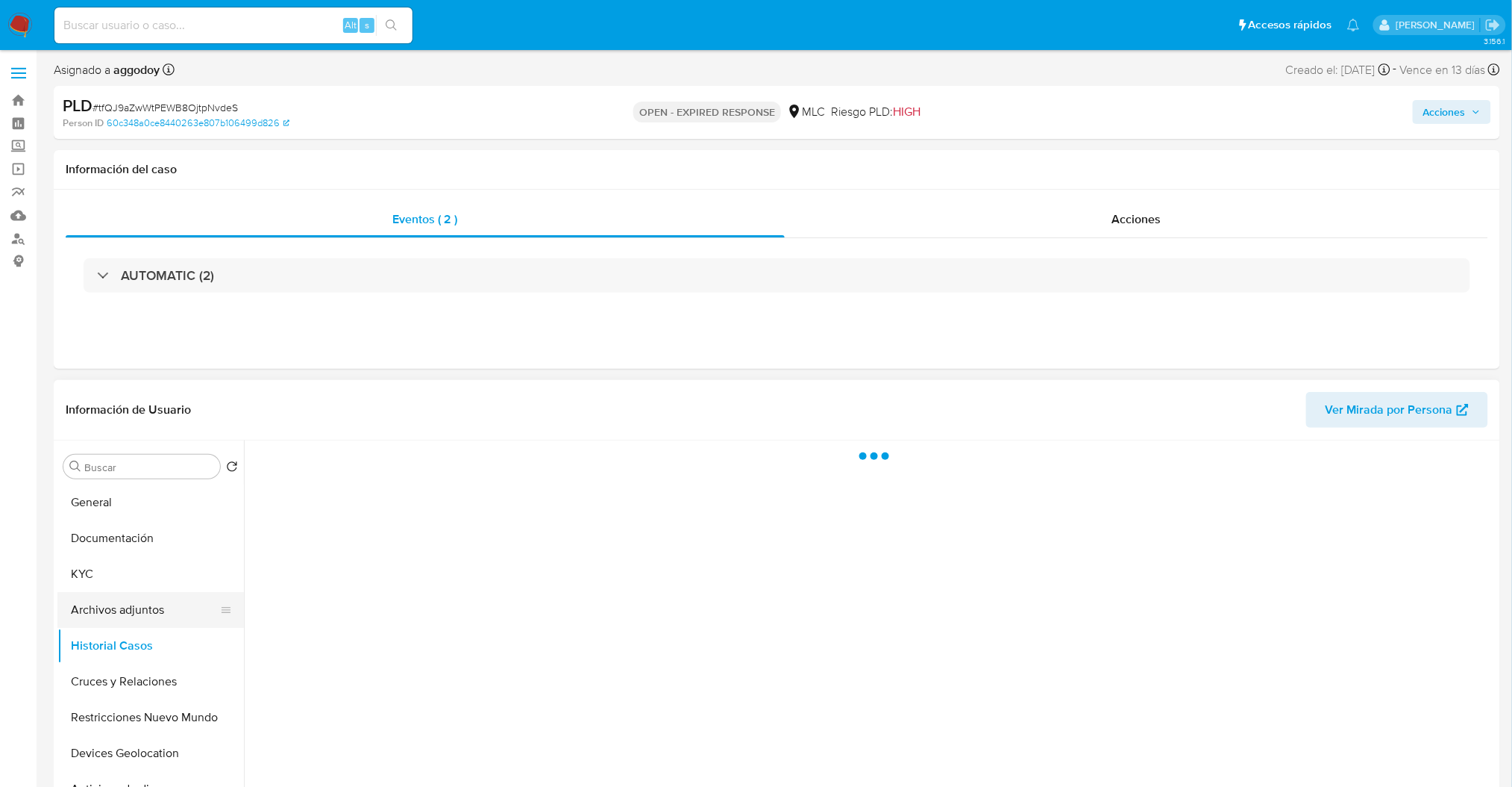
click at [116, 610] on button "Archivos adjuntos" at bounding box center [145, 610] width 174 height 36
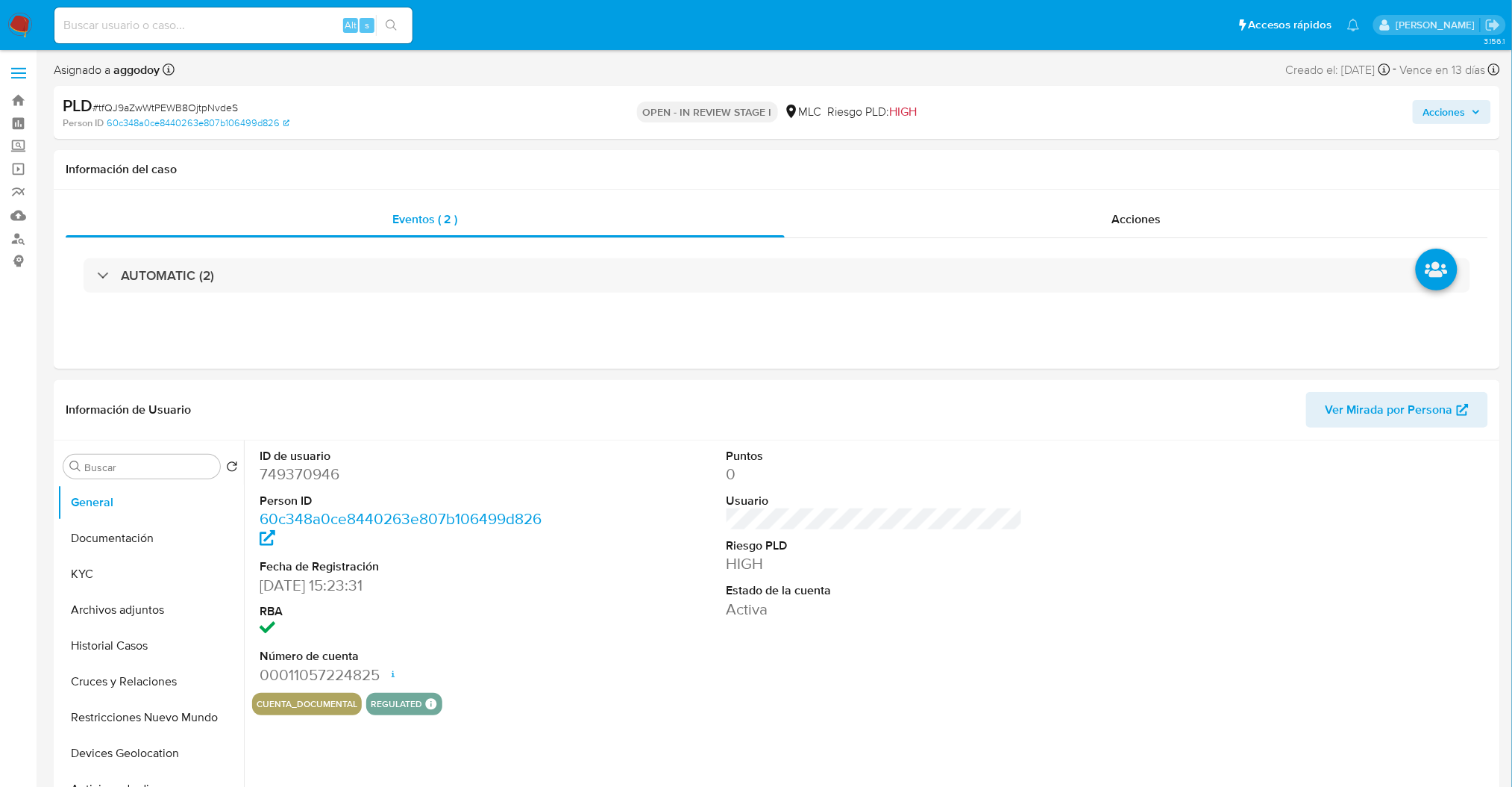
select select "10"
click at [167, 612] on button "Archivos adjuntos" at bounding box center [145, 610] width 174 height 36
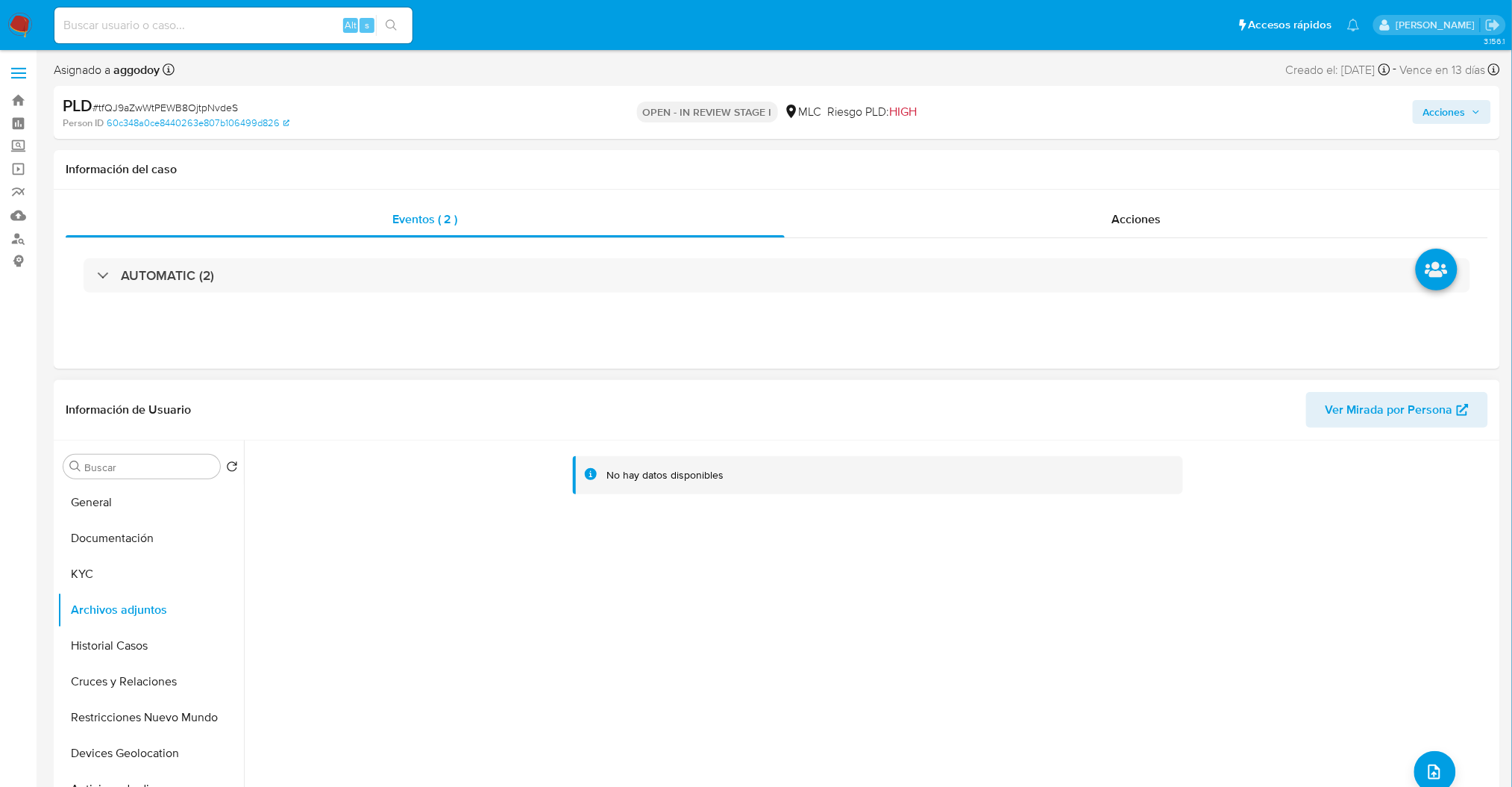
click at [1405, 772] on div "No hay datos disponibles" at bounding box center [870, 631] width 1253 height 382
click at [1435, 770] on icon "upload-file" at bounding box center [1434, 772] width 18 height 18
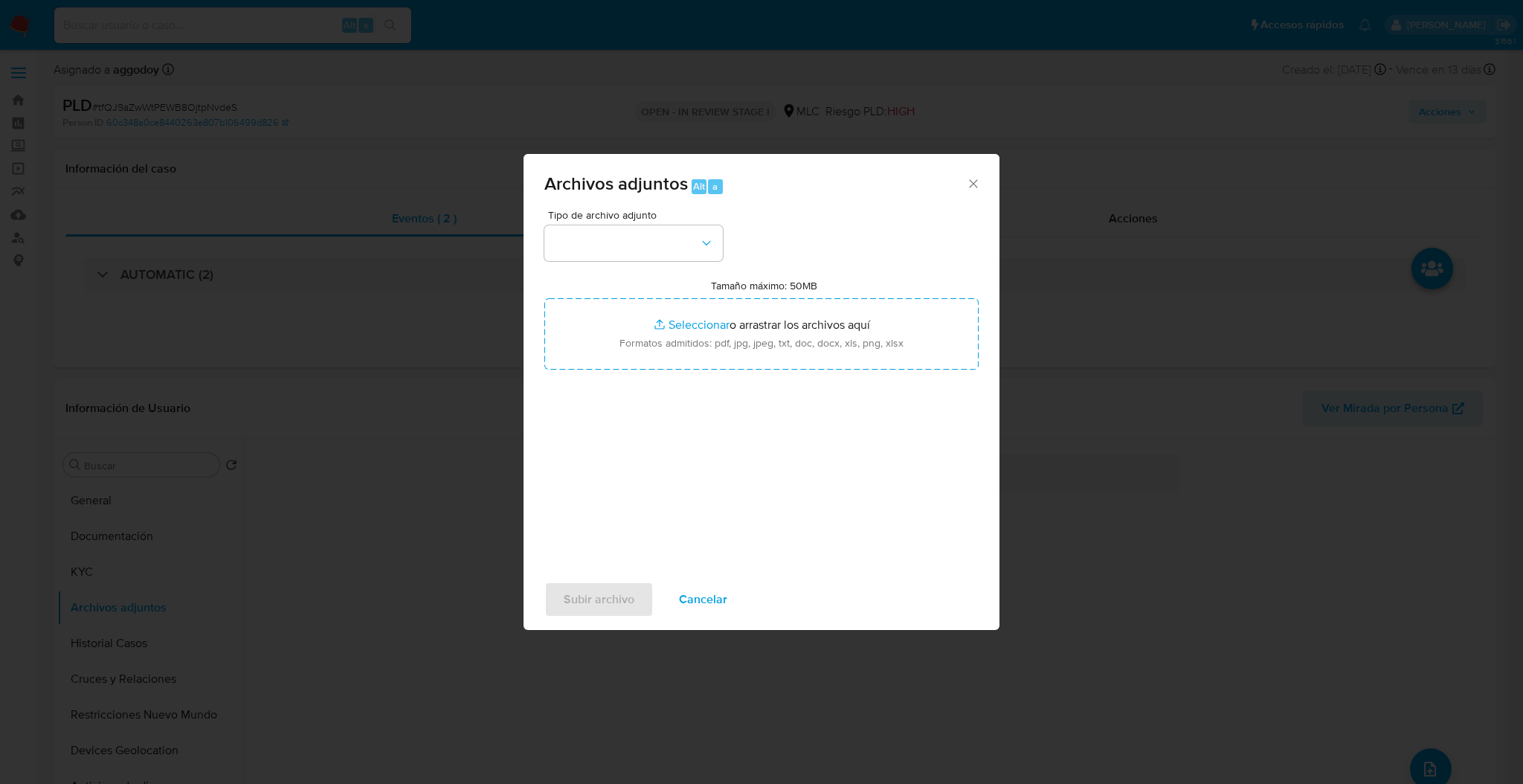
click at [712, 261] on div "Tipo de archivo adjunto Tamaño máximo: 50MB Seleccionar archivos Seleccionar o …" at bounding box center [761, 385] width 434 height 351
click at [707, 255] on button "button" at bounding box center [633, 243] width 178 height 36
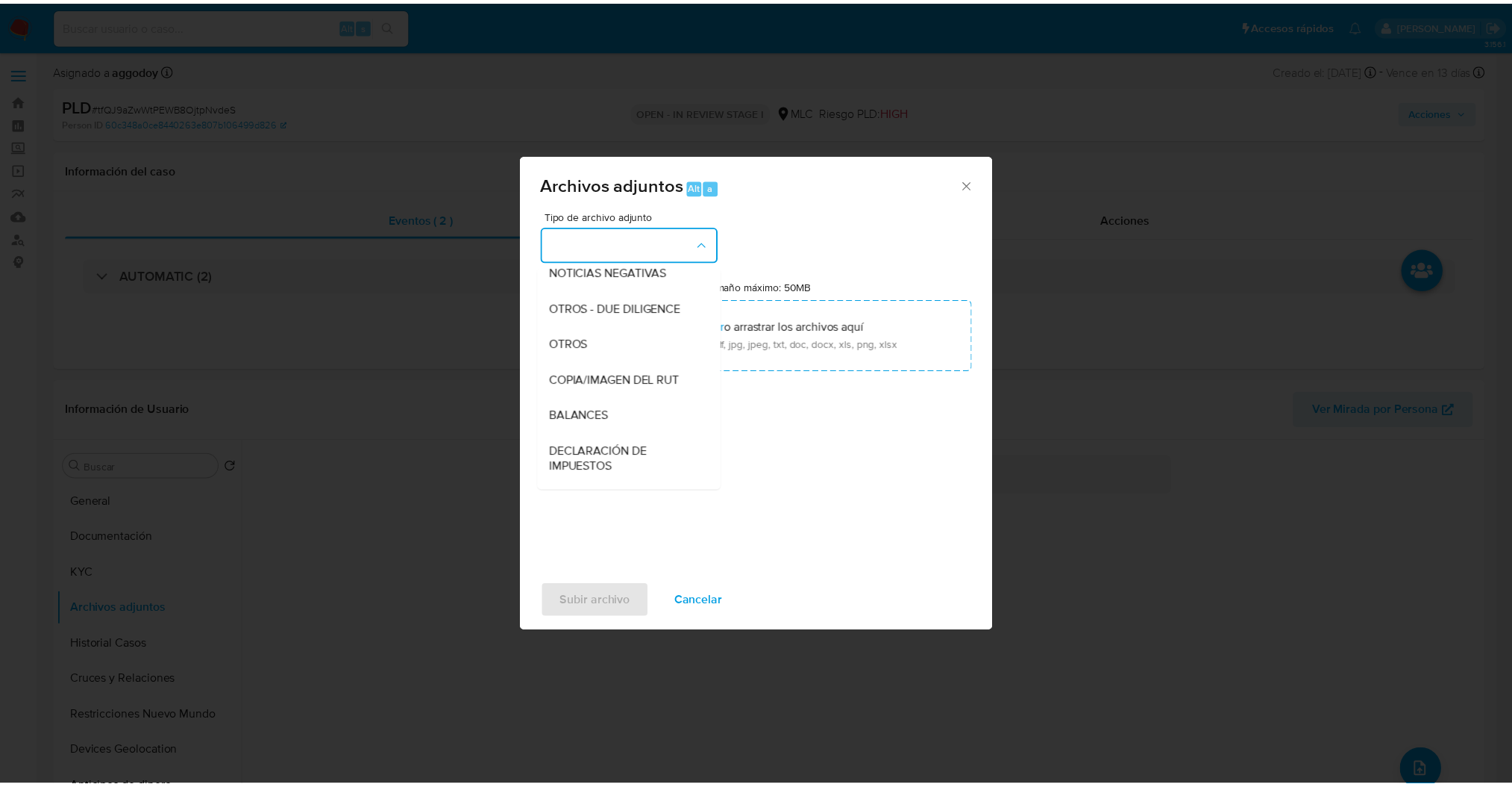
scroll to position [126, 0]
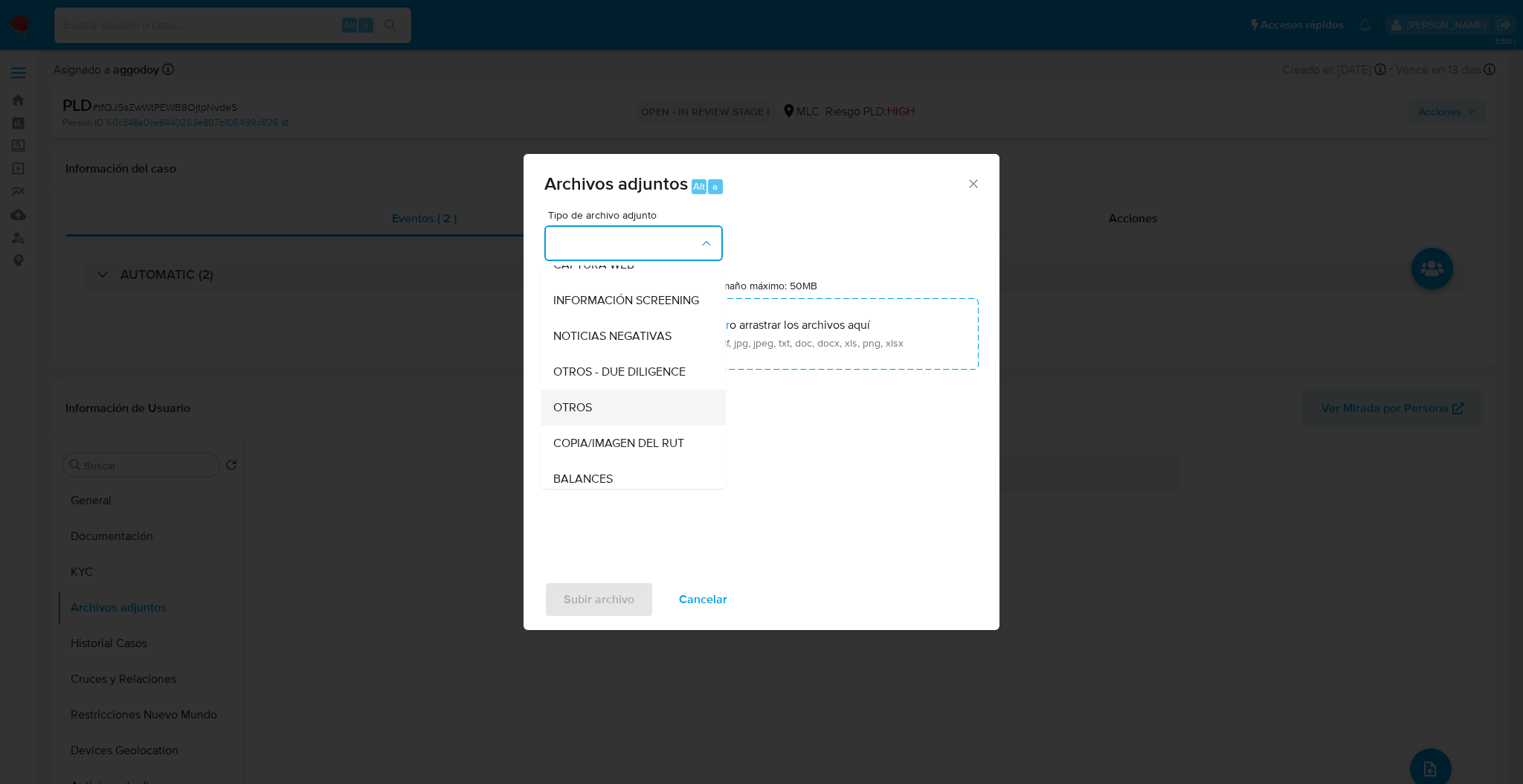
click at [634, 417] on div "OTROS" at bounding box center [629, 407] width 152 height 36
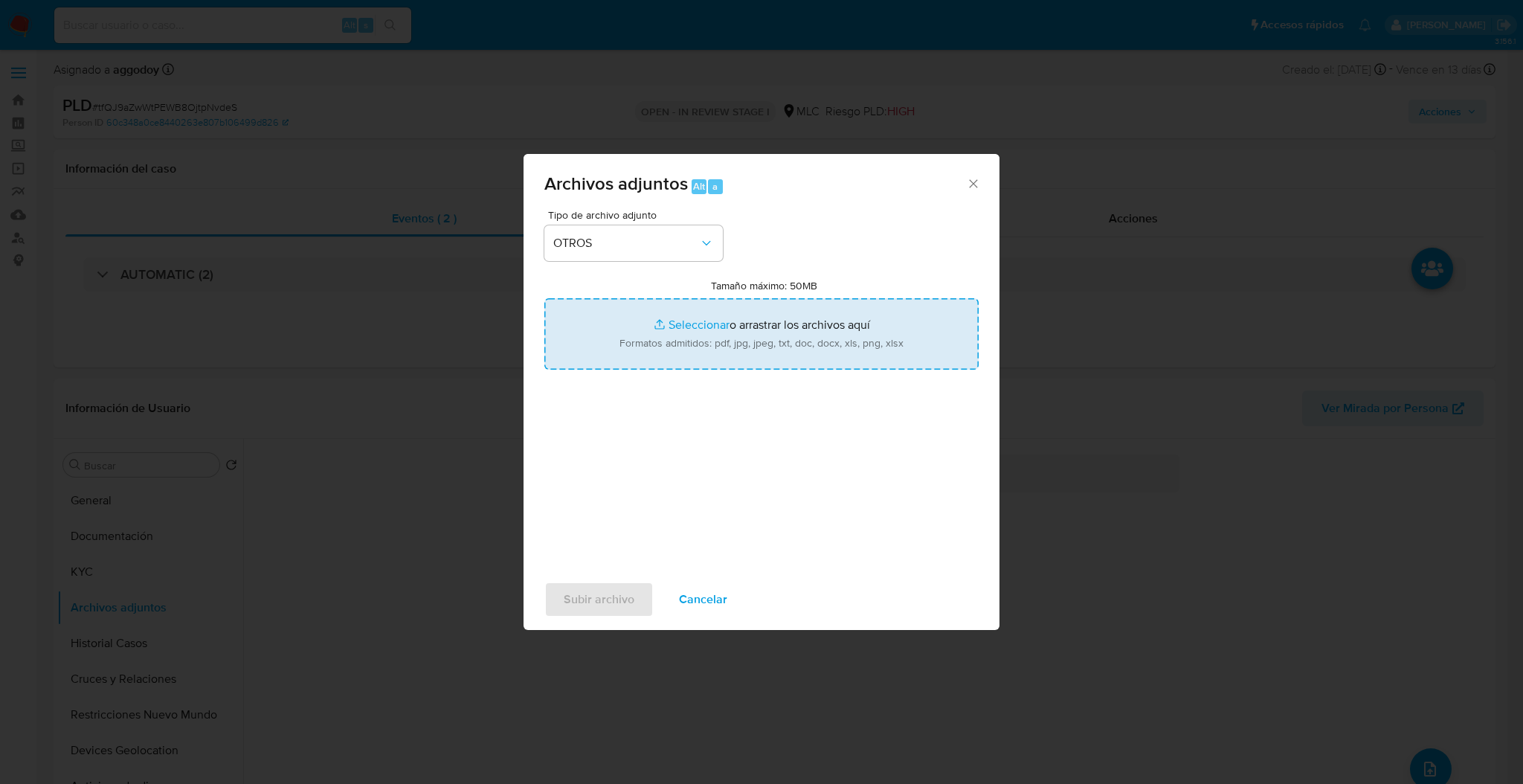
click at [680, 358] on input "Tamaño máximo: 50MB Seleccionar archivos" at bounding box center [761, 334] width 434 height 72
click at [829, 351] on input "Tamaño máximo: 50MB Seleccionar archivos" at bounding box center [761, 334] width 434 height 72
click at [676, 331] on input "Tamaño máximo: 50MB Seleccionar archivos" at bounding box center [761, 334] width 434 height 72
click at [743, 341] on input "Tamaño máximo: 50MB Seleccionar archivos" at bounding box center [761, 334] width 434 height 72
type input "C:\fakepath\749370946Movimientos.xlsx"
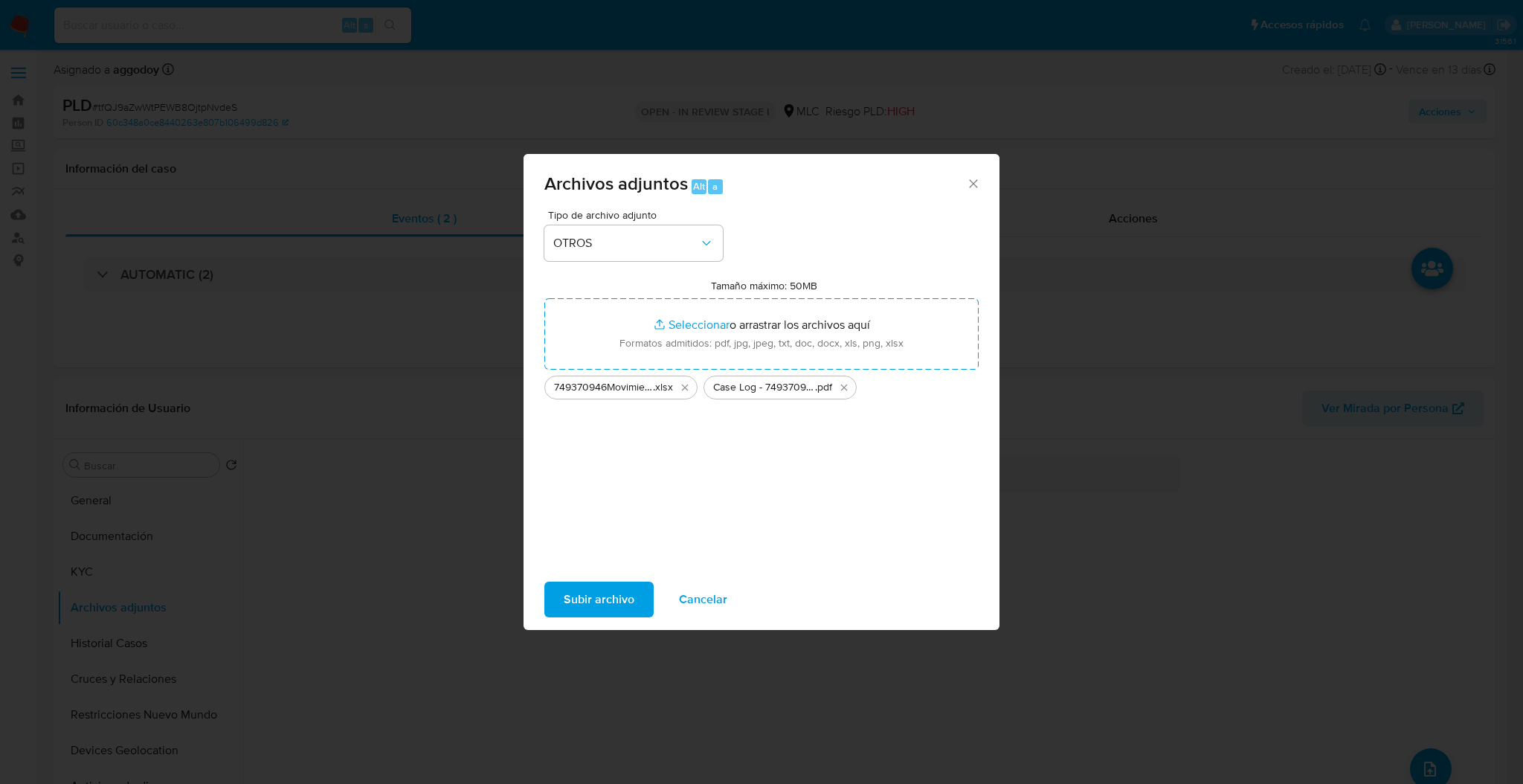
click at [592, 589] on span "Subir archivo" at bounding box center [598, 599] width 71 height 32
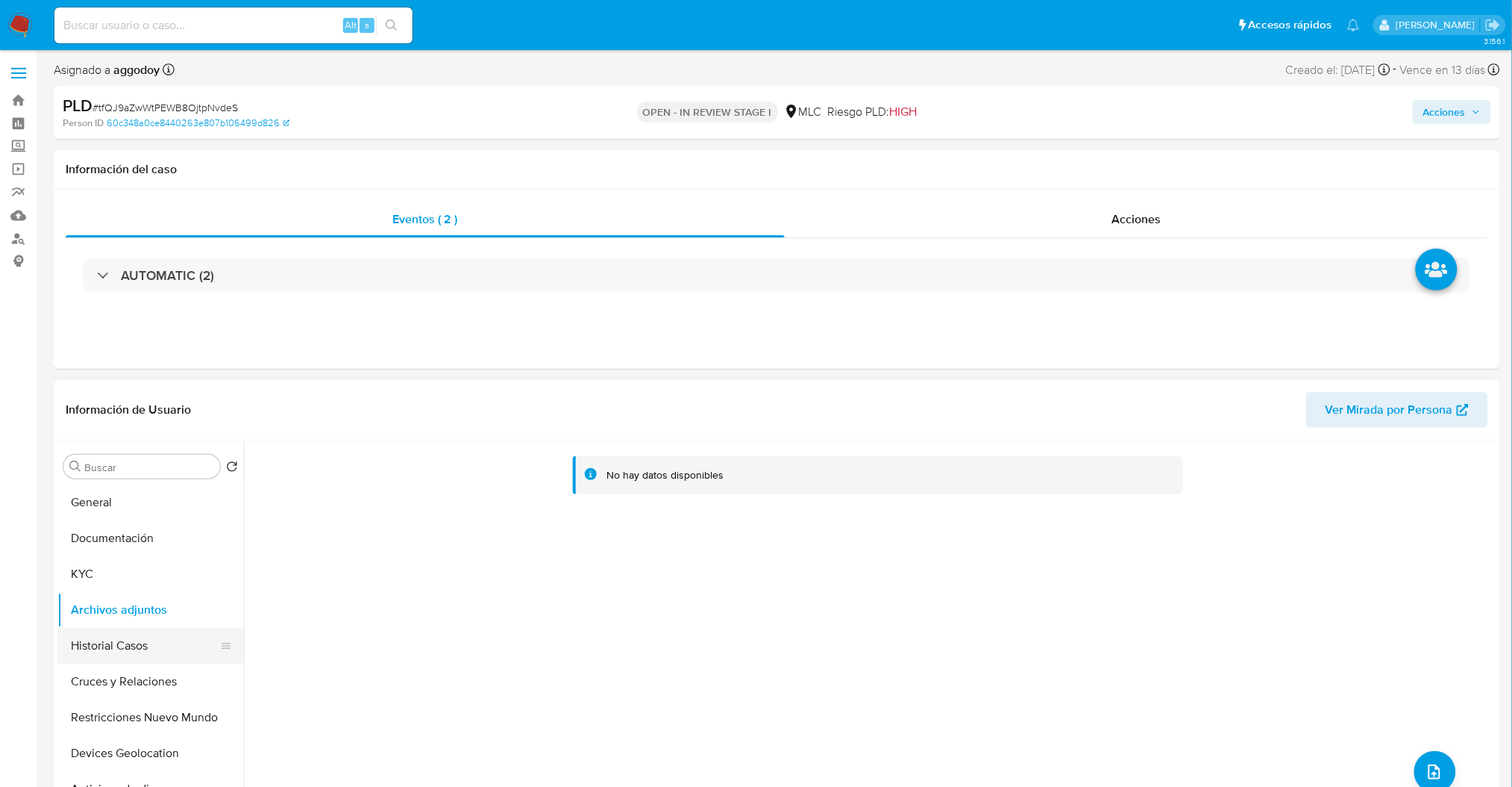
click at [162, 648] on button "Historial Casos" at bounding box center [145, 646] width 174 height 36
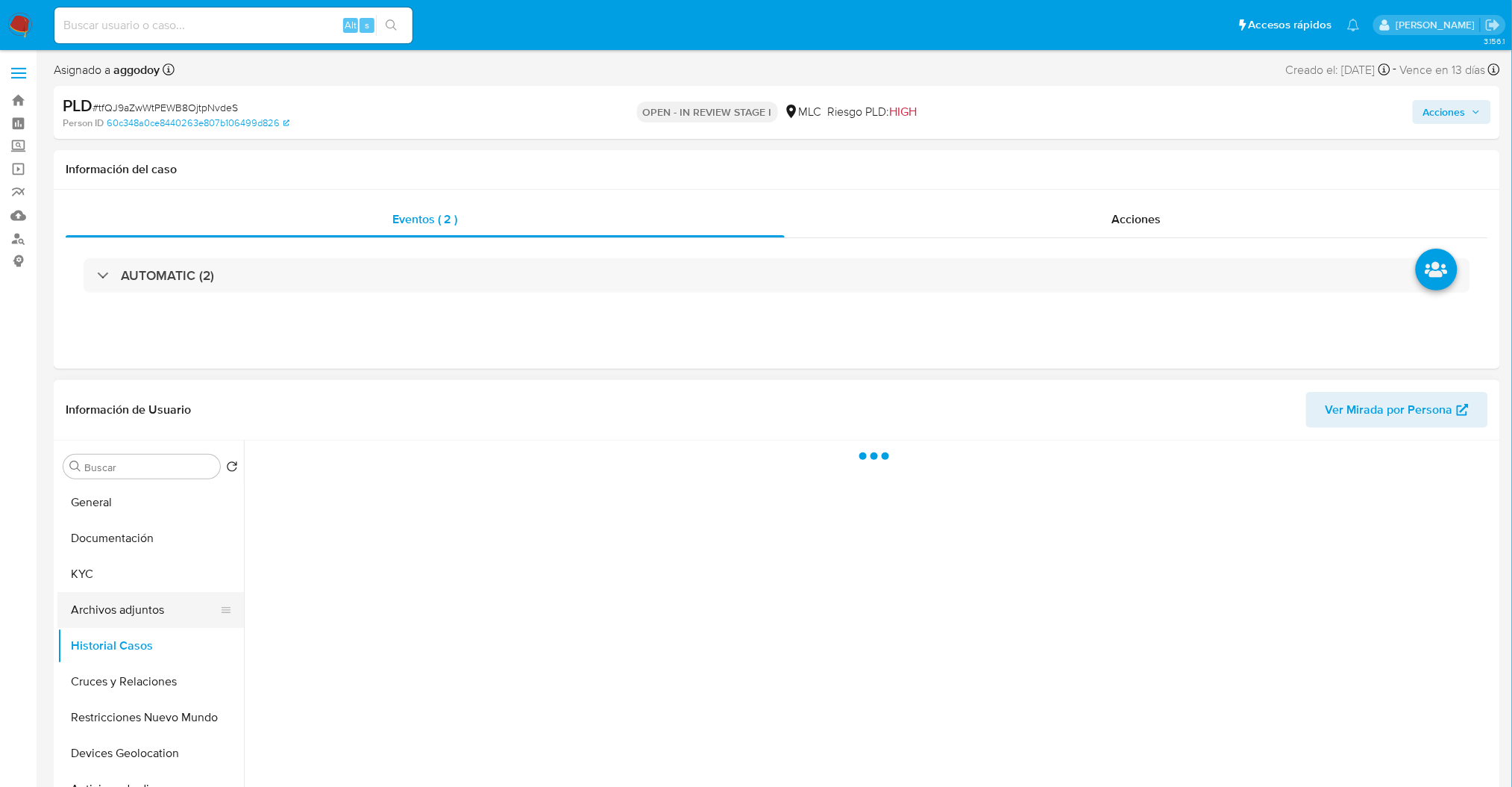
click at [161, 618] on button "Archivos adjuntos" at bounding box center [145, 610] width 174 height 36
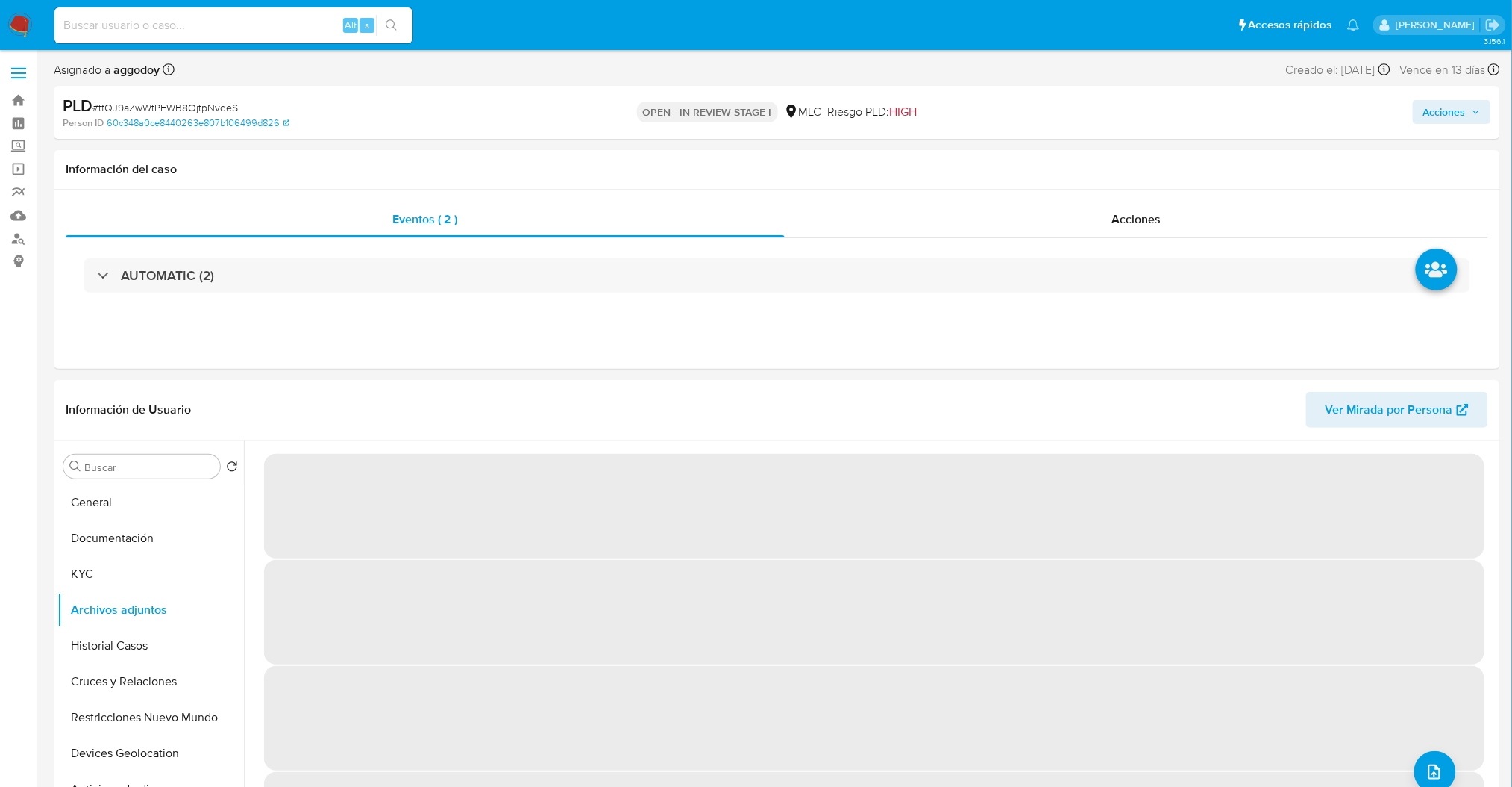
click at [1429, 107] on span "Acciones" at bounding box center [1445, 112] width 43 height 24
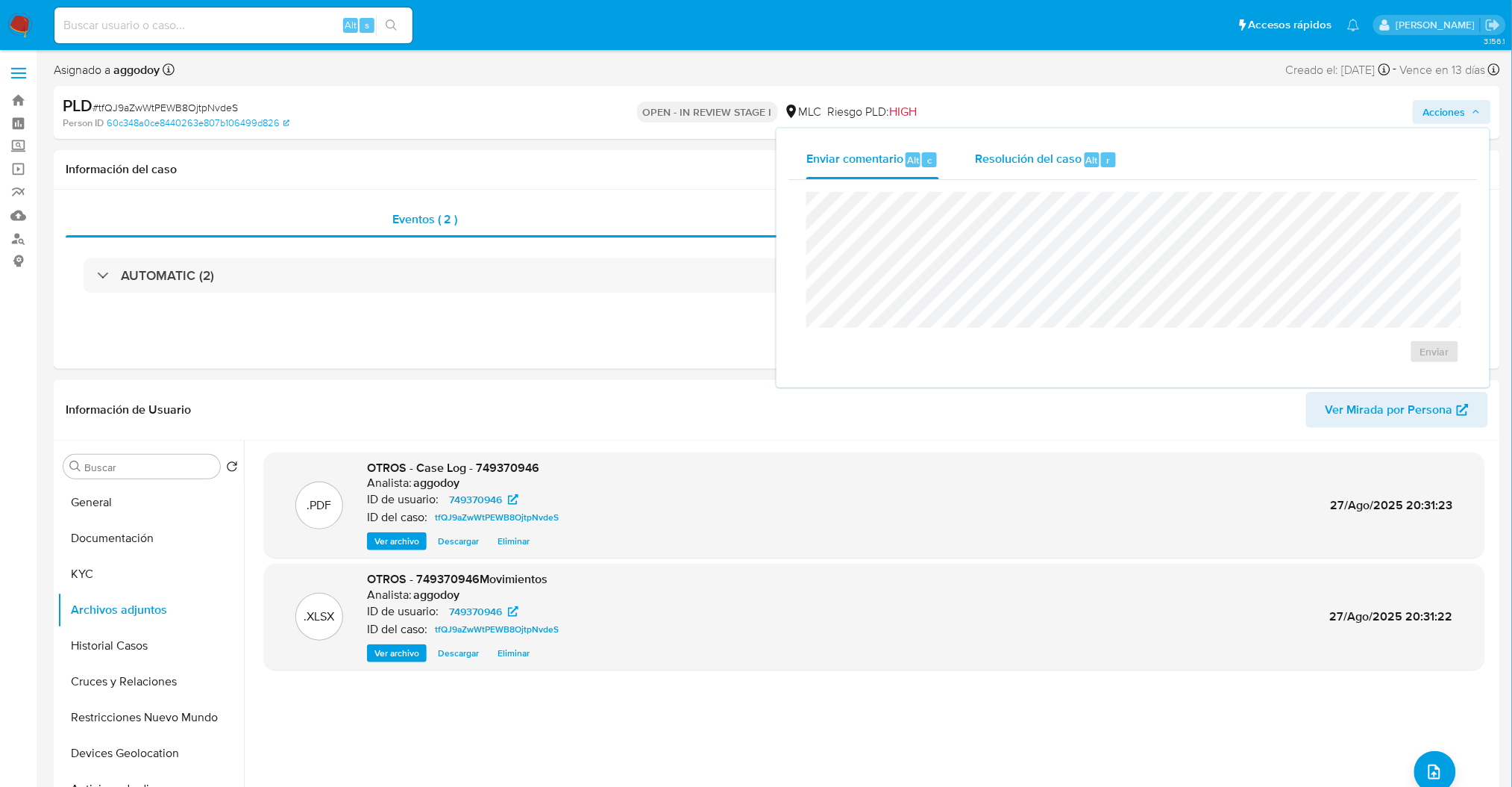
click at [1068, 159] on span "Resolución del caso" at bounding box center [1028, 159] width 107 height 17
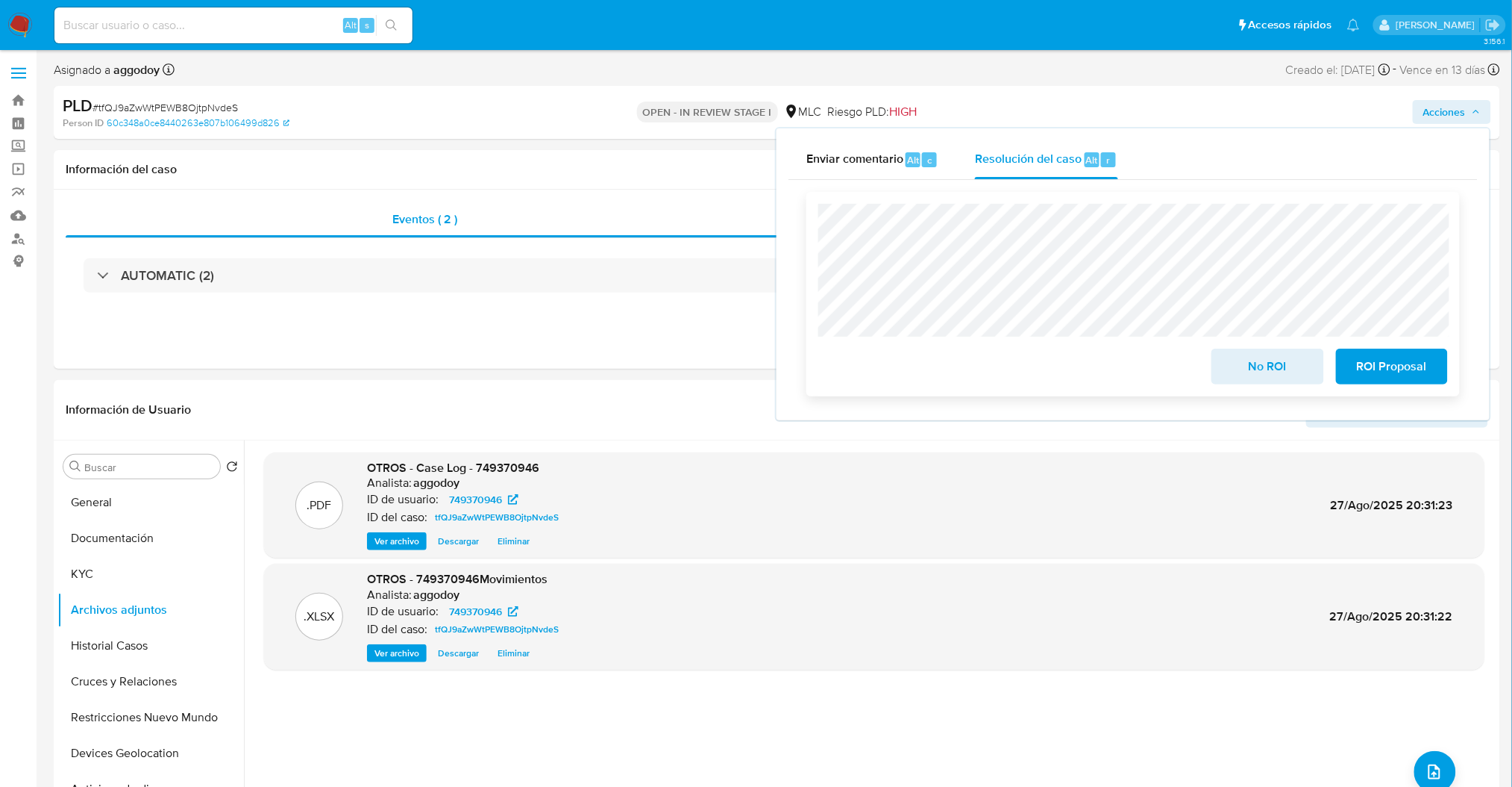
click at [1399, 367] on span "ROI Proposal" at bounding box center [1391, 366] width 73 height 33
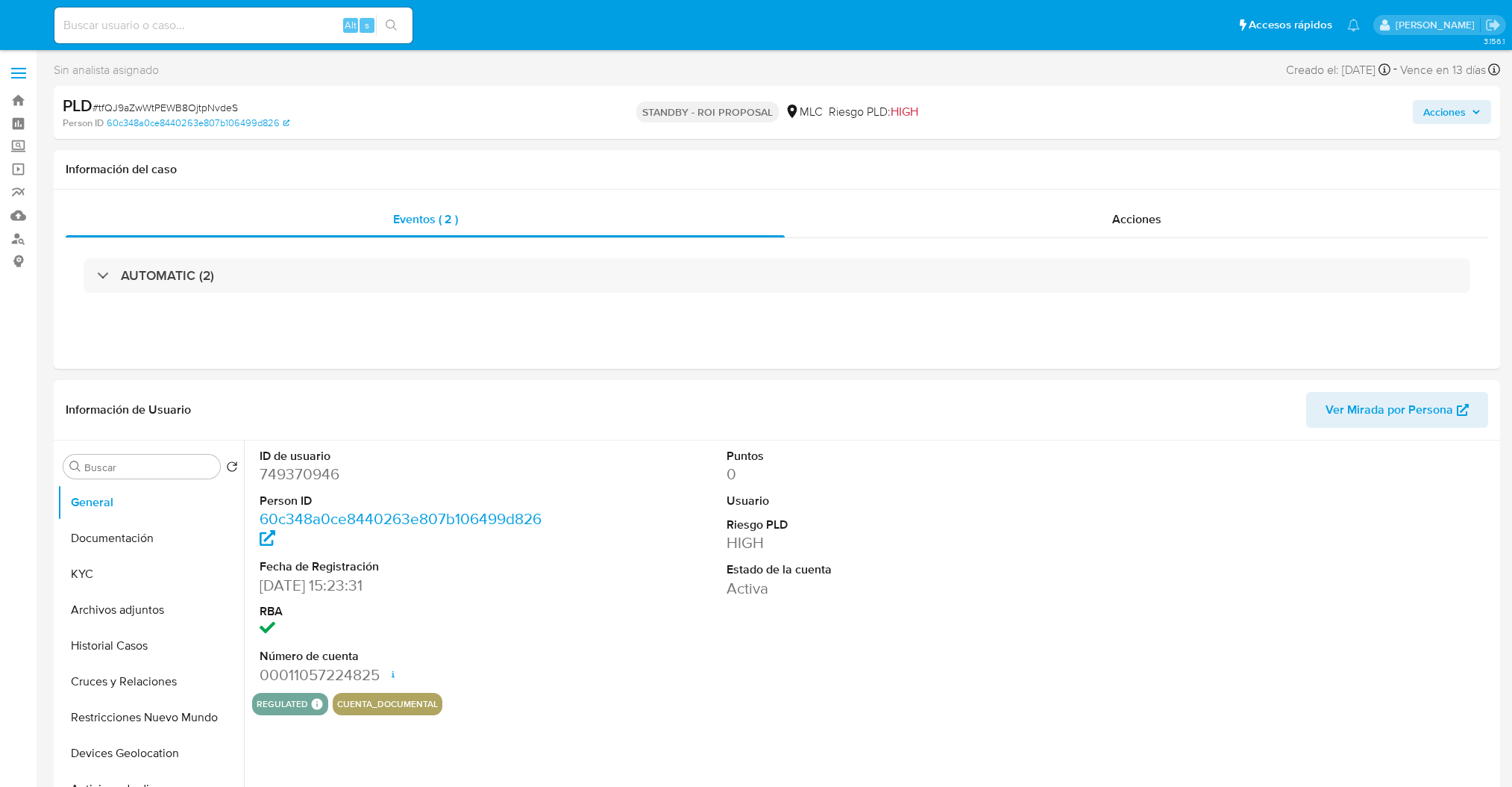
select select "10"
